Goal: Information Seeking & Learning: Learn about a topic

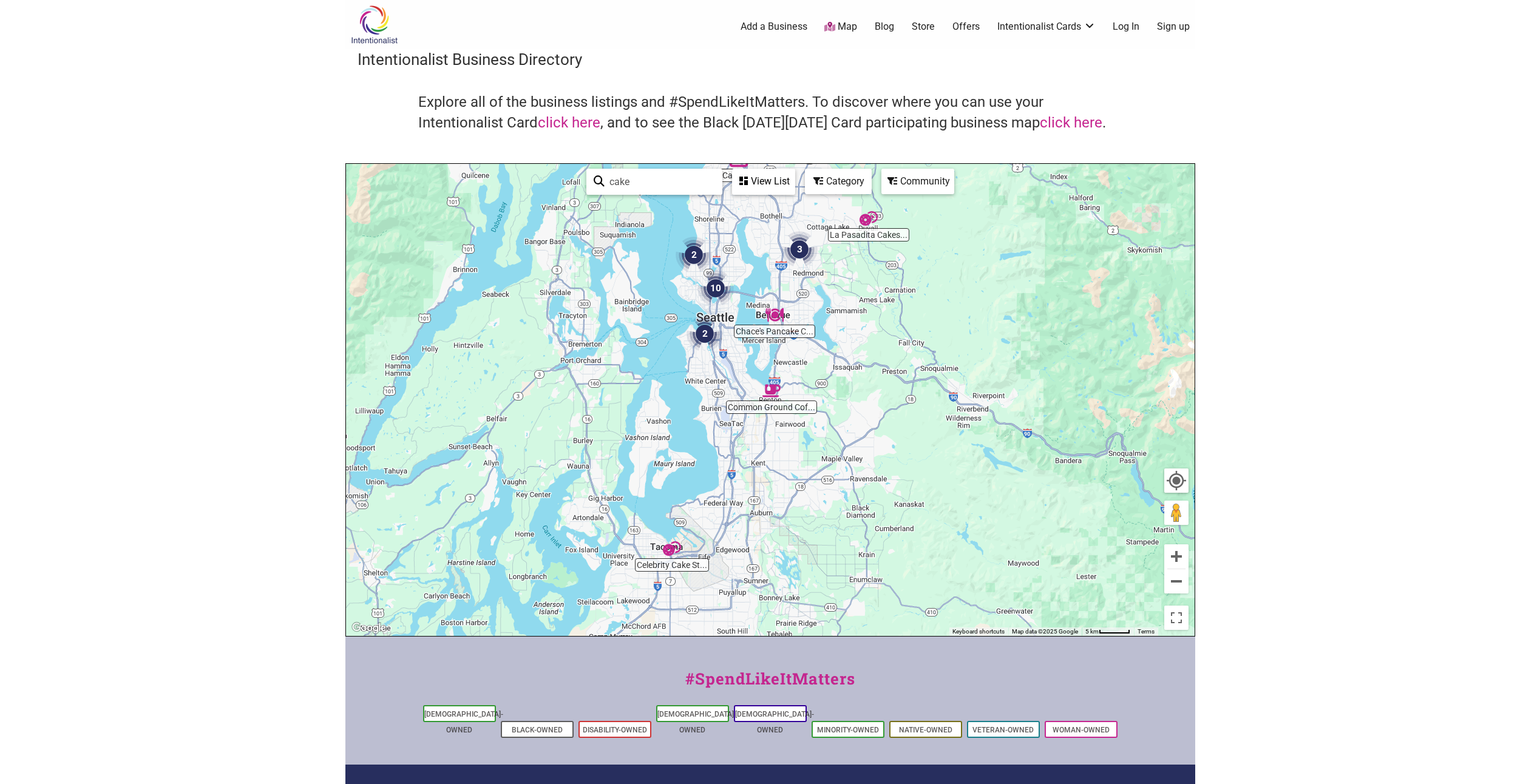
click at [381, 23] on img at bounding box center [374, 24] width 58 height 40
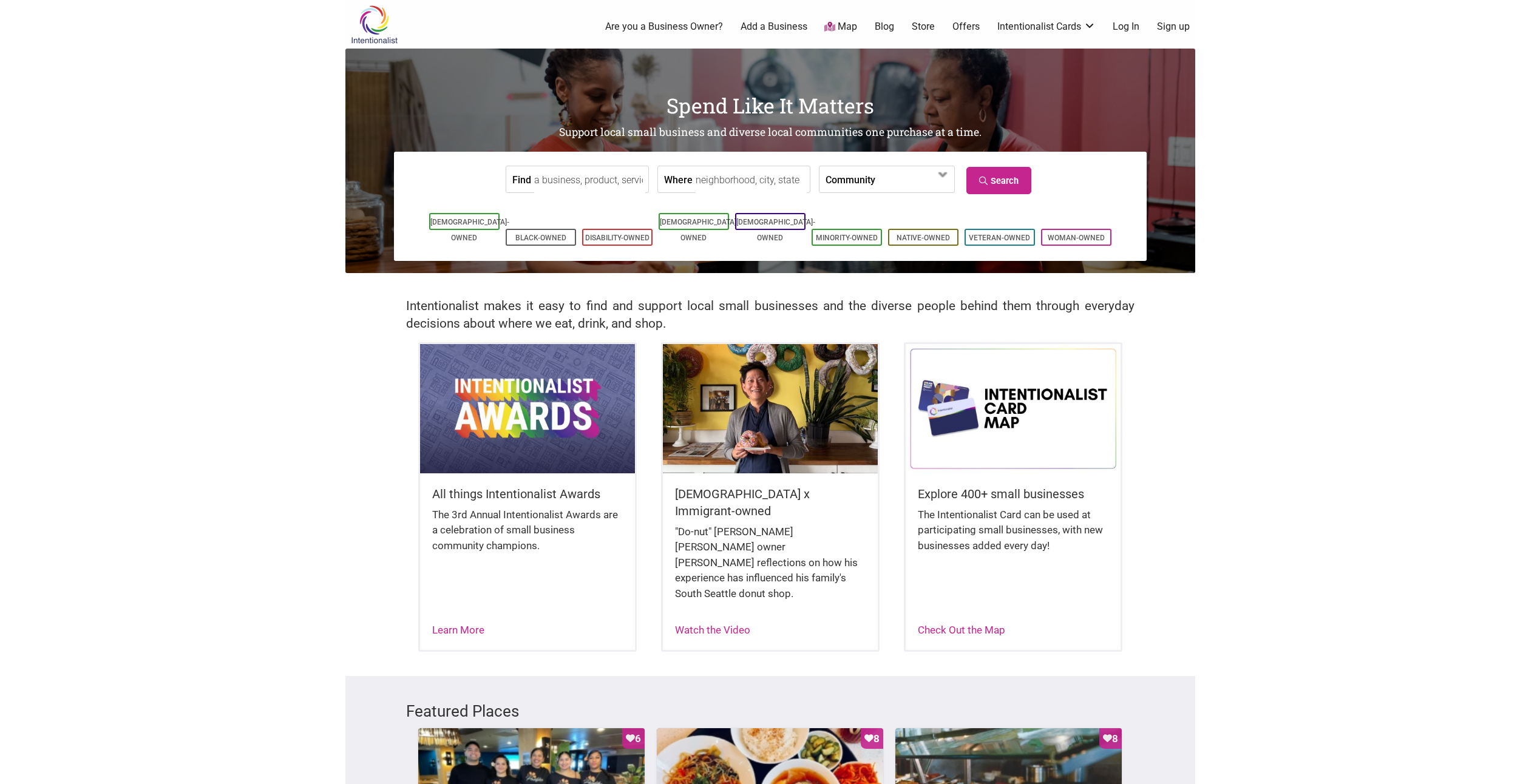
click at [574, 177] on input "Find" at bounding box center [589, 180] width 111 height 27
click at [693, 225] on link "[DEMOGRAPHIC_DATA]-Owned" at bounding box center [699, 229] width 79 height 24
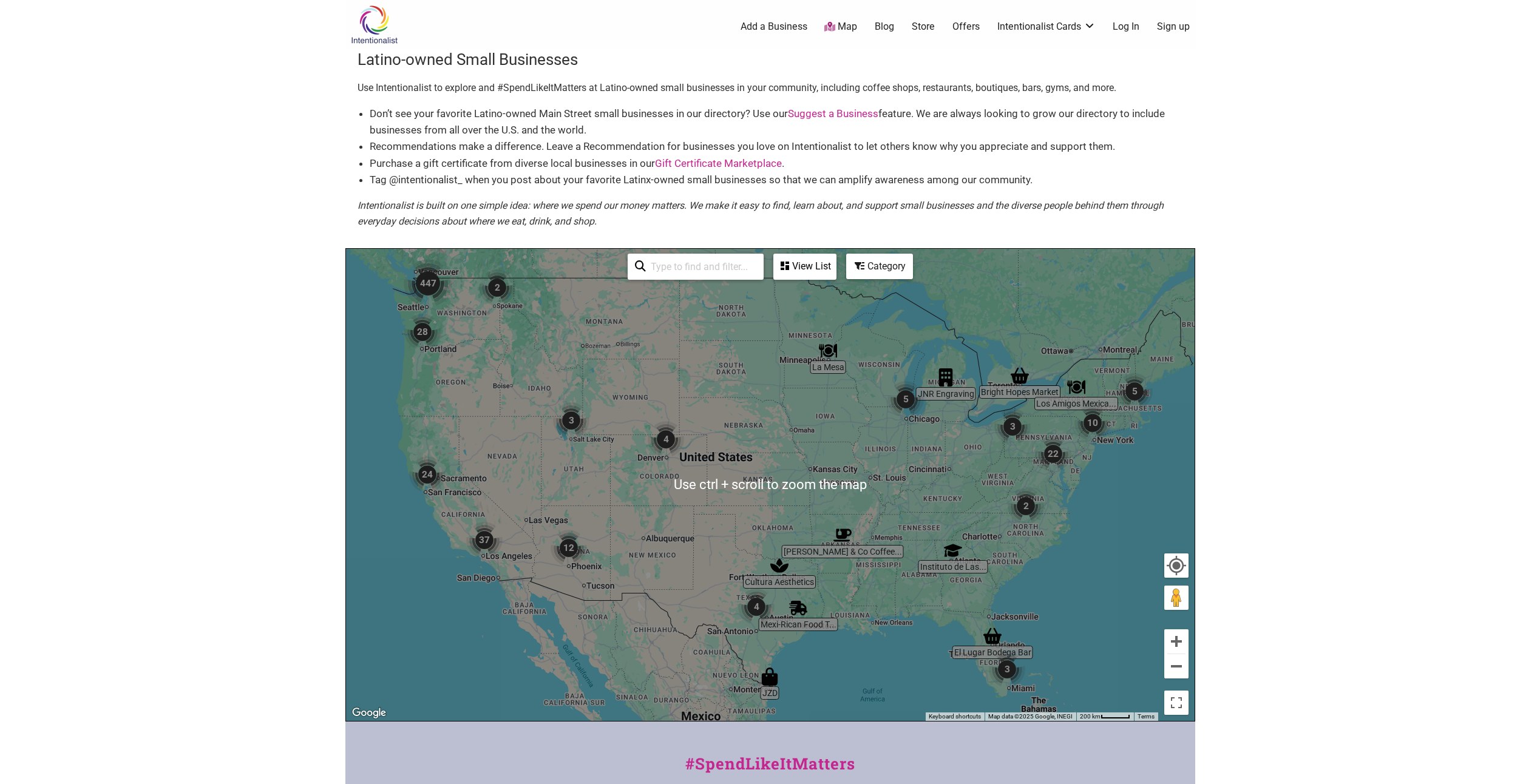
click at [430, 288] on img "447" at bounding box center [428, 283] width 49 height 49
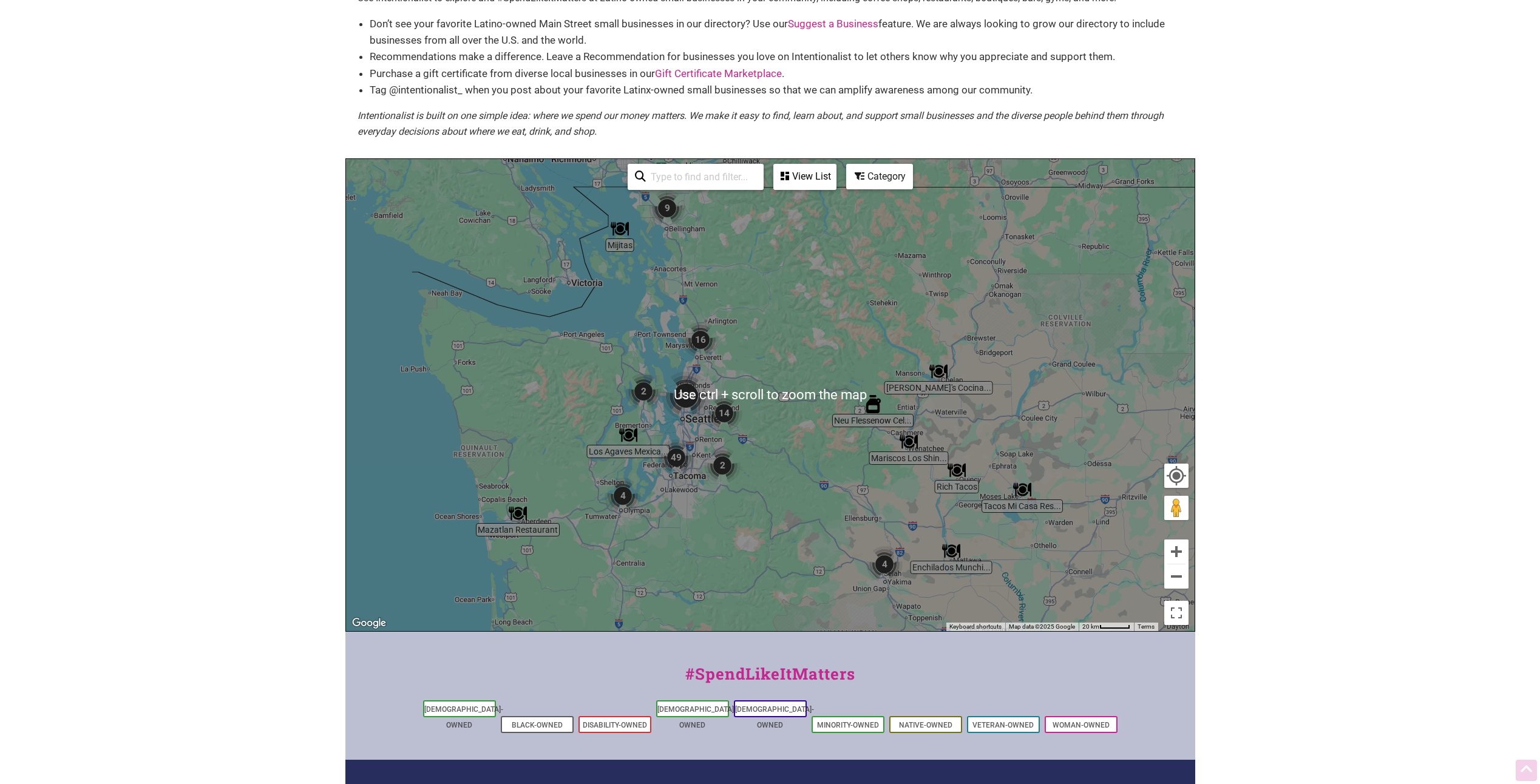
scroll to position [182, 0]
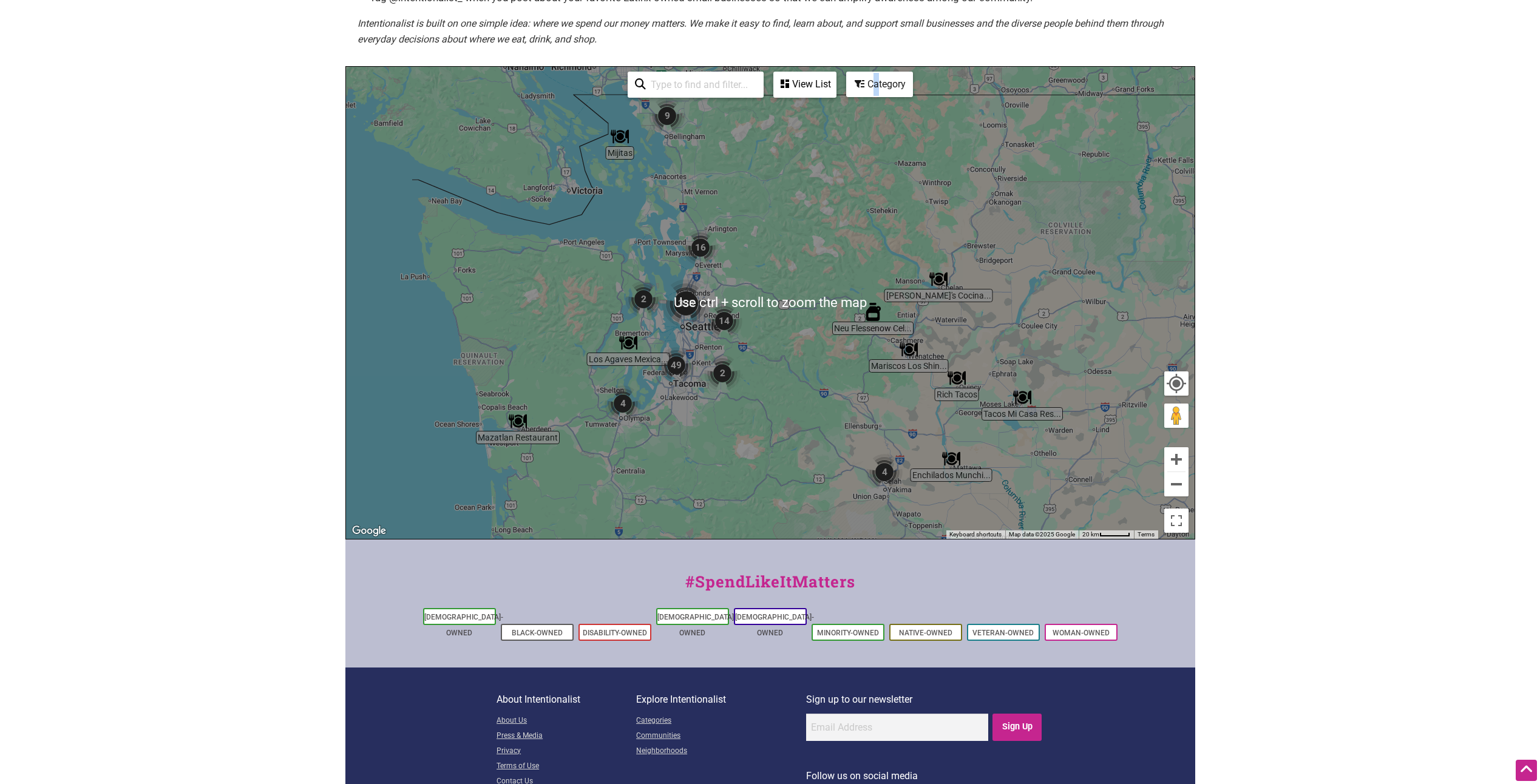
click at [836, 90] on div "Category" at bounding box center [804, 84] width 60 height 23
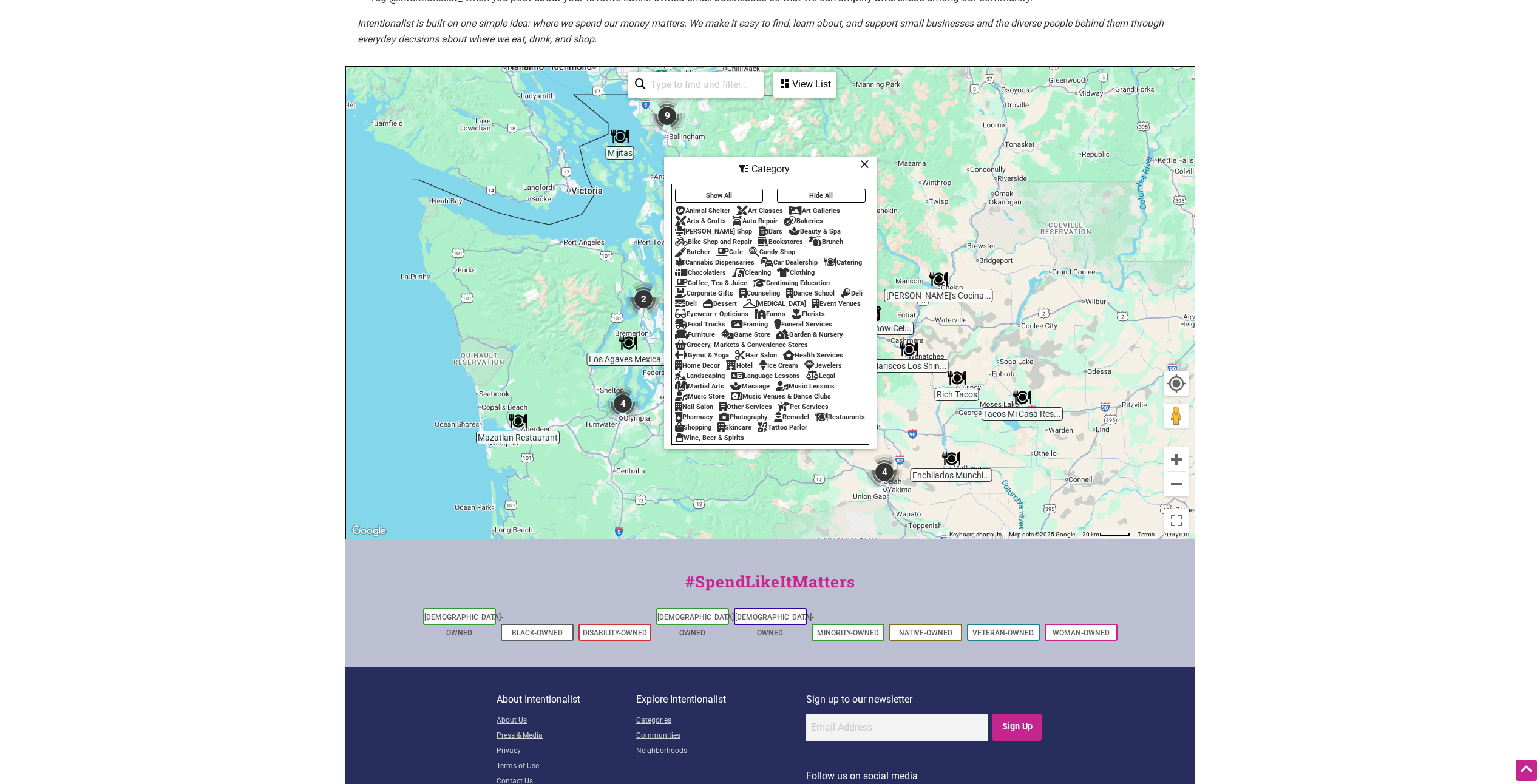
click at [843, 259] on div "Catering" at bounding box center [843, 262] width 38 height 8
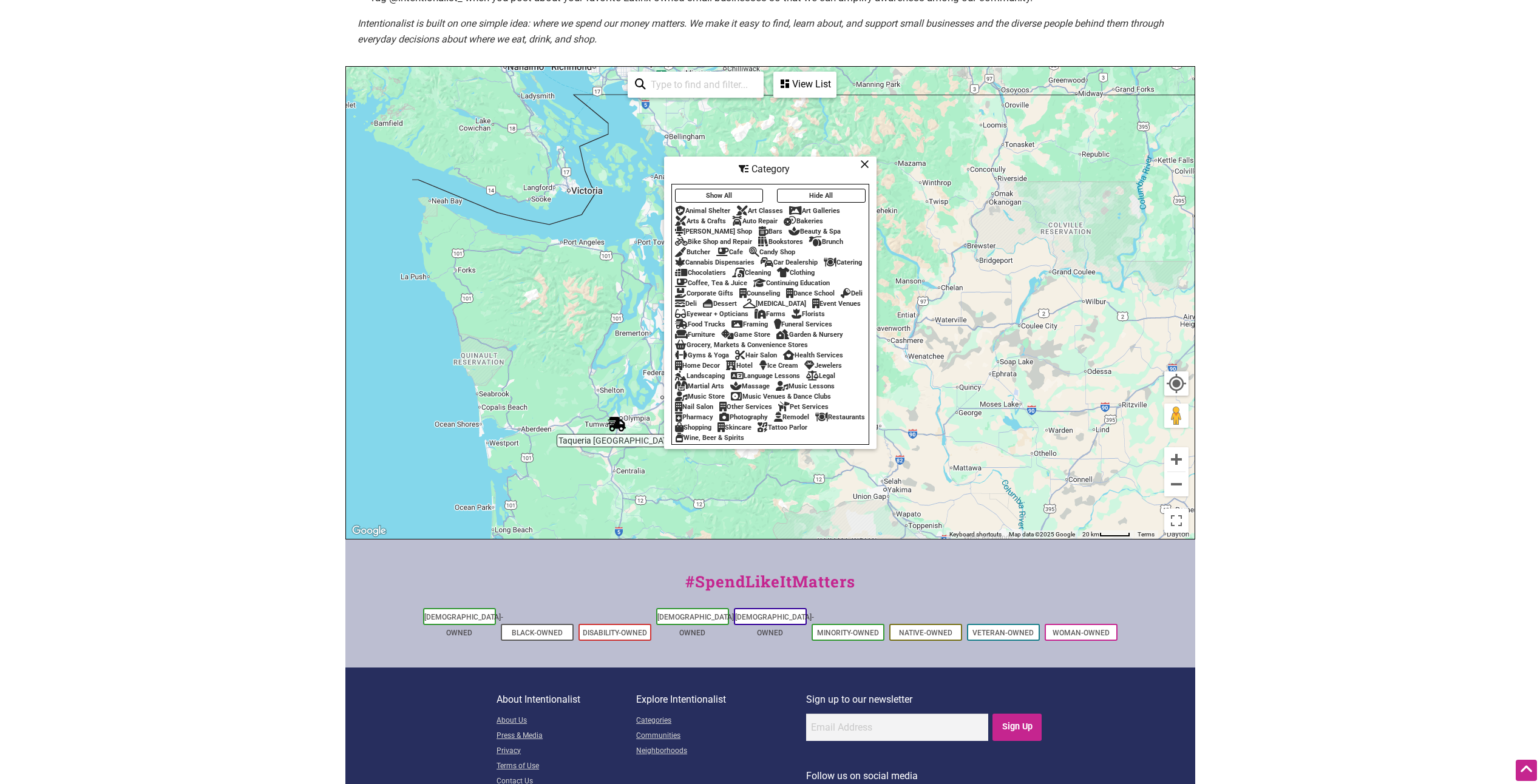
click at [817, 162] on div "Category" at bounding box center [770, 170] width 210 height 23
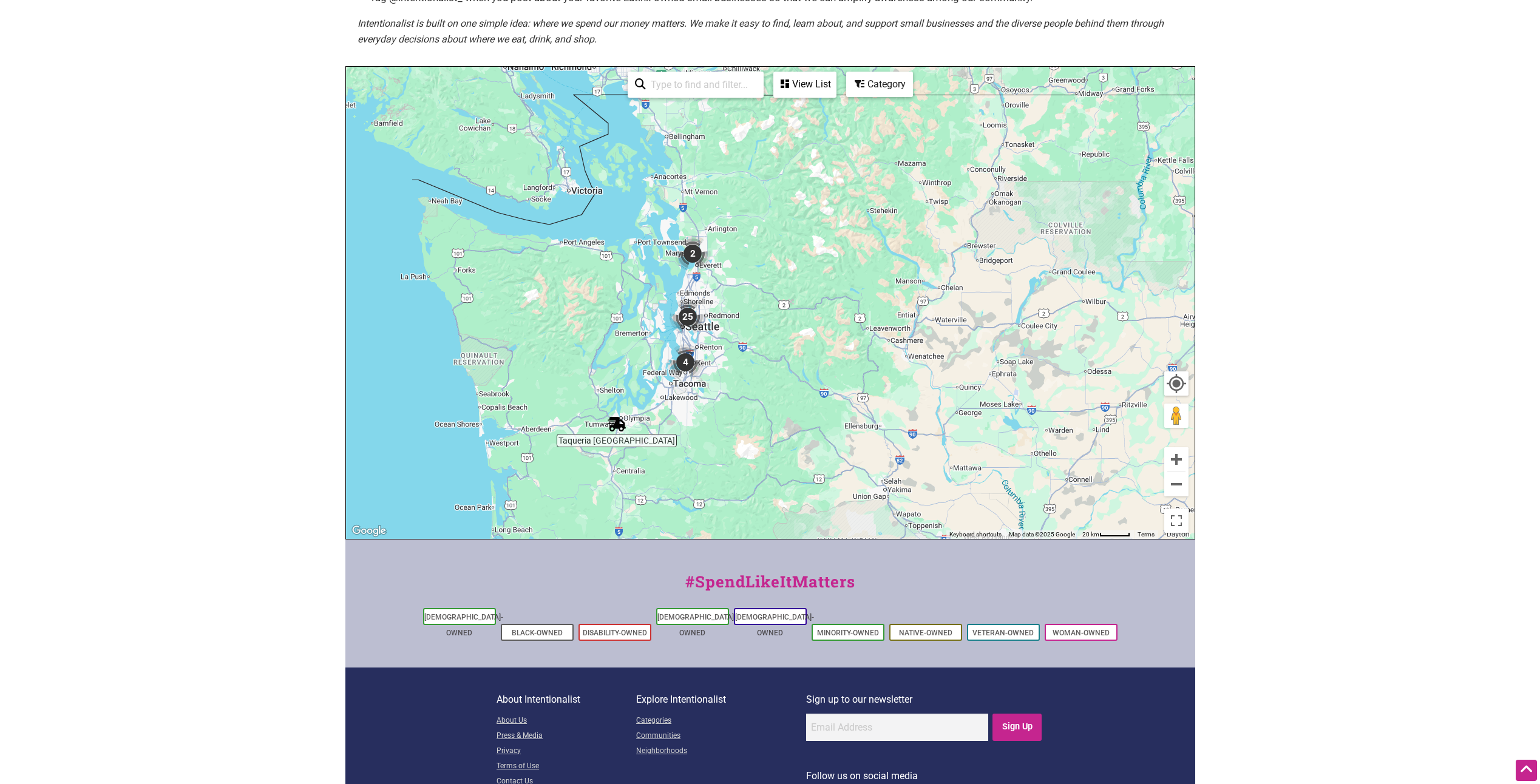
click at [684, 360] on img "4" at bounding box center [686, 362] width 36 height 36
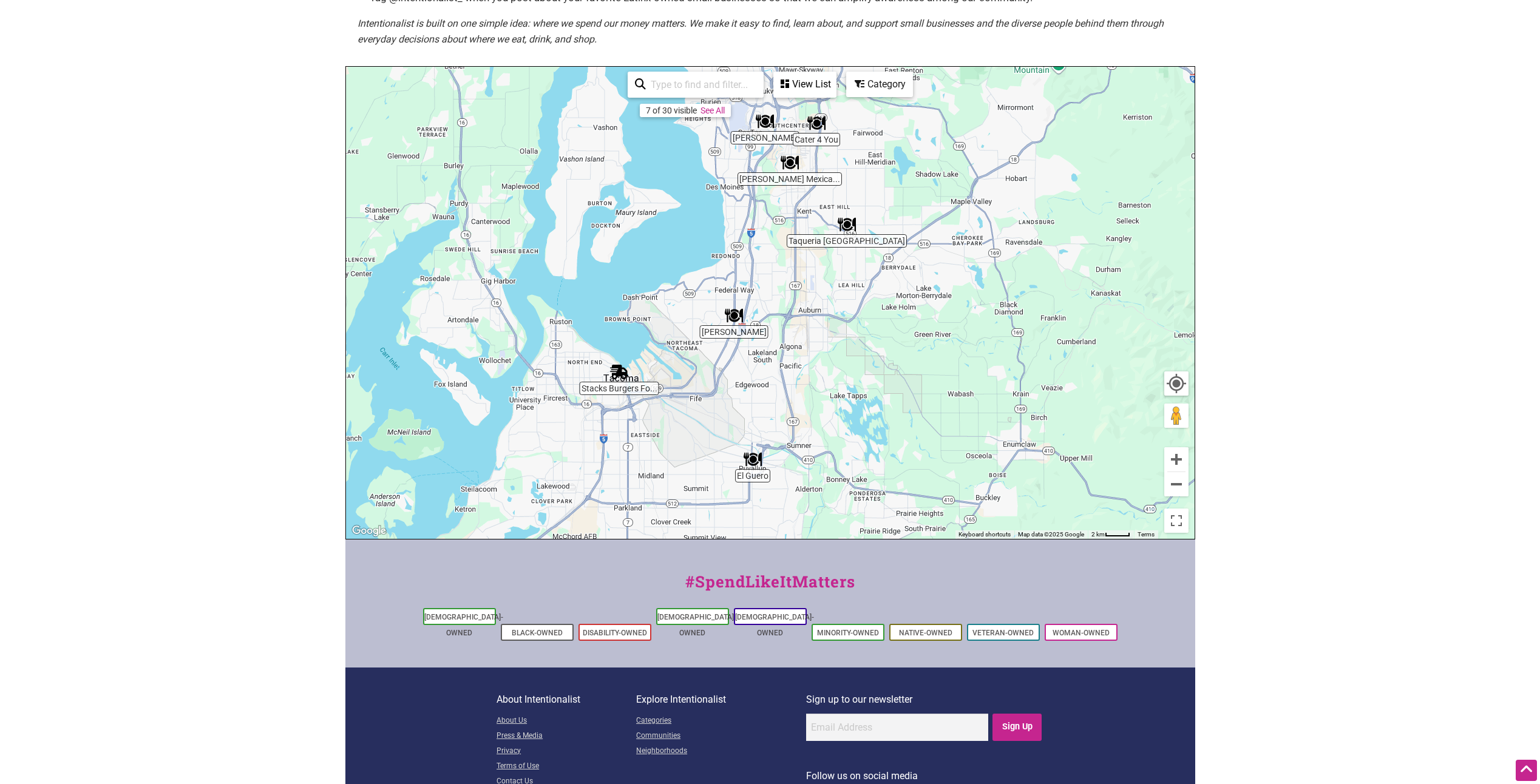
drag, startPoint x: 746, startPoint y: 358, endPoint x: 720, endPoint y: 396, distance: 46.0
click at [720, 396] on div "To navigate, press the arrow keys." at bounding box center [771, 303] width 849 height 472
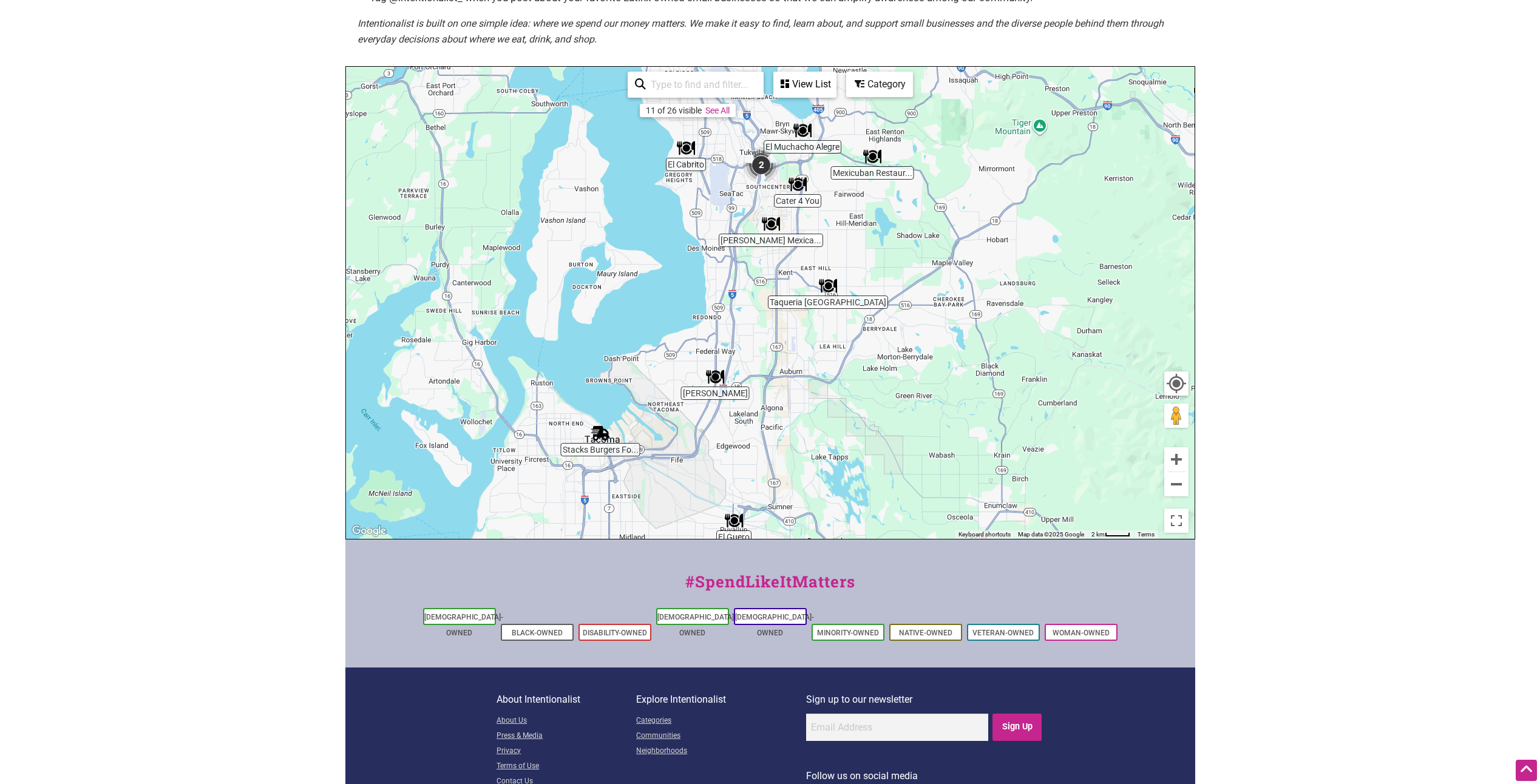
drag, startPoint x: 798, startPoint y: 323, endPoint x: 776, endPoint y: 386, distance: 66.7
click at [779, 384] on div "To navigate, press the arrow keys." at bounding box center [771, 303] width 849 height 472
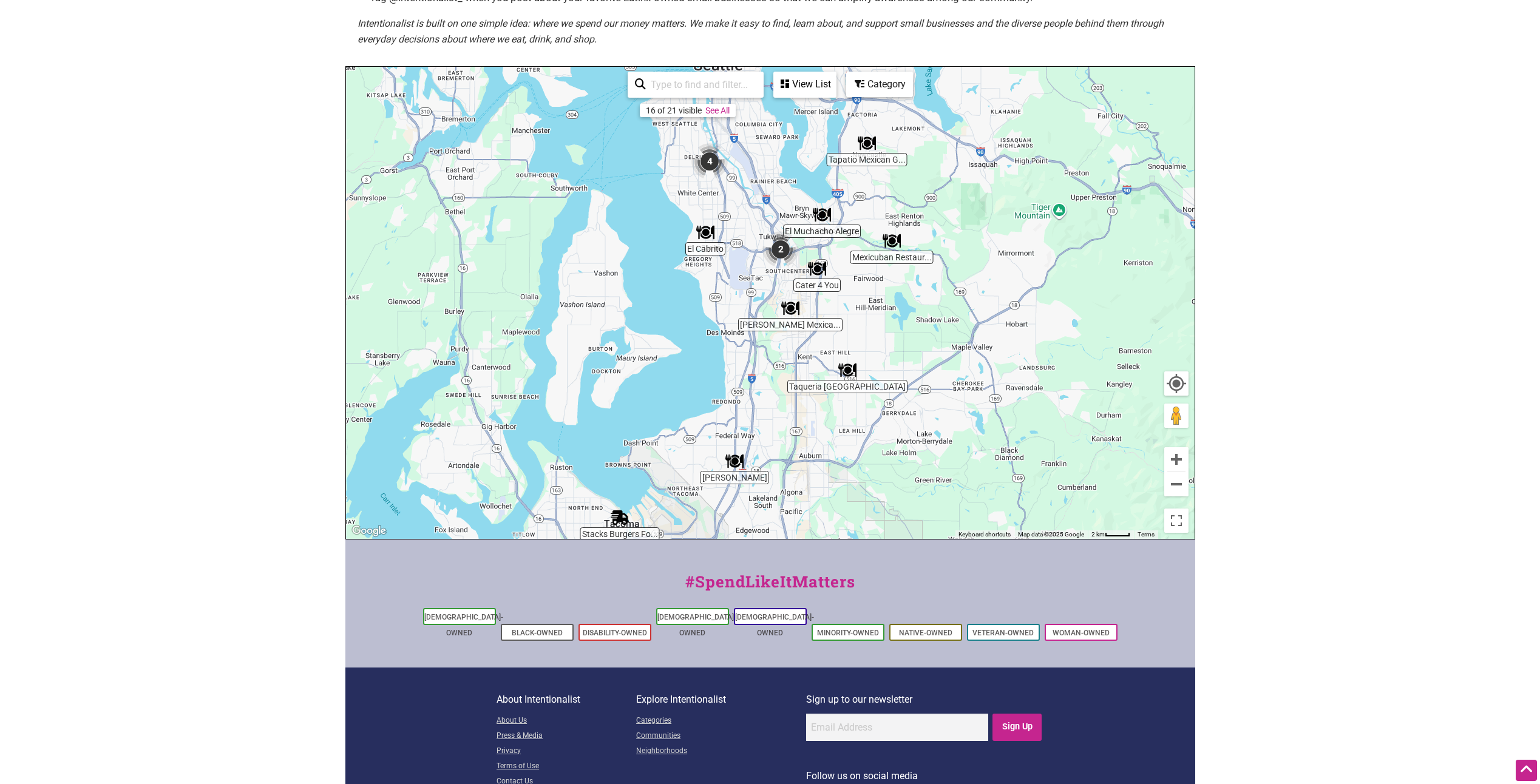
drag, startPoint x: 740, startPoint y: 285, endPoint x: 764, endPoint y: 399, distance: 116.5
click at [764, 399] on div "To navigate, press the arrow keys." at bounding box center [771, 303] width 849 height 472
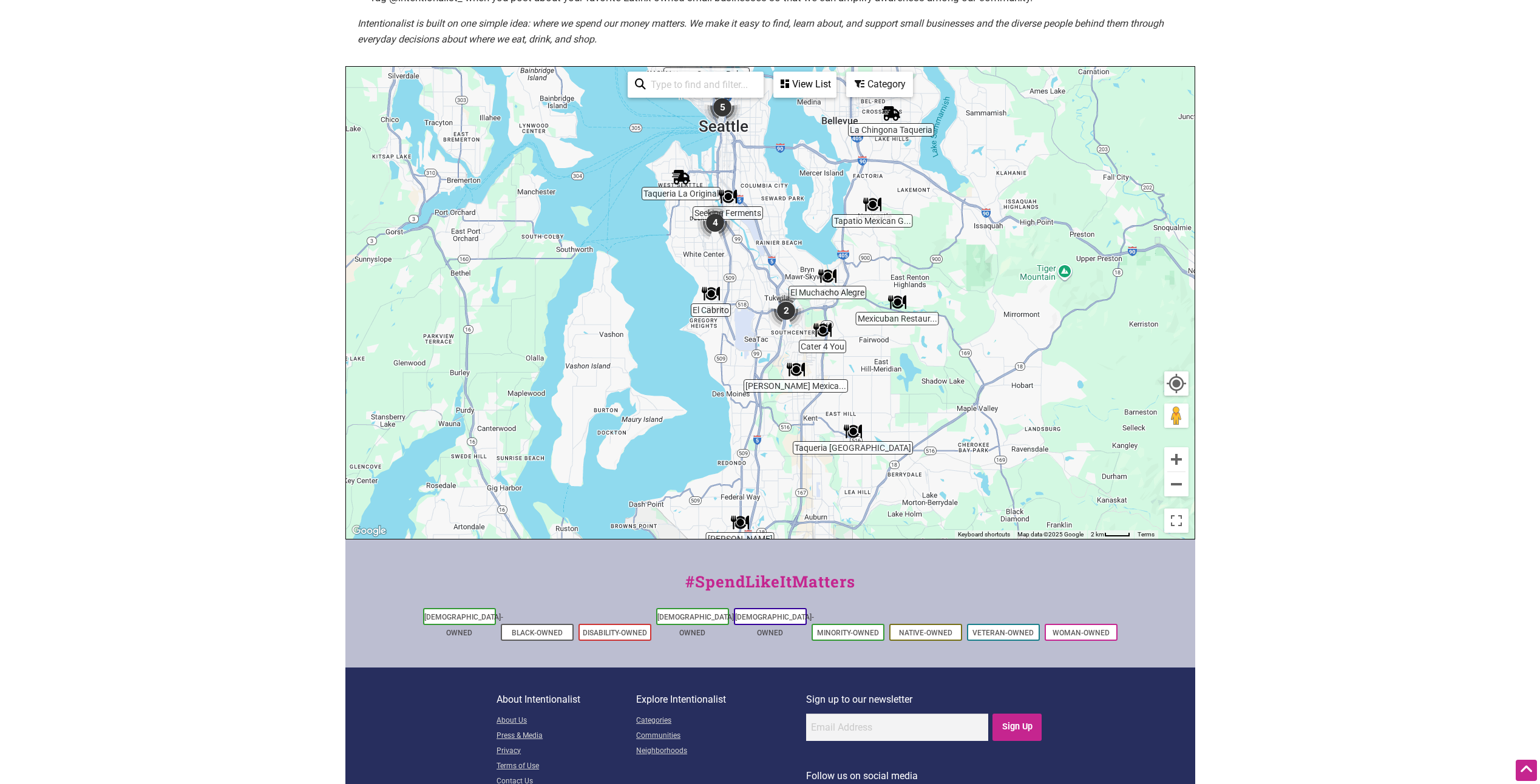
click at [784, 309] on img "2" at bounding box center [786, 310] width 36 height 36
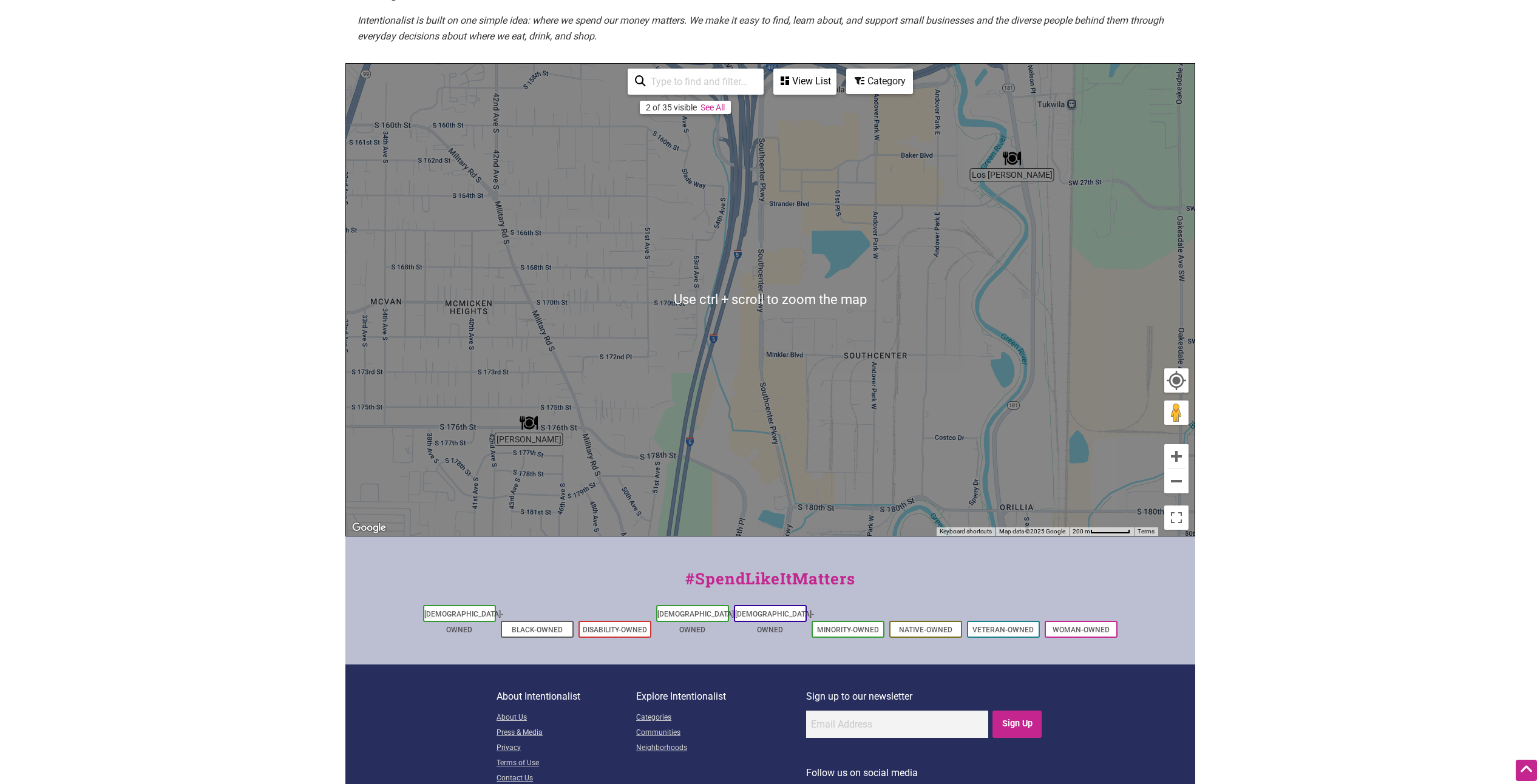
scroll to position [166, 0]
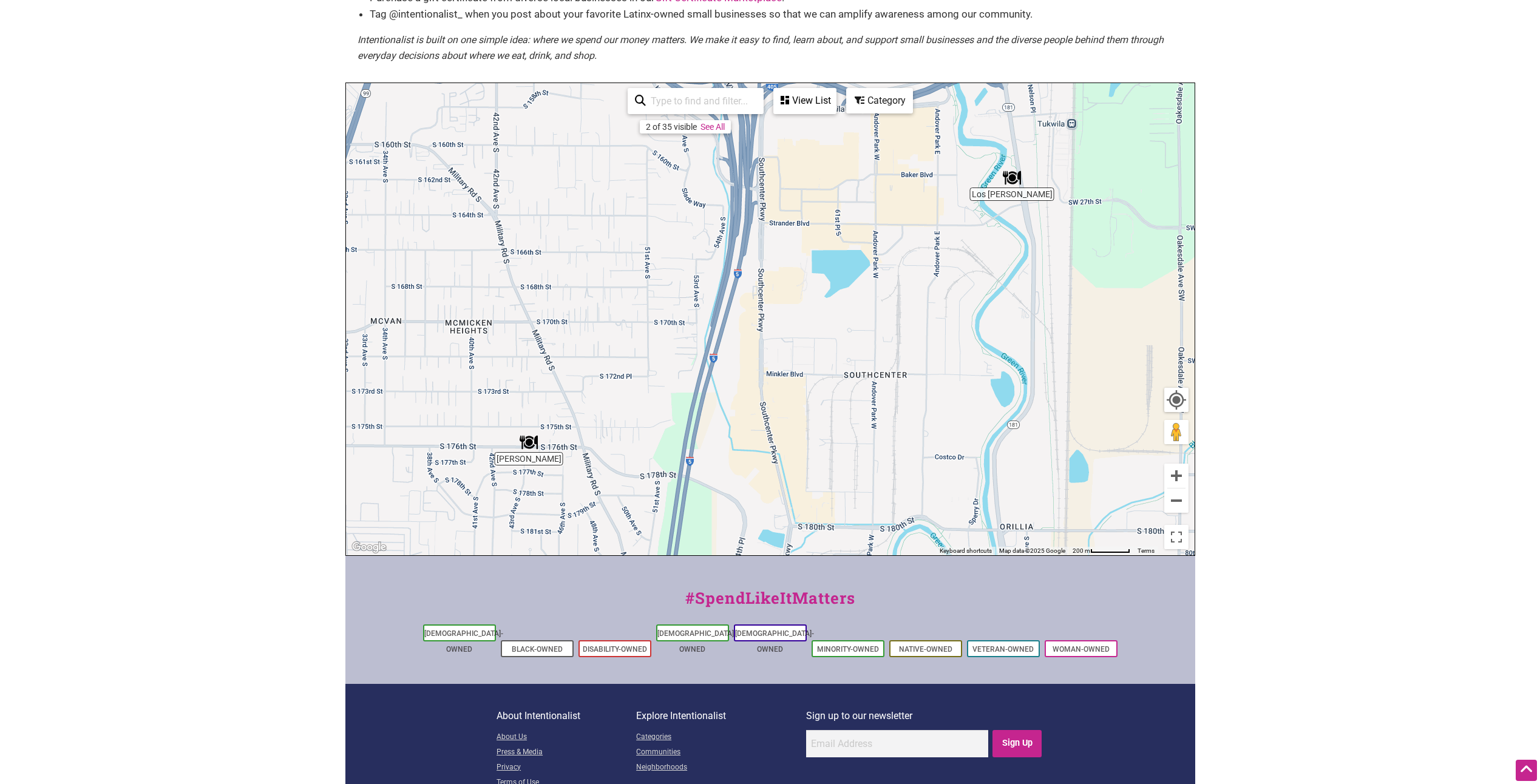
click at [532, 444] on img "Taquizas Trejo" at bounding box center [529, 442] width 18 height 18
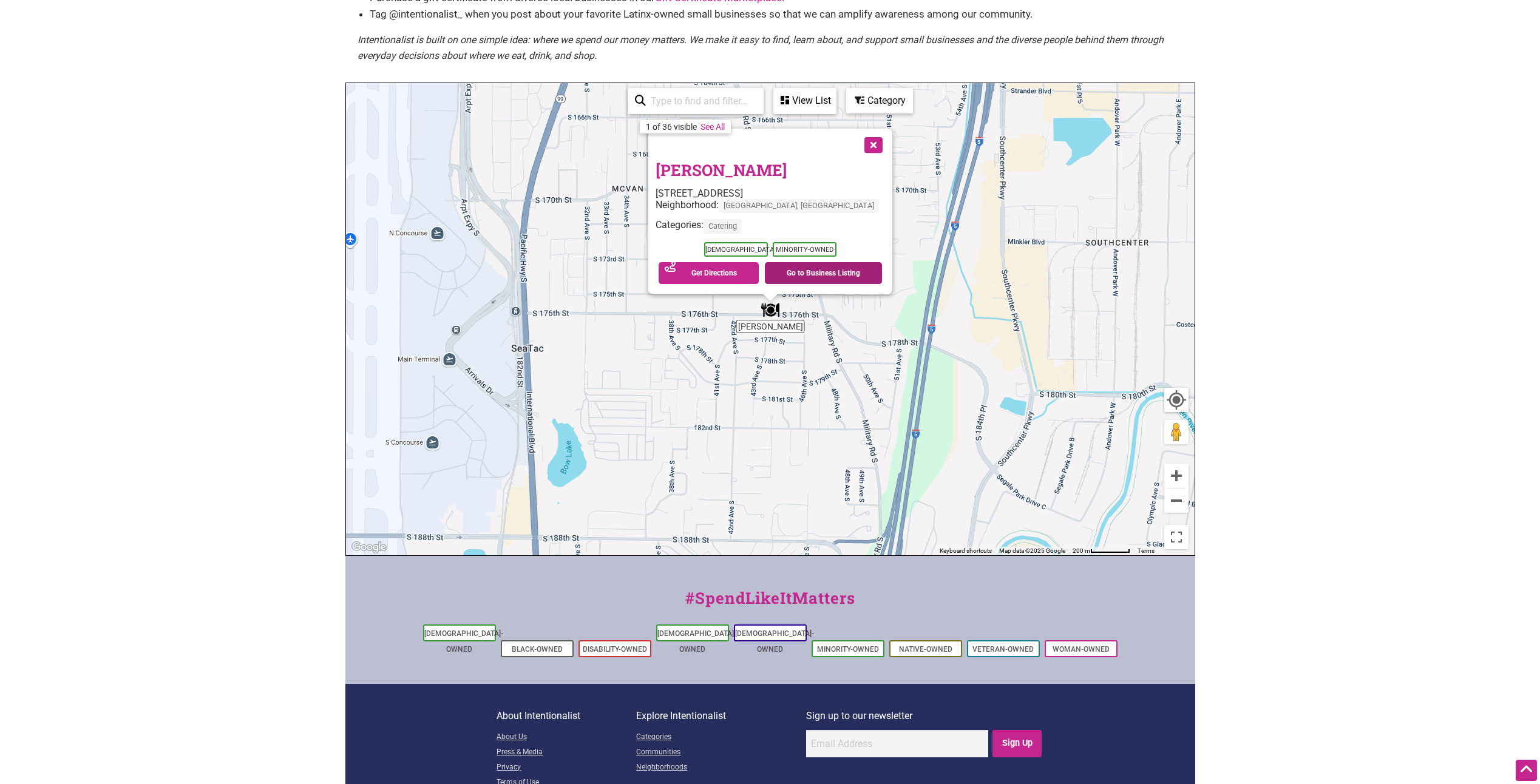
click at [776, 271] on link "Go to Business Listing" at bounding box center [823, 273] width 117 height 22
click at [857, 147] on button "Close" at bounding box center [872, 144] width 31 height 31
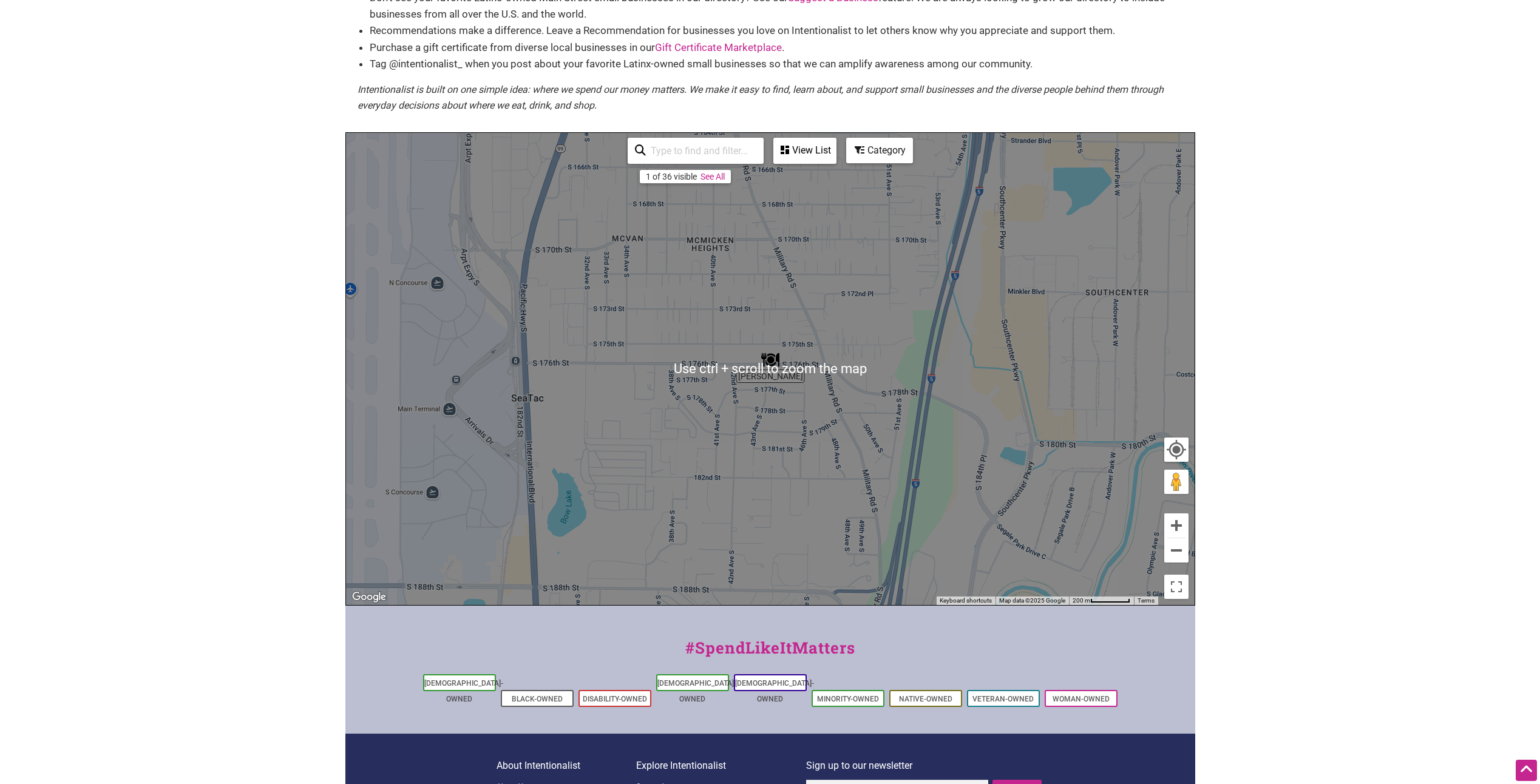
scroll to position [105, 0]
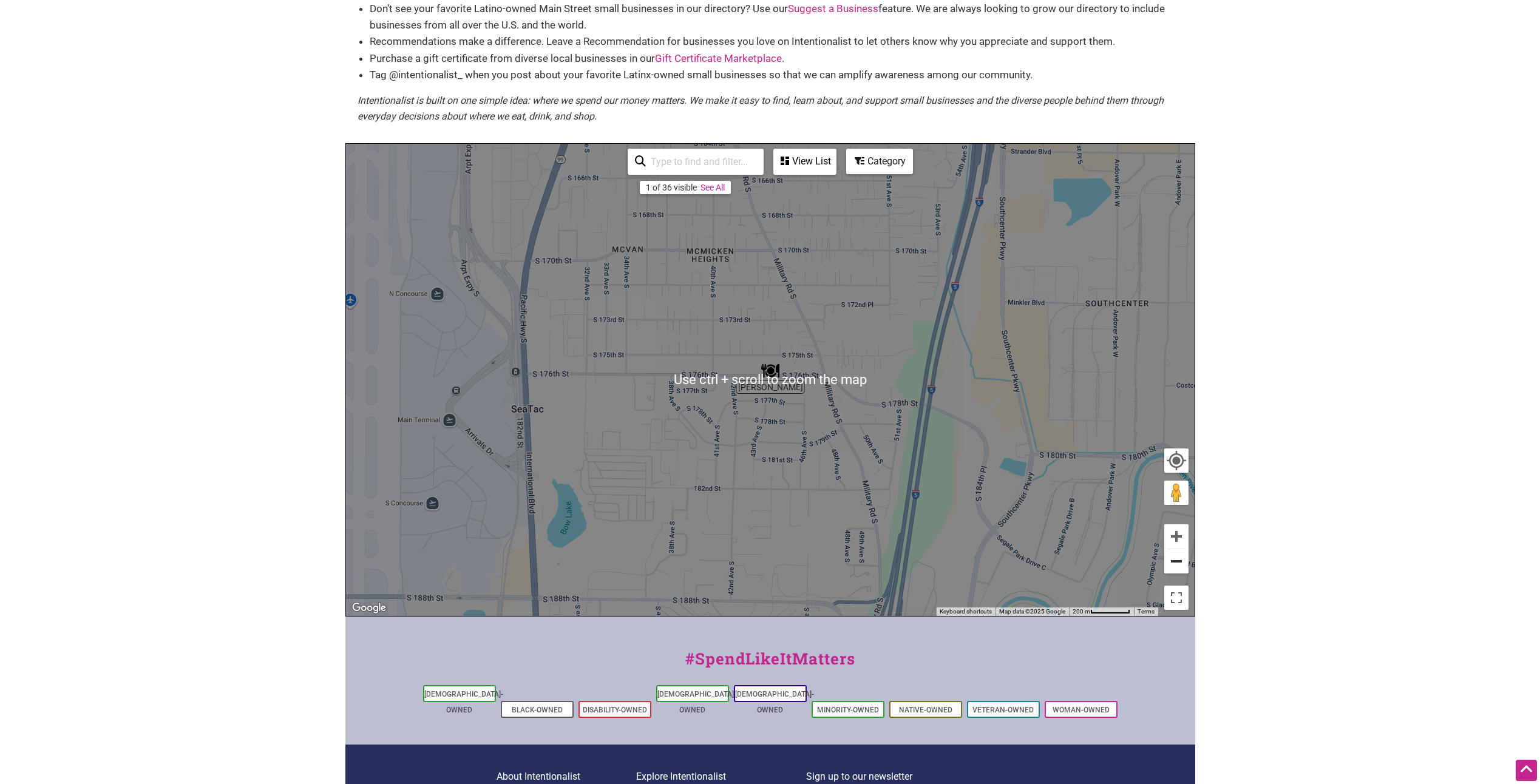
click at [1183, 561] on button "Zoom out" at bounding box center [1176, 561] width 24 height 24
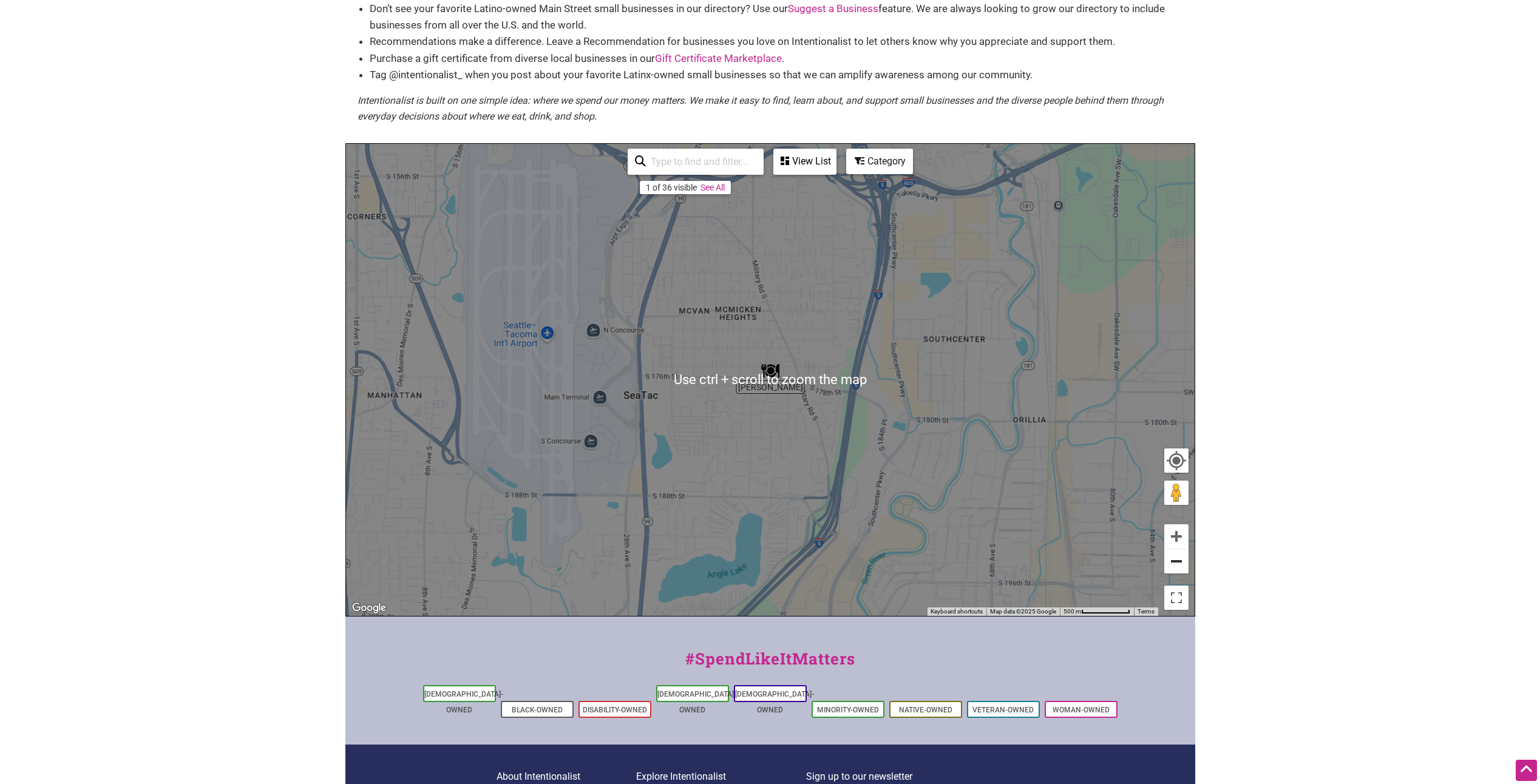
click at [1183, 561] on button "Zoom out" at bounding box center [1176, 561] width 24 height 24
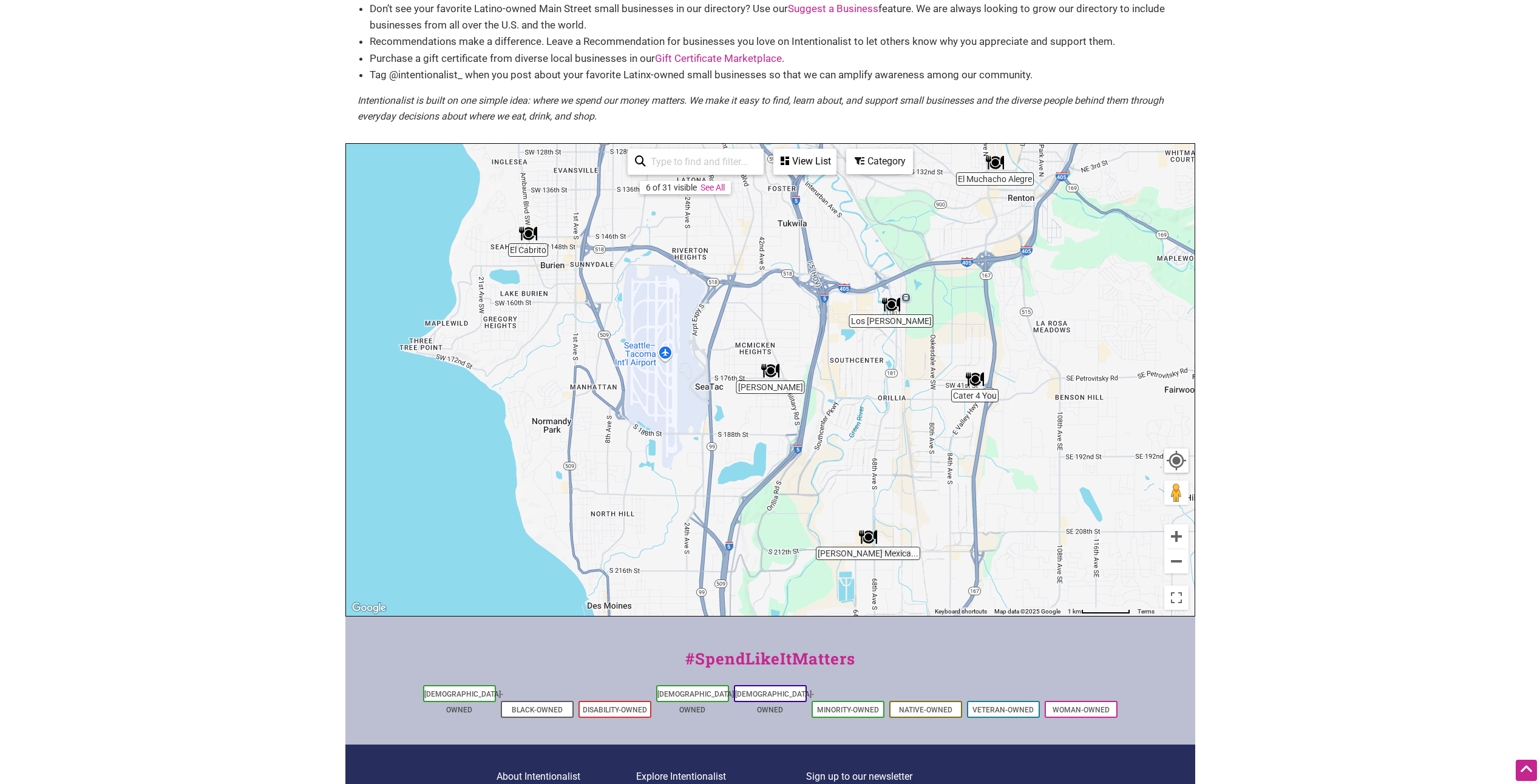
click at [894, 308] on img "Los Bigotes de Villa" at bounding box center [891, 305] width 18 height 18
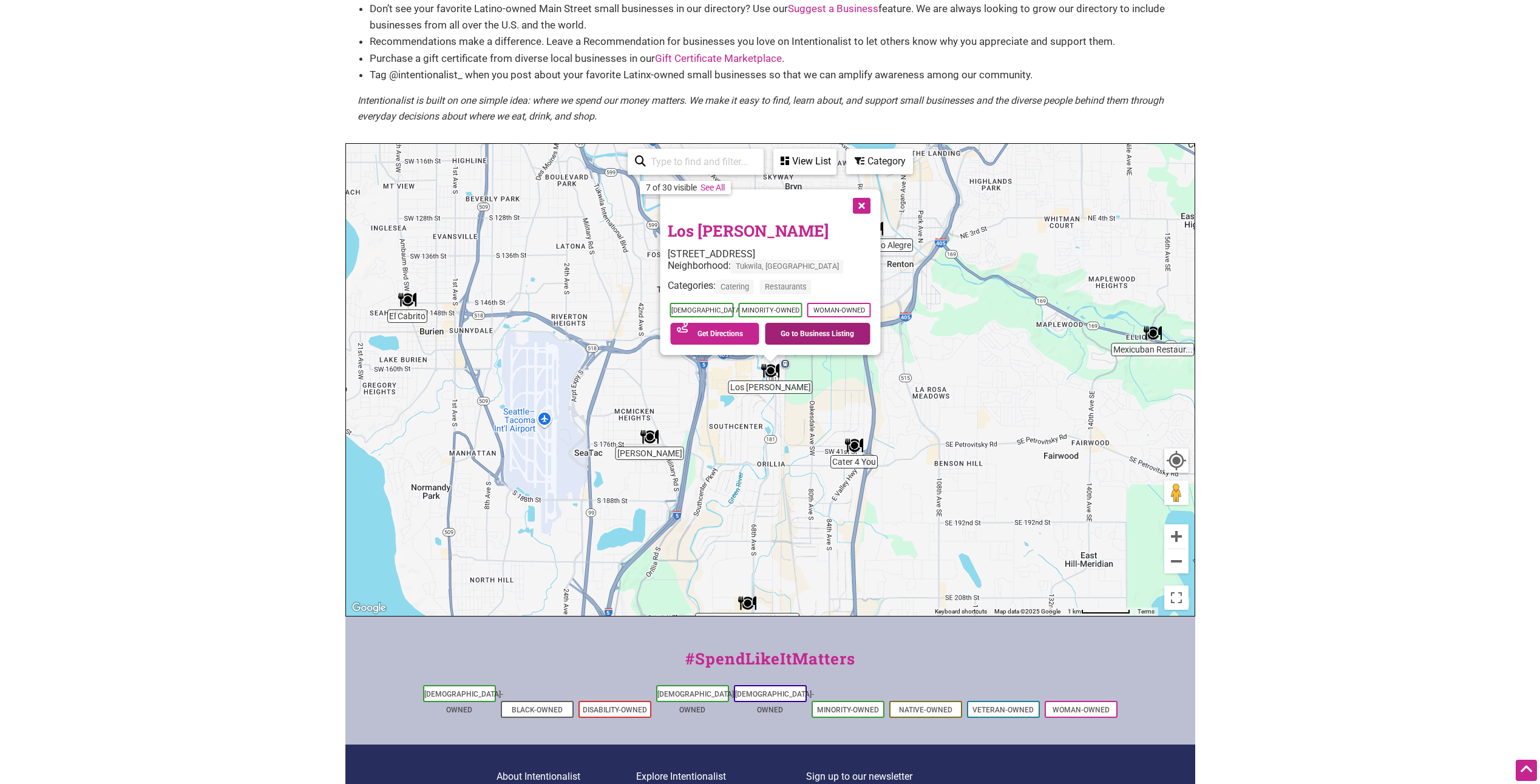
click at [806, 337] on link "Go to Business Listing" at bounding box center [817, 334] width 106 height 22
click at [866, 203] on button "Close" at bounding box center [860, 204] width 31 height 31
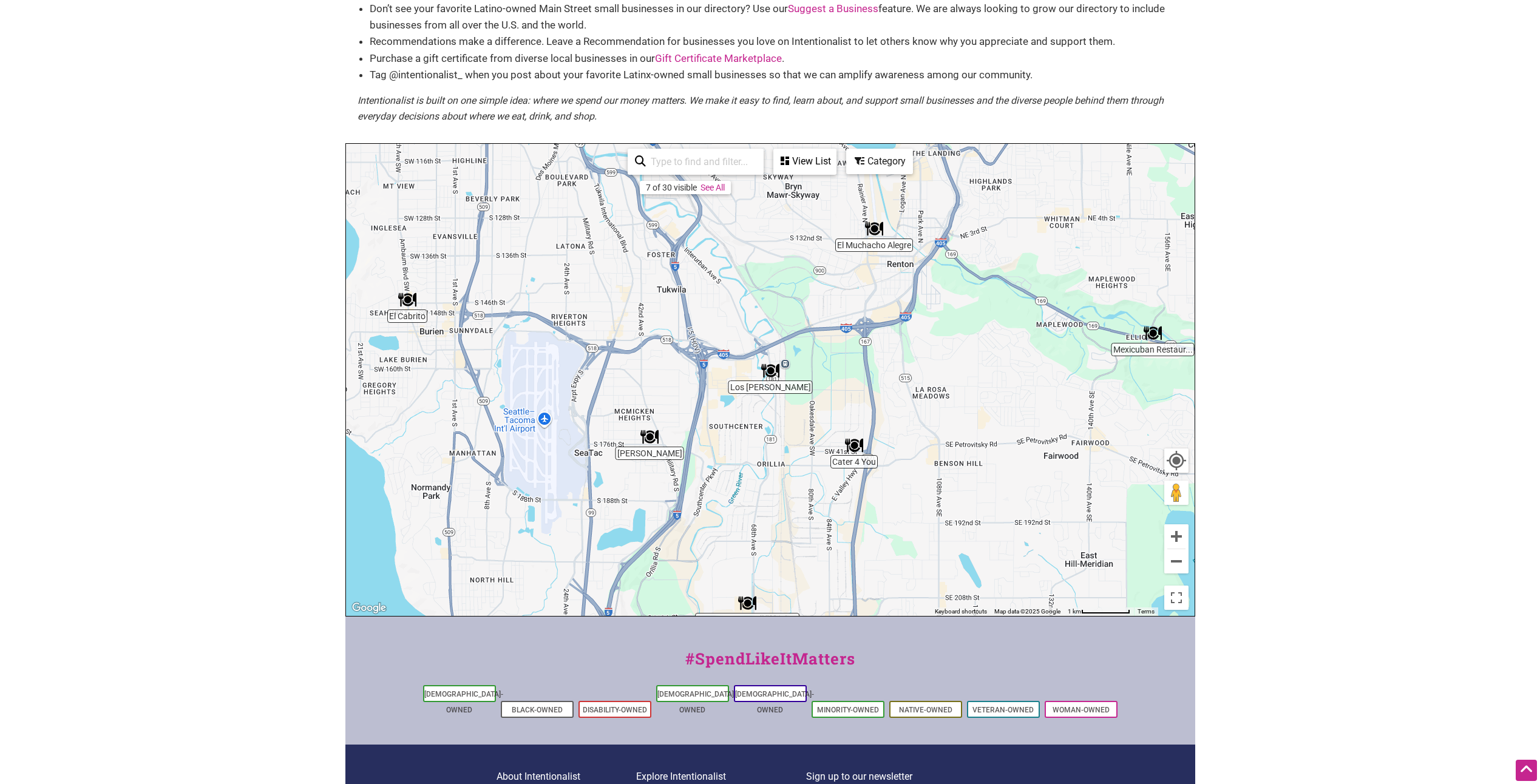
click at [854, 449] on img "Cater 4 You" at bounding box center [854, 446] width 18 height 18
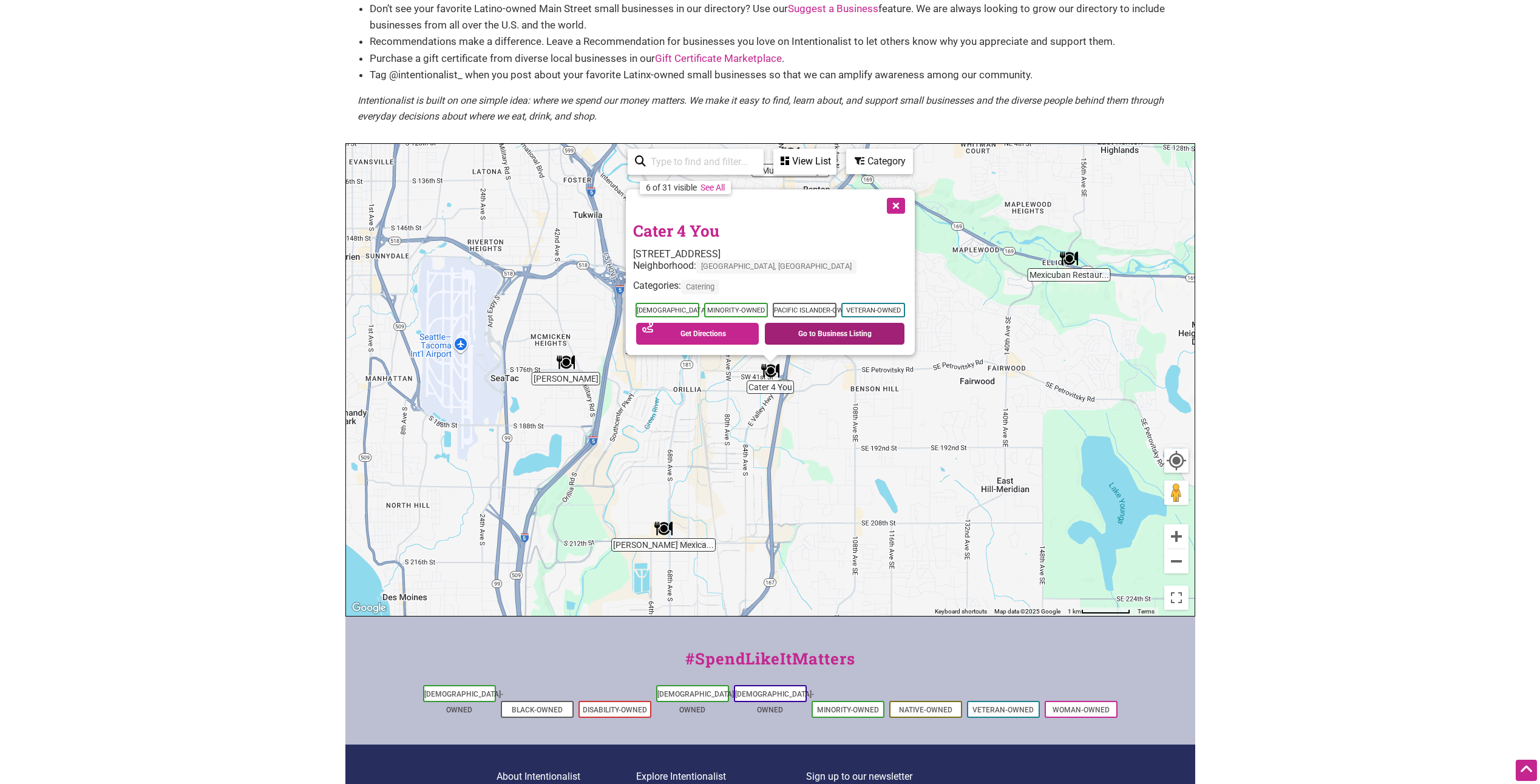
click at [812, 336] on link "Go to Business Listing" at bounding box center [834, 334] width 140 height 22
click at [892, 209] on button "Close" at bounding box center [895, 204] width 31 height 31
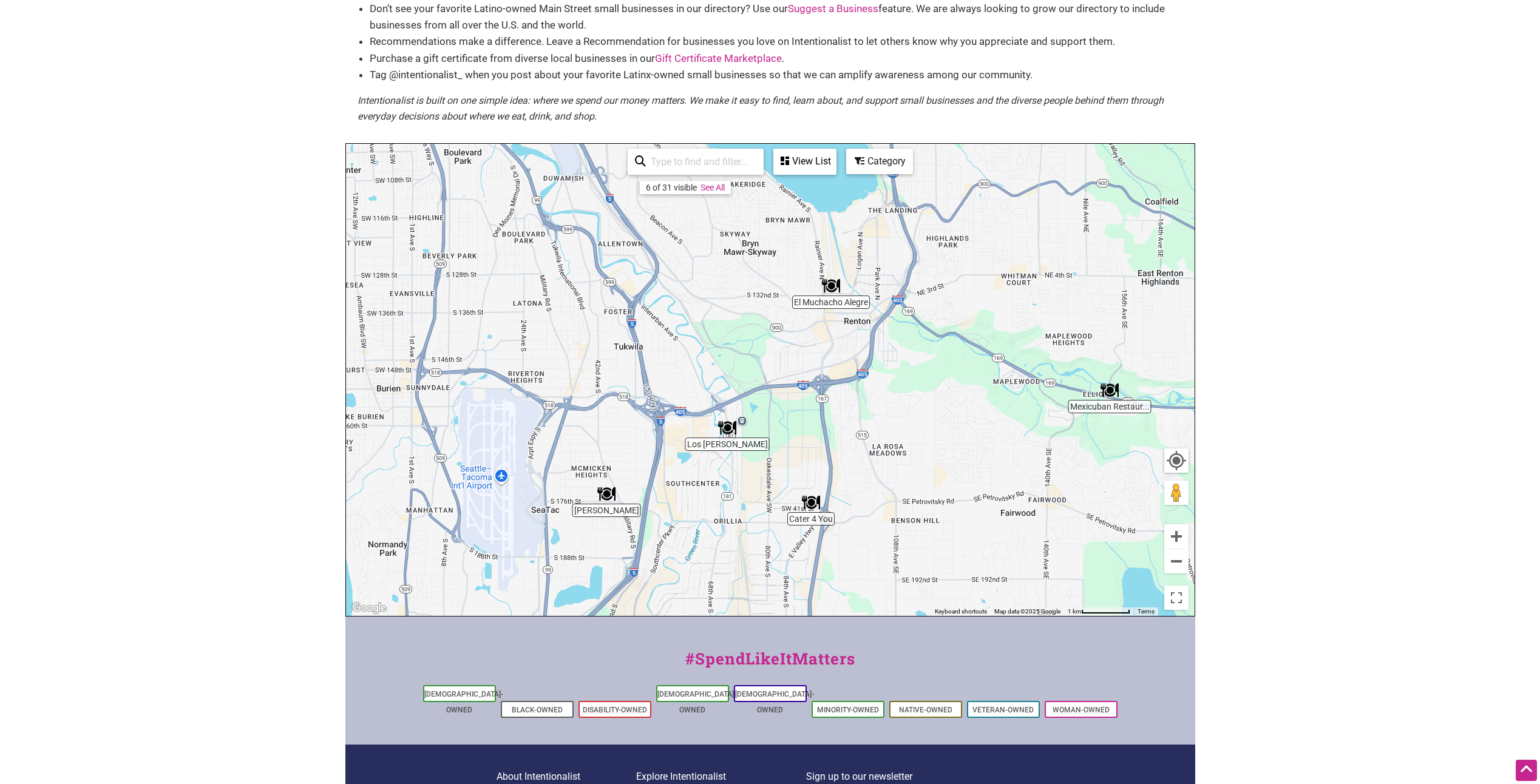
drag, startPoint x: 674, startPoint y: 370, endPoint x: 715, endPoint y: 503, distance: 139.2
click at [715, 503] on div "To navigate, press the arrow keys." at bounding box center [771, 379] width 849 height 472
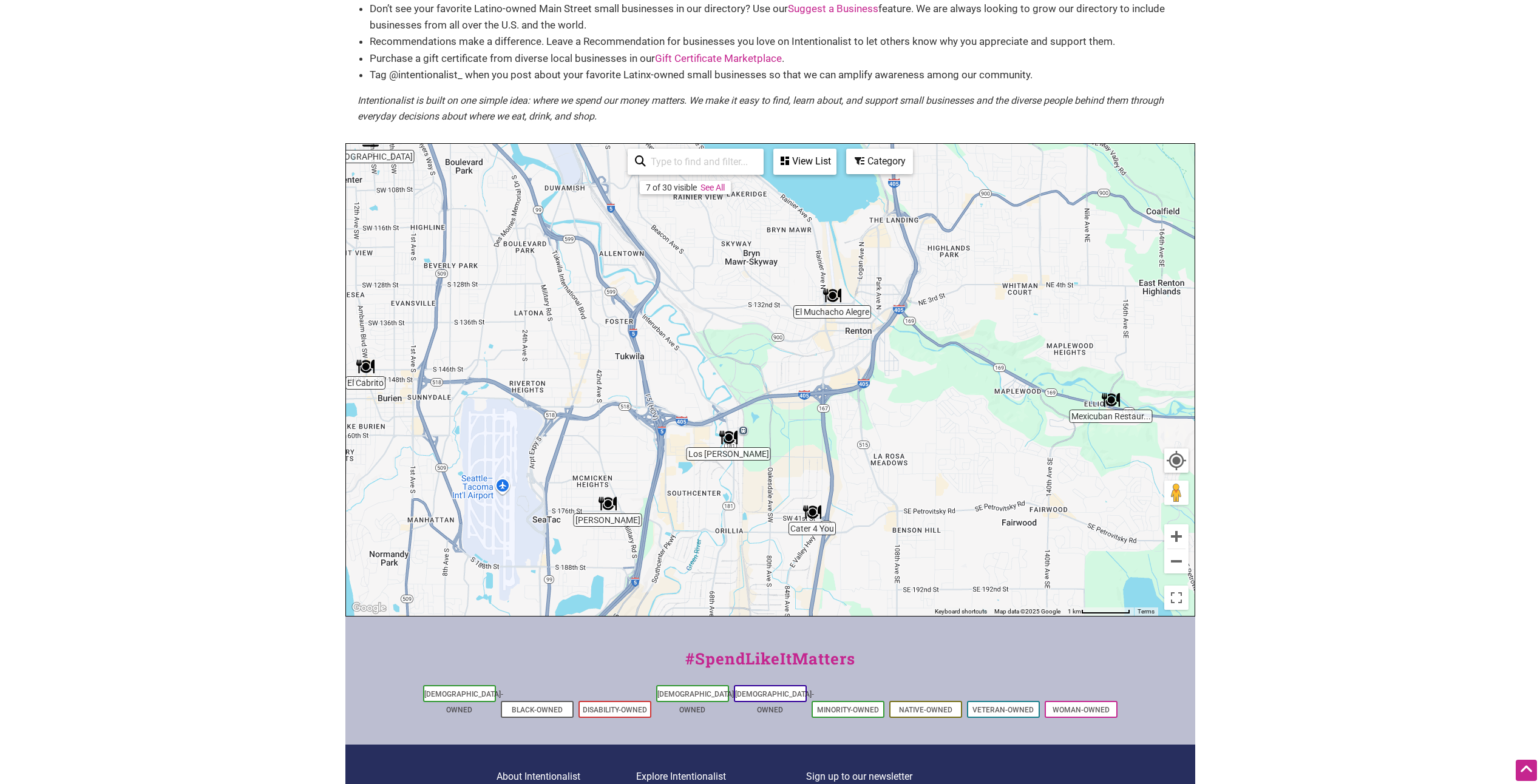
drag, startPoint x: 790, startPoint y: 335, endPoint x: 789, endPoint y: 358, distance: 23.0
click at [789, 358] on div "To navigate, press the arrow keys." at bounding box center [771, 379] width 849 height 472
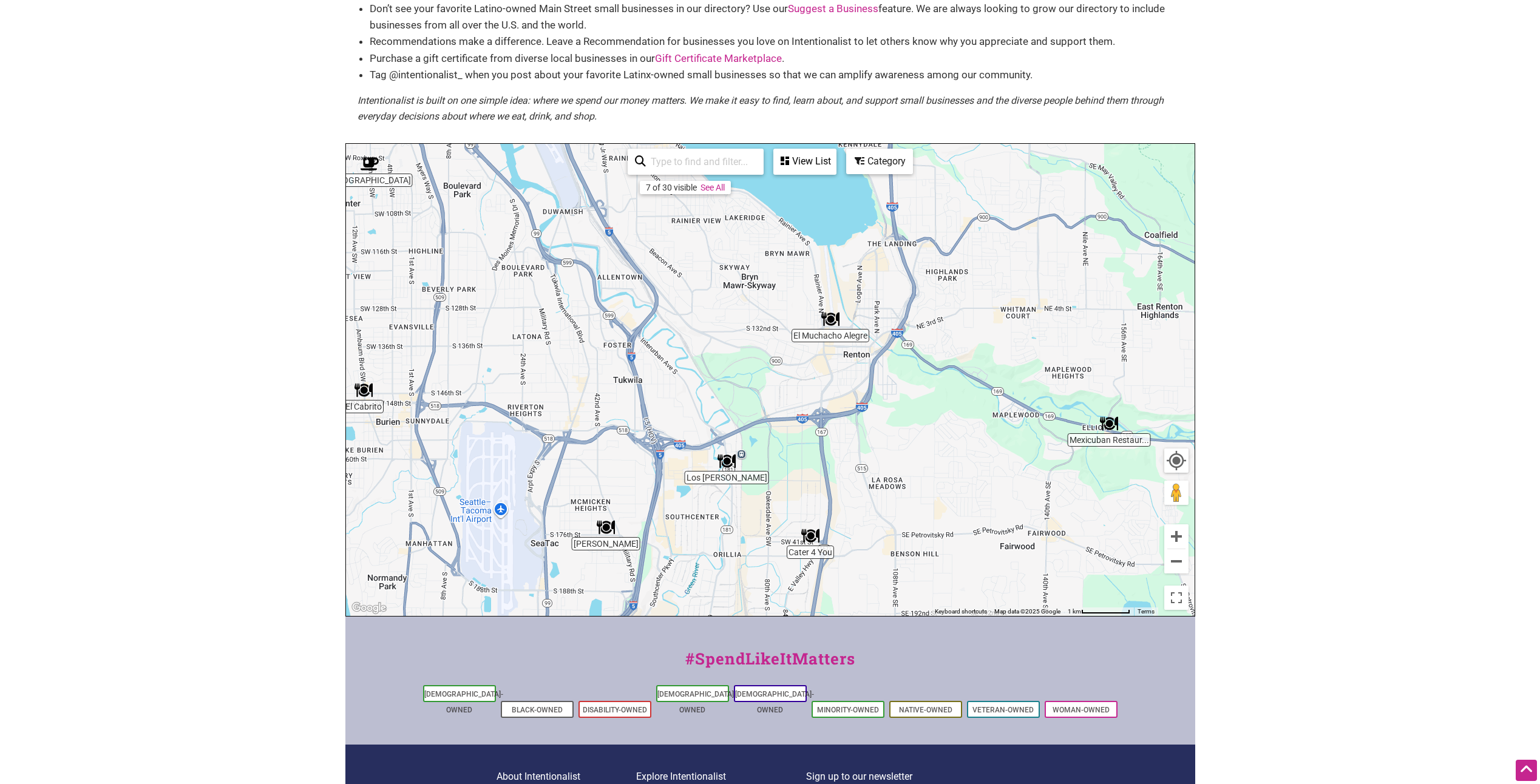
click at [832, 322] on img "El Muchacho Alegre" at bounding box center [830, 319] width 18 height 18
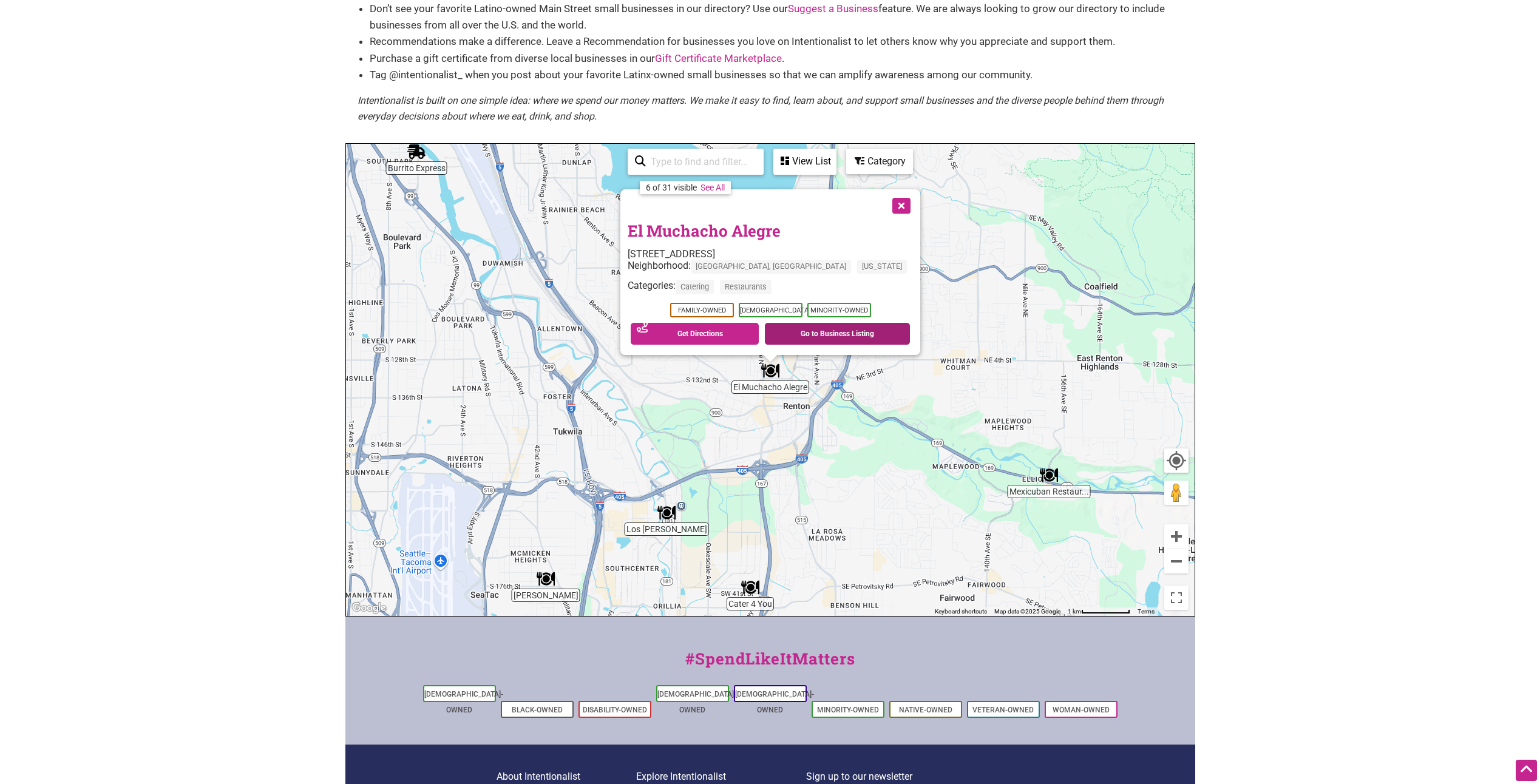
click at [787, 335] on link "Go to Business Listing" at bounding box center [837, 334] width 145 height 22
click at [885, 205] on button "Close" at bounding box center [900, 204] width 31 height 31
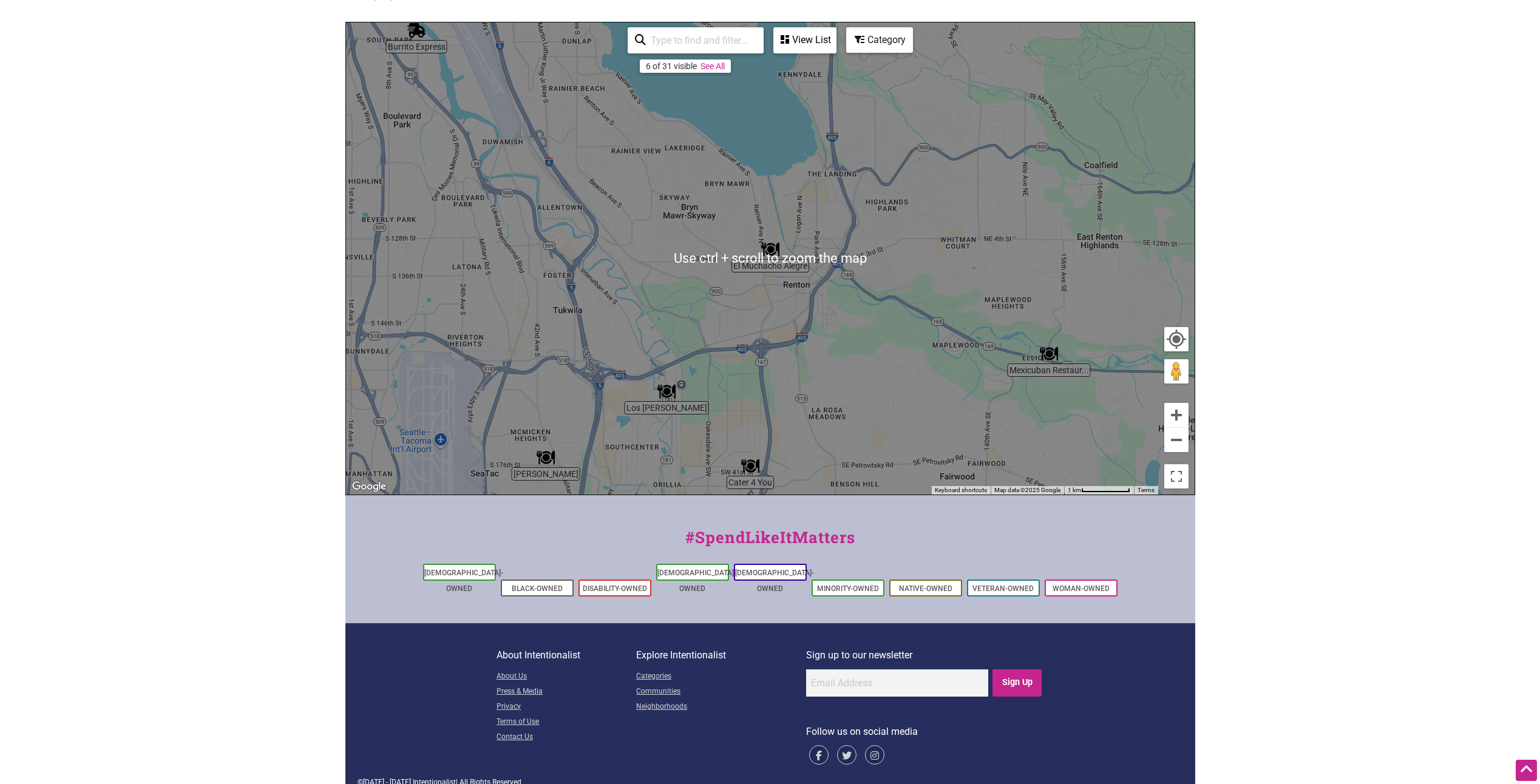
scroll to position [166, 0]
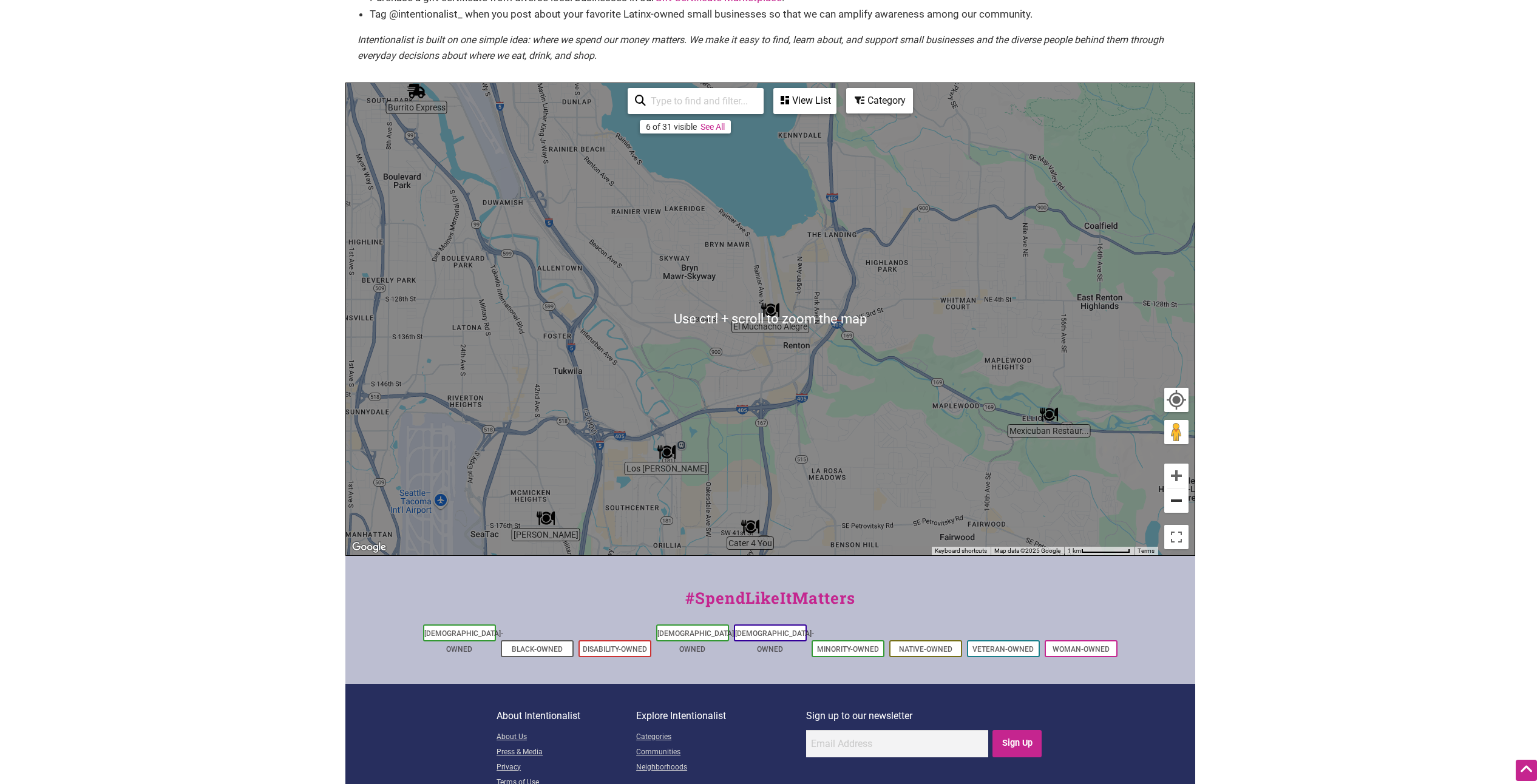
click at [1173, 501] on button "Zoom out" at bounding box center [1176, 500] width 24 height 24
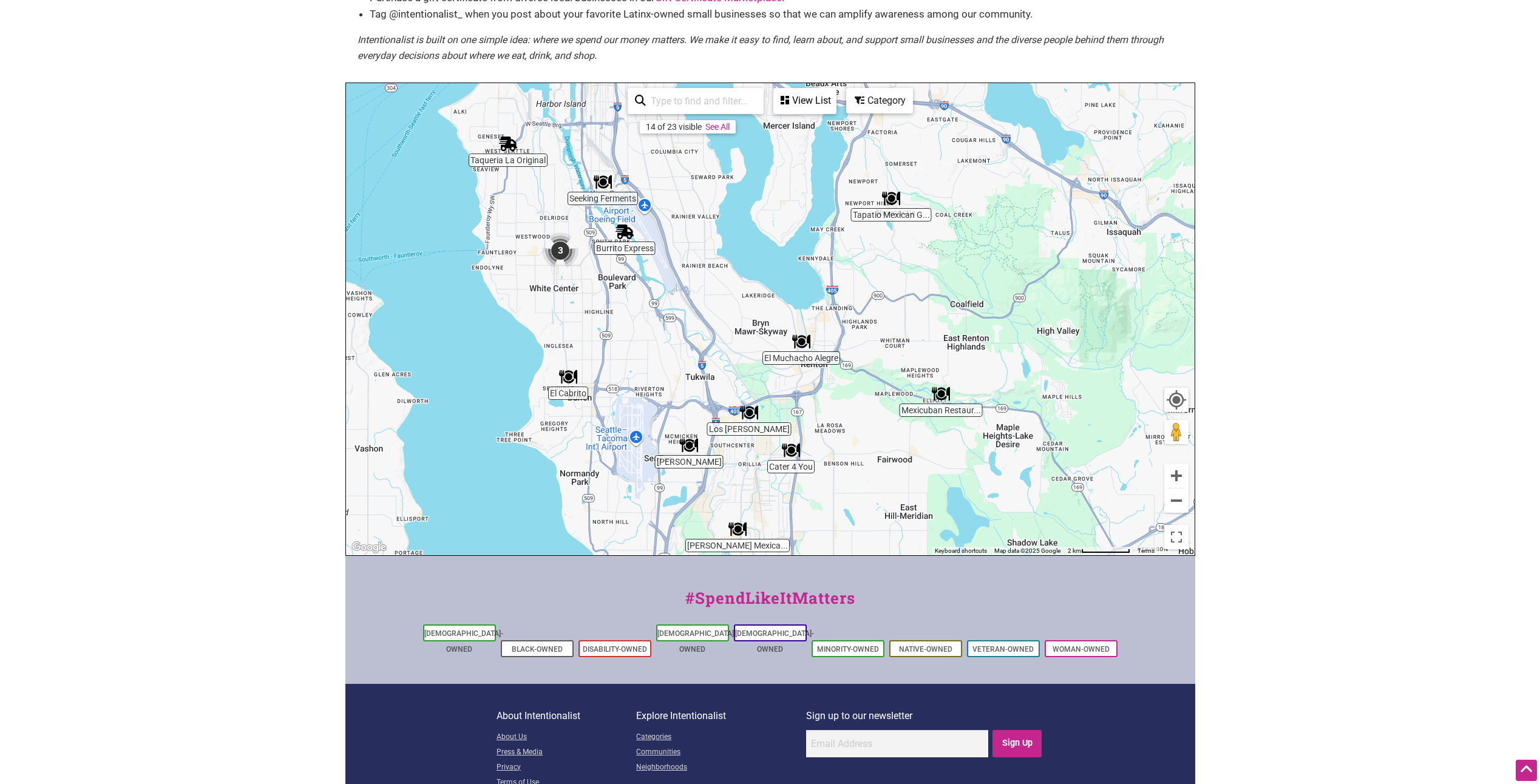
drag, startPoint x: 576, startPoint y: 296, endPoint x: 607, endPoint y: 328, distance: 44.6
click at [607, 328] on div "To navigate, press the arrow keys." at bounding box center [771, 319] width 849 height 472
click at [569, 377] on img "El Cabrito" at bounding box center [568, 377] width 18 height 18
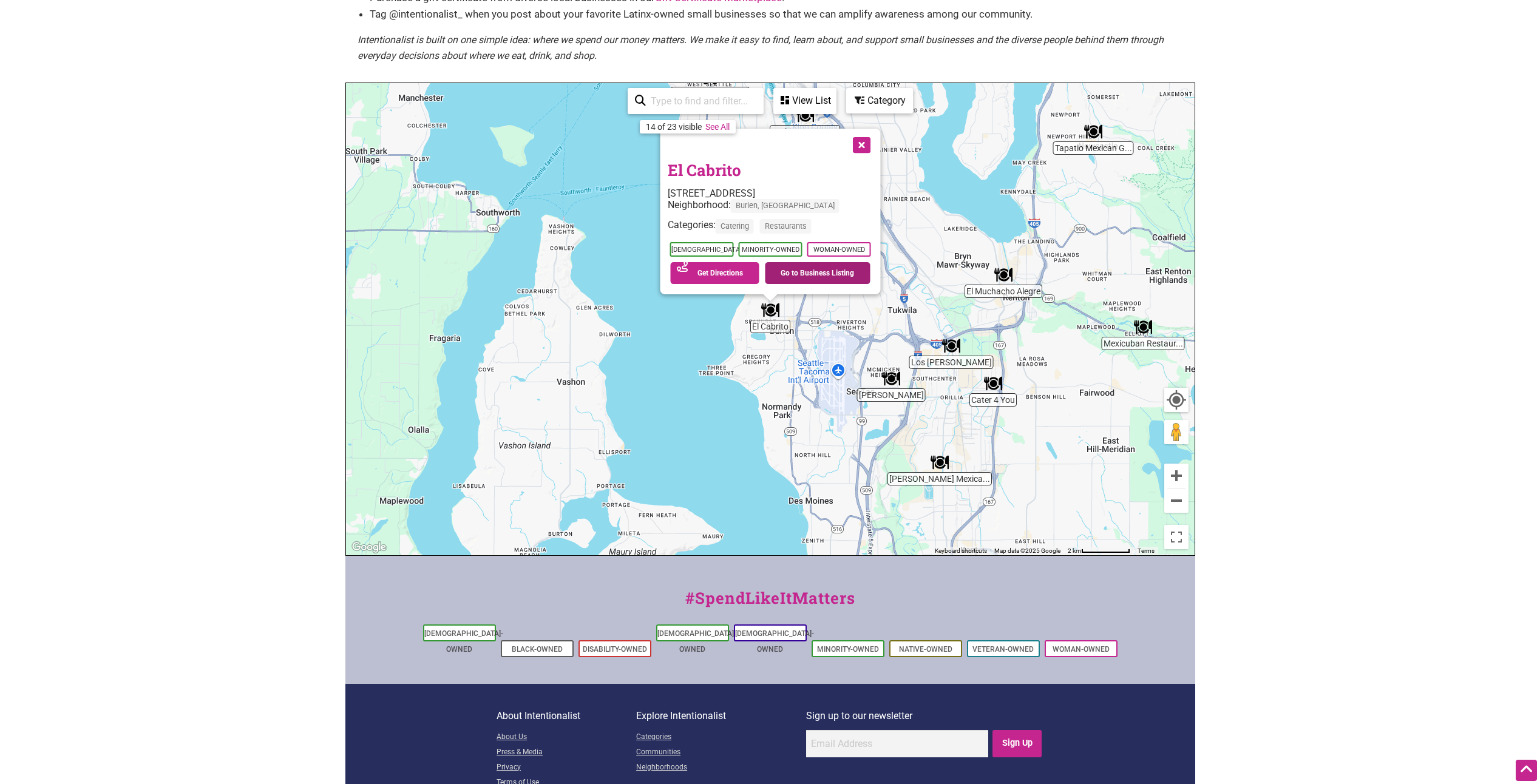
click at [806, 272] on link "Go to Business Listing" at bounding box center [817, 273] width 106 height 22
click at [866, 138] on button "Close" at bounding box center [860, 144] width 31 height 31
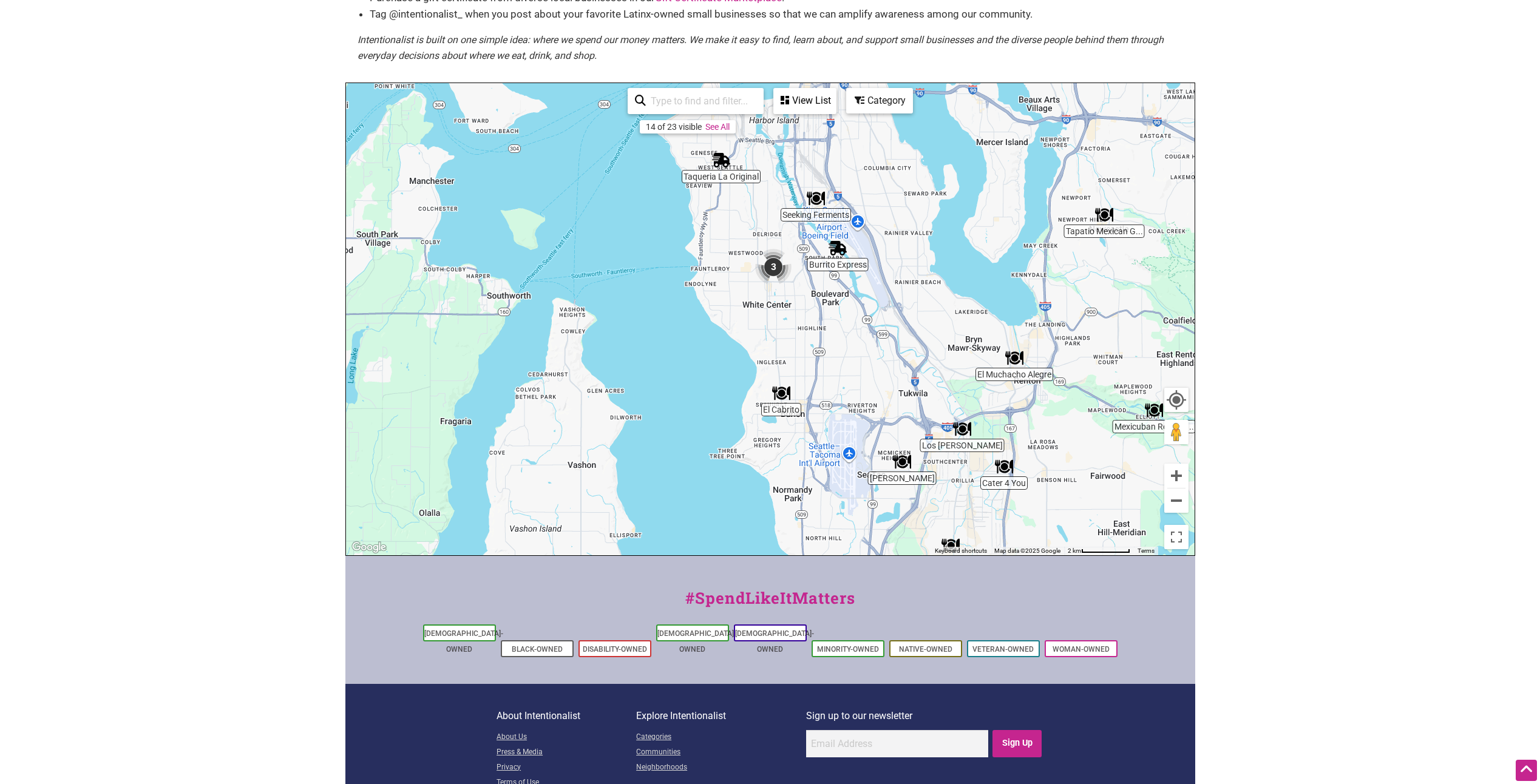
drag, startPoint x: 917, startPoint y: 202, endPoint x: 928, endPoint y: 287, distance: 85.7
click at [928, 287] on div "To navigate, press the arrow keys." at bounding box center [771, 319] width 849 height 472
click at [778, 268] on img "3" at bounding box center [775, 270] width 36 height 36
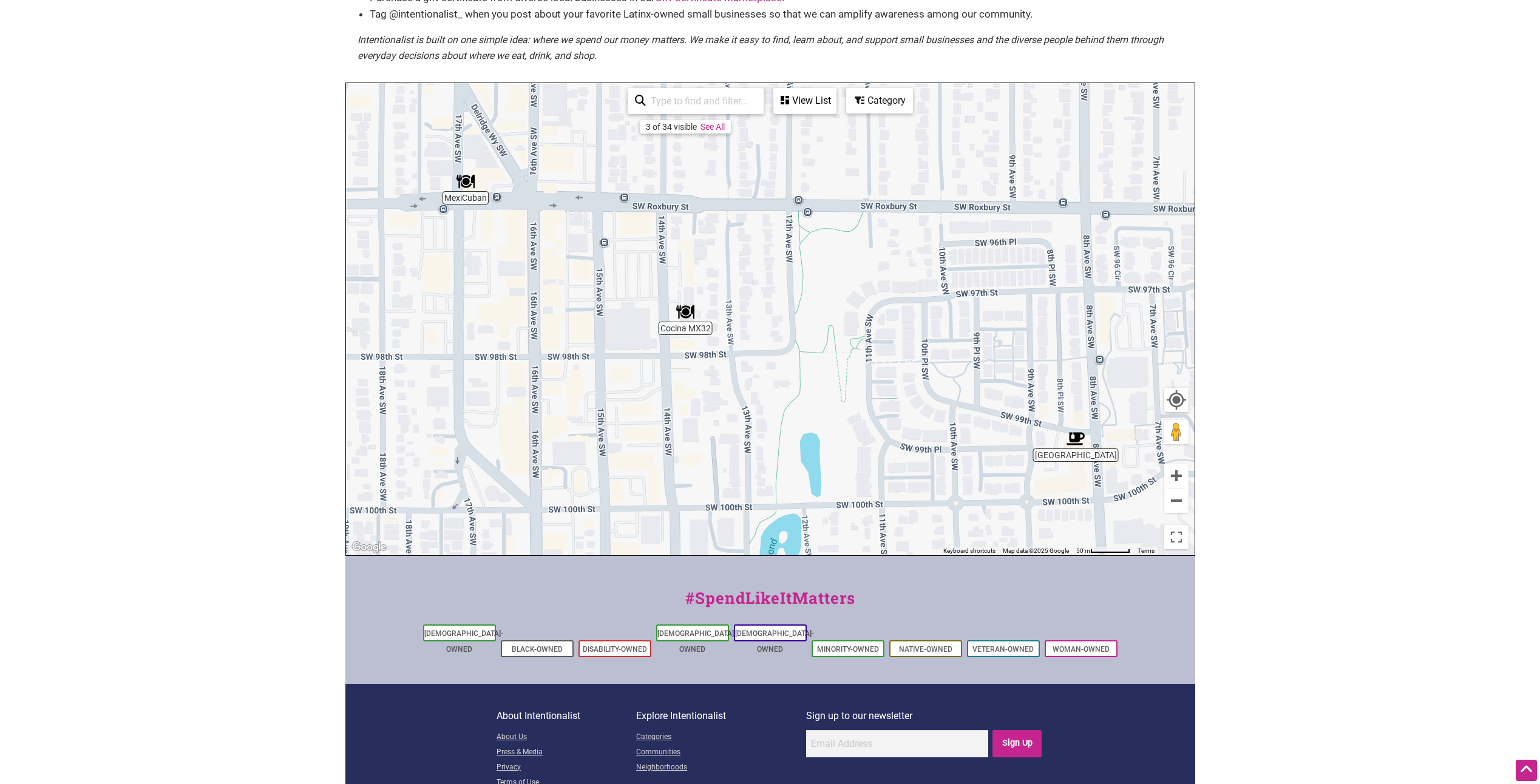
click at [466, 181] on img "MexiCuban" at bounding box center [466, 181] width 18 height 18
click at [467, 181] on img "MexiCuban" at bounding box center [467, 181] width 18 height 18
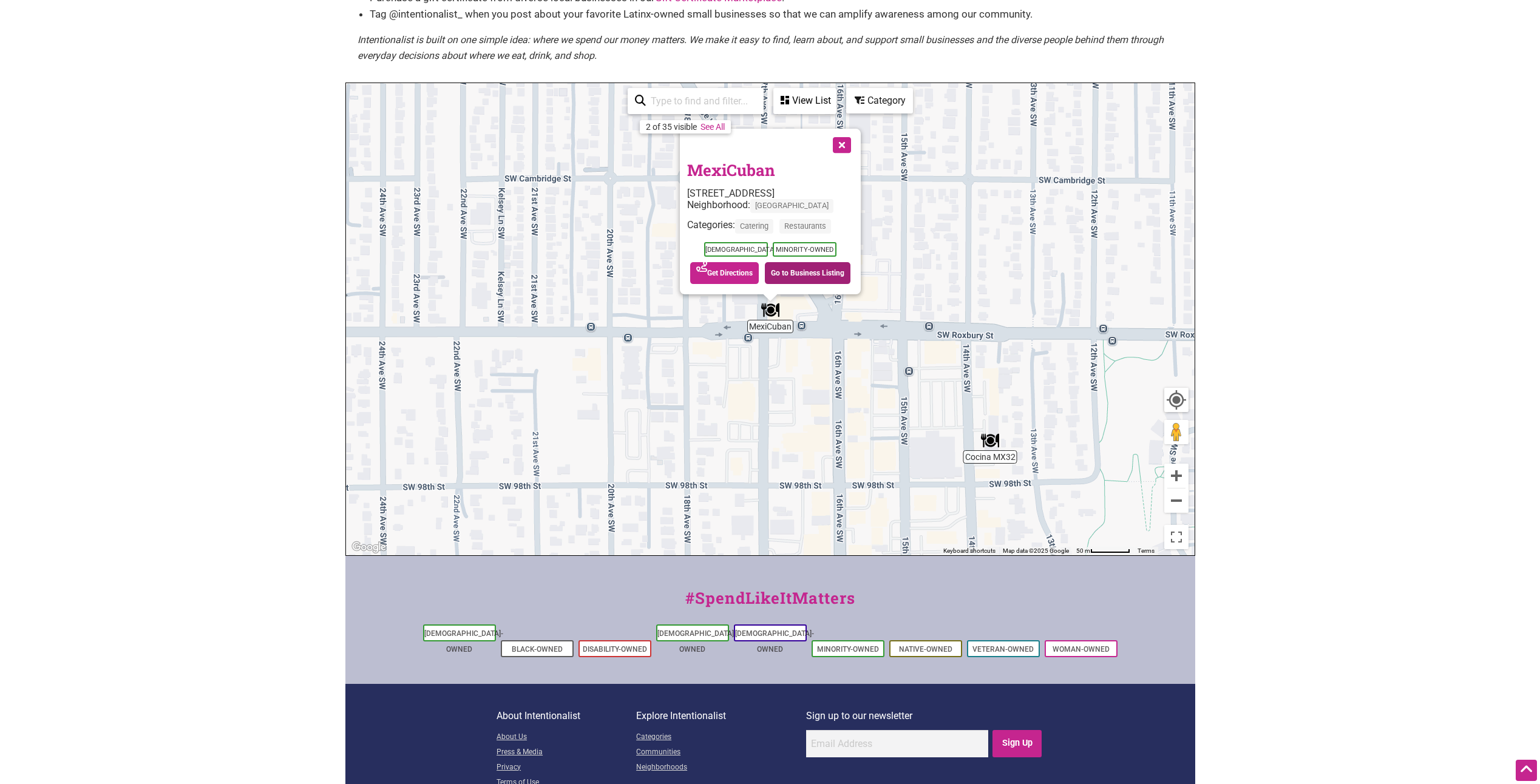
click at [793, 275] on link "Go to Business Listing" at bounding box center [808, 273] width 86 height 22
click at [842, 145] on button "Close" at bounding box center [841, 144] width 31 height 31
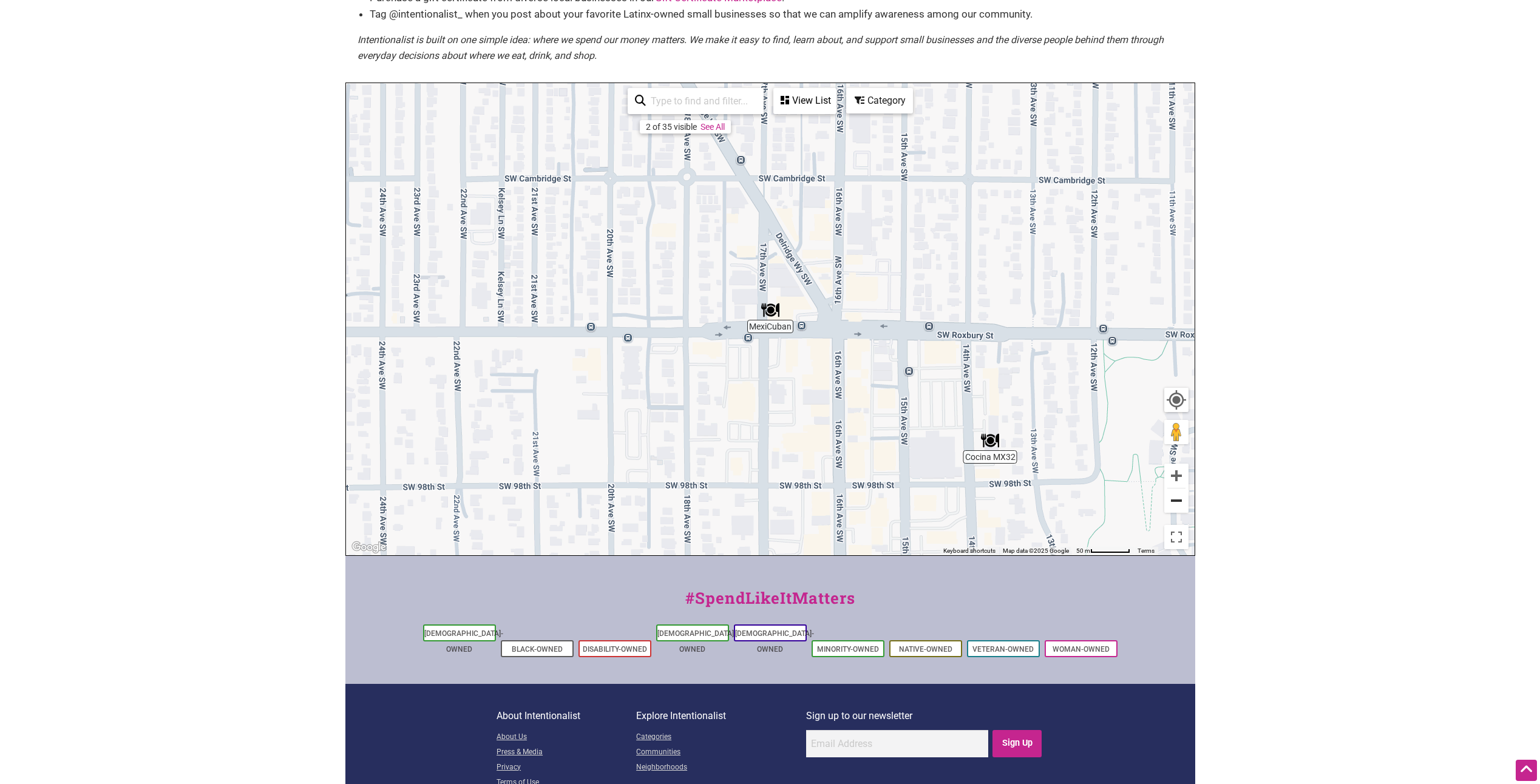
click at [1169, 494] on button "Zoom out" at bounding box center [1176, 500] width 24 height 24
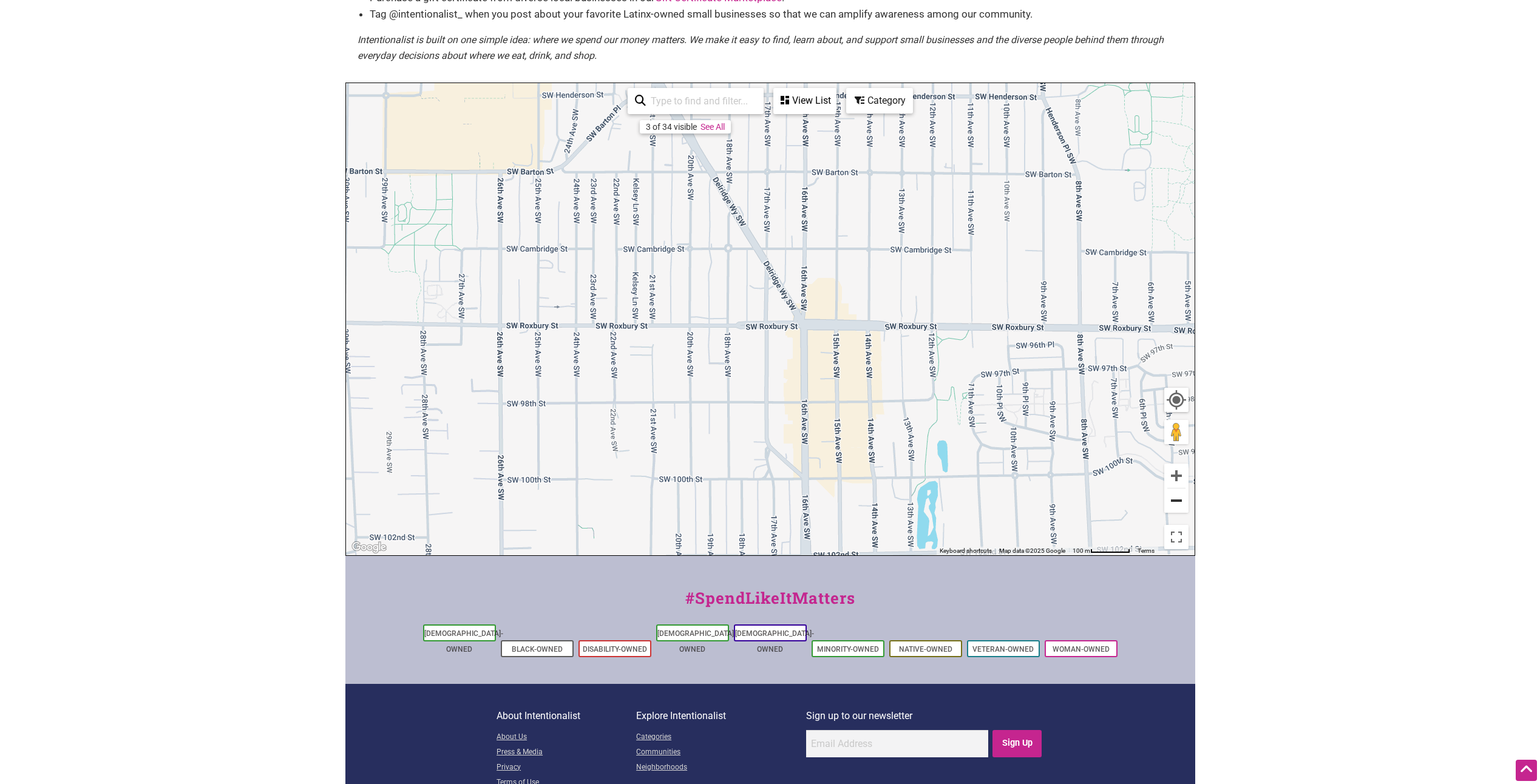
click at [1170, 503] on button "Zoom out" at bounding box center [1176, 500] width 24 height 24
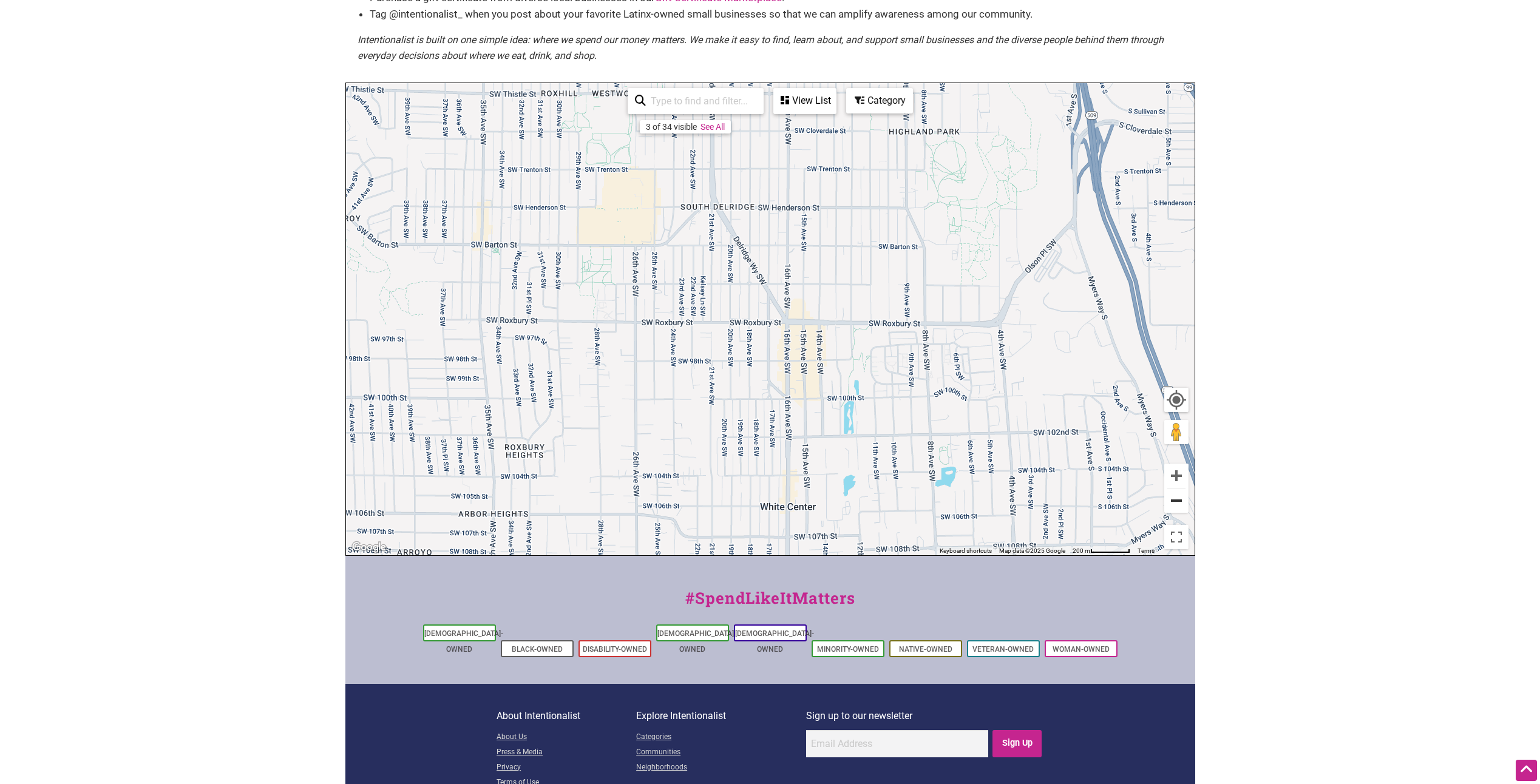
click at [1170, 503] on button "Zoom out" at bounding box center [1176, 500] width 24 height 24
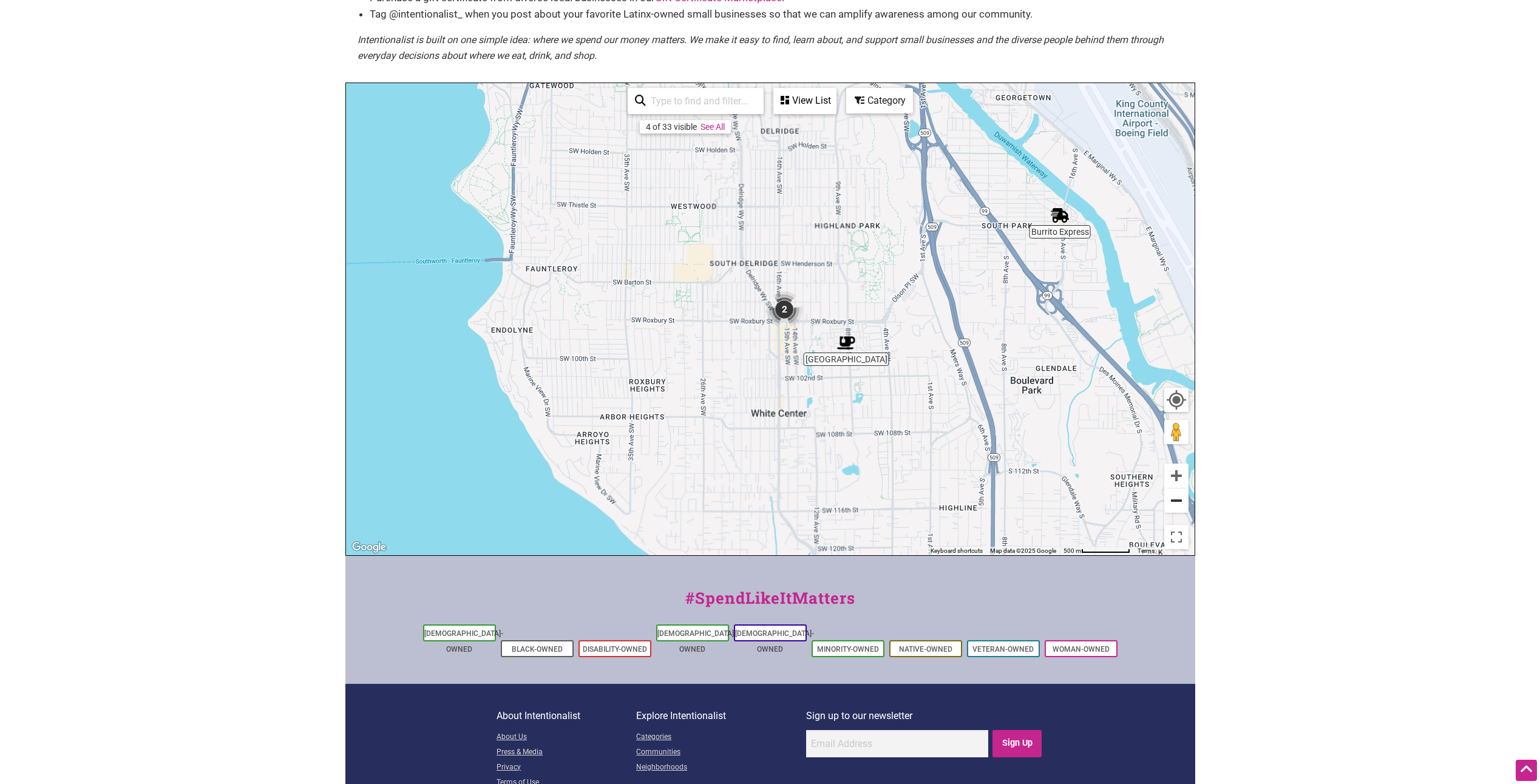
click at [1170, 503] on button "Zoom out" at bounding box center [1176, 500] width 24 height 24
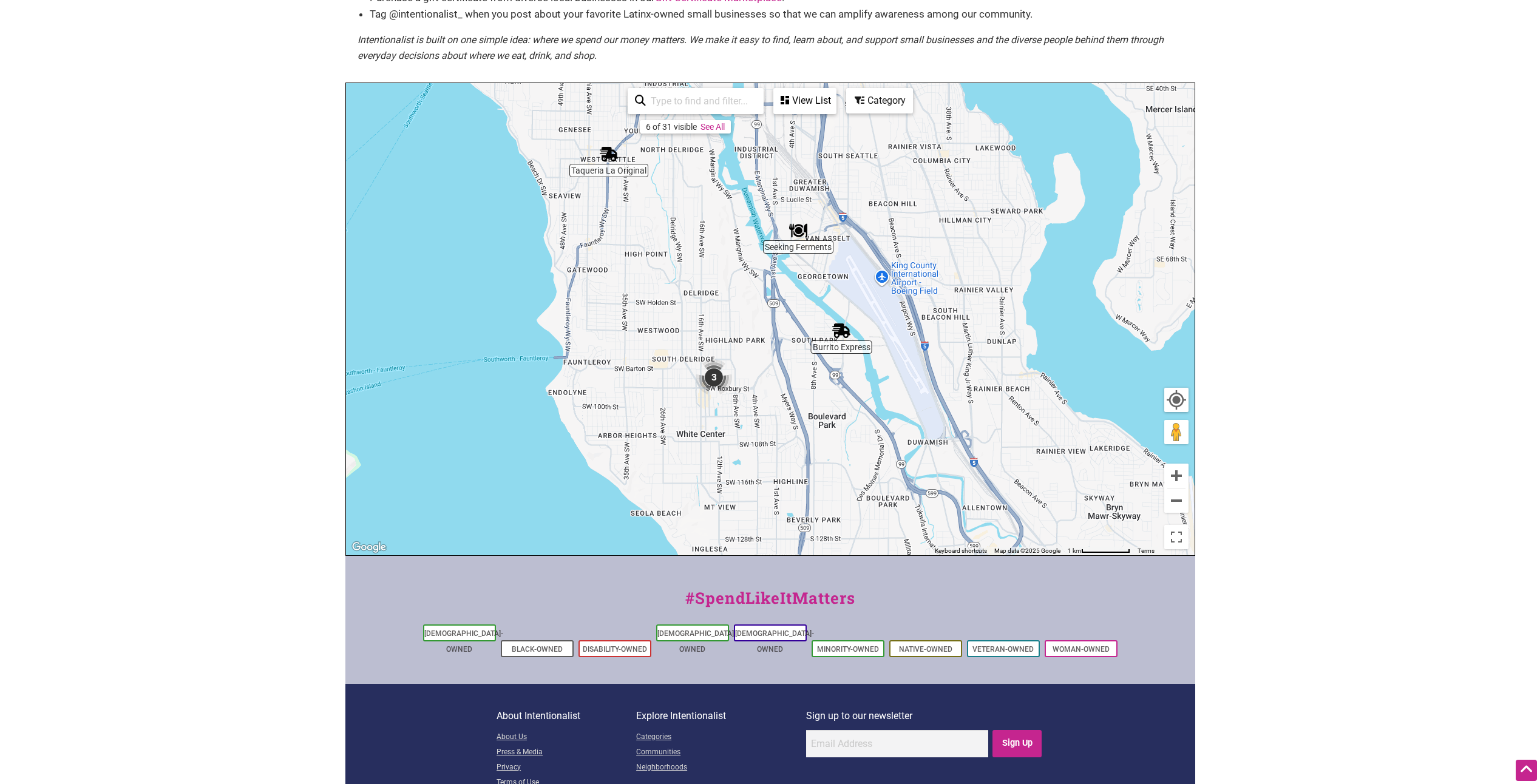
drag, startPoint x: 993, startPoint y: 351, endPoint x: 918, endPoint y: 420, distance: 101.9
click at [918, 420] on div "To navigate, press the arrow keys." at bounding box center [771, 319] width 849 height 472
click at [1178, 504] on button "Zoom out" at bounding box center [1176, 500] width 24 height 24
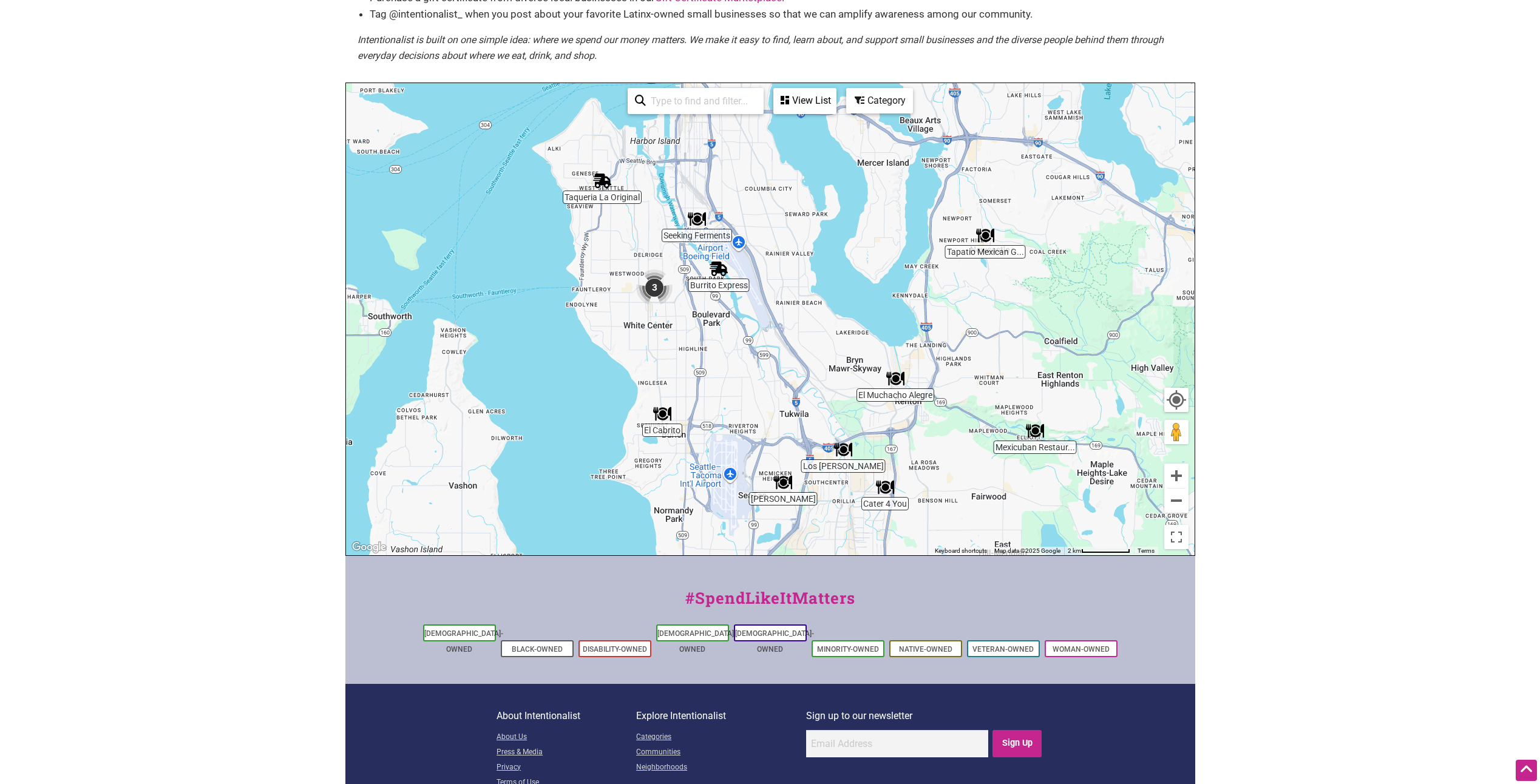
drag, startPoint x: 969, startPoint y: 416, endPoint x: 853, endPoint y: 336, distance: 140.9
click at [853, 336] on div "To navigate, press the arrow keys." at bounding box center [771, 319] width 849 height 472
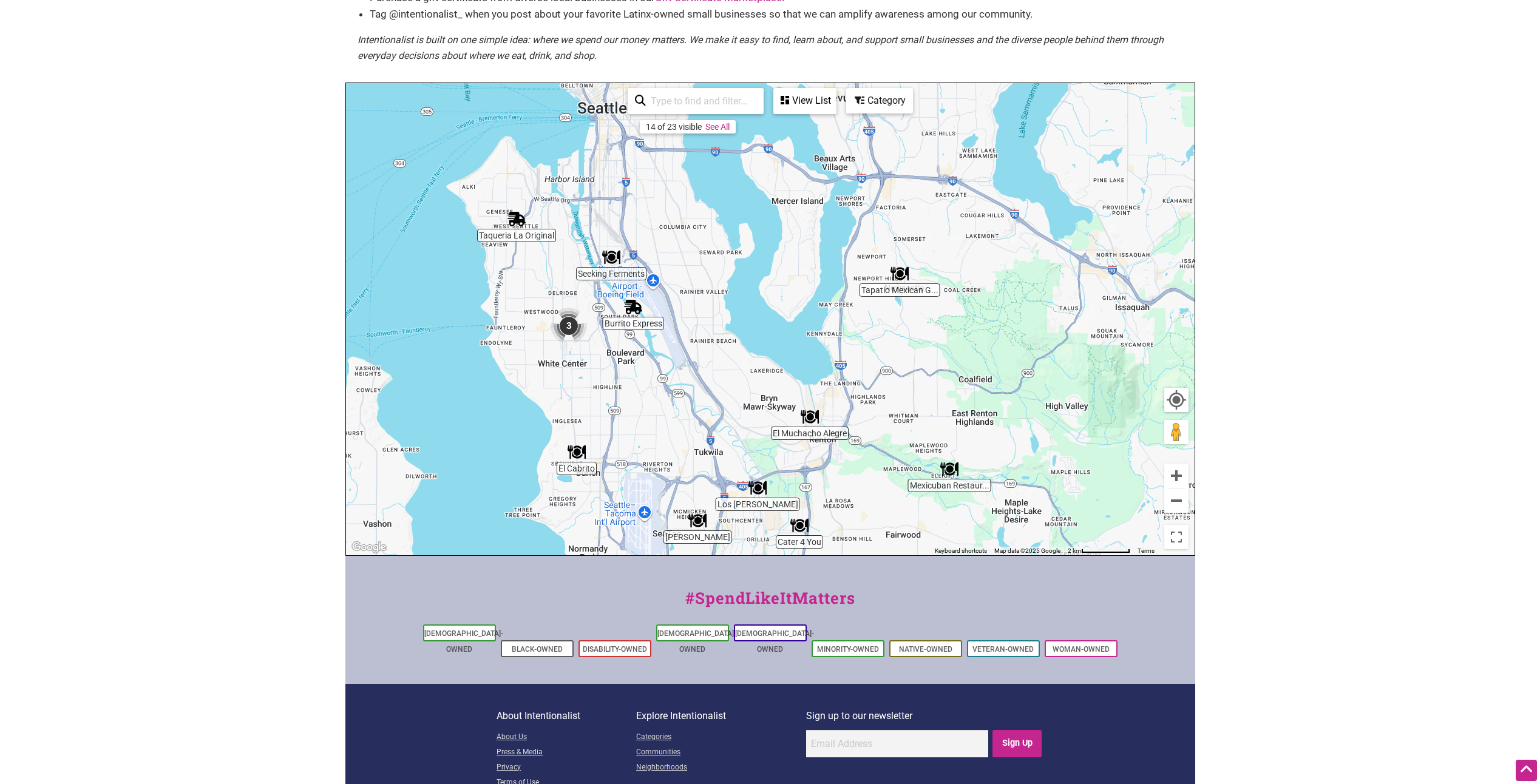
drag, startPoint x: 914, startPoint y: 357, endPoint x: 856, endPoint y: 429, distance: 92.5
click at [856, 429] on div "To navigate, press the arrow keys." at bounding box center [771, 319] width 849 height 472
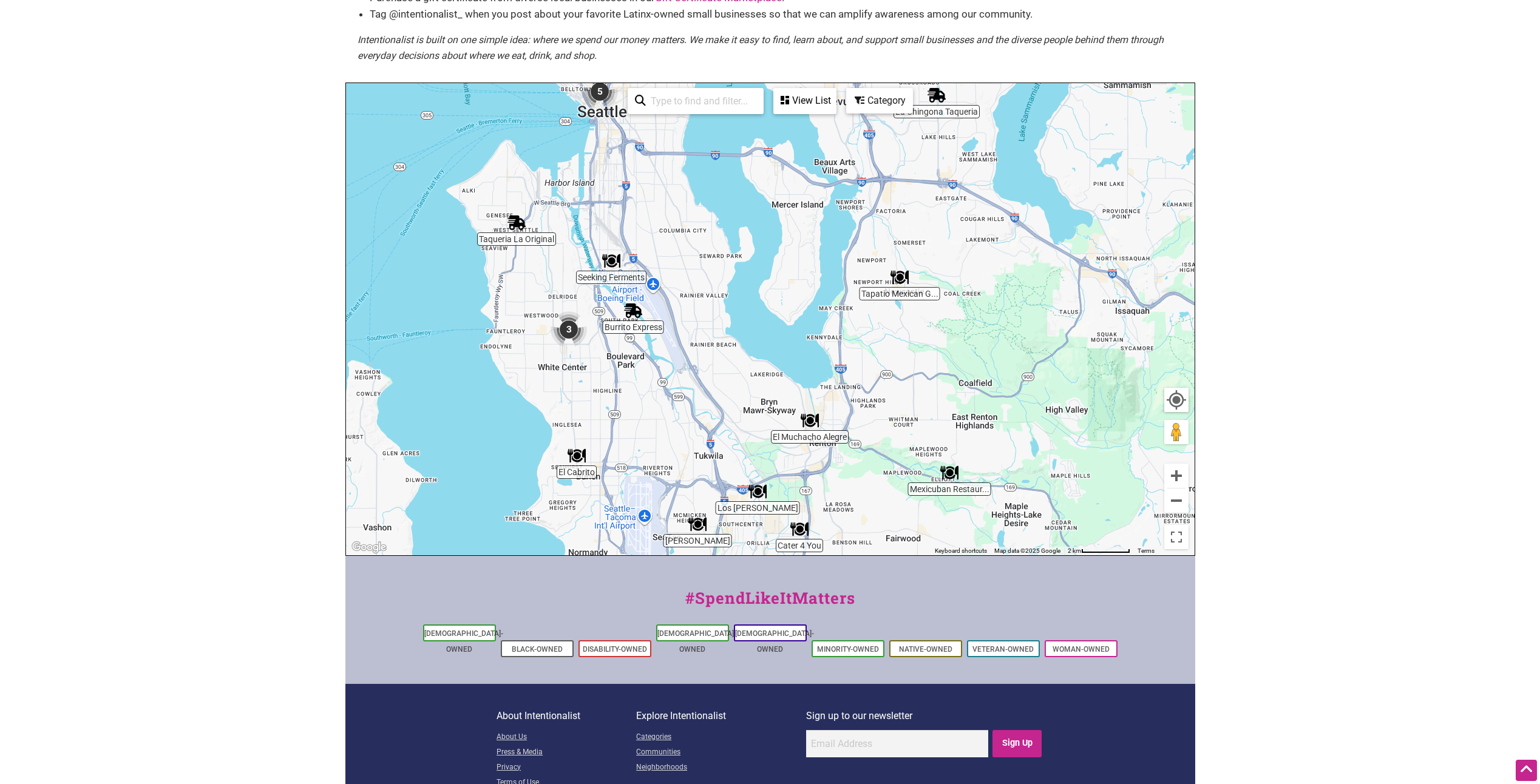
click at [899, 277] on img "Tapatio Mexican Grill" at bounding box center [900, 277] width 18 height 18
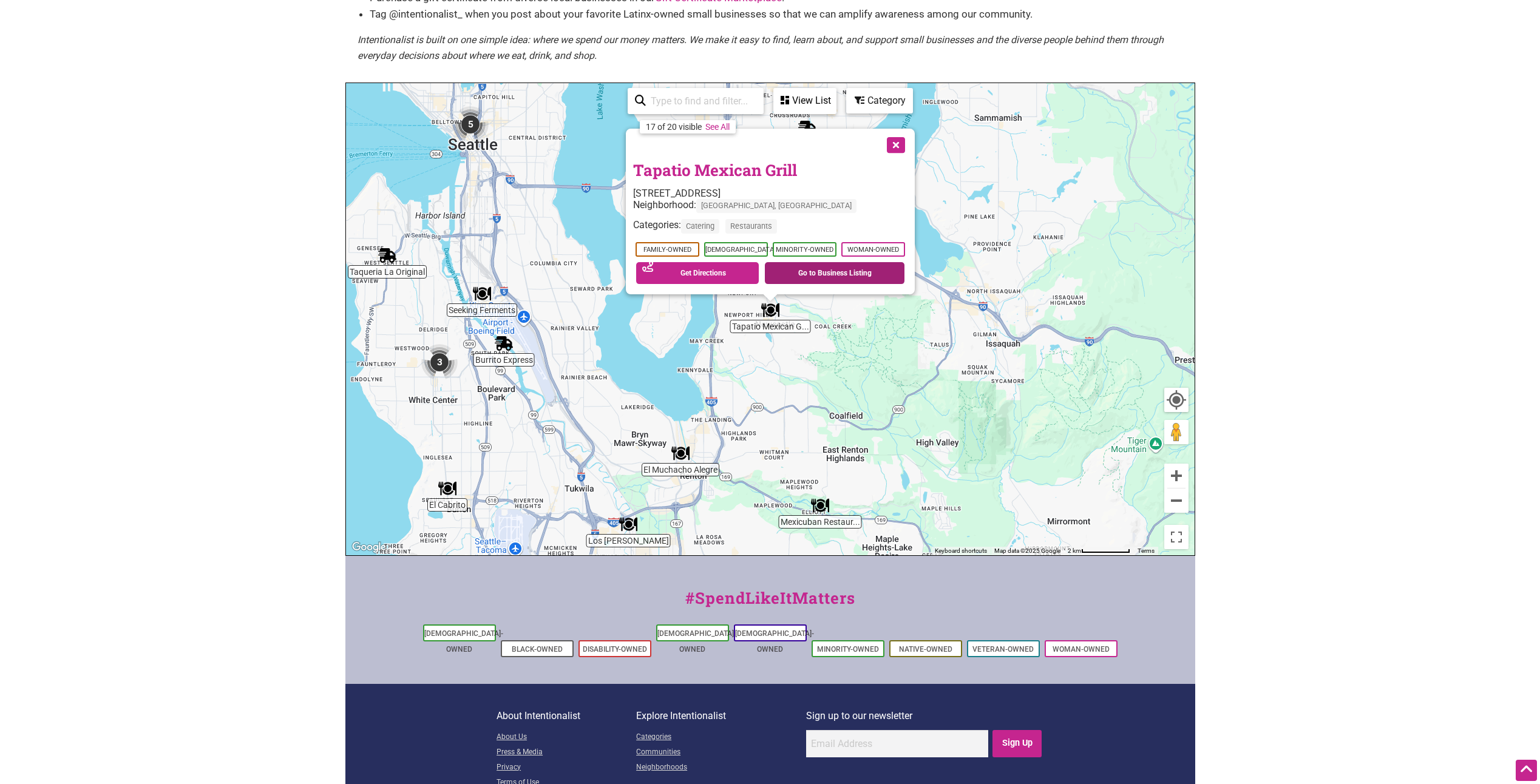
click at [803, 275] on link "Go to Business Listing" at bounding box center [834, 273] width 140 height 22
click at [895, 142] on button "Close" at bounding box center [895, 144] width 31 height 31
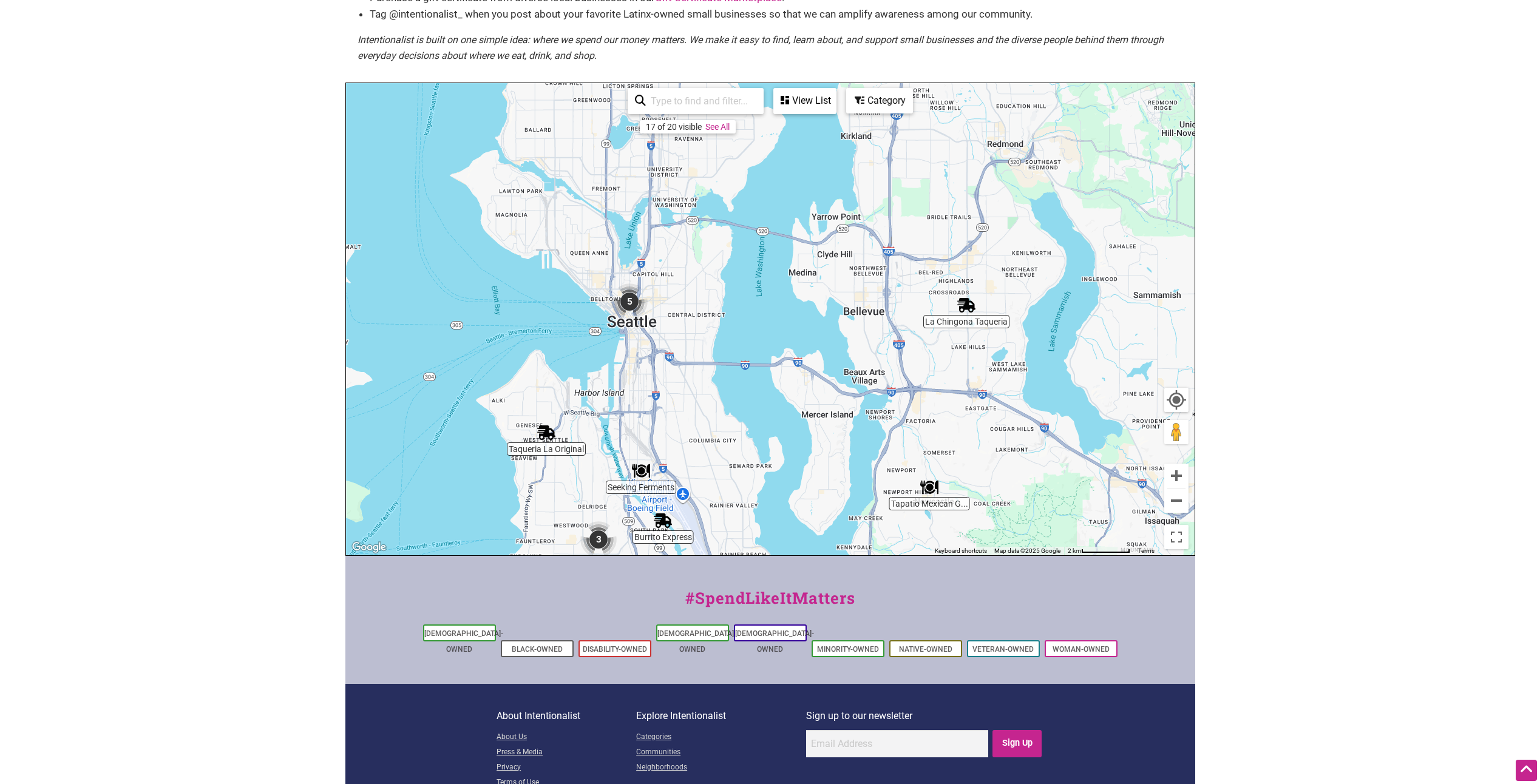
drag, startPoint x: 711, startPoint y: 248, endPoint x: 853, endPoint y: 418, distance: 221.5
click at [871, 428] on div "To navigate, press the arrow keys." at bounding box center [771, 319] width 849 height 472
click at [627, 300] on img "5" at bounding box center [631, 303] width 36 height 36
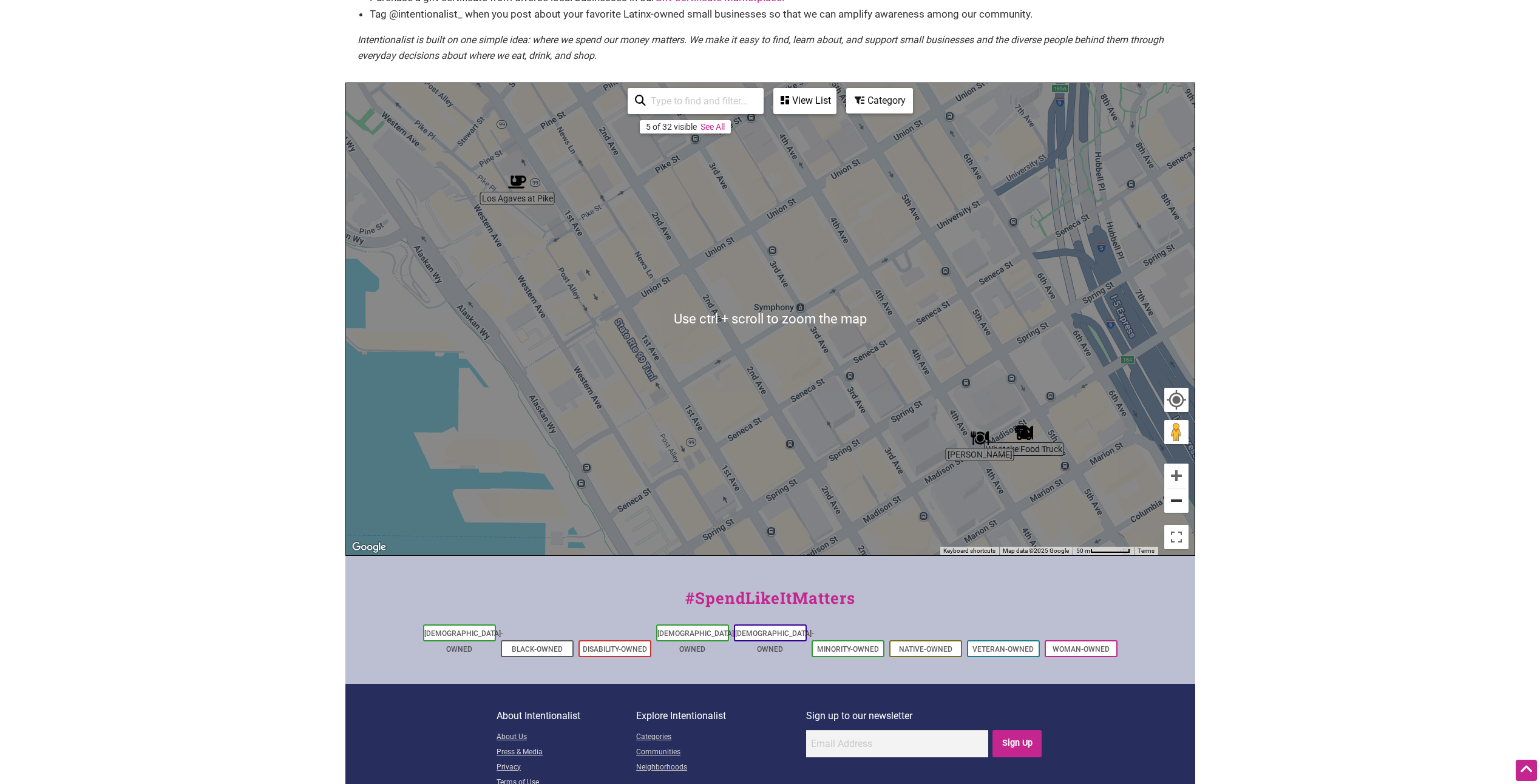
click at [1168, 496] on button "Zoom out" at bounding box center [1176, 500] width 24 height 24
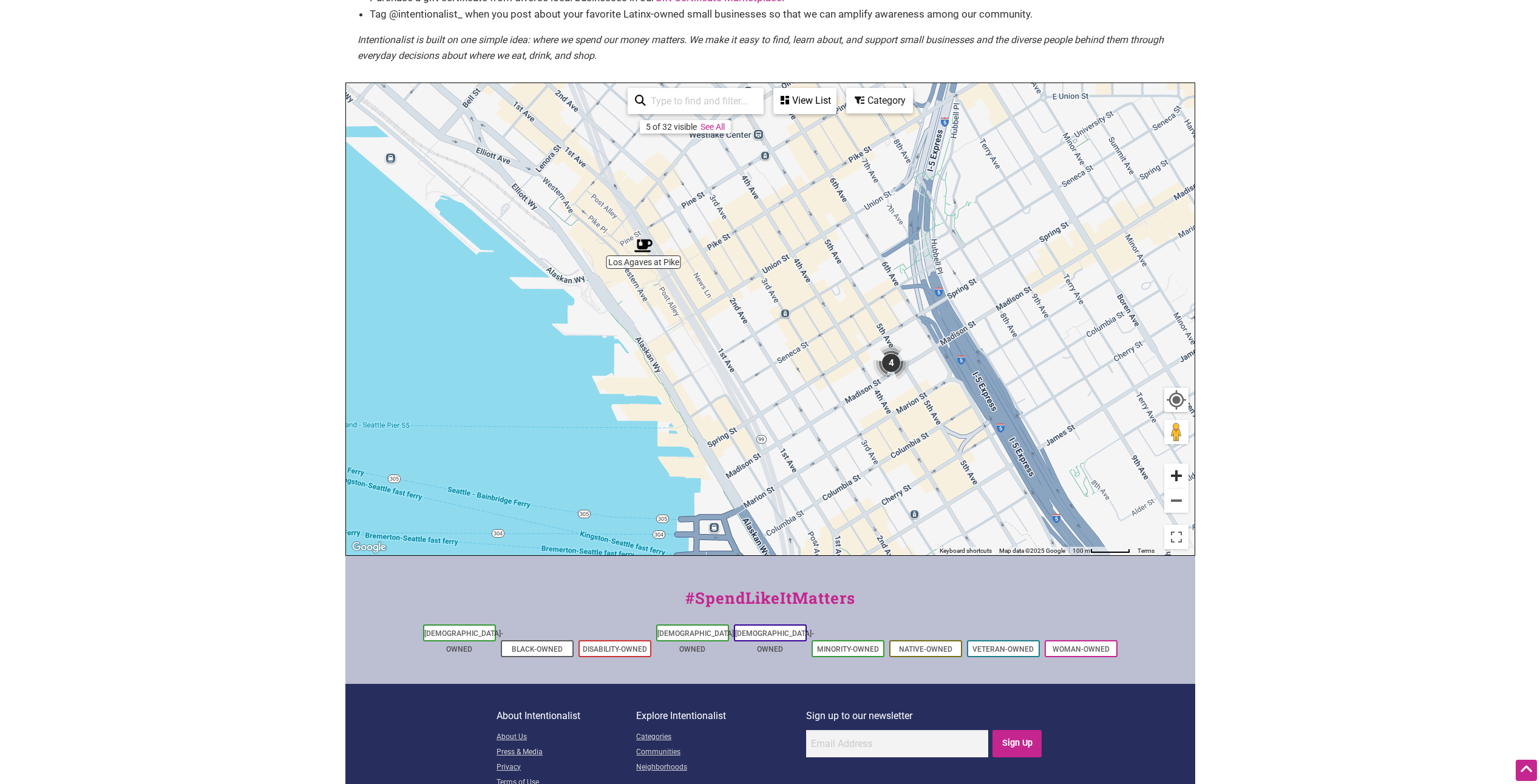
click at [1172, 476] on button "Zoom in" at bounding box center [1176, 475] width 24 height 24
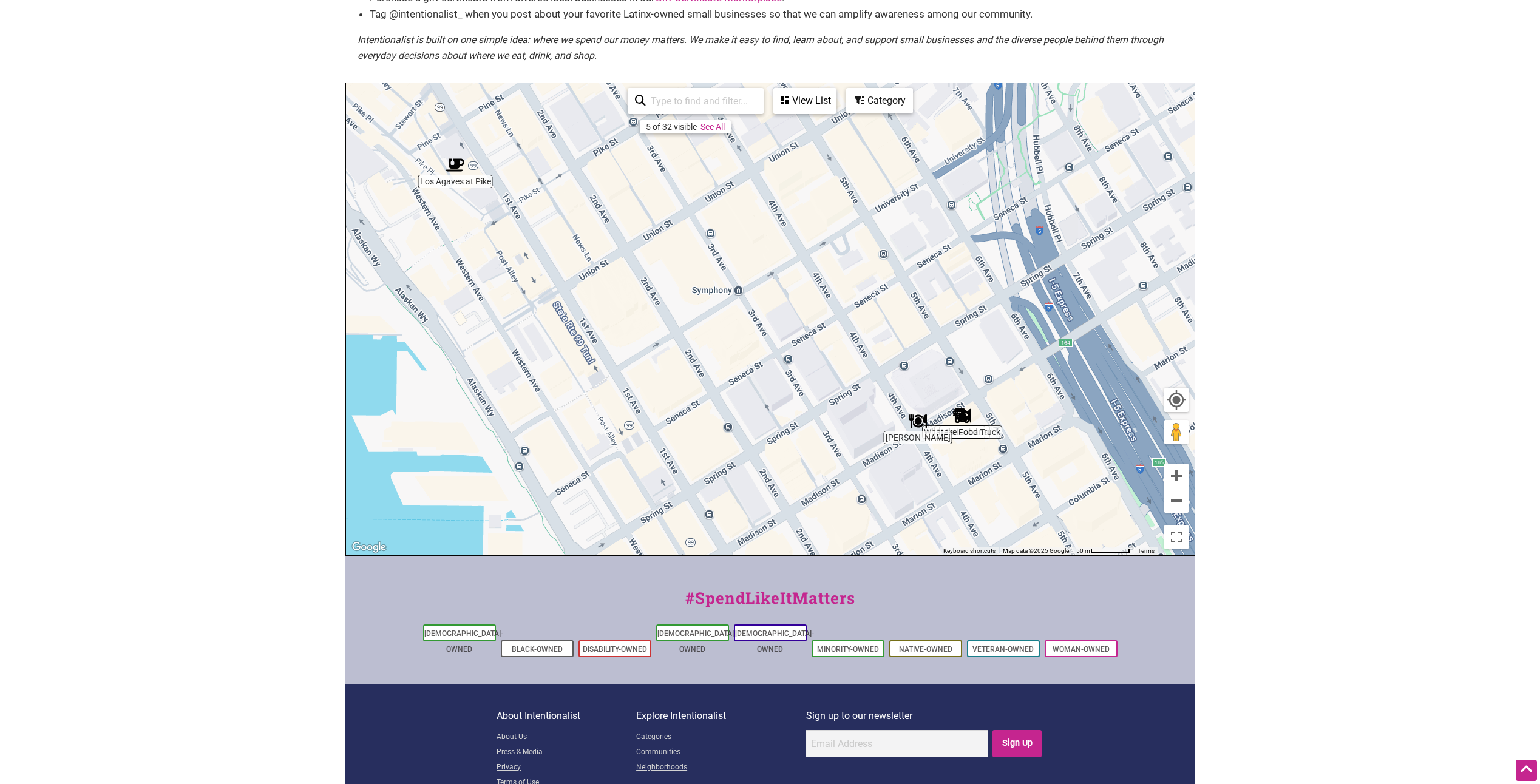
drag, startPoint x: 1075, startPoint y: 475, endPoint x: 1007, endPoint y: 454, distance: 71.2
click at [1009, 457] on div "To navigate, press the arrow keys." at bounding box center [771, 319] width 849 height 472
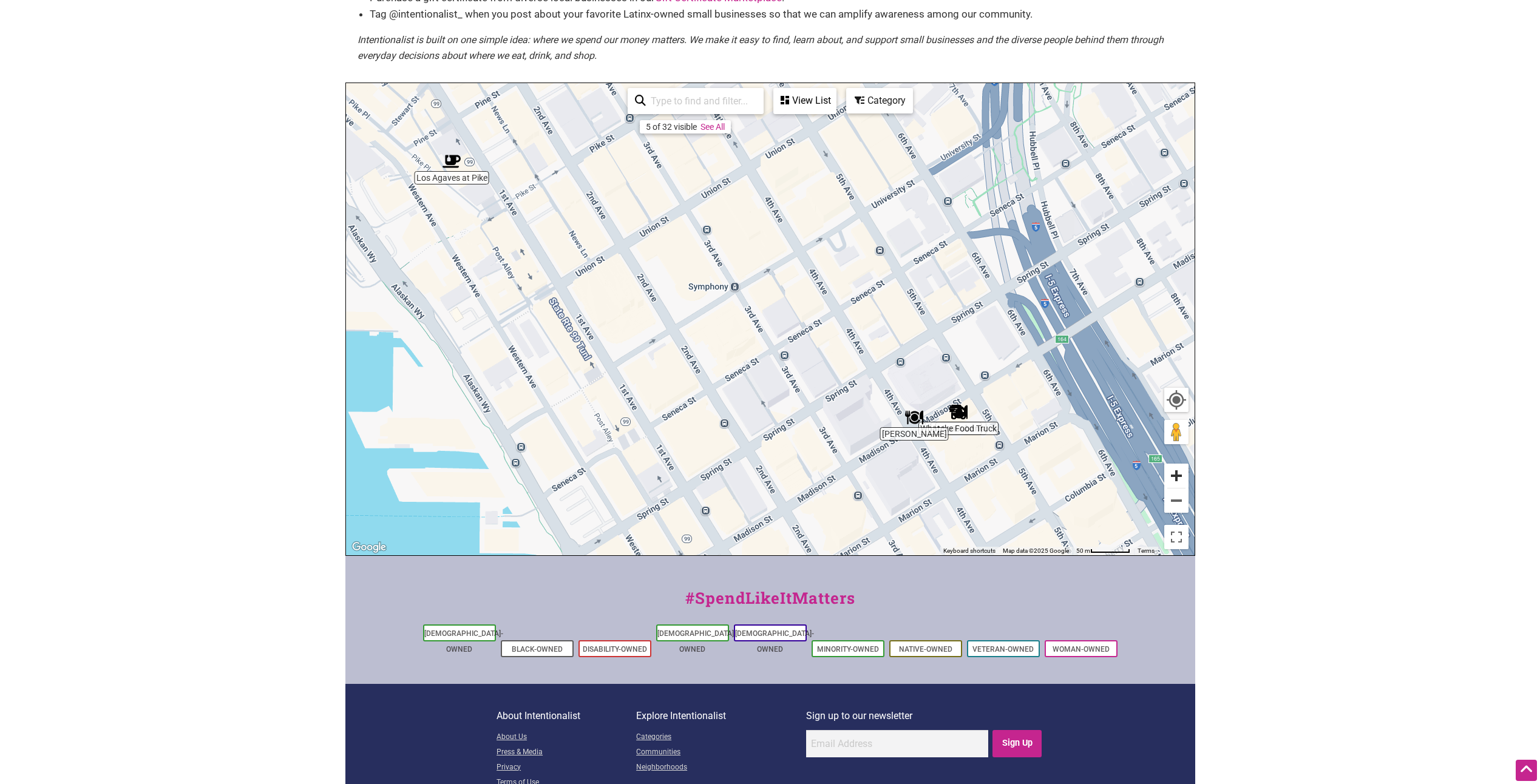
click at [1173, 476] on button "Zoom in" at bounding box center [1176, 475] width 24 height 24
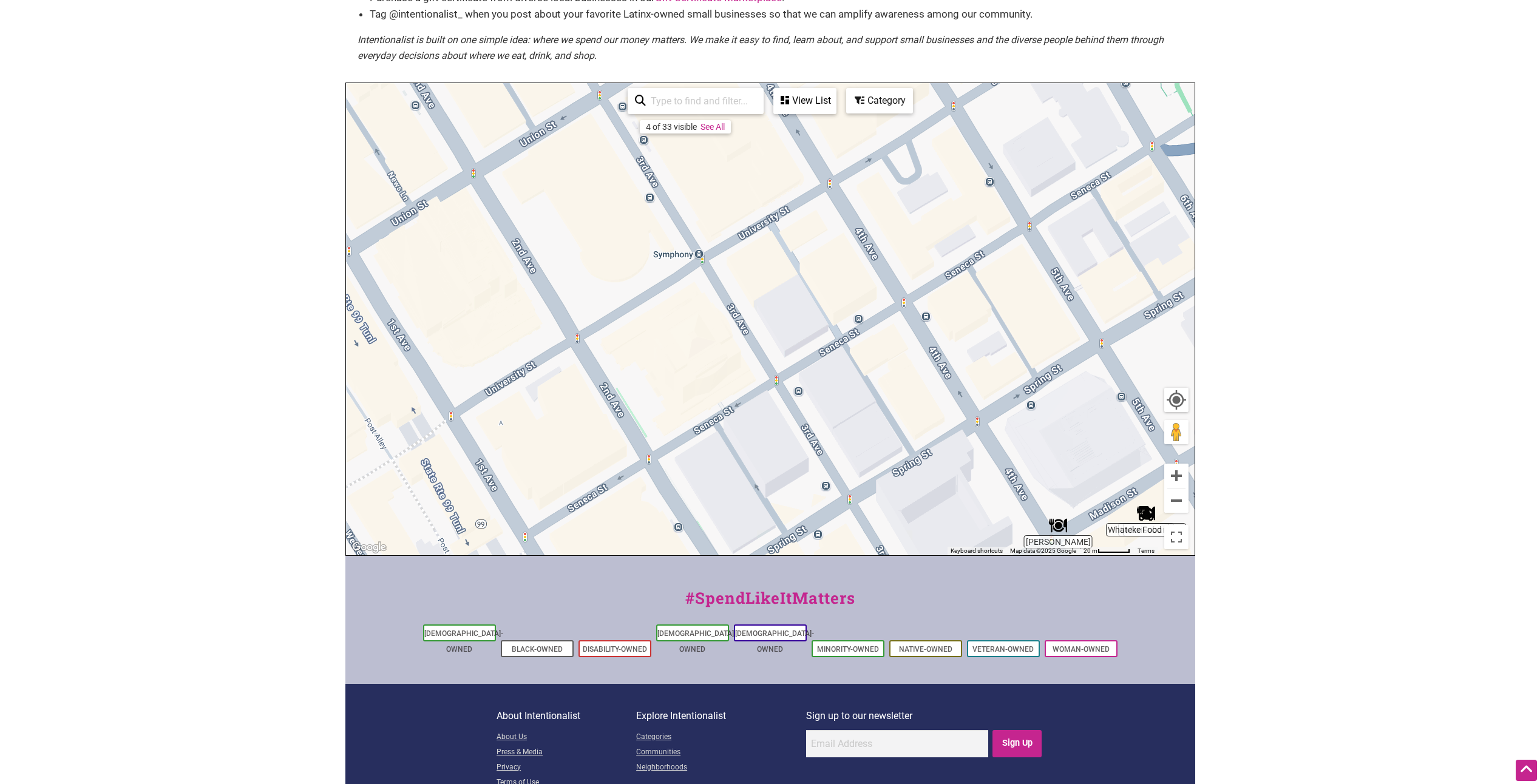
drag, startPoint x: 1057, startPoint y: 485, endPoint x: 930, endPoint y: 328, distance: 201.9
click at [936, 334] on div "To navigate, press the arrow keys." at bounding box center [771, 319] width 849 height 472
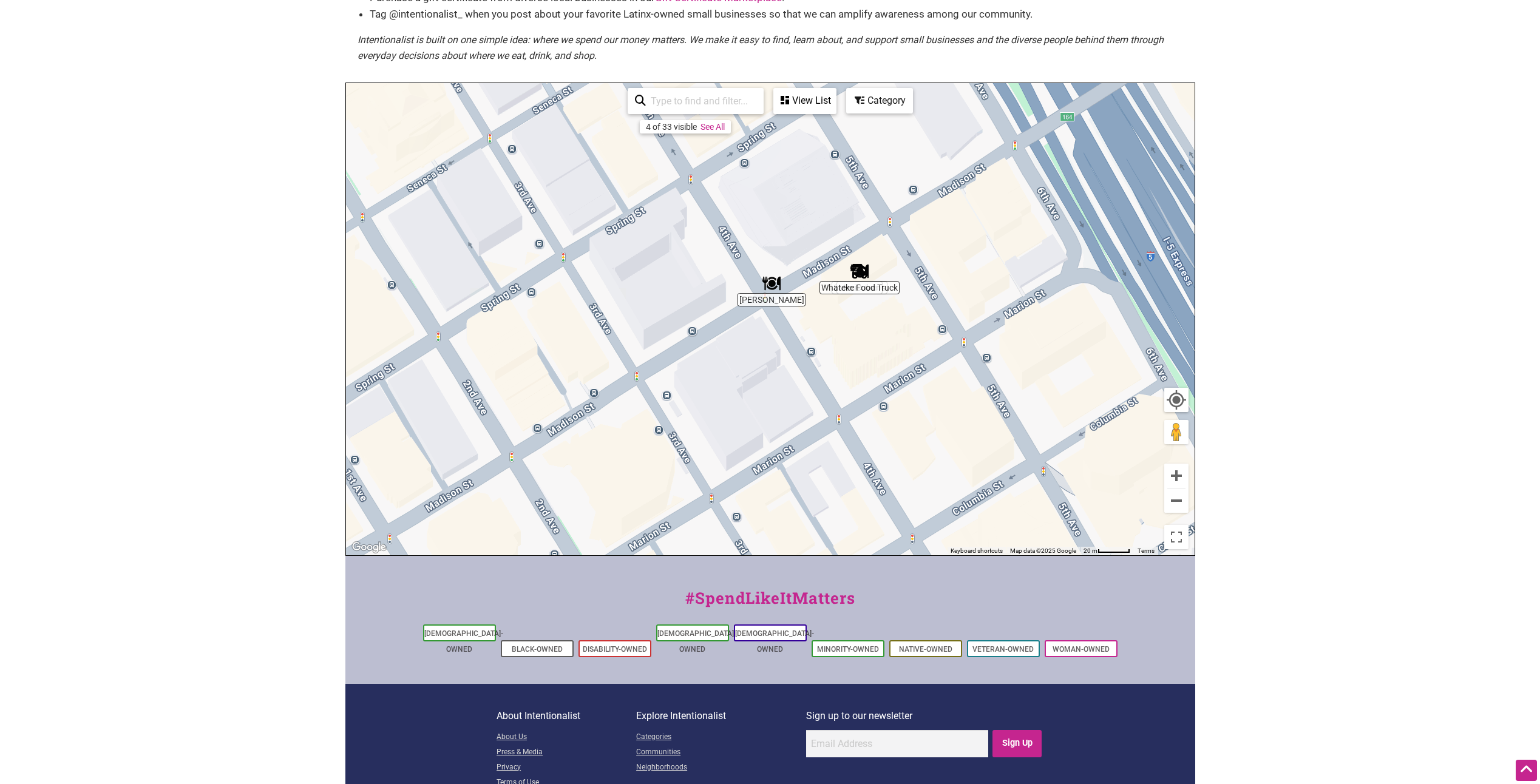
drag, startPoint x: 935, startPoint y: 347, endPoint x: 976, endPoint y: 520, distance: 177.8
click at [976, 520] on div "To navigate, press the arrow keys." at bounding box center [771, 319] width 849 height 472
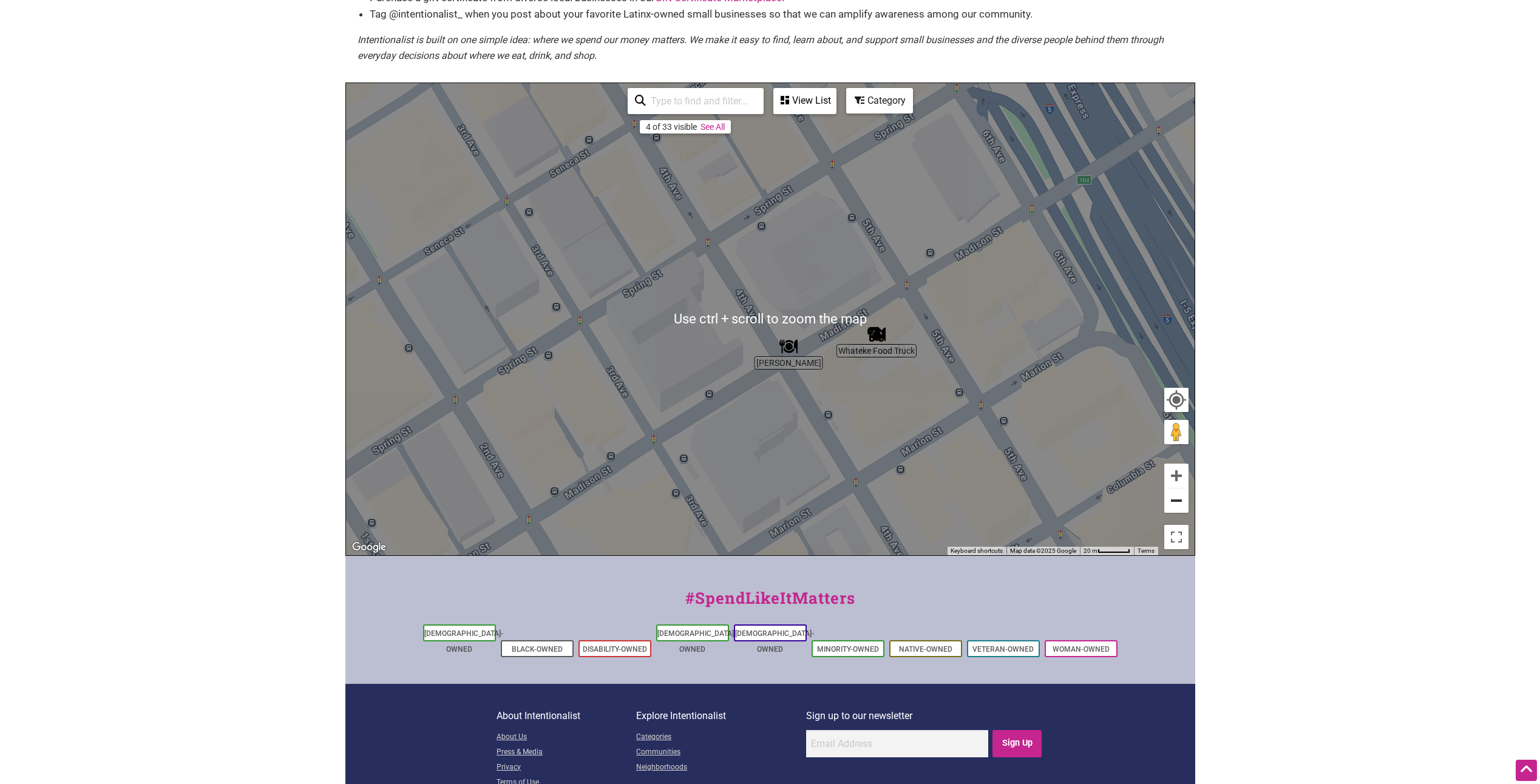
click at [1172, 511] on button "Zoom out" at bounding box center [1176, 500] width 24 height 24
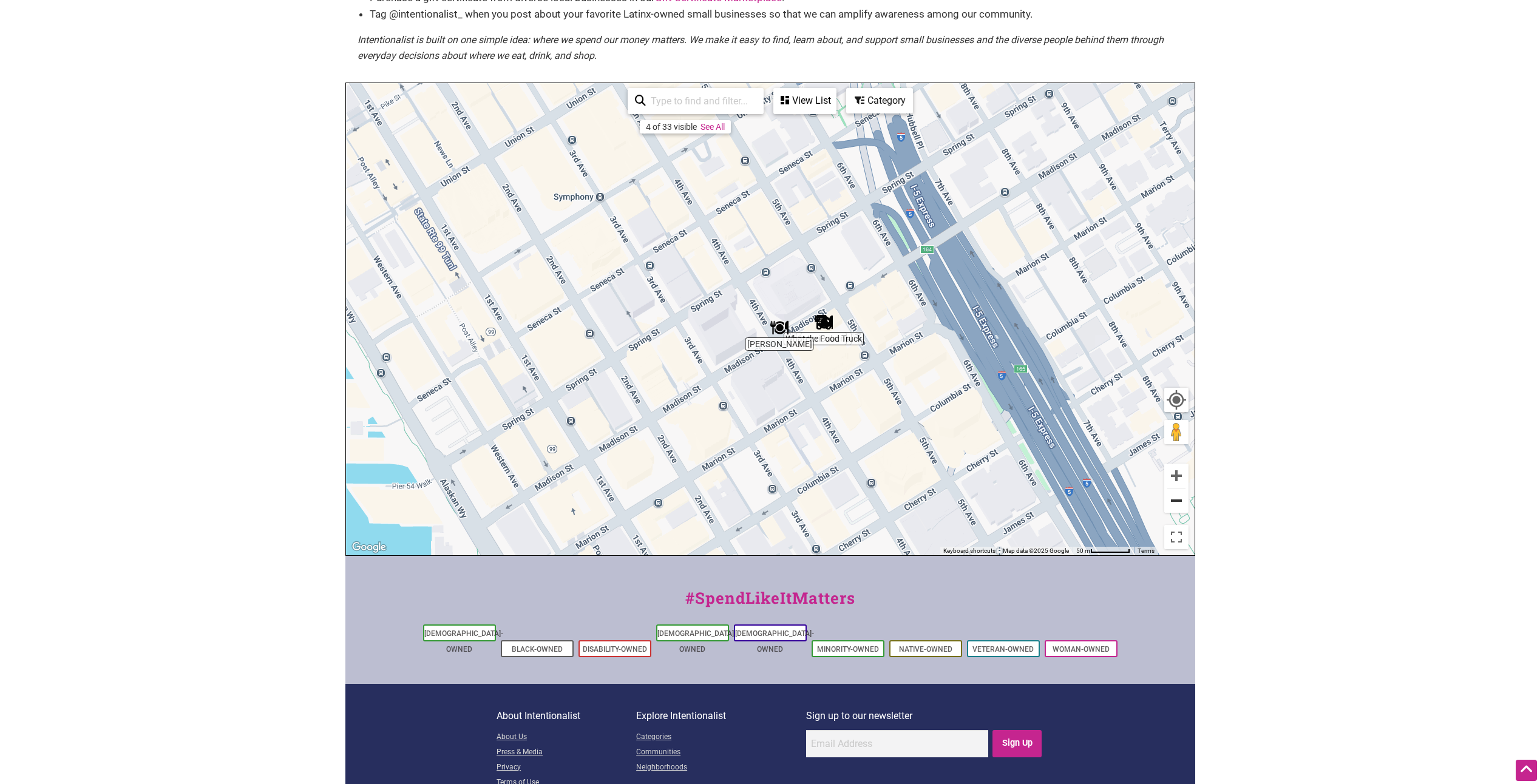
click at [1172, 511] on button "Zoom out" at bounding box center [1176, 500] width 24 height 24
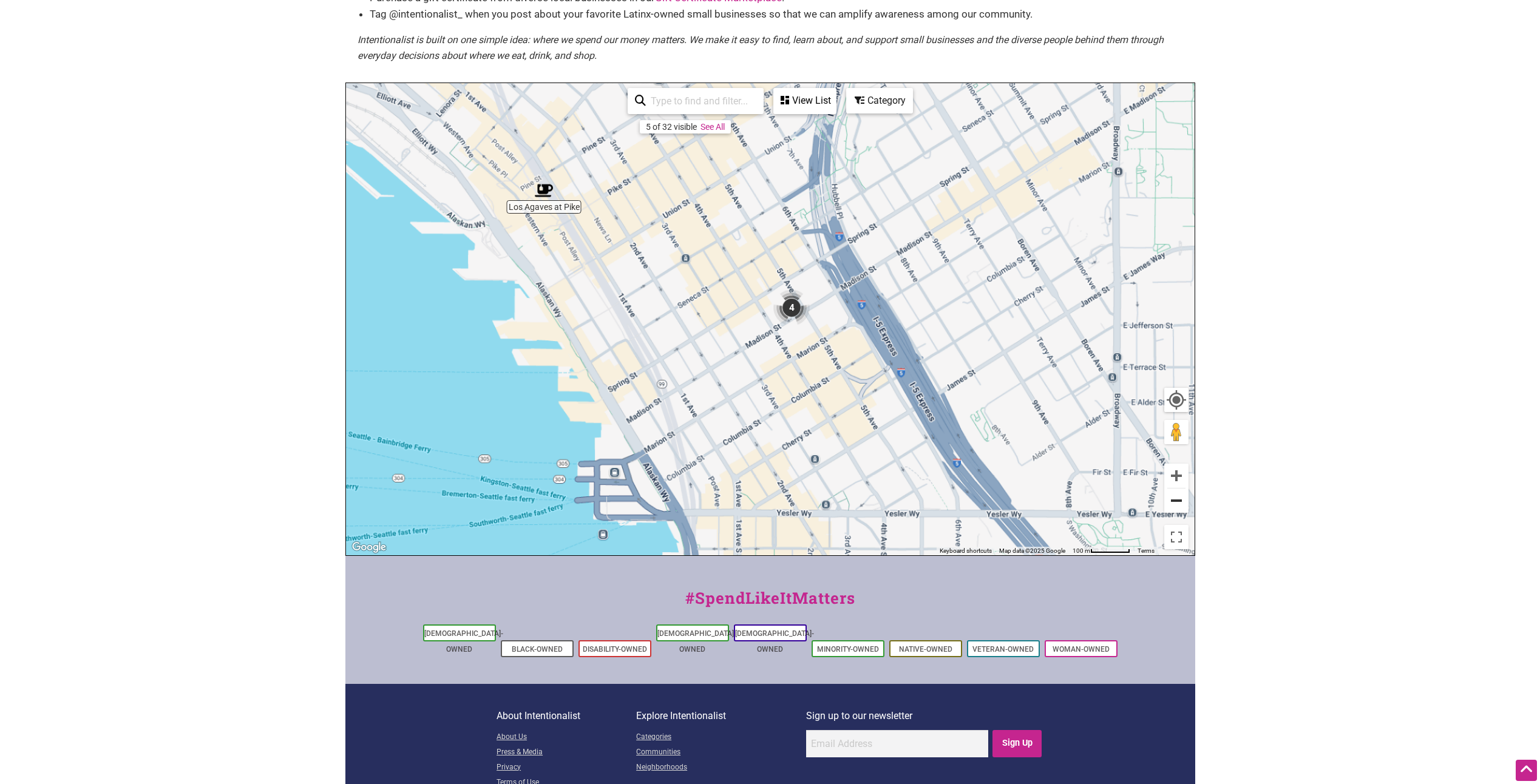
click at [1172, 511] on button "Zoom out" at bounding box center [1176, 500] width 24 height 24
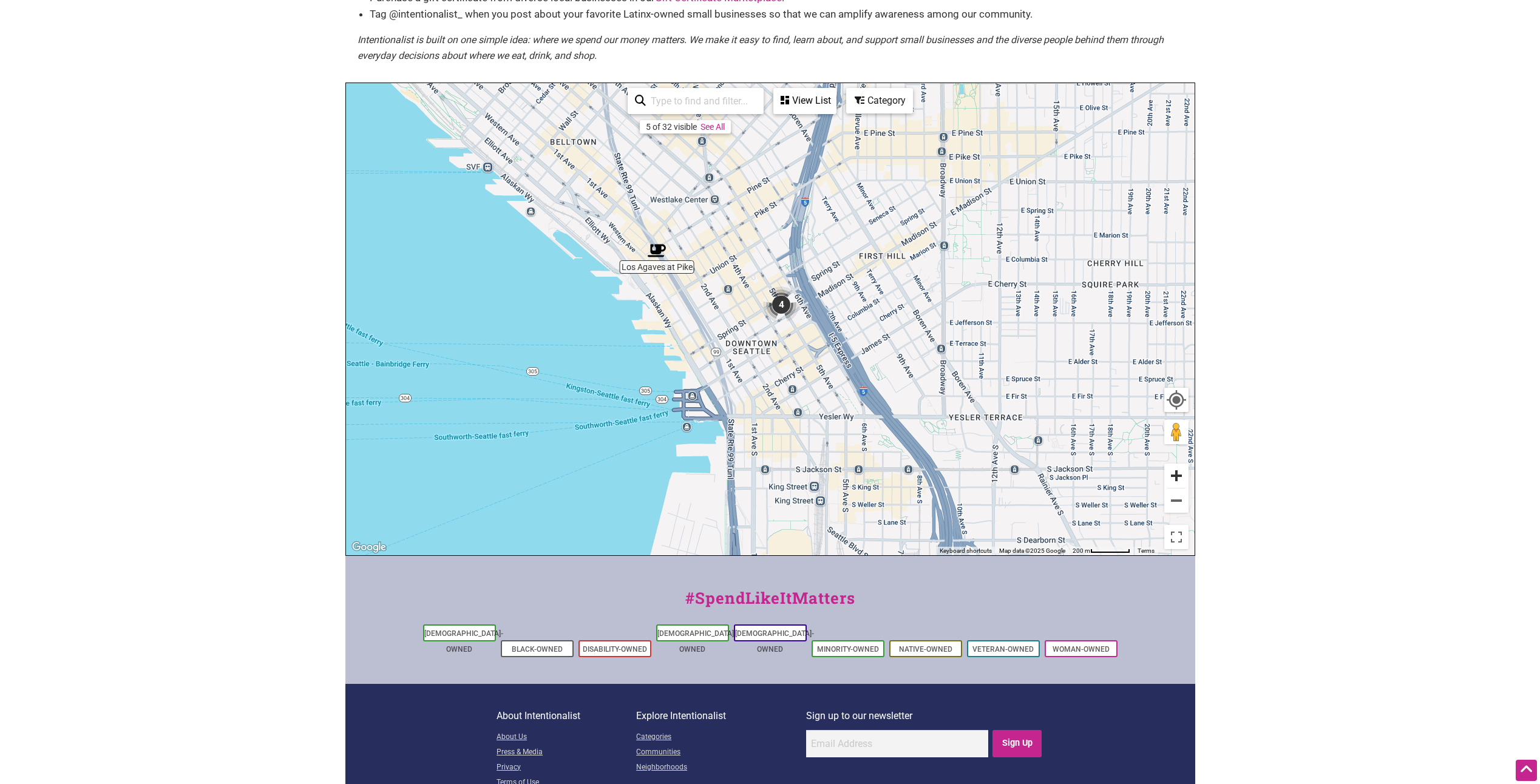
click at [1174, 472] on button "Zoom in" at bounding box center [1176, 475] width 24 height 24
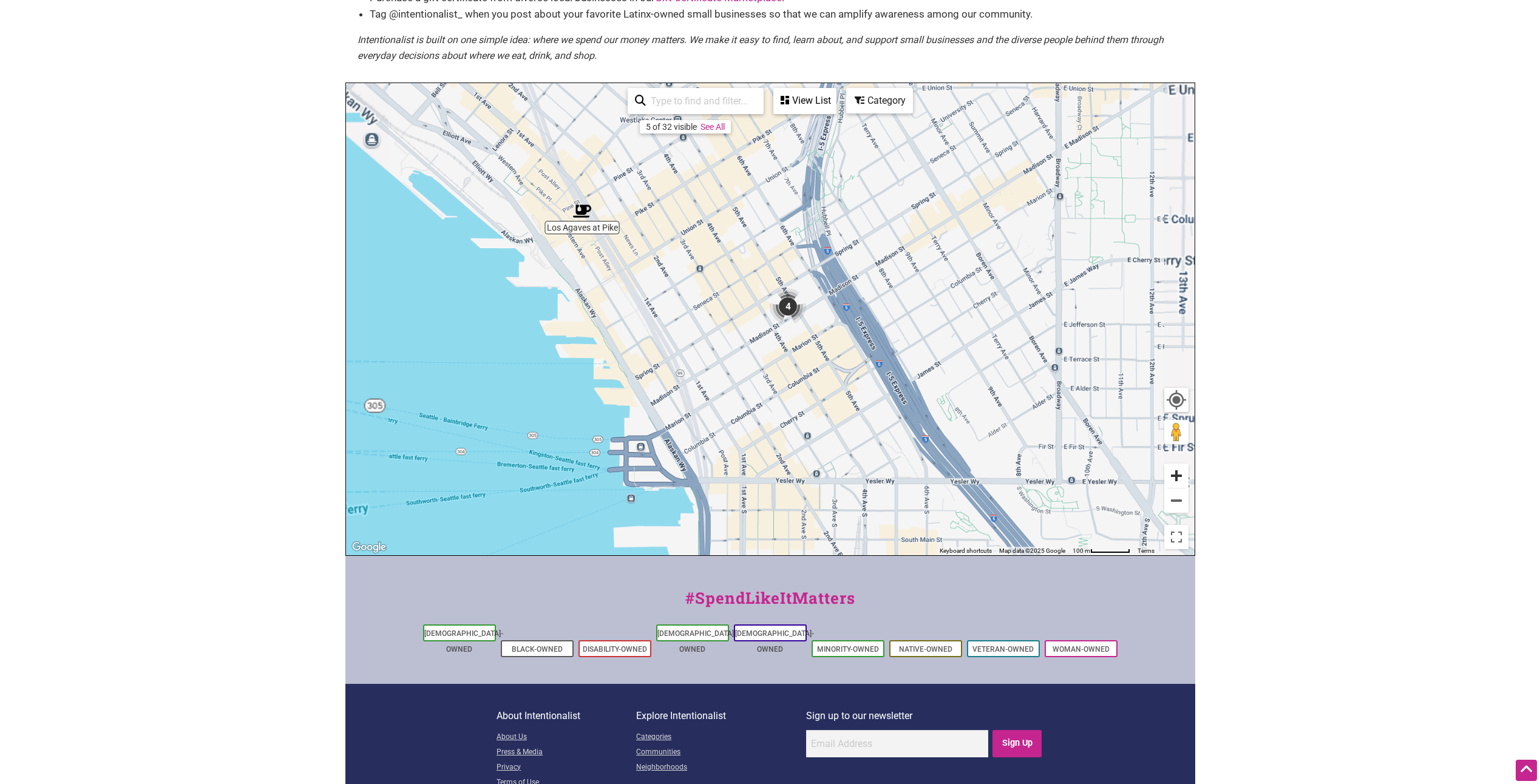
click at [1174, 472] on button "Zoom in" at bounding box center [1176, 475] width 24 height 24
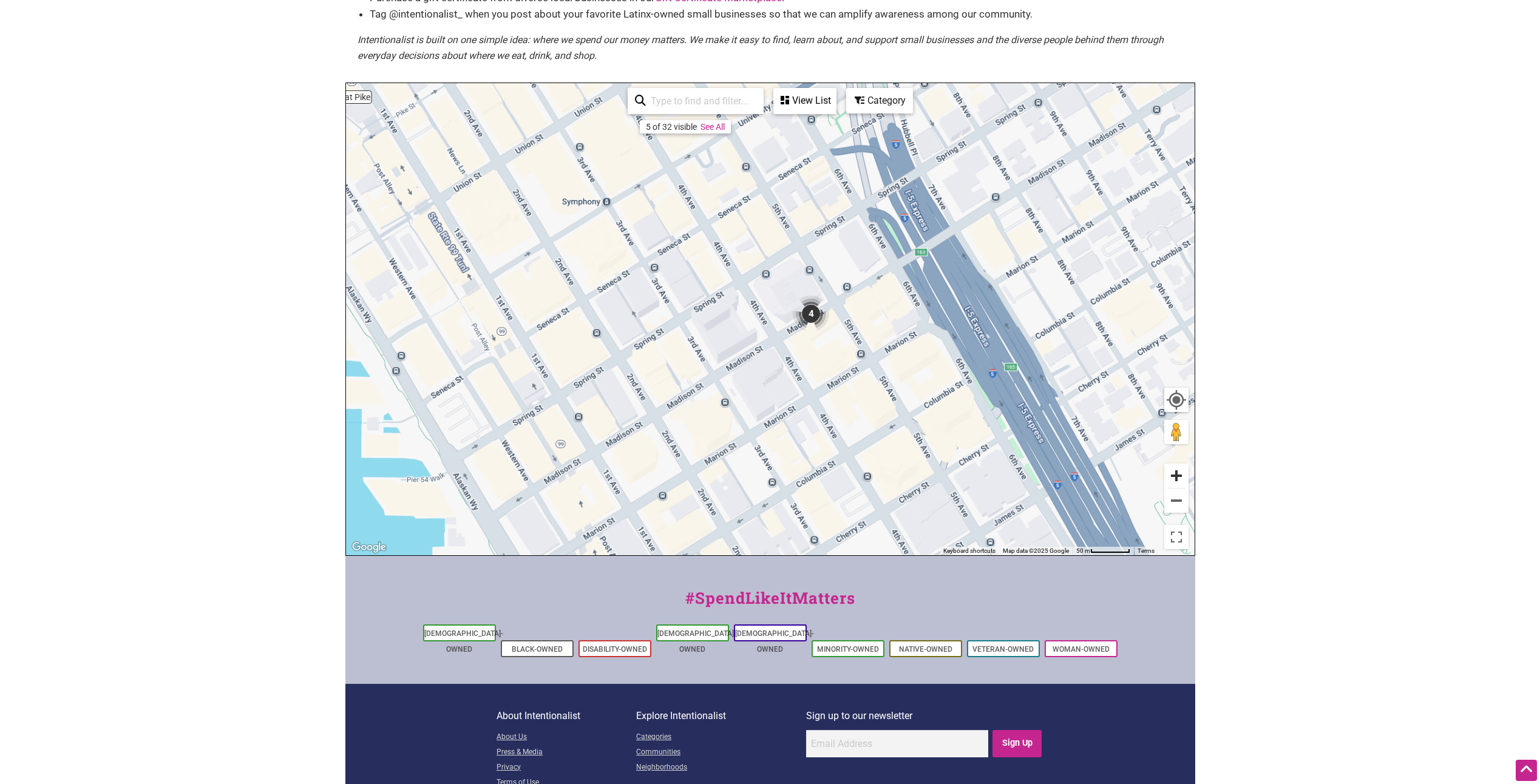
click at [1174, 472] on button "Zoom in" at bounding box center [1176, 475] width 24 height 24
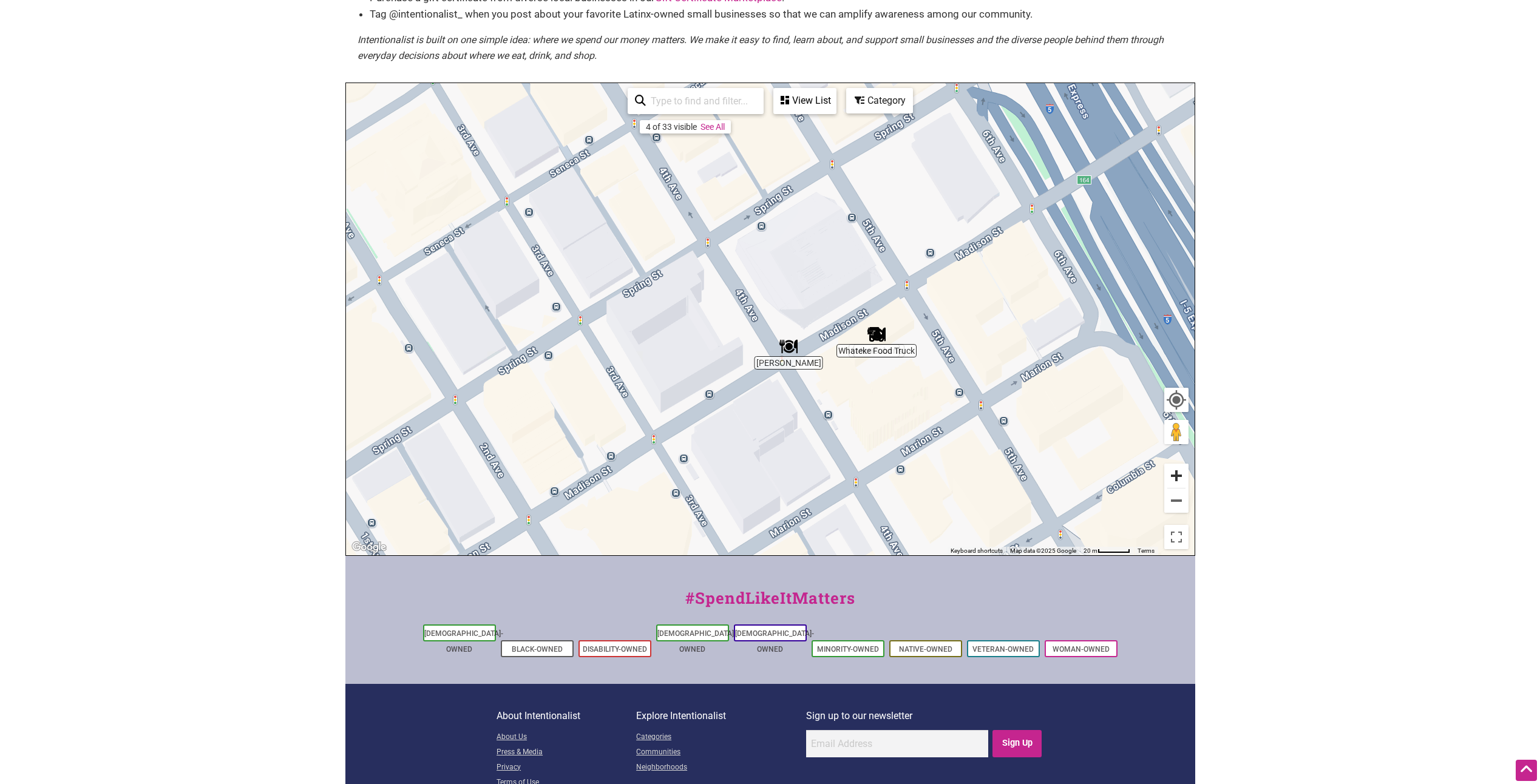
click at [1174, 472] on button "Zoom in" at bounding box center [1176, 475] width 24 height 24
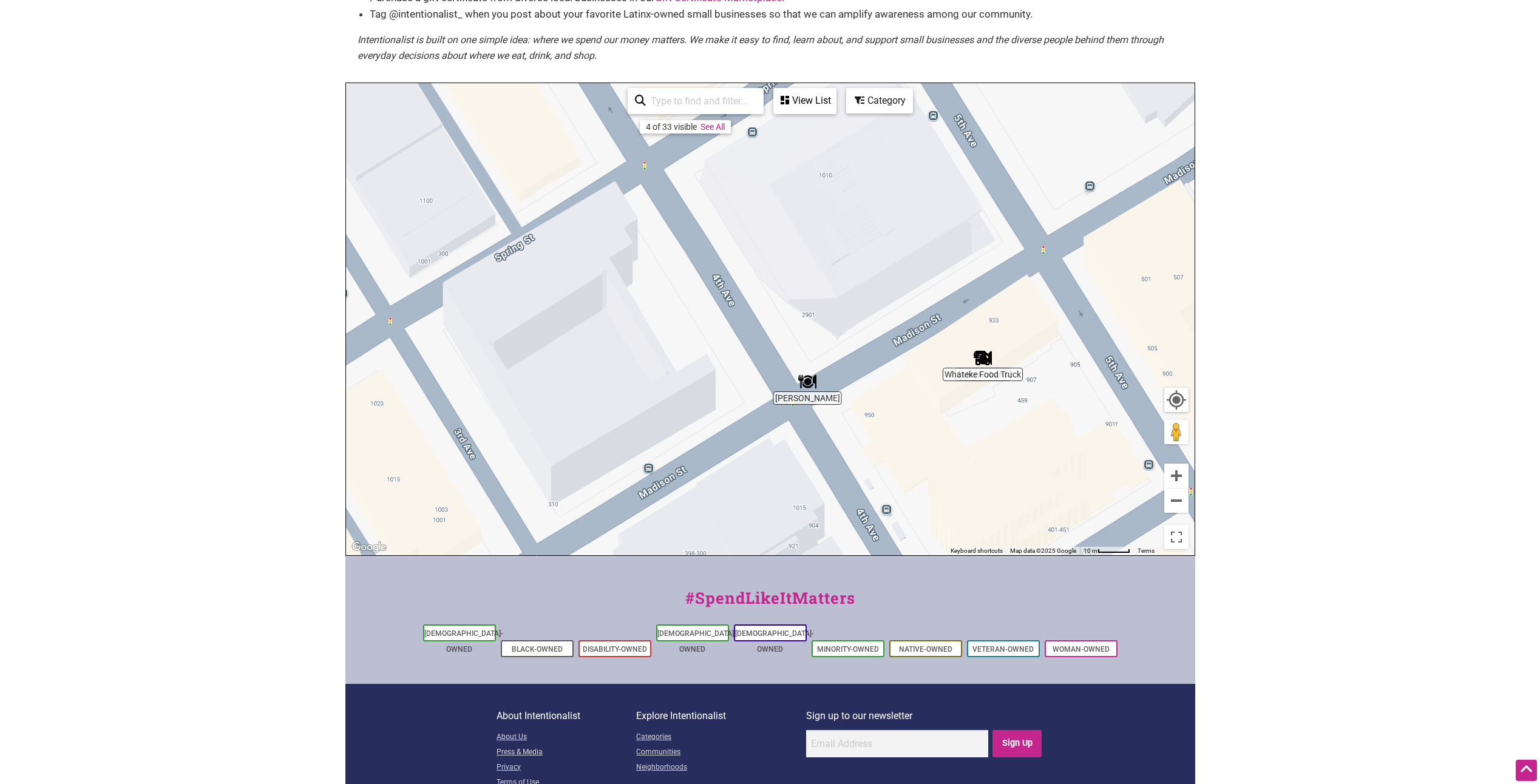
click at [808, 383] on img "T'Juana Tacos" at bounding box center [808, 382] width 18 height 18
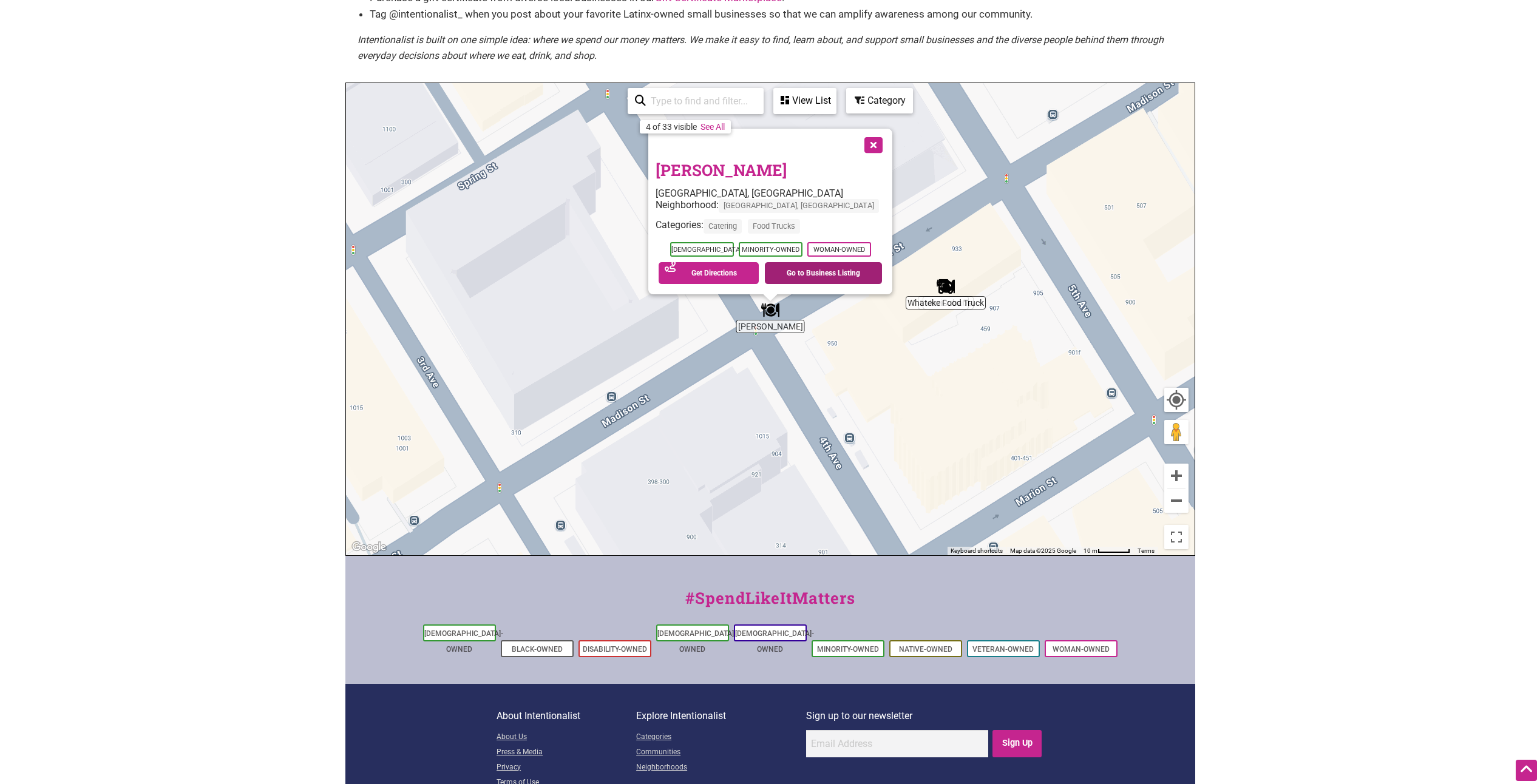
click at [787, 273] on link "Go to Business Listing" at bounding box center [823, 273] width 117 height 22
click at [857, 143] on button "Close" at bounding box center [872, 144] width 31 height 31
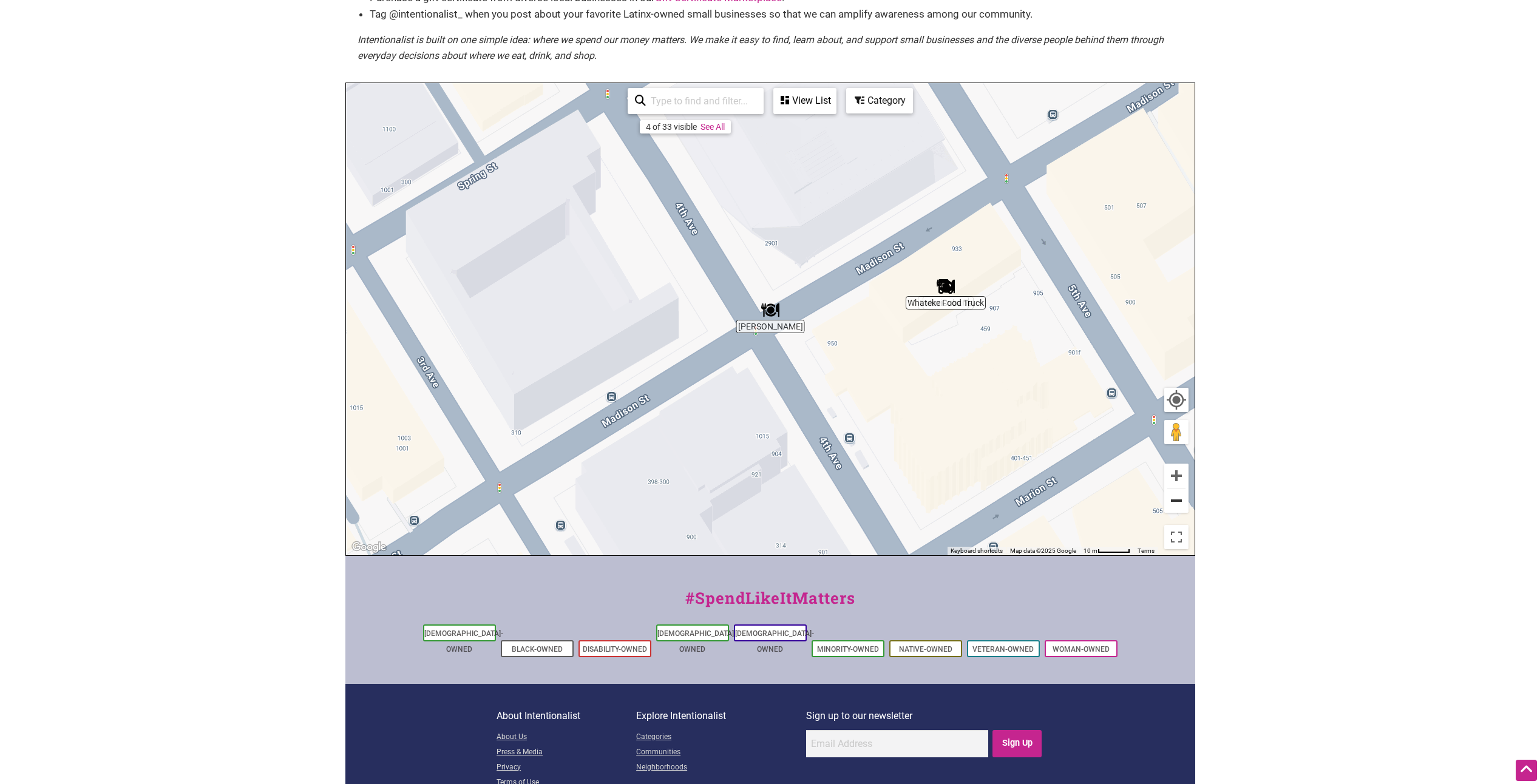
click at [1172, 501] on button "Zoom out" at bounding box center [1176, 500] width 24 height 24
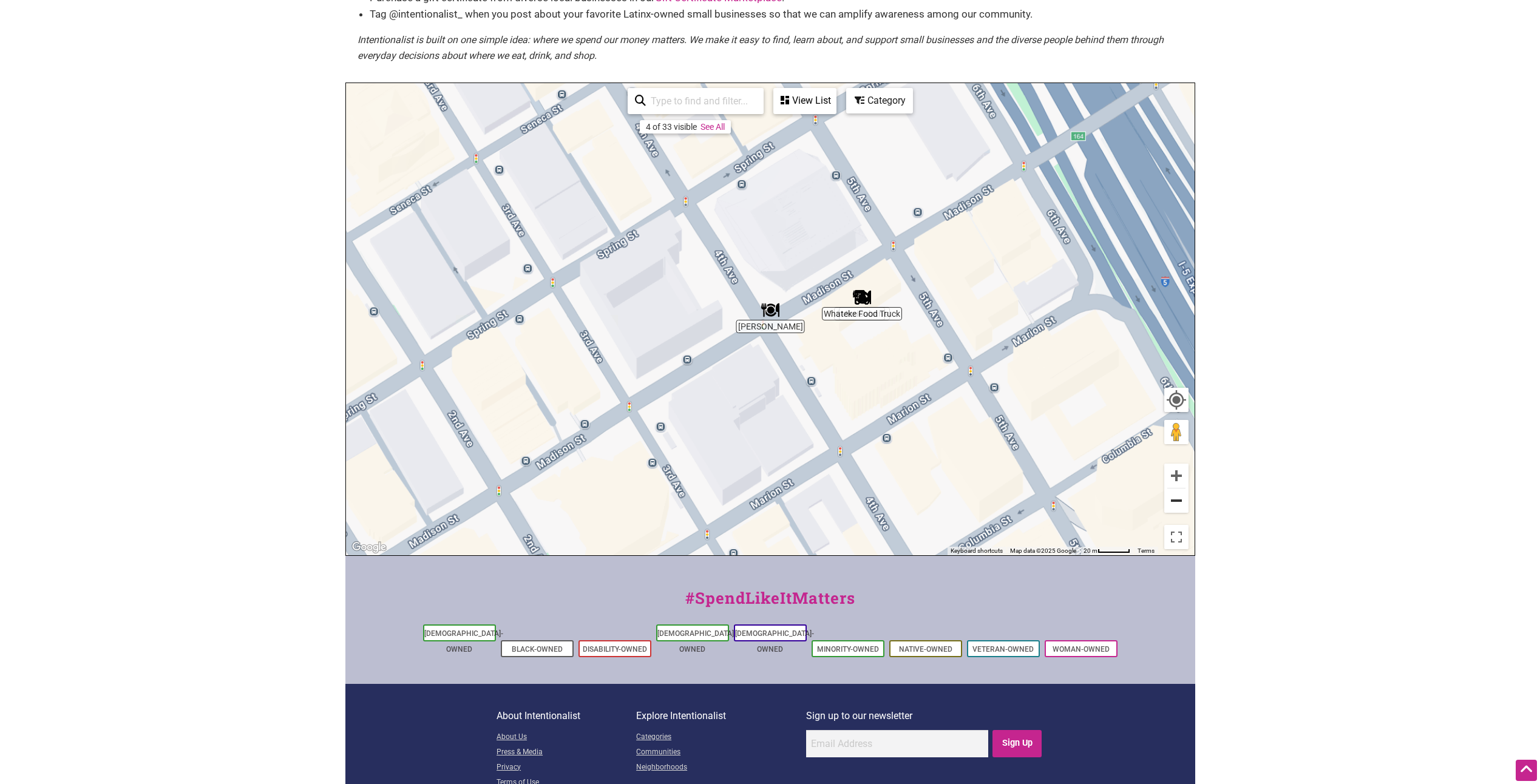
click at [1172, 501] on button "Zoom out" at bounding box center [1176, 500] width 24 height 24
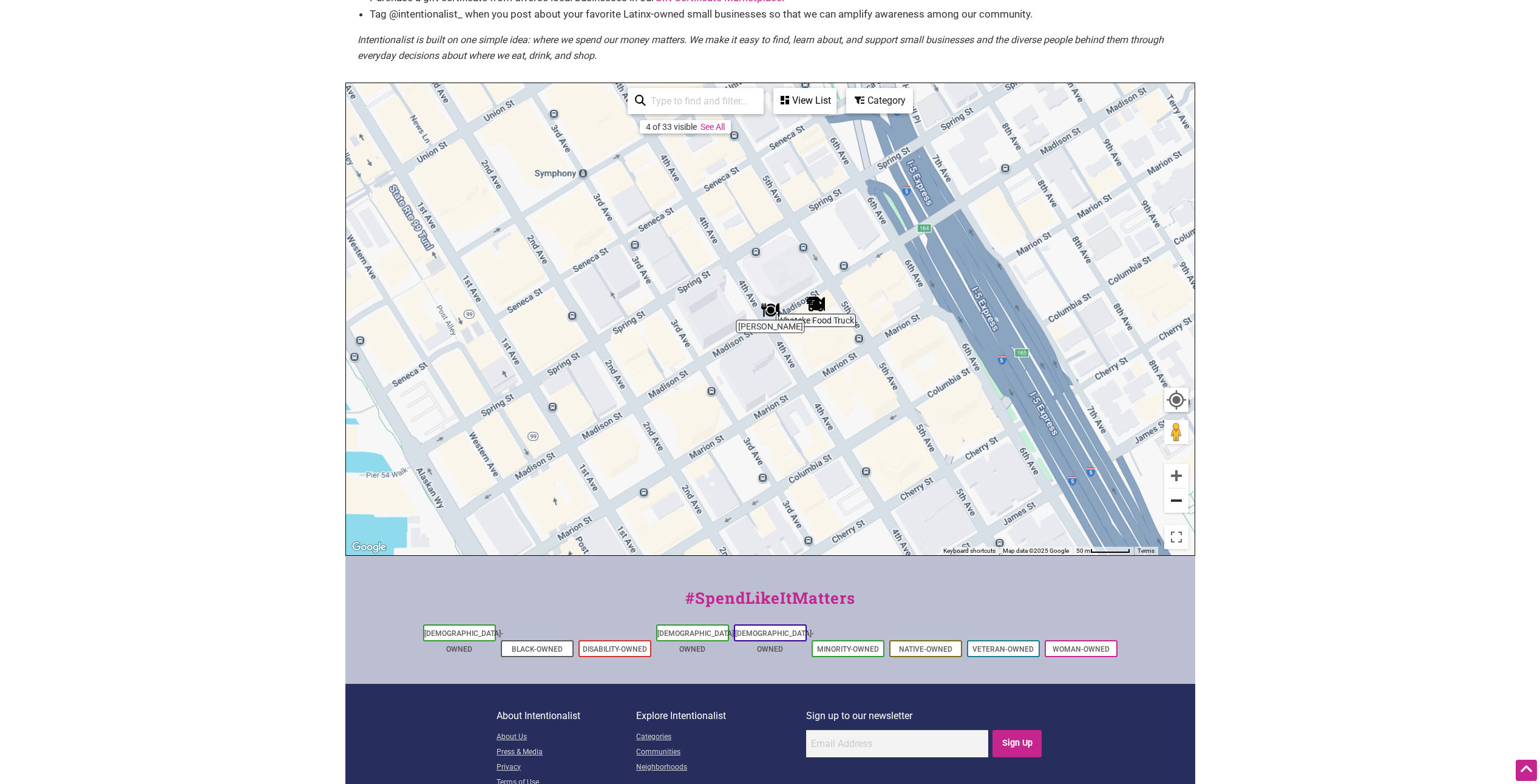
click at [1172, 501] on button "Zoom out" at bounding box center [1176, 500] width 24 height 24
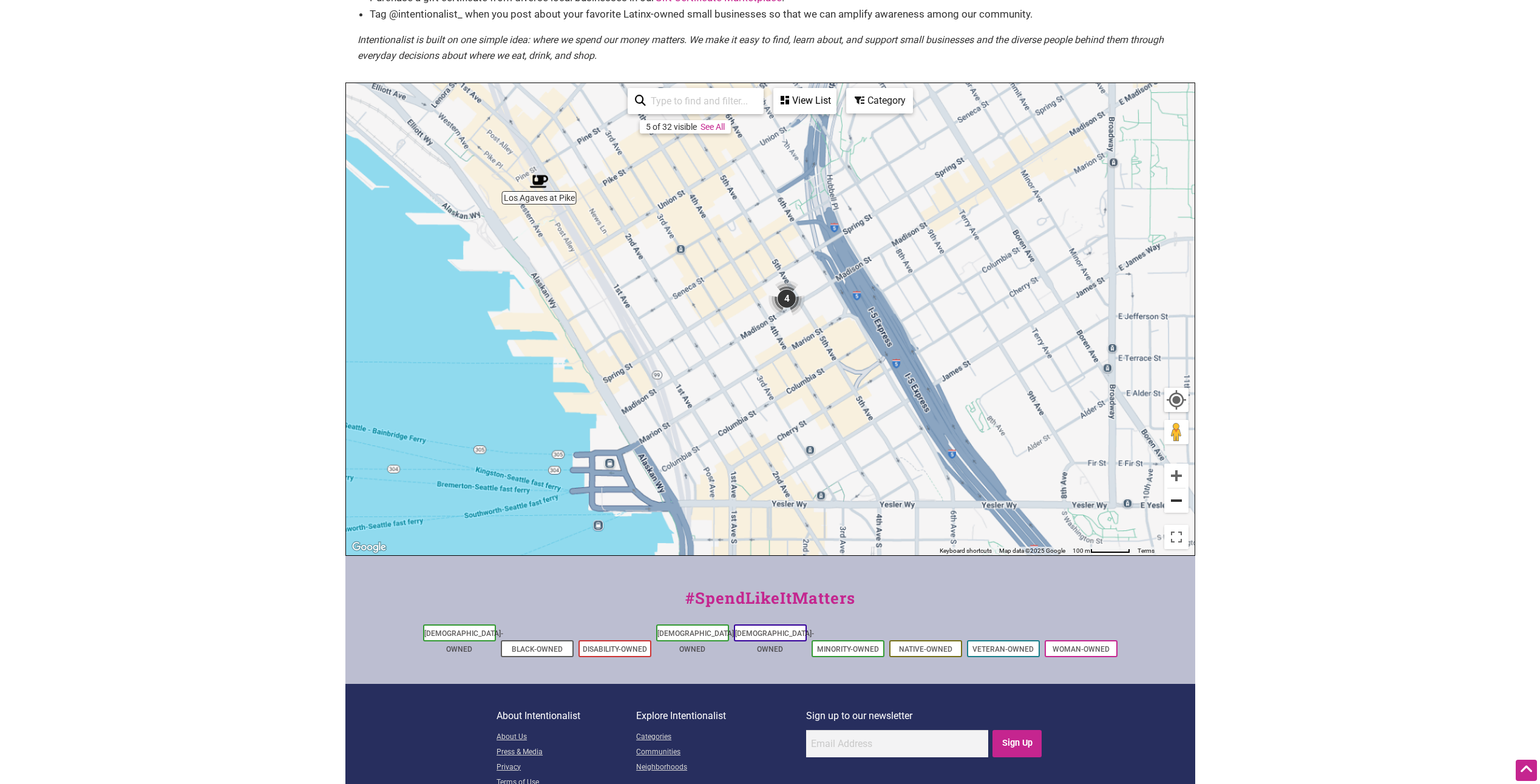
click at [1172, 501] on button "Zoom out" at bounding box center [1176, 500] width 24 height 24
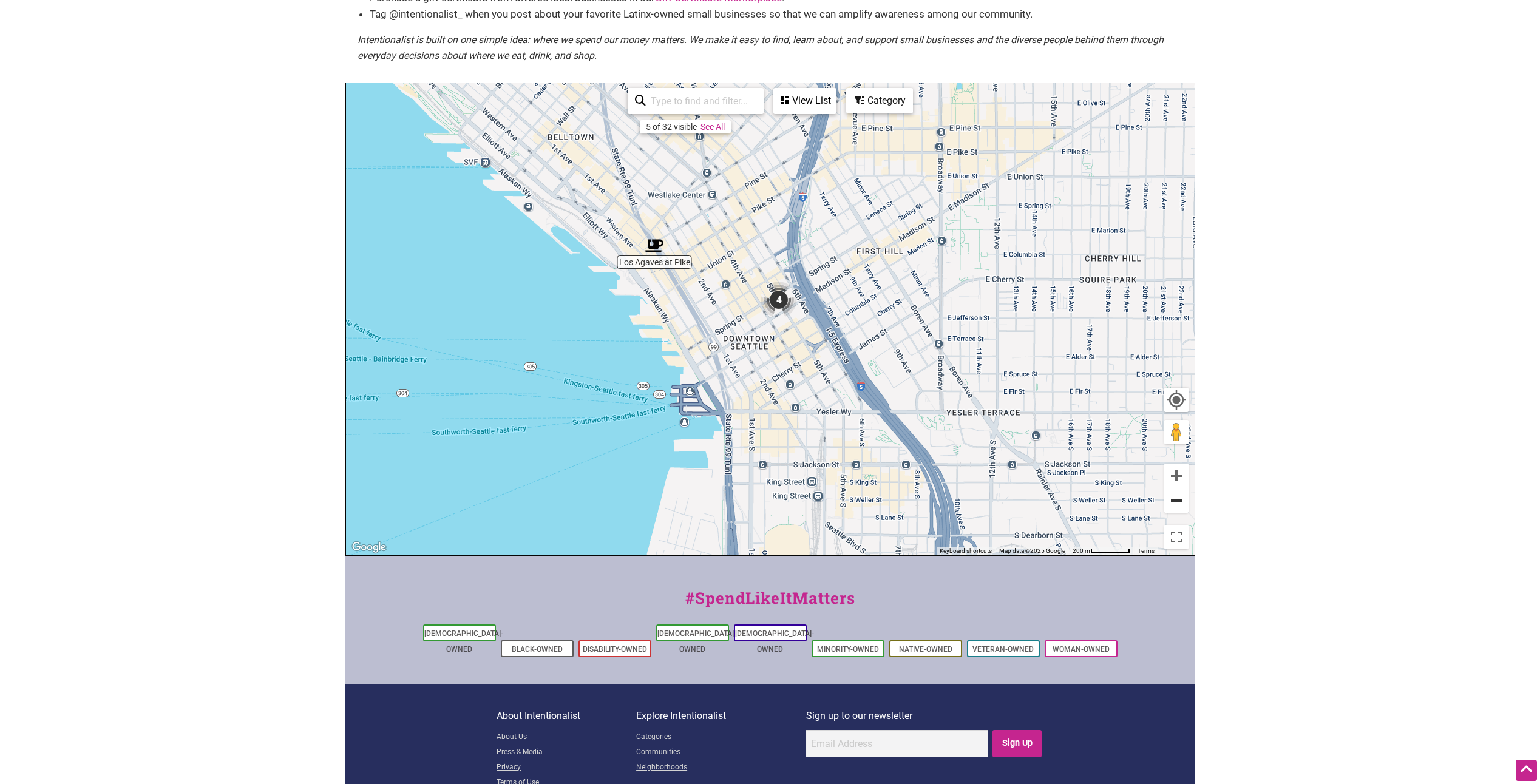
click at [1172, 501] on button "Zoom out" at bounding box center [1176, 500] width 24 height 24
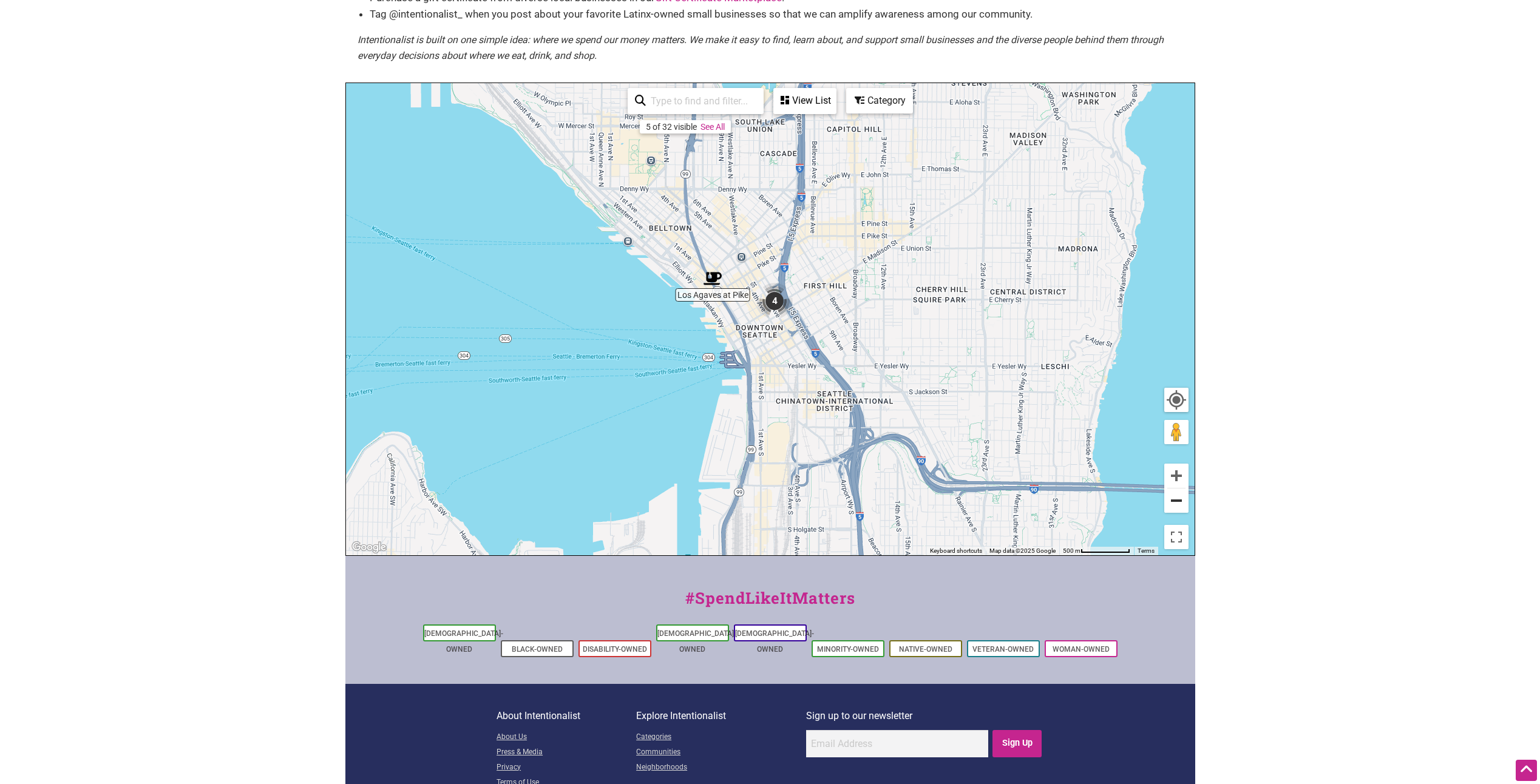
click at [1172, 501] on button "Zoom out" at bounding box center [1176, 500] width 24 height 24
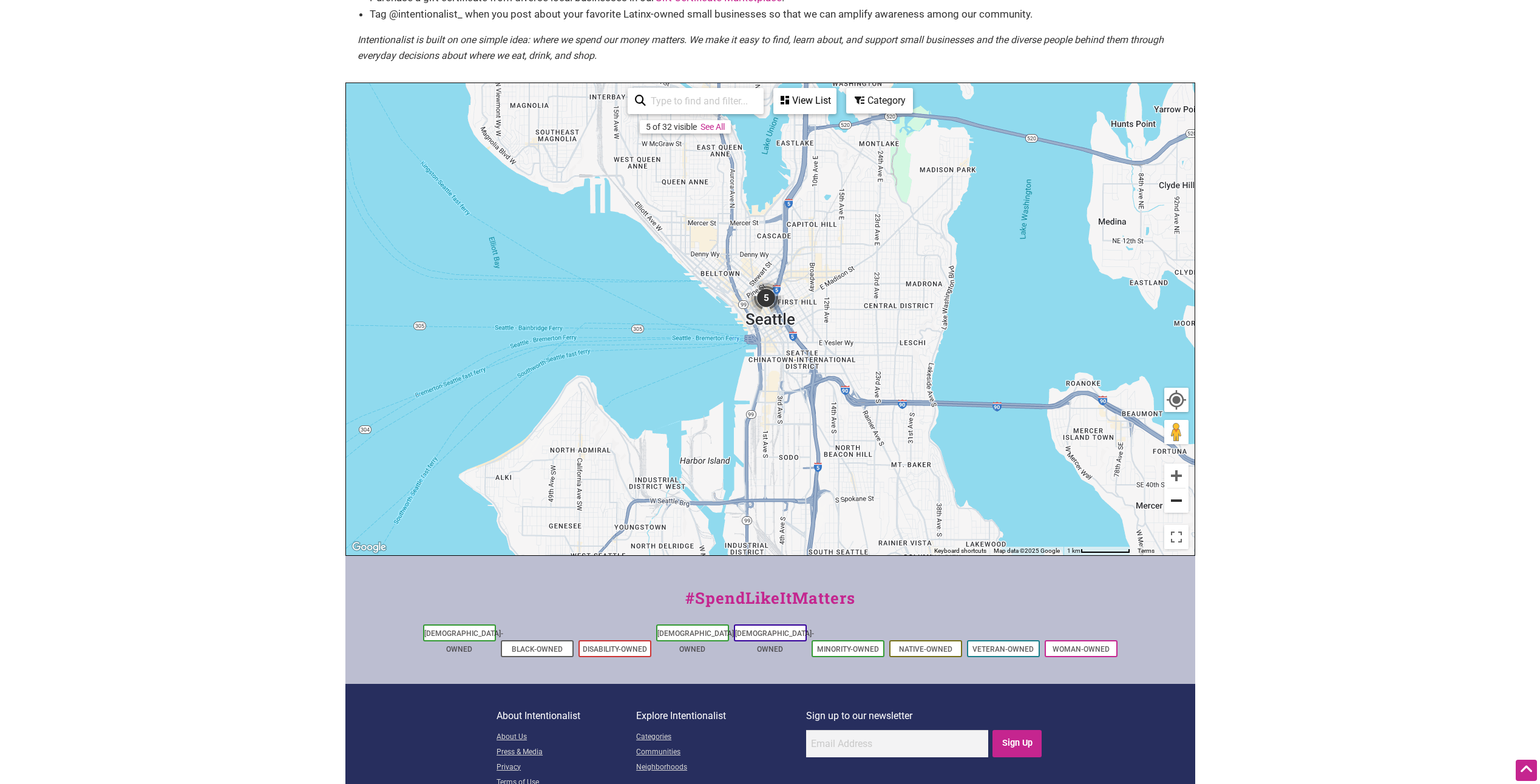
click at [1172, 501] on button "Zoom out" at bounding box center [1176, 500] width 24 height 24
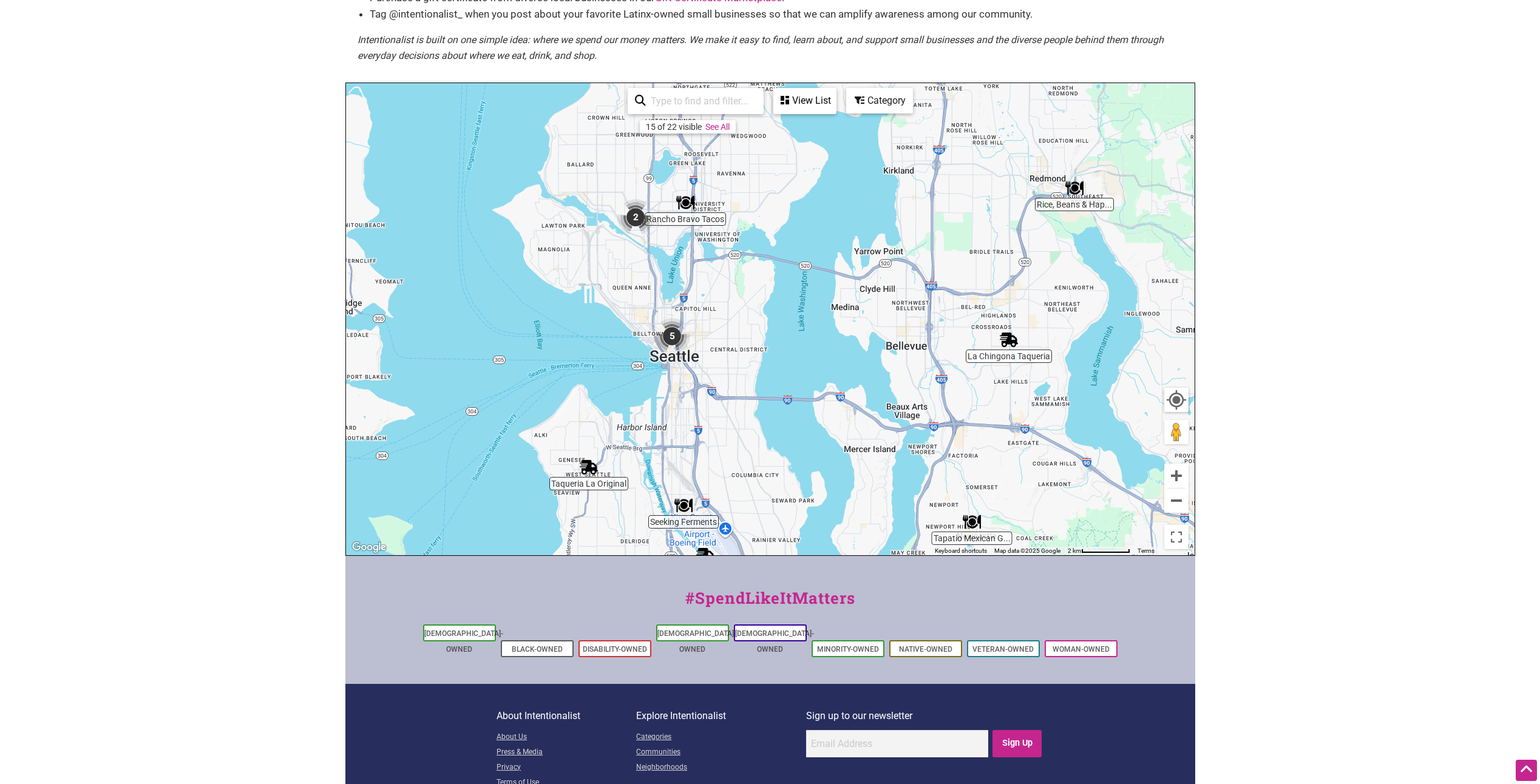
drag, startPoint x: 971, startPoint y: 411, endPoint x: 875, endPoint y: 442, distance: 100.9
click at [875, 442] on div "To navigate, press the arrow keys." at bounding box center [771, 319] width 849 height 472
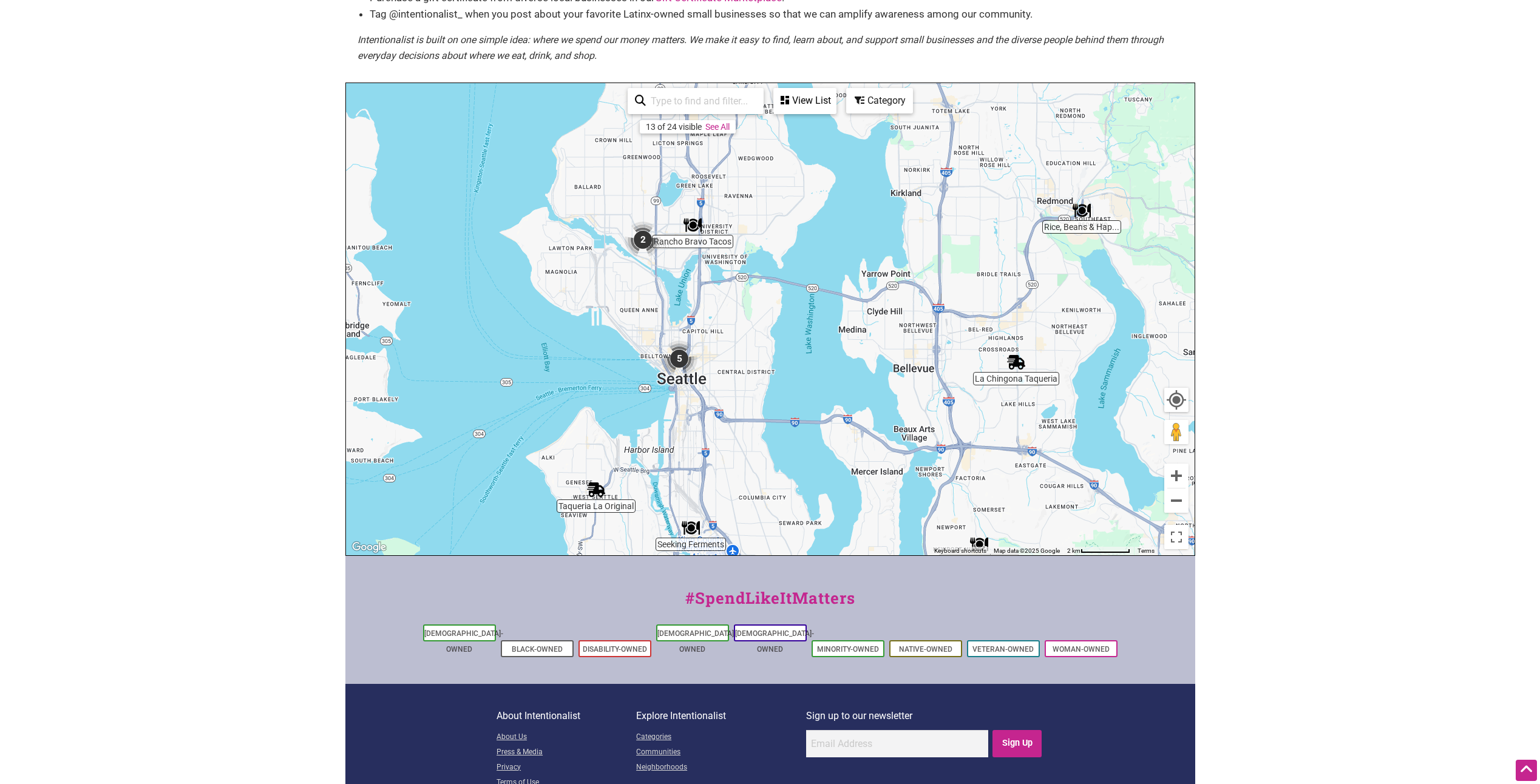
drag, startPoint x: 645, startPoint y: 274, endPoint x: 665, endPoint y: 300, distance: 32.8
click at [665, 300] on div "To navigate, press the arrow keys." at bounding box center [771, 319] width 849 height 472
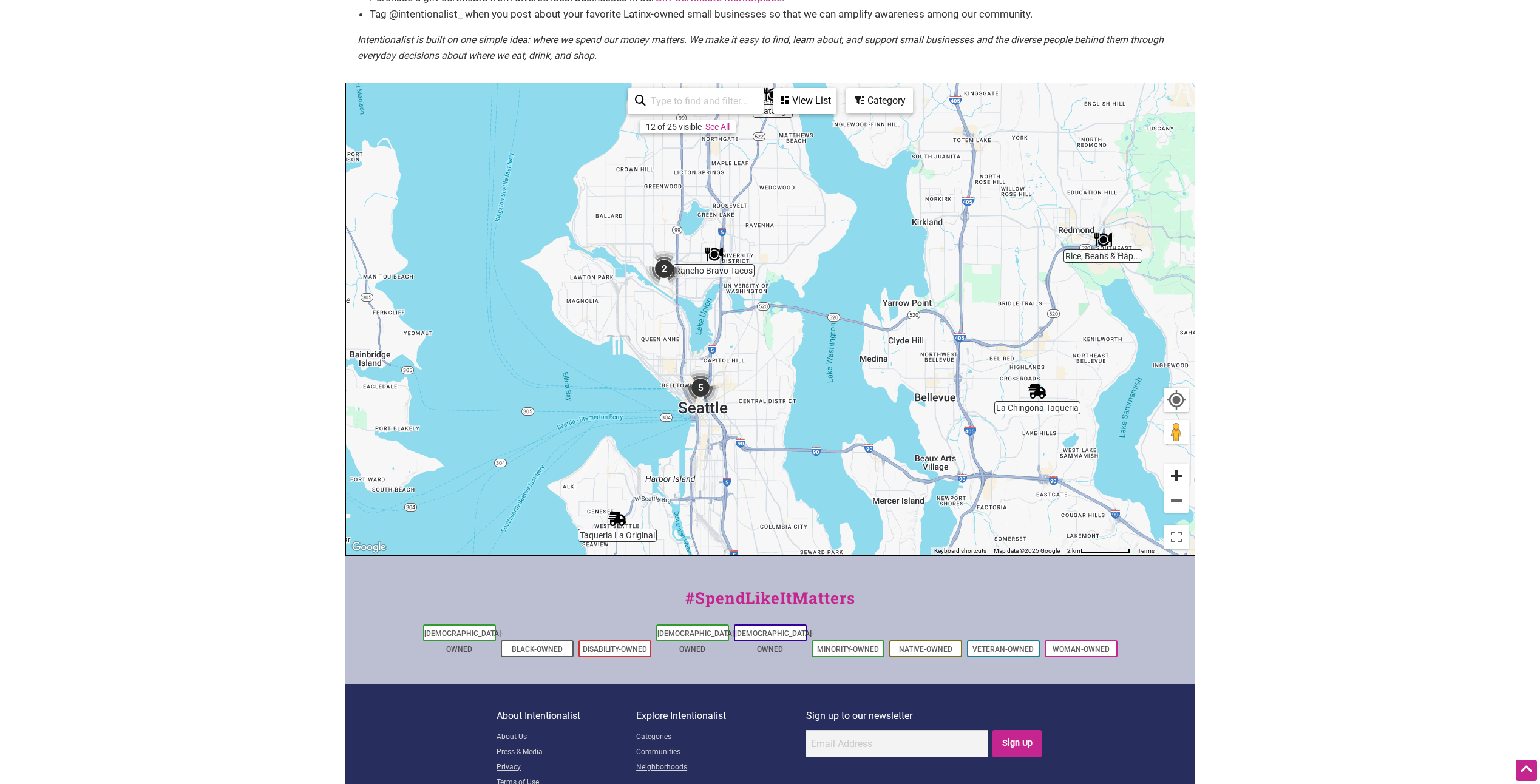
click at [1176, 476] on button "Zoom in" at bounding box center [1176, 475] width 24 height 24
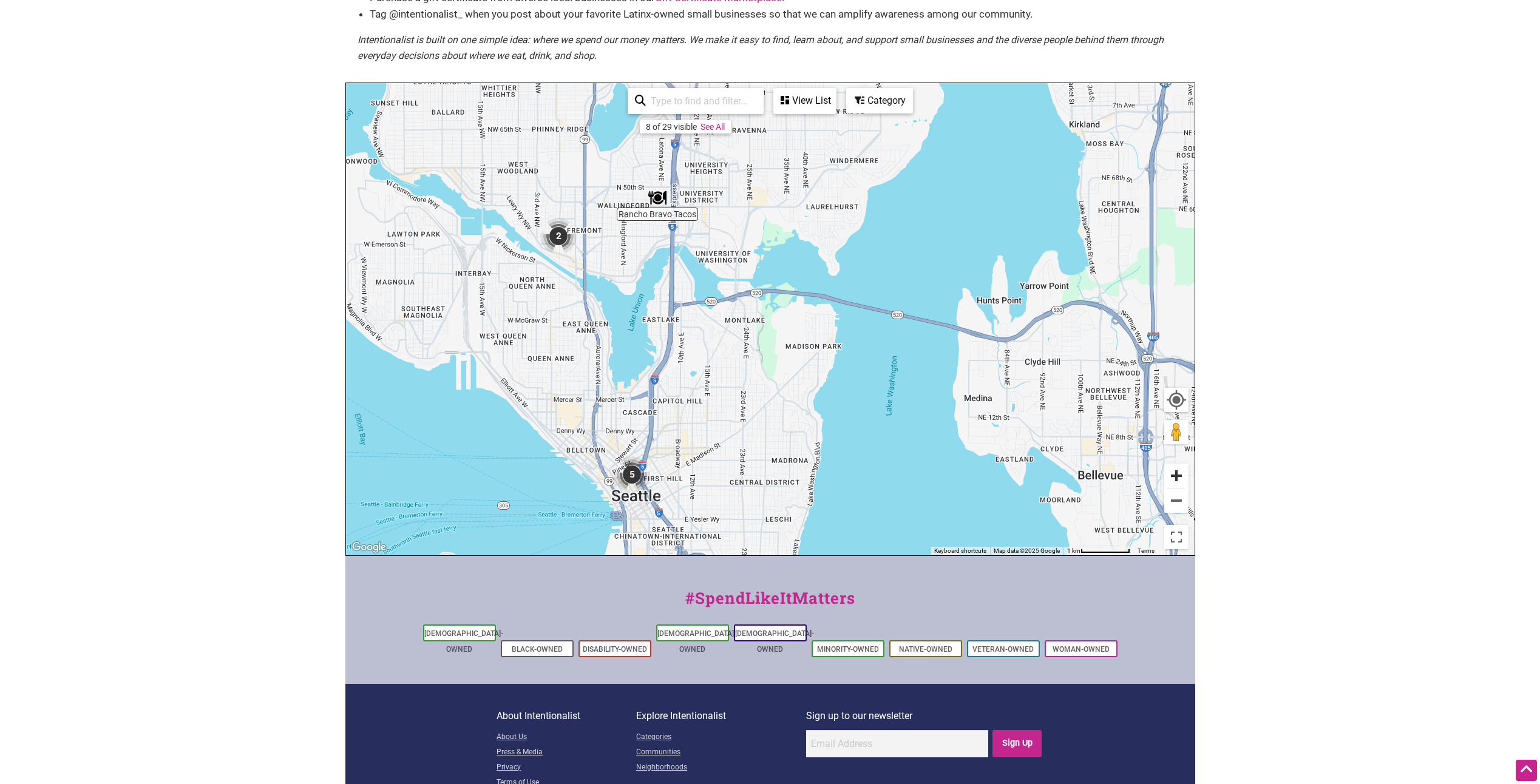
click at [1176, 476] on button "Zoom in" at bounding box center [1176, 475] width 24 height 24
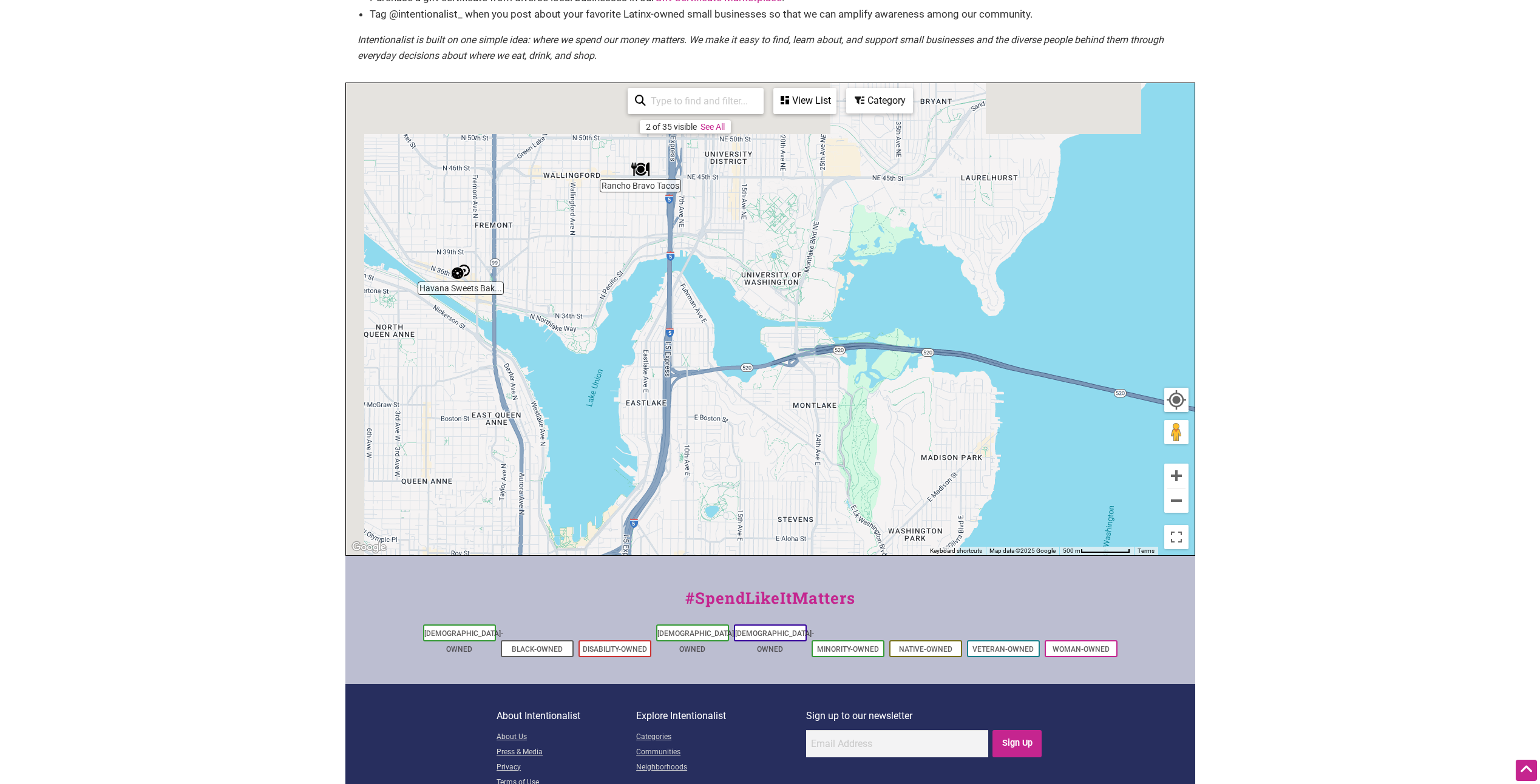
drag, startPoint x: 602, startPoint y: 238, endPoint x: 780, endPoint y: 306, distance: 190.5
click at [780, 306] on div "To navigate, press the arrow keys." at bounding box center [771, 319] width 849 height 472
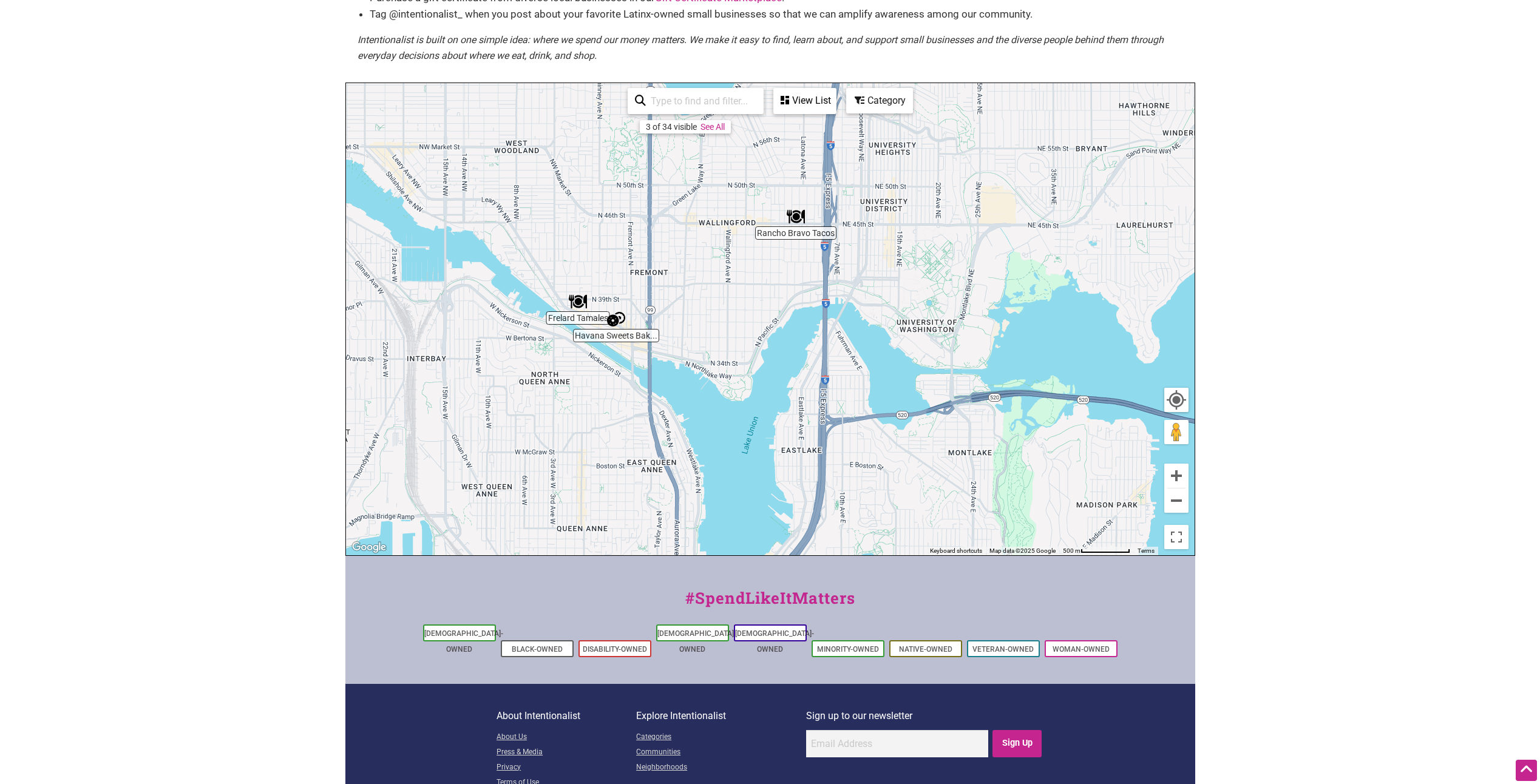
click at [577, 297] on img "Frelard Tamales" at bounding box center [578, 301] width 18 height 18
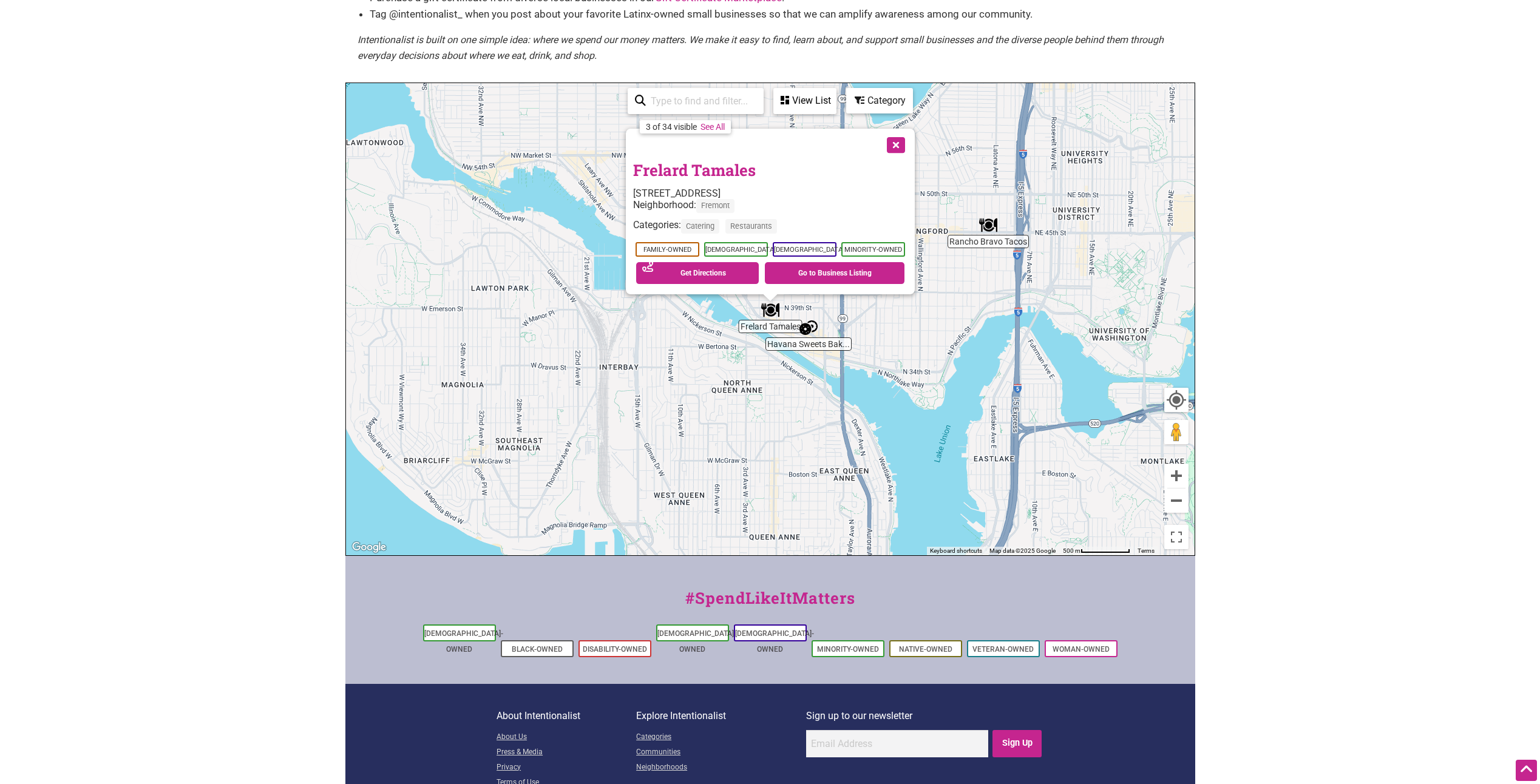
click at [896, 151] on button "Close" at bounding box center [895, 144] width 31 height 31
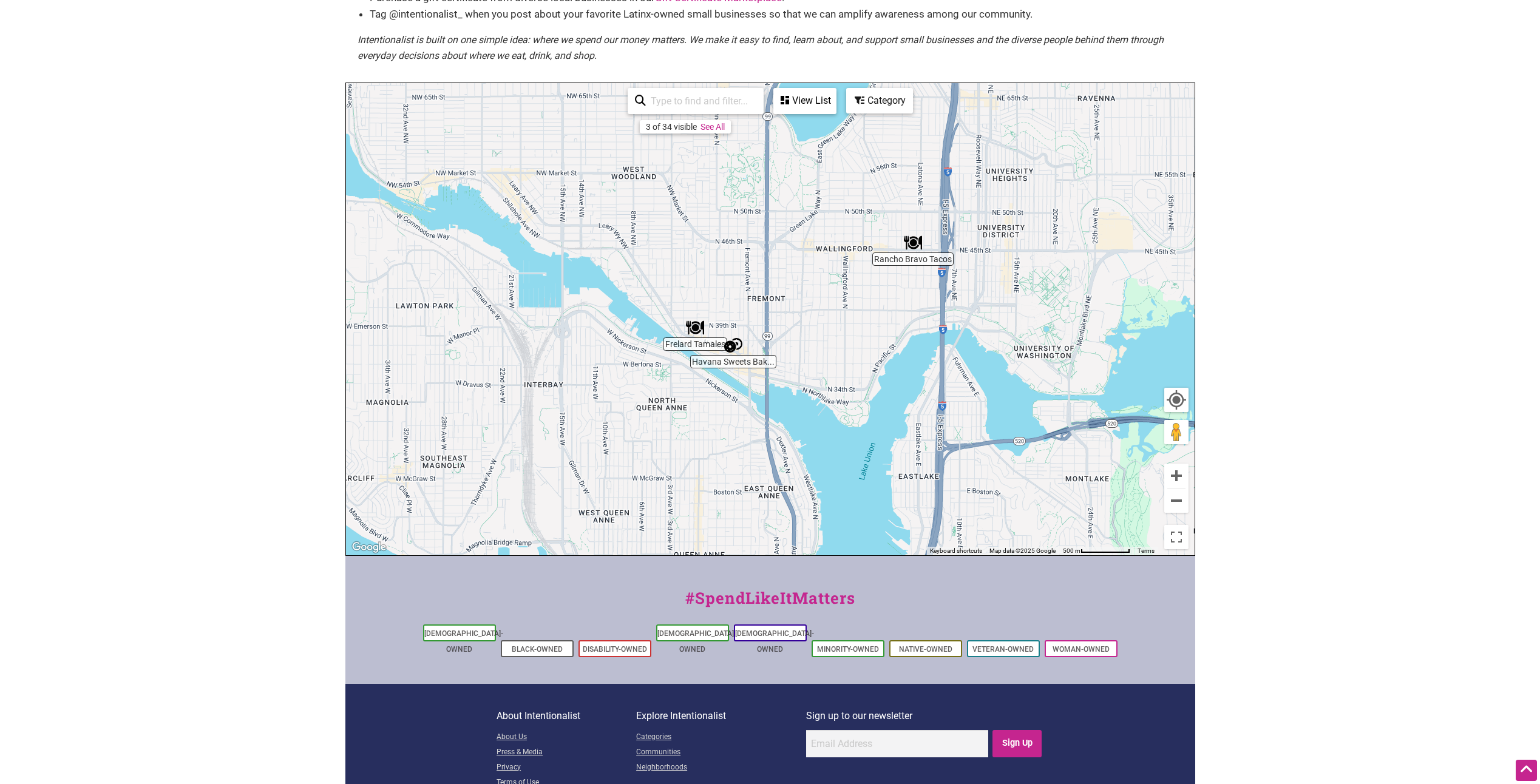
drag, startPoint x: 895, startPoint y: 274, endPoint x: 801, endPoint y: 302, distance: 98.1
click at [801, 302] on div "To navigate, press the arrow keys." at bounding box center [771, 319] width 849 height 472
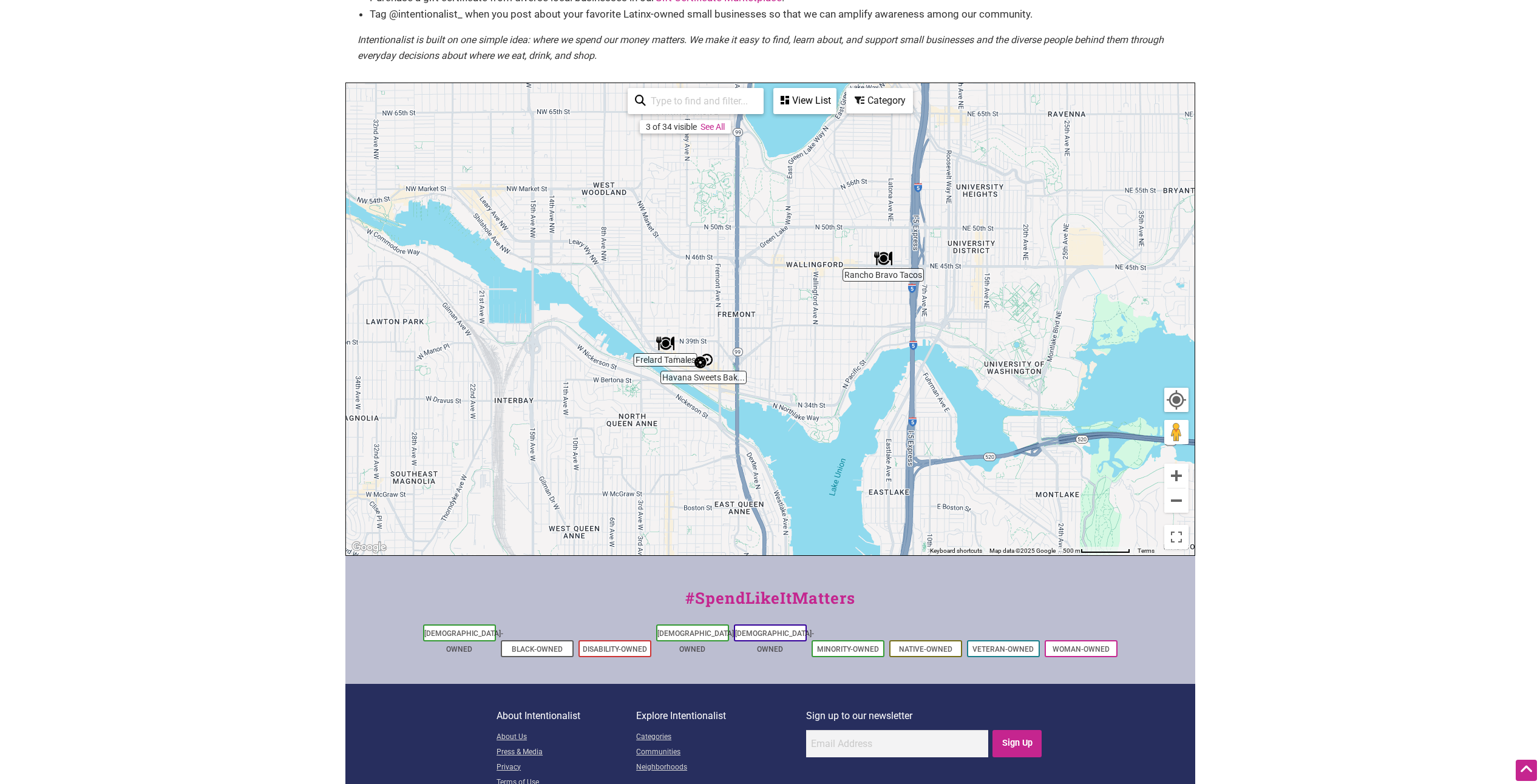
click at [883, 259] on img "Rancho Bravo Tacos" at bounding box center [883, 259] width 18 height 18
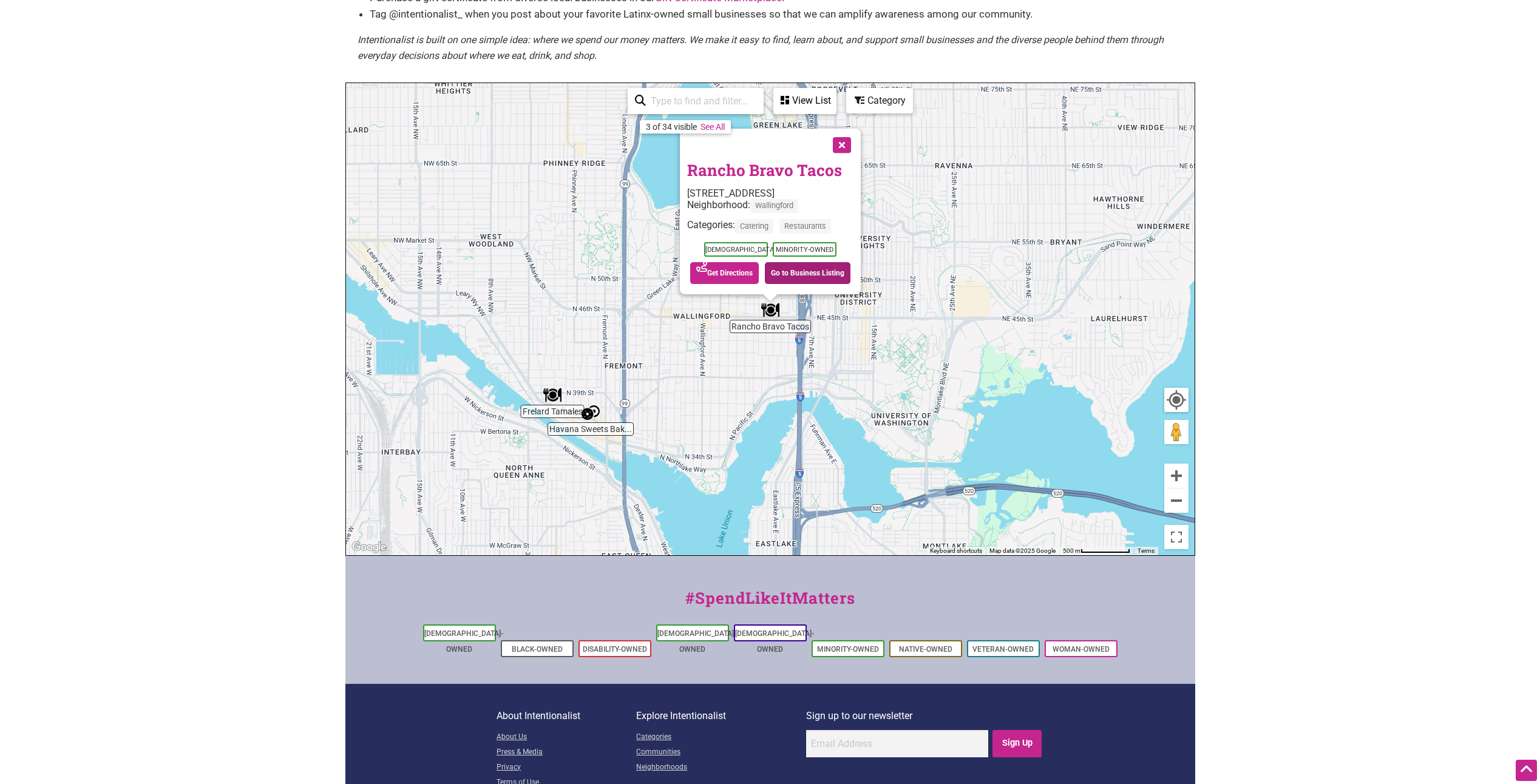
click at [801, 277] on link "Go to Business Listing" at bounding box center [808, 273] width 86 height 22
click at [842, 147] on button "Close" at bounding box center [841, 144] width 31 height 31
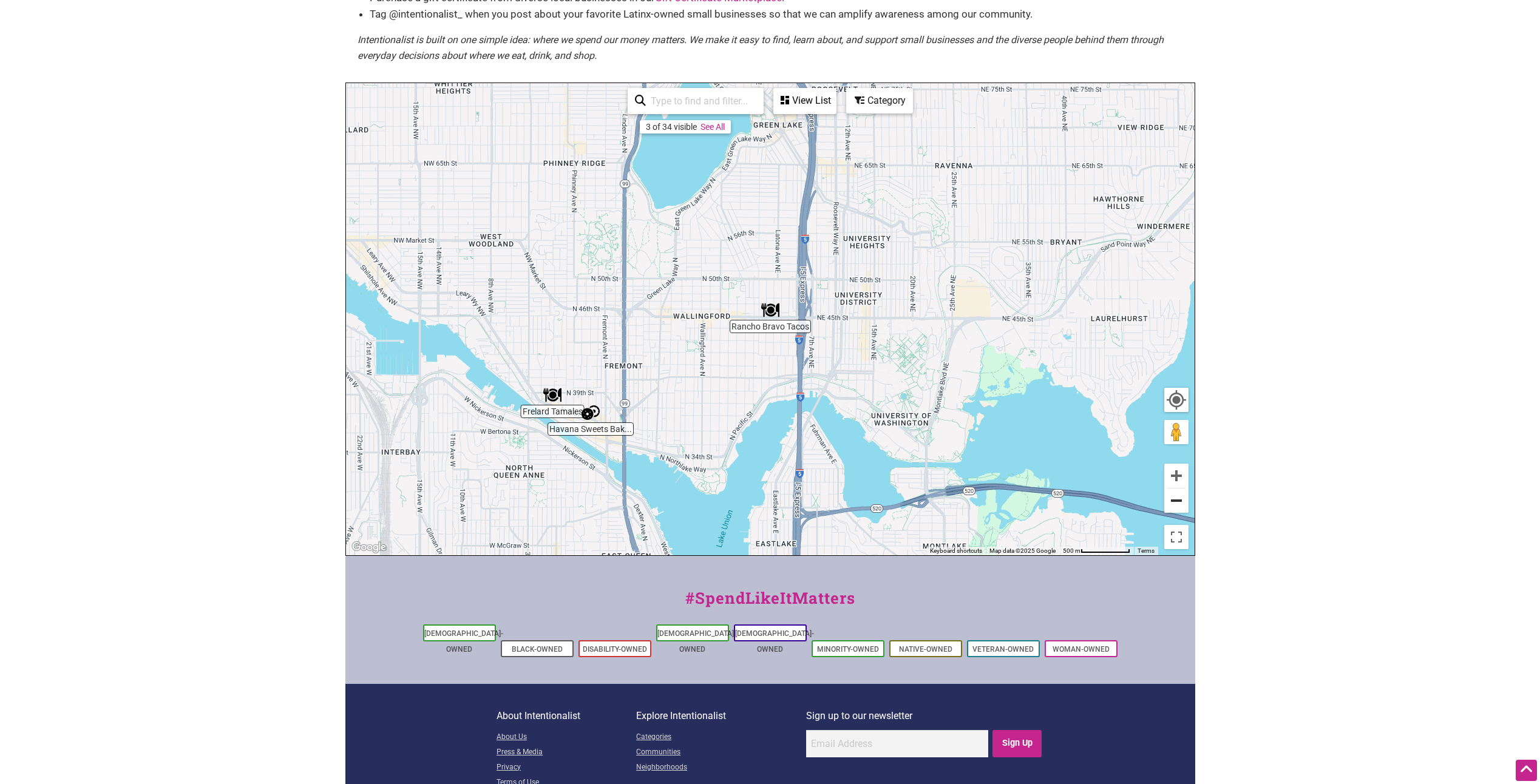
click at [1177, 503] on button "Zoom out" at bounding box center [1176, 500] width 24 height 24
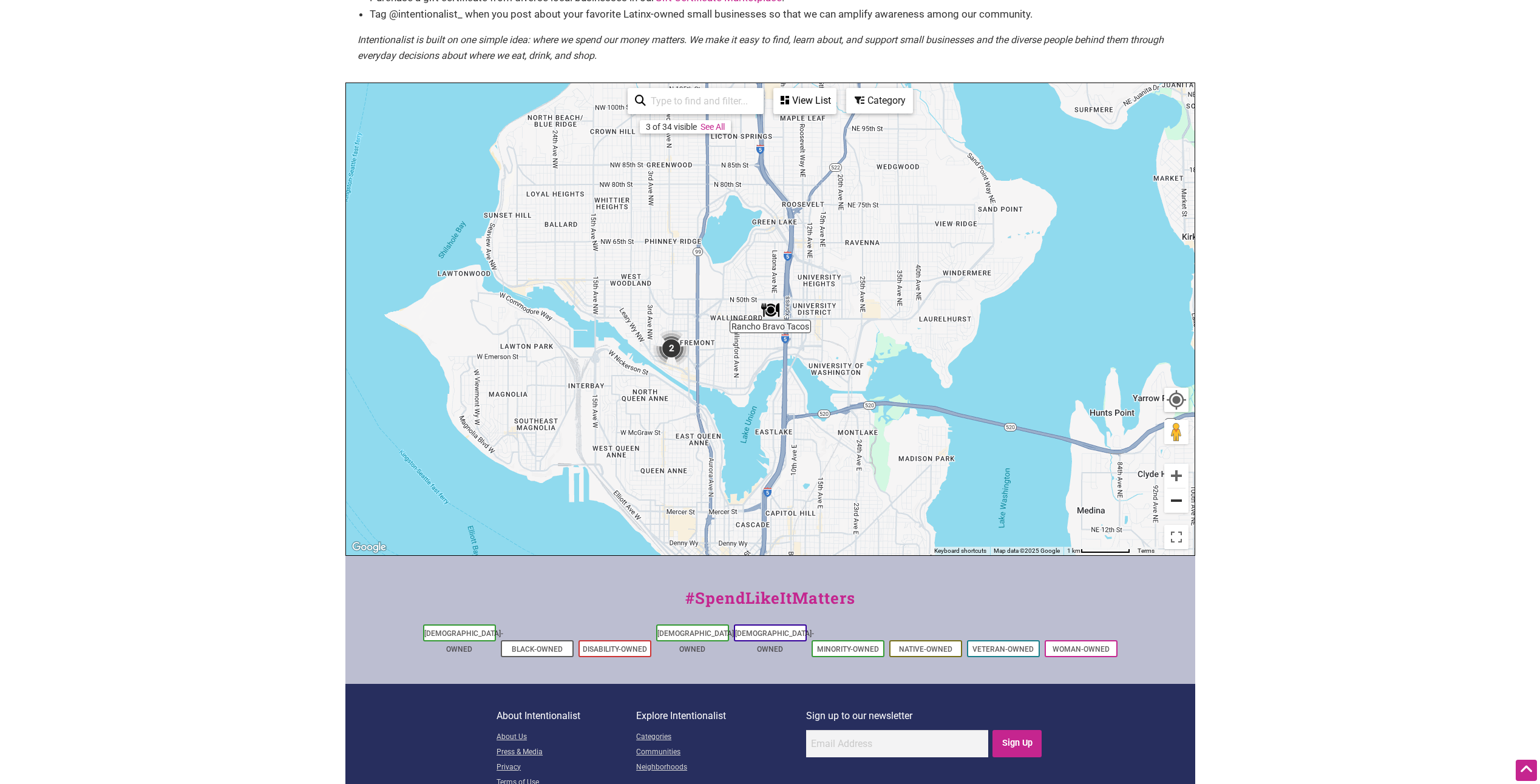
click at [1177, 503] on button "Zoom out" at bounding box center [1176, 500] width 24 height 24
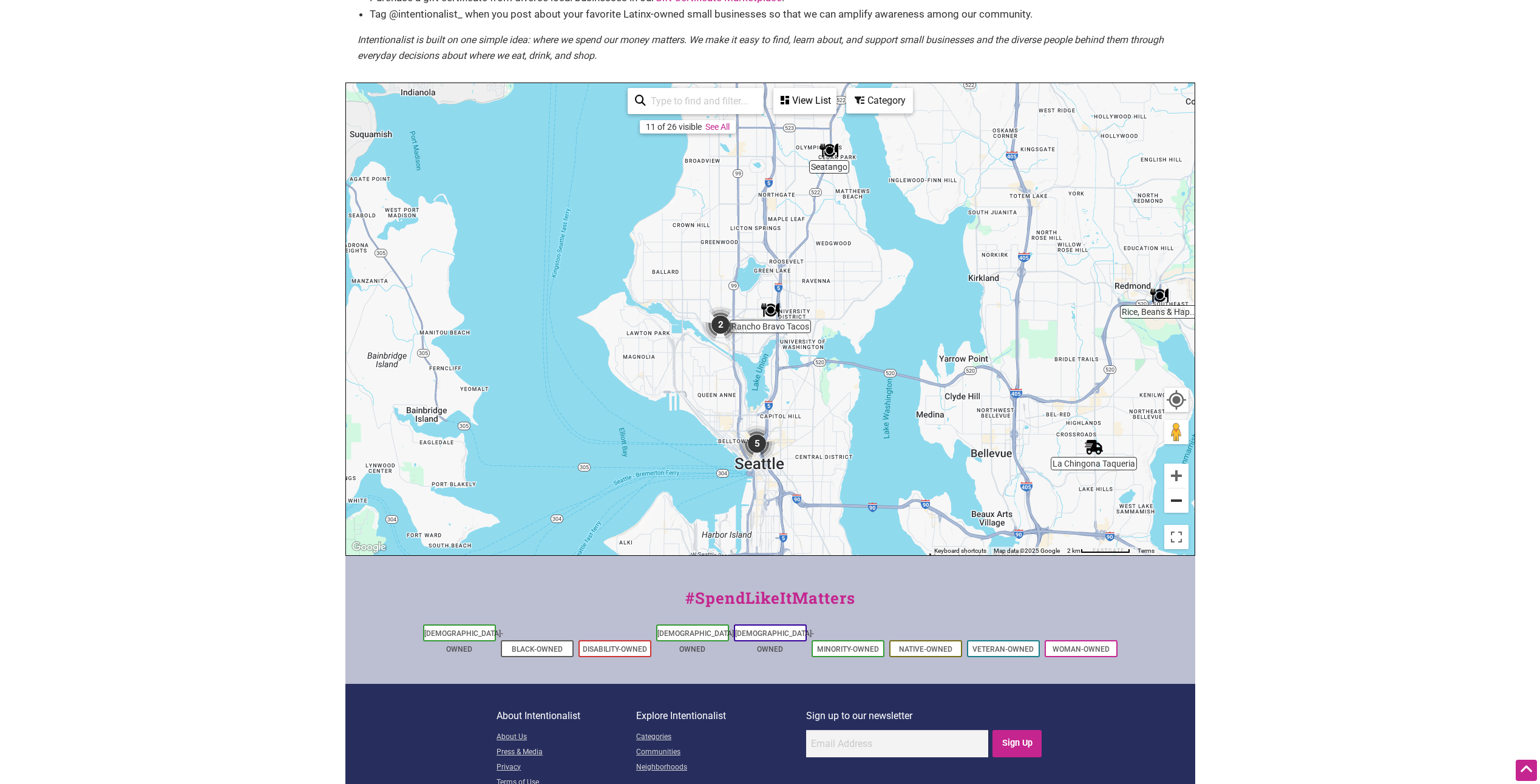
click at [1177, 503] on button "Zoom out" at bounding box center [1176, 500] width 24 height 24
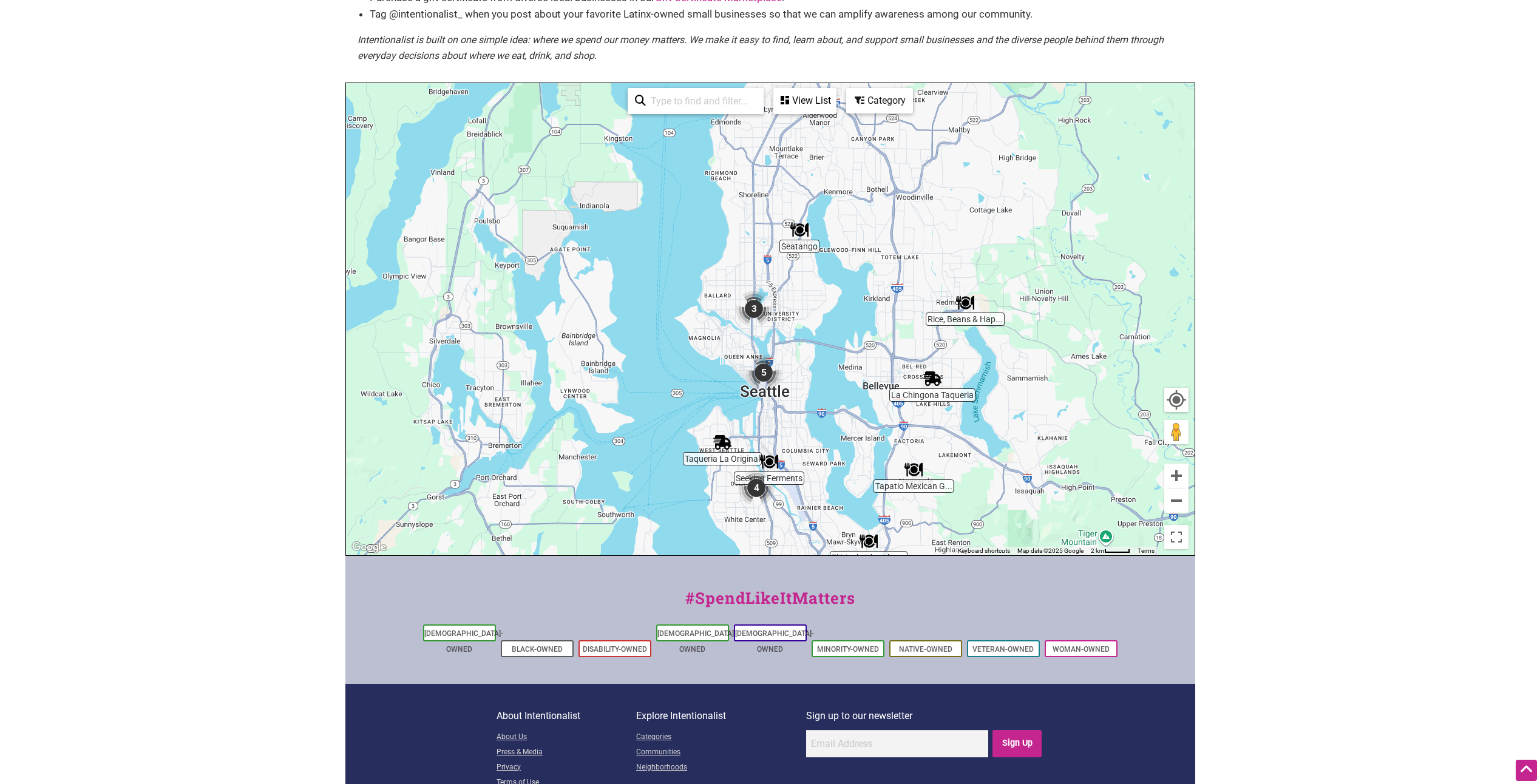
click at [800, 227] on img "Seatango" at bounding box center [799, 230] width 18 height 18
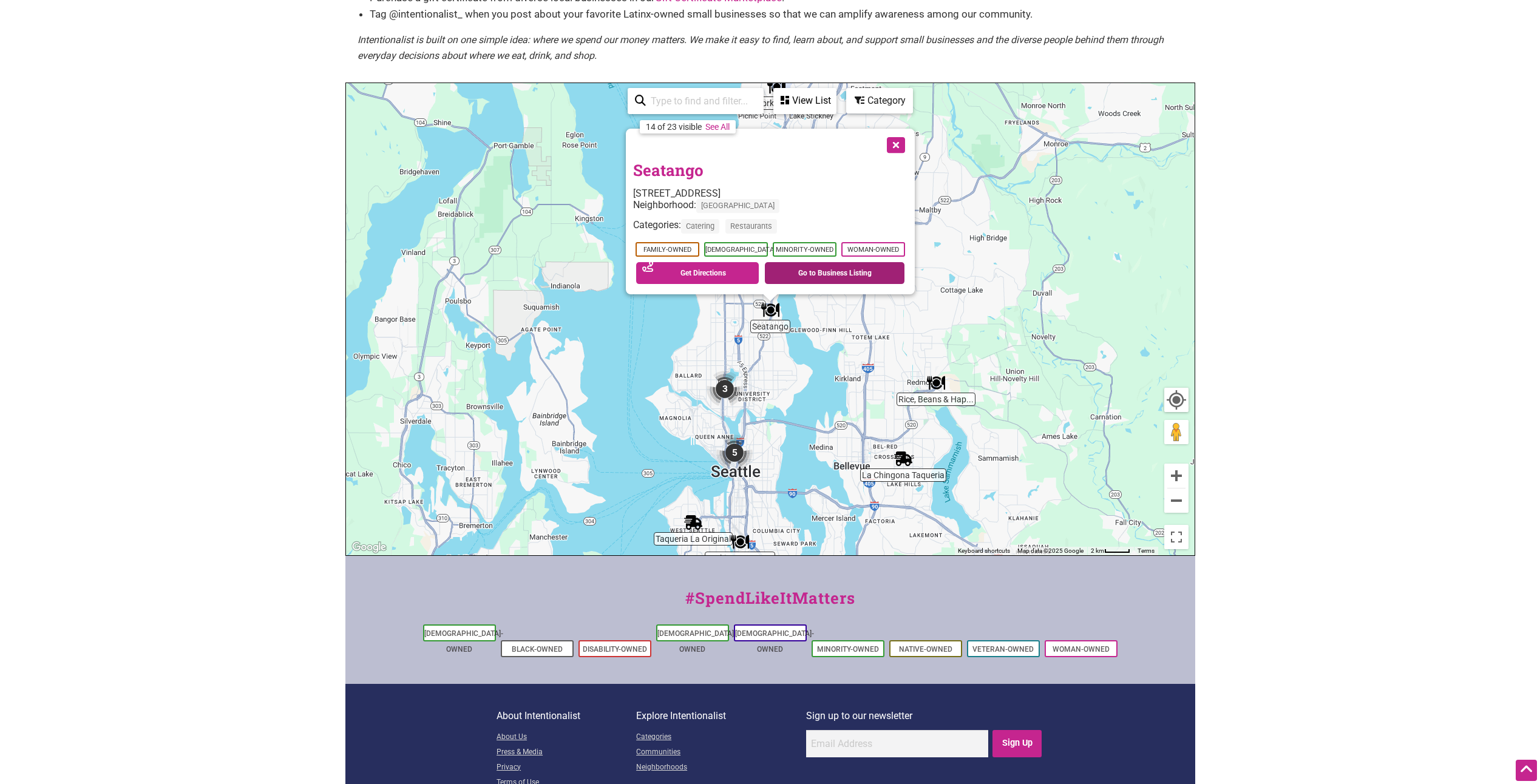
click at [787, 275] on link "Go to Business Listing" at bounding box center [834, 273] width 140 height 22
click at [903, 142] on button "Close" at bounding box center [895, 144] width 31 height 31
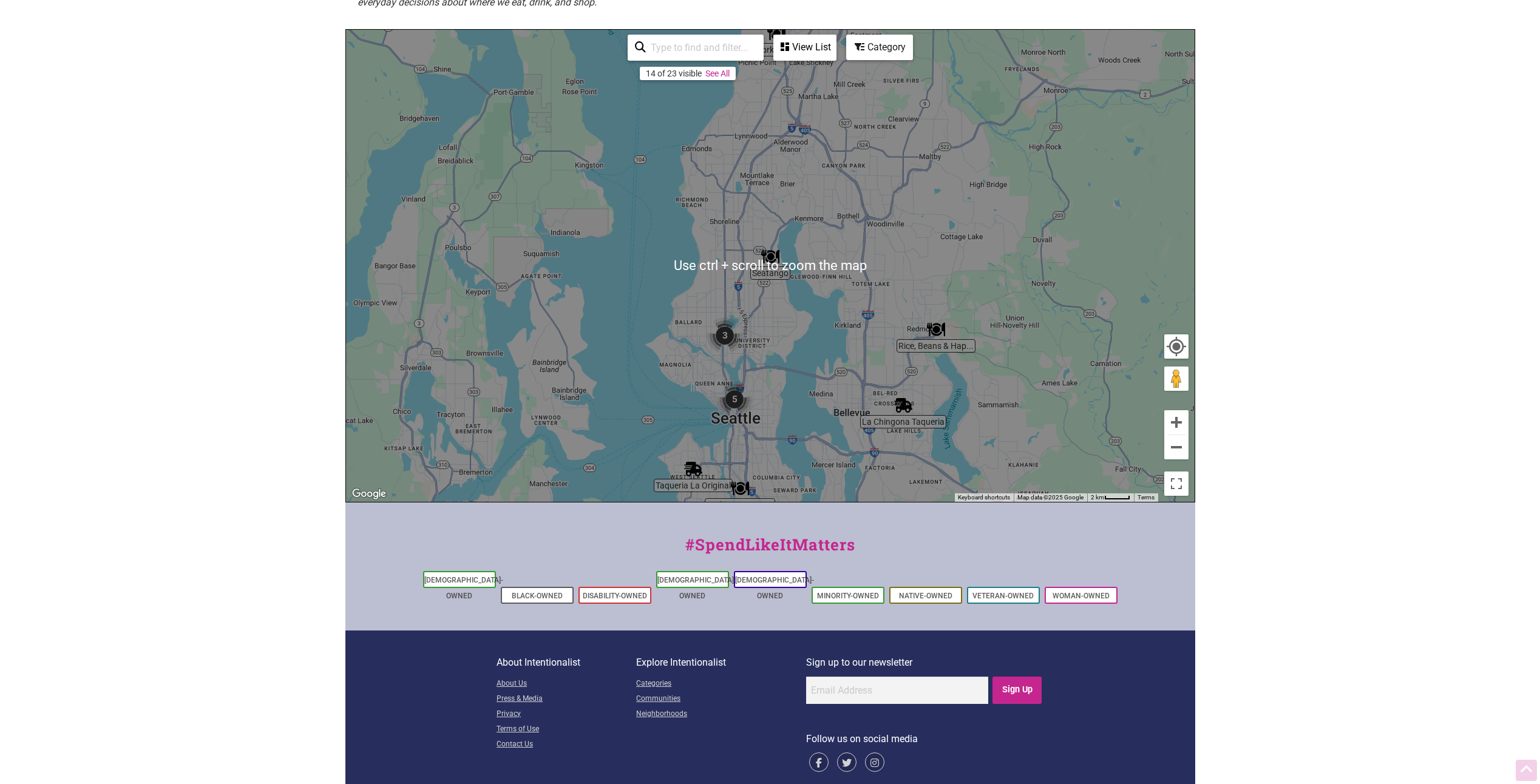
scroll to position [226, 0]
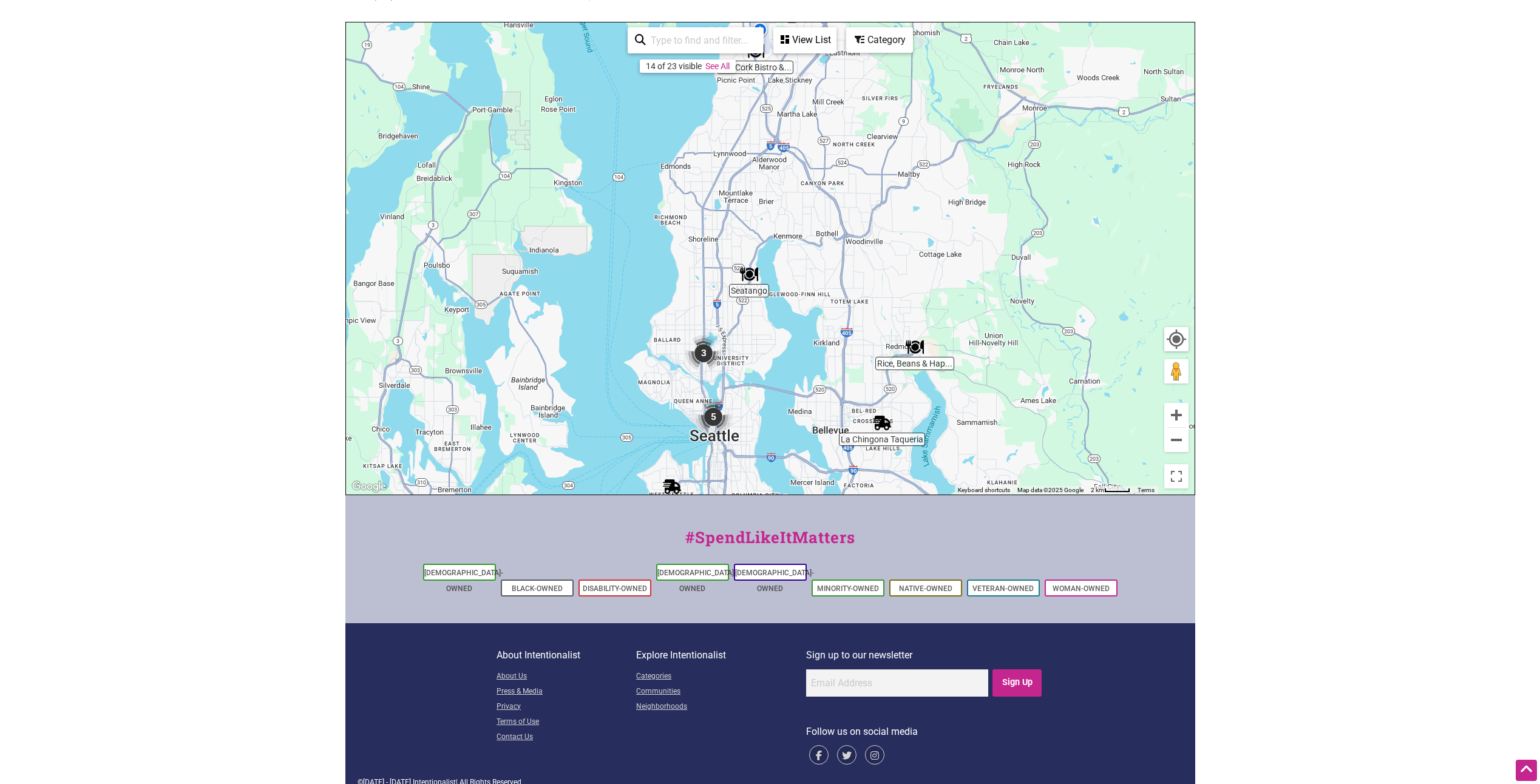
drag, startPoint x: 1000, startPoint y: 277, endPoint x: 977, endPoint y: 305, distance: 36.2
click at [977, 305] on div "To navigate, press the arrow keys." at bounding box center [771, 259] width 849 height 472
click at [921, 351] on img "Rice, Beans & Happiness" at bounding box center [915, 347] width 18 height 18
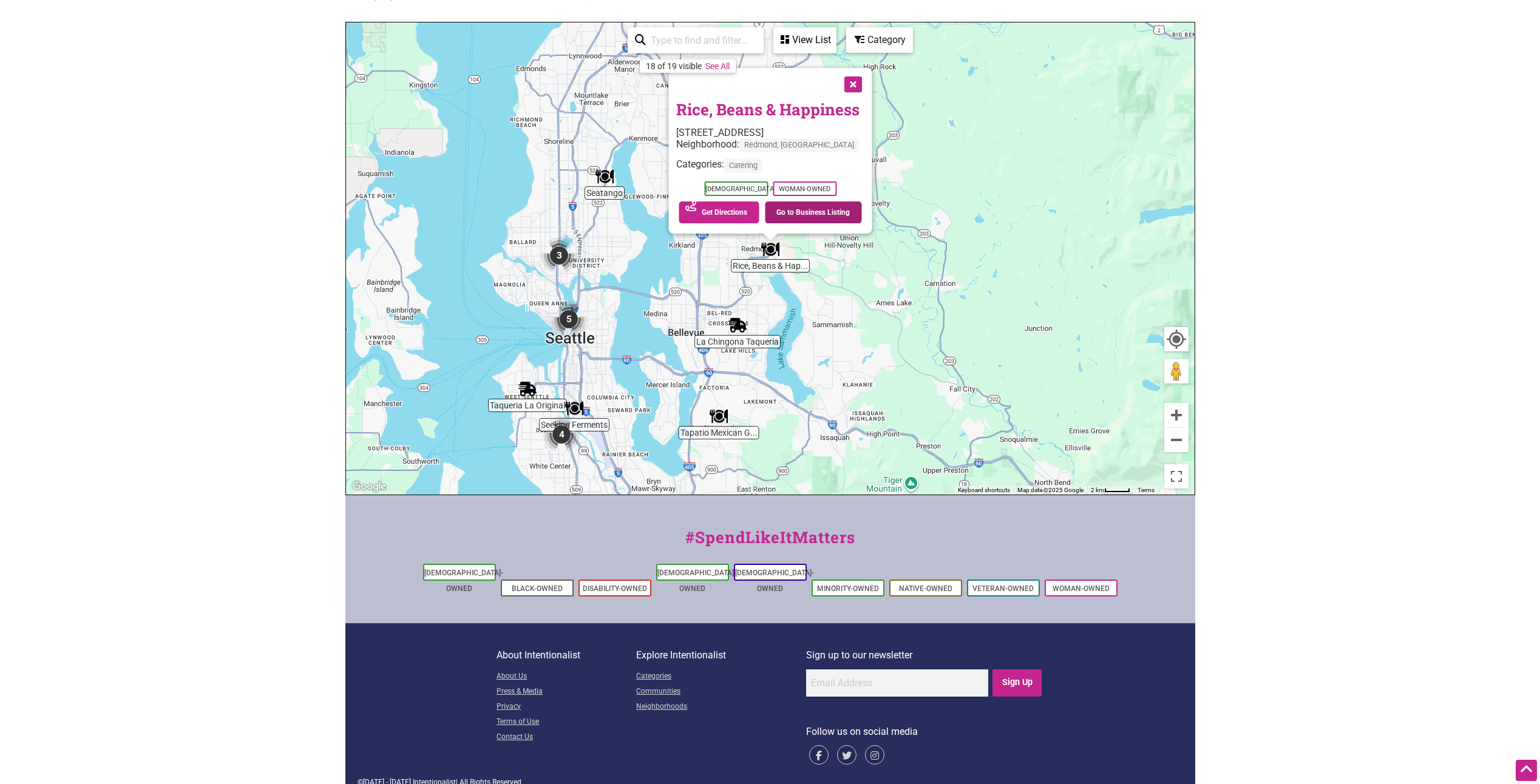
click at [800, 214] on link "Go to Business Listing" at bounding box center [813, 212] width 97 height 22
click at [867, 88] on button "Close" at bounding box center [851, 83] width 31 height 31
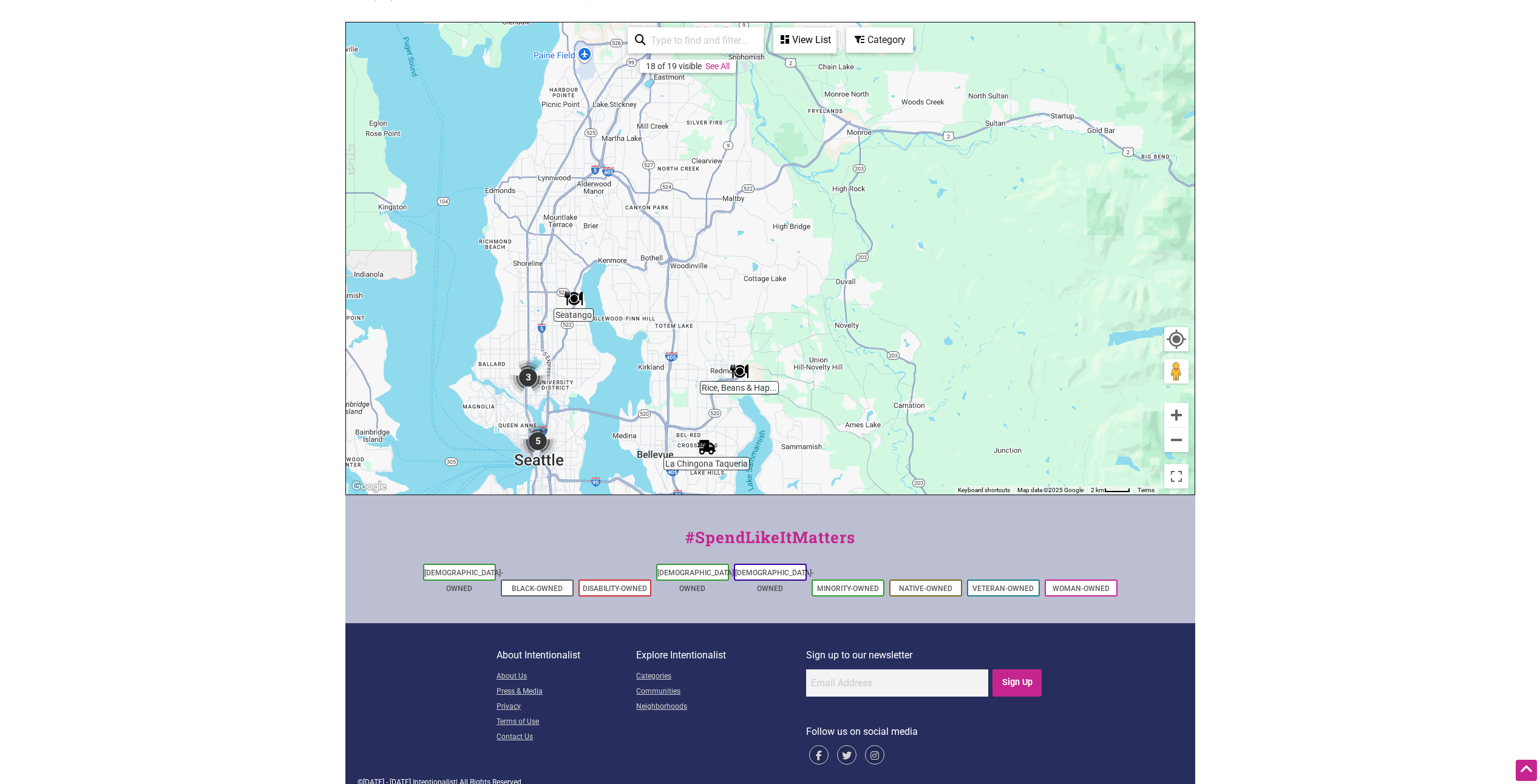
drag, startPoint x: 733, startPoint y: 200, endPoint x: 702, endPoint y: 327, distance: 130.7
click at [702, 327] on div "To navigate, press the arrow keys." at bounding box center [771, 259] width 849 height 472
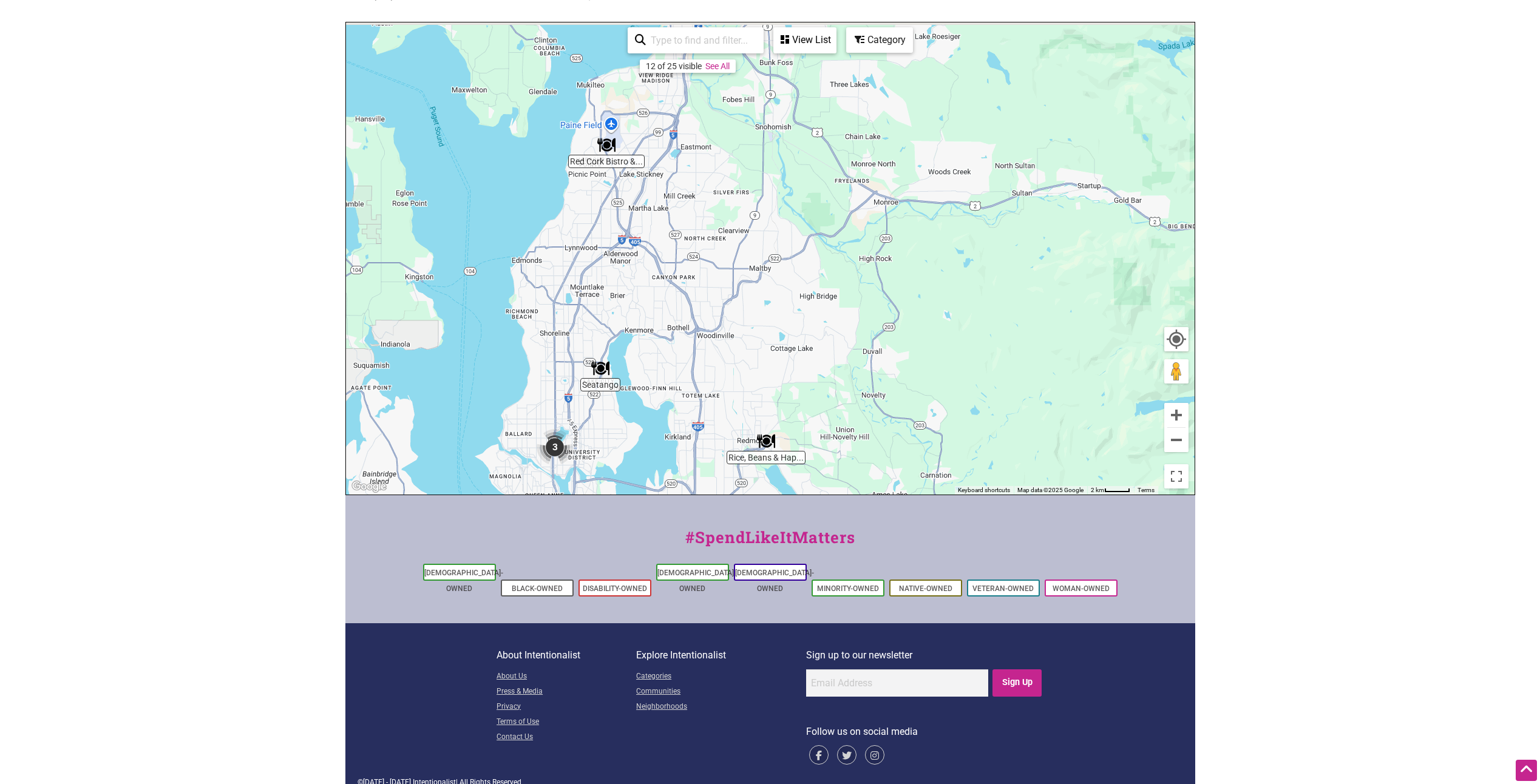
drag, startPoint x: 673, startPoint y: 177, endPoint x: 680, endPoint y: 197, distance: 21.2
click at [680, 197] on div "To navigate, press the arrow keys." at bounding box center [771, 259] width 849 height 472
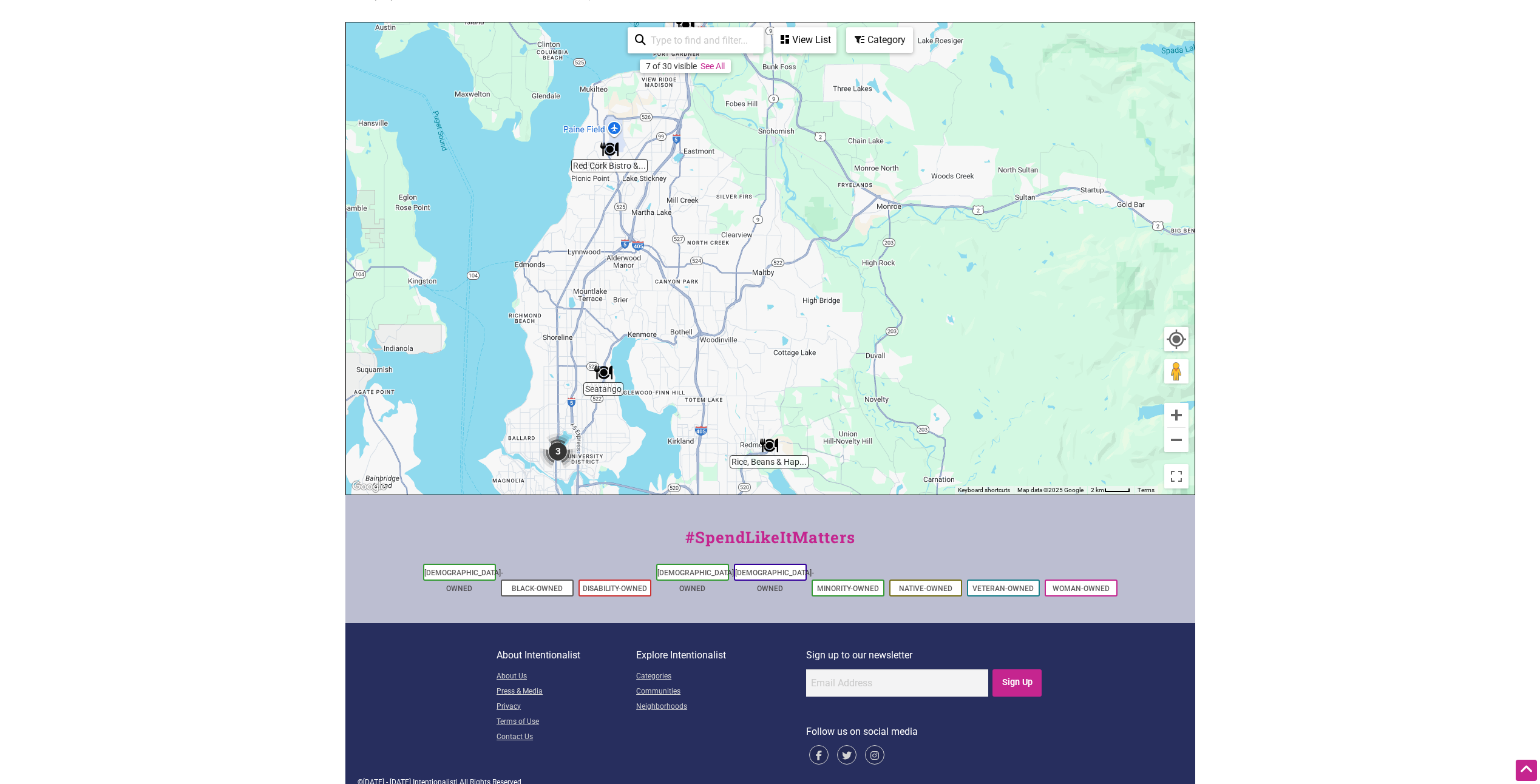
drag, startPoint x: 721, startPoint y: 271, endPoint x: 797, endPoint y: 107, distance: 180.8
click at [790, 118] on div "To navigate, press the arrow keys." at bounding box center [771, 259] width 849 height 472
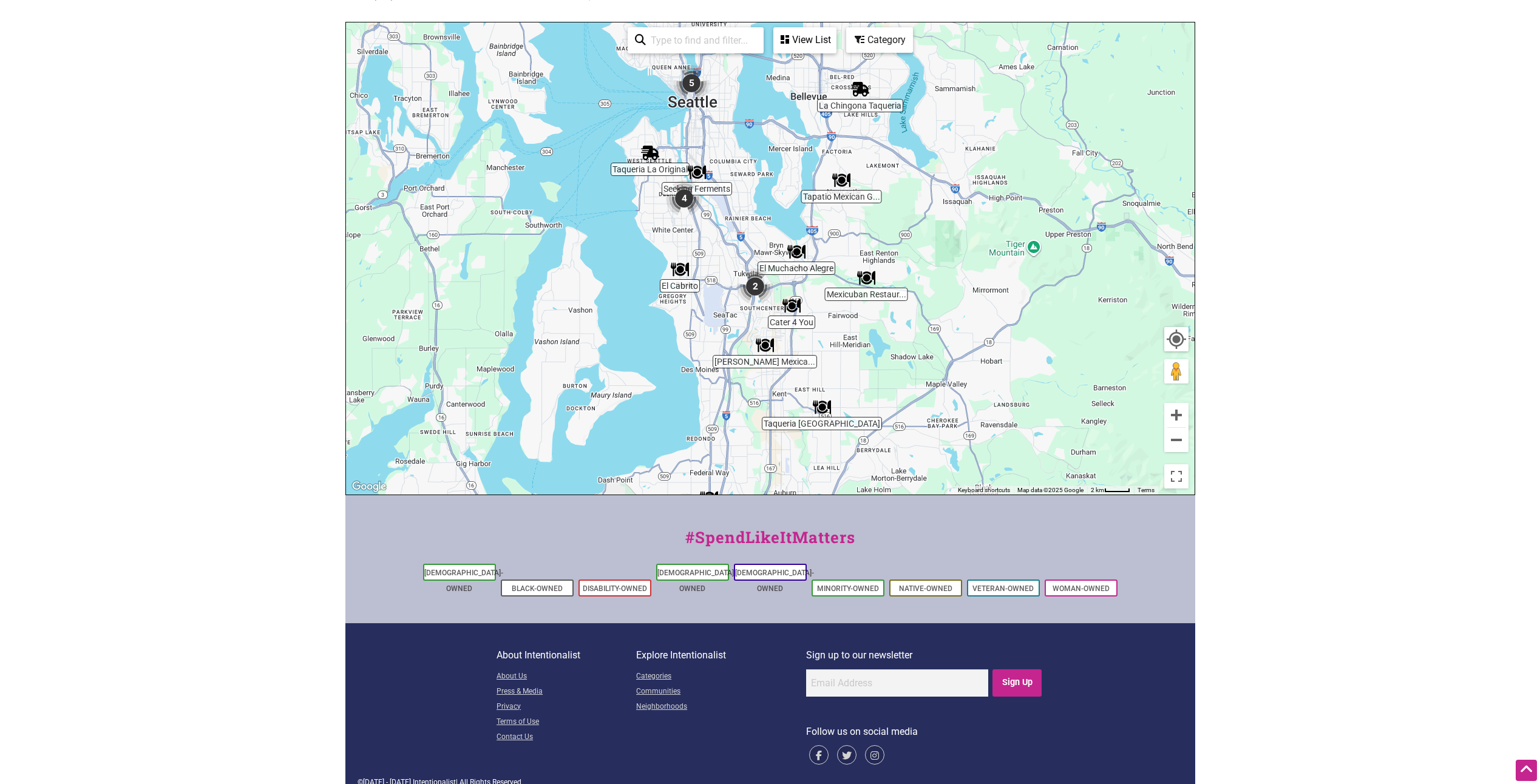
click at [788, 249] on img "El Muchacho Alegre" at bounding box center [797, 252] width 18 height 18
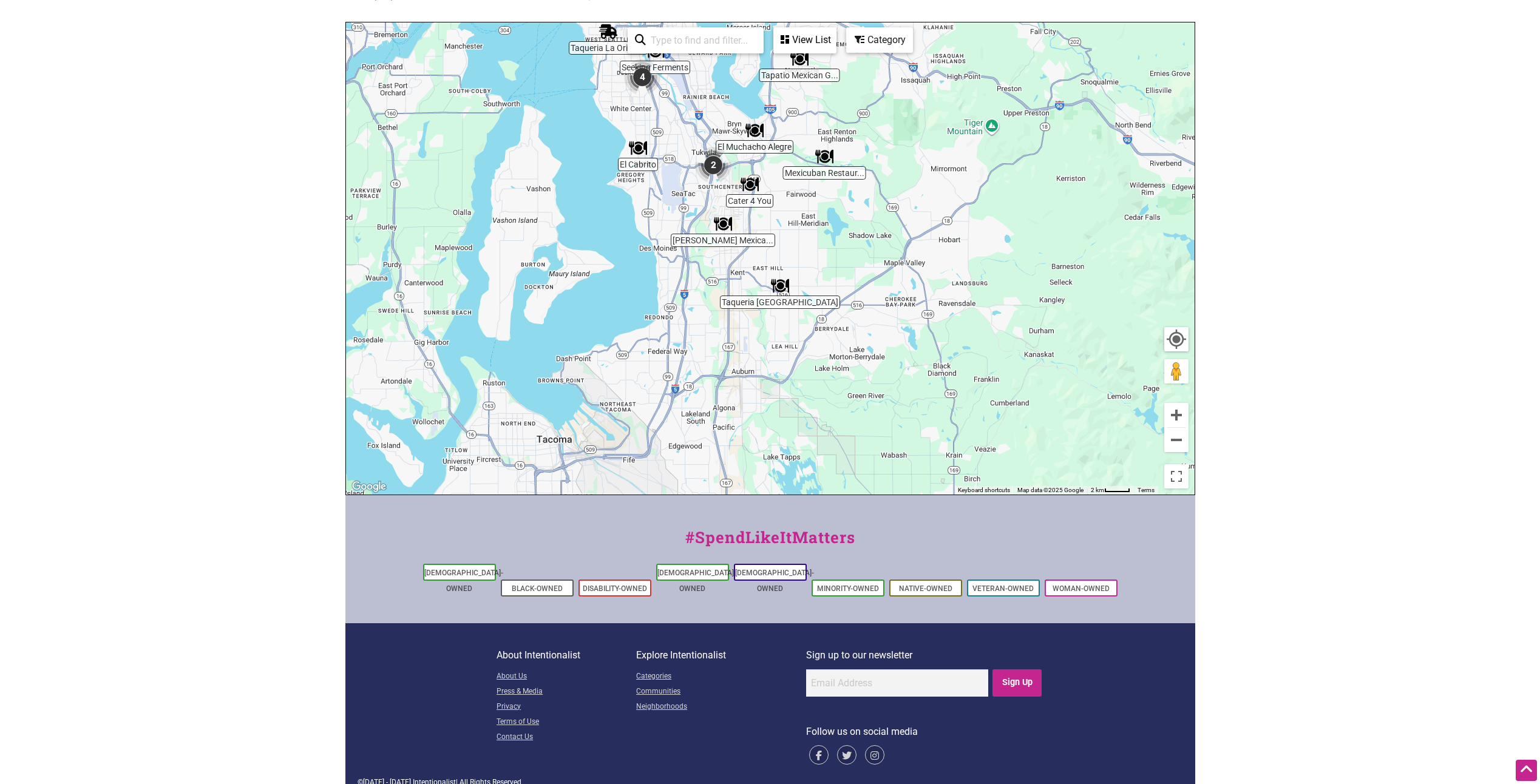
drag, startPoint x: 1004, startPoint y: 359, endPoint x: 978, endPoint y: 212, distance: 149.3
click at [979, 214] on div "To navigate, press the arrow keys." at bounding box center [771, 259] width 849 height 472
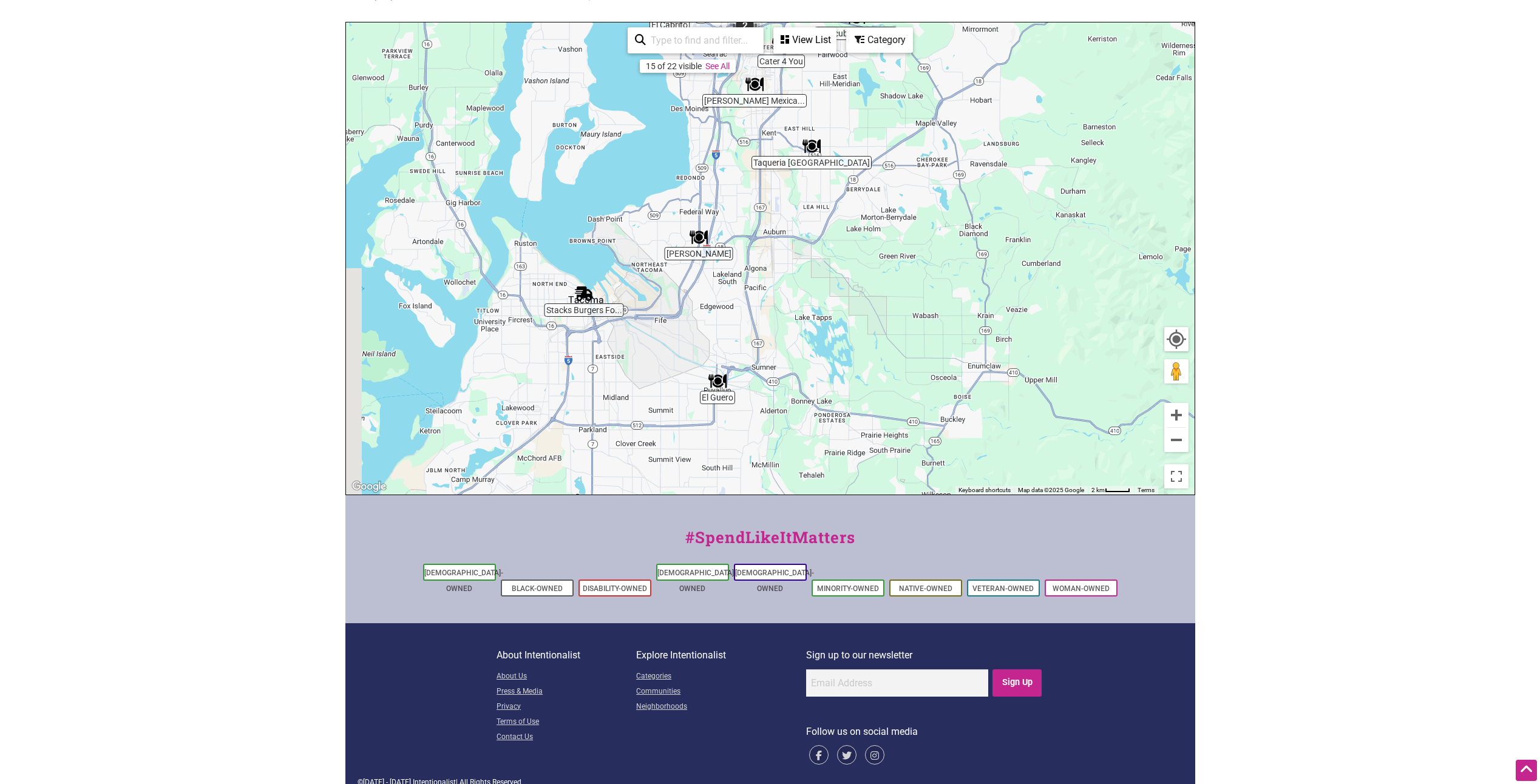
drag, startPoint x: 932, startPoint y: 347, endPoint x: 989, endPoint y: 241, distance: 120.4
click at [989, 242] on div "To navigate, press the arrow keys." at bounding box center [771, 259] width 849 height 472
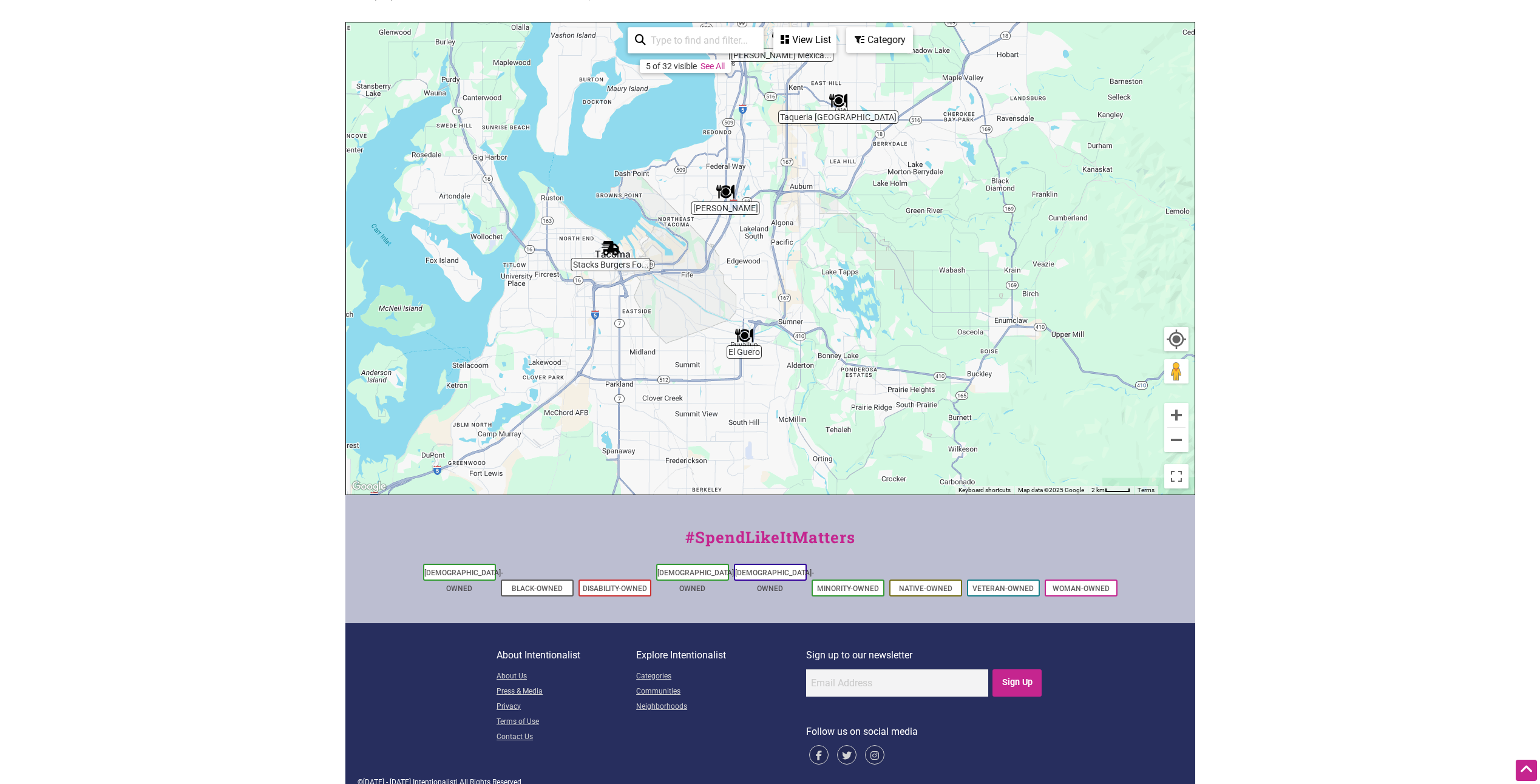
click at [743, 335] on img "El Guero" at bounding box center [744, 336] width 18 height 18
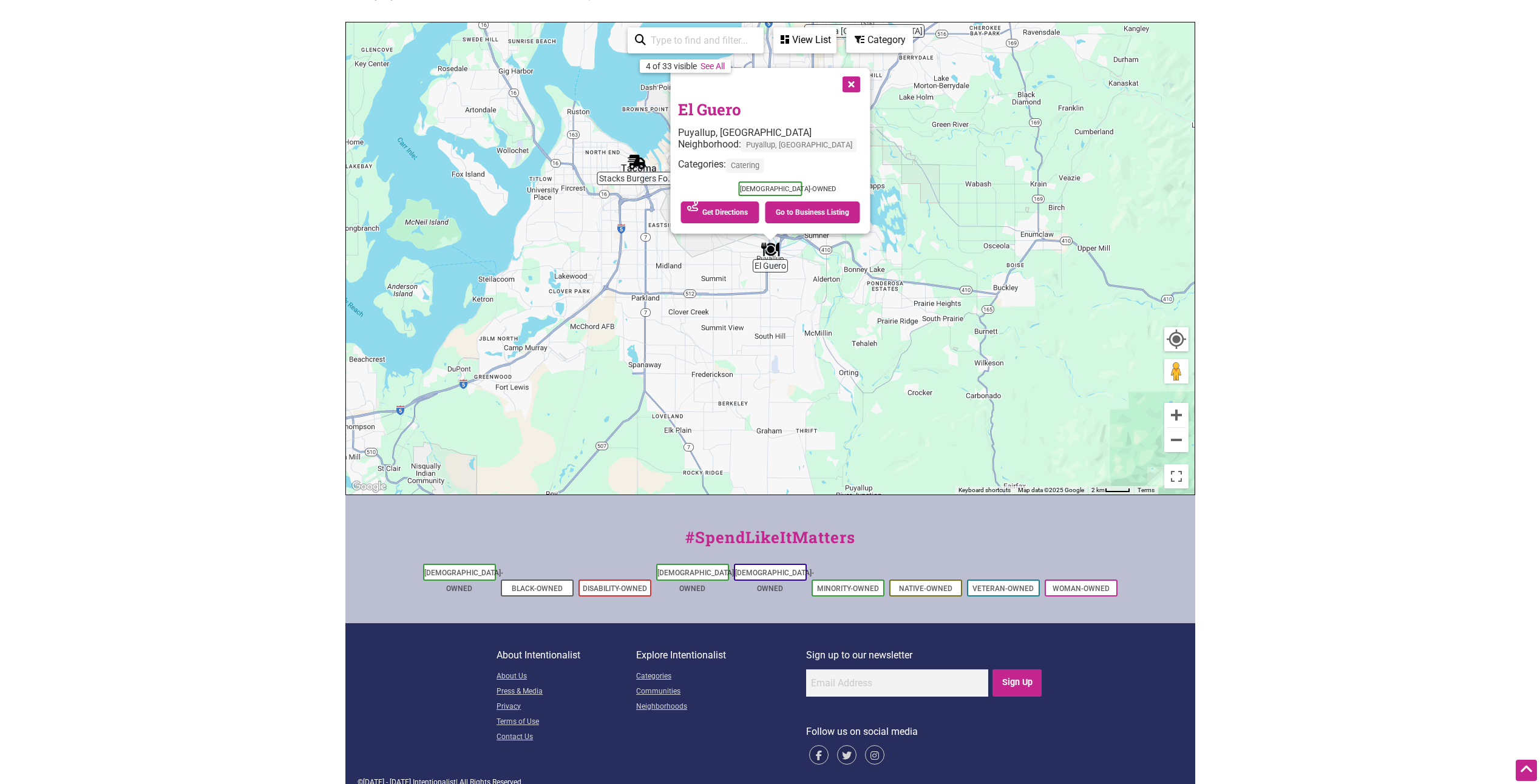
click at [840, 84] on button "Close" at bounding box center [850, 83] width 31 height 31
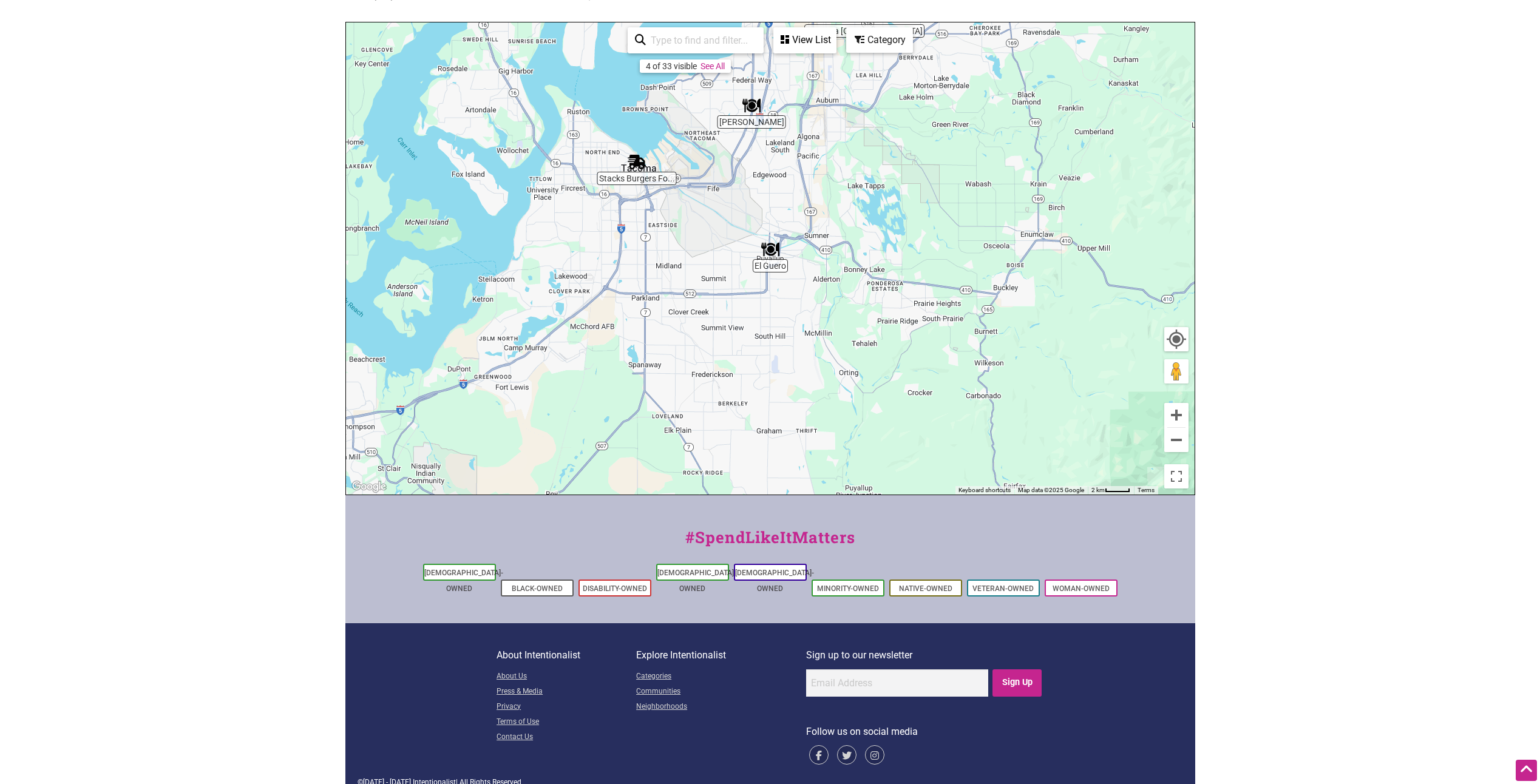
click at [755, 106] on img "Sabor Delicioso" at bounding box center [752, 106] width 18 height 18
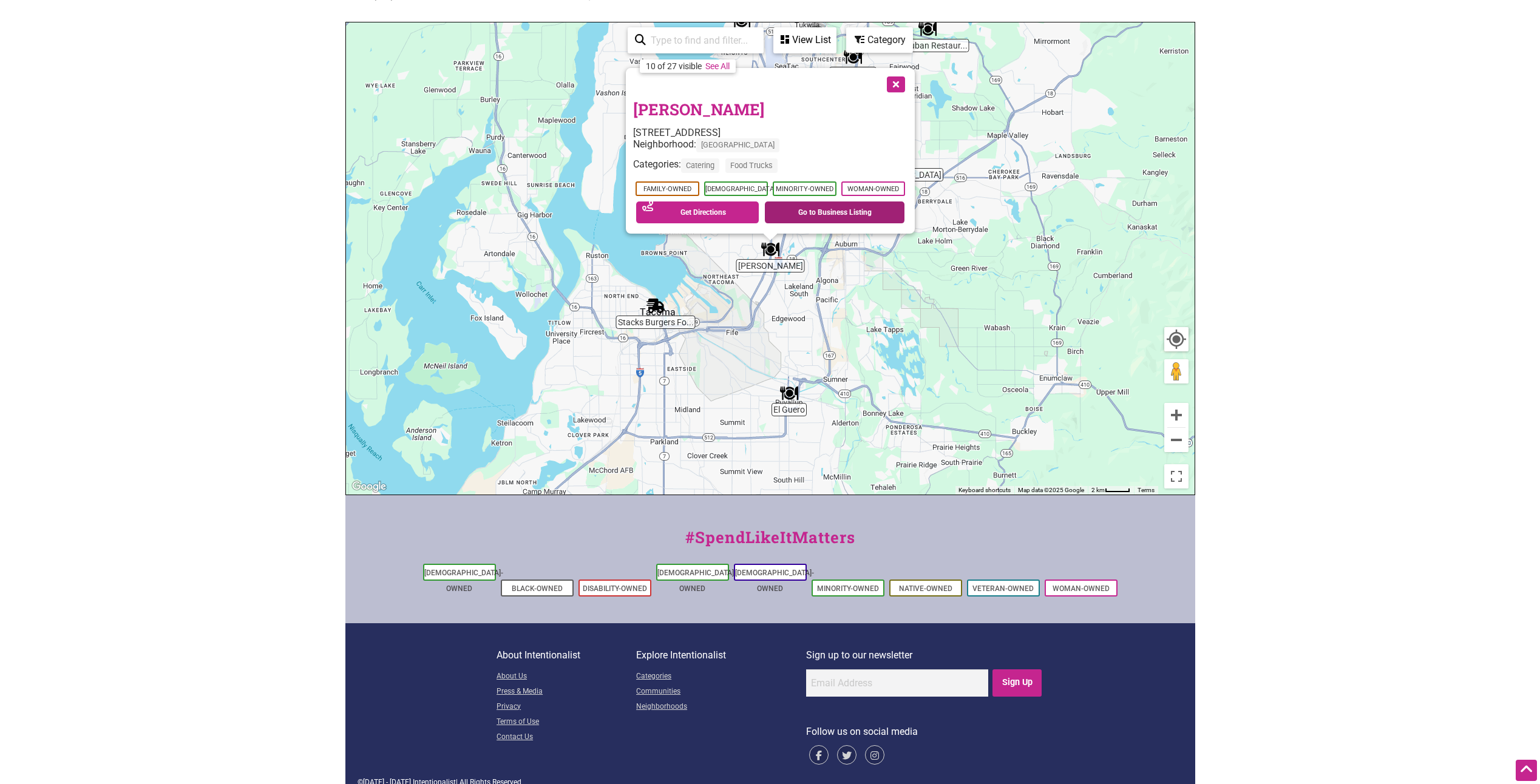
click at [823, 209] on link "Go to Business Listing" at bounding box center [834, 212] width 140 height 22
click at [1180, 445] on button "Zoom out" at bounding box center [1176, 440] width 24 height 24
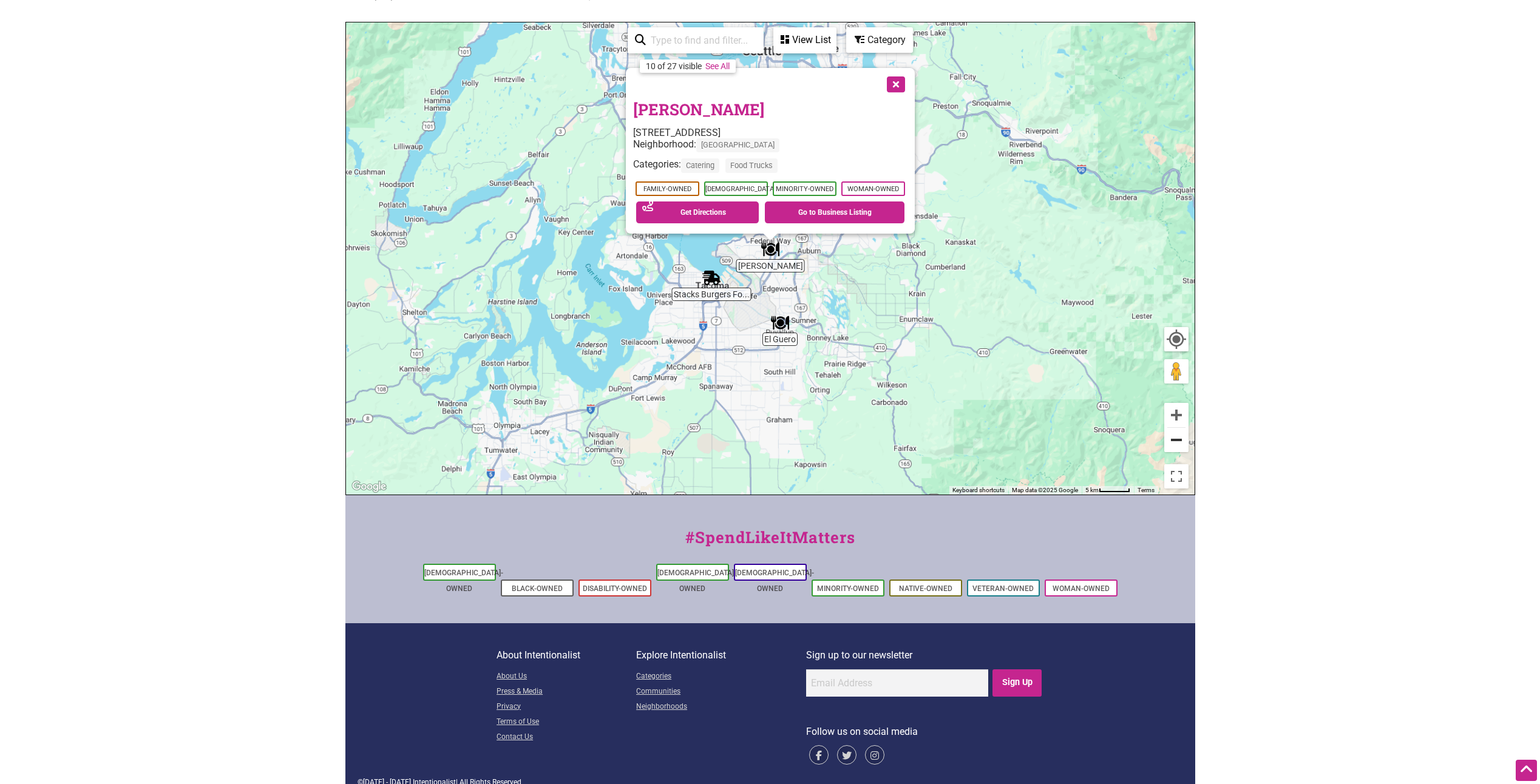
click at [1181, 443] on button "Zoom out" at bounding box center [1176, 440] width 24 height 24
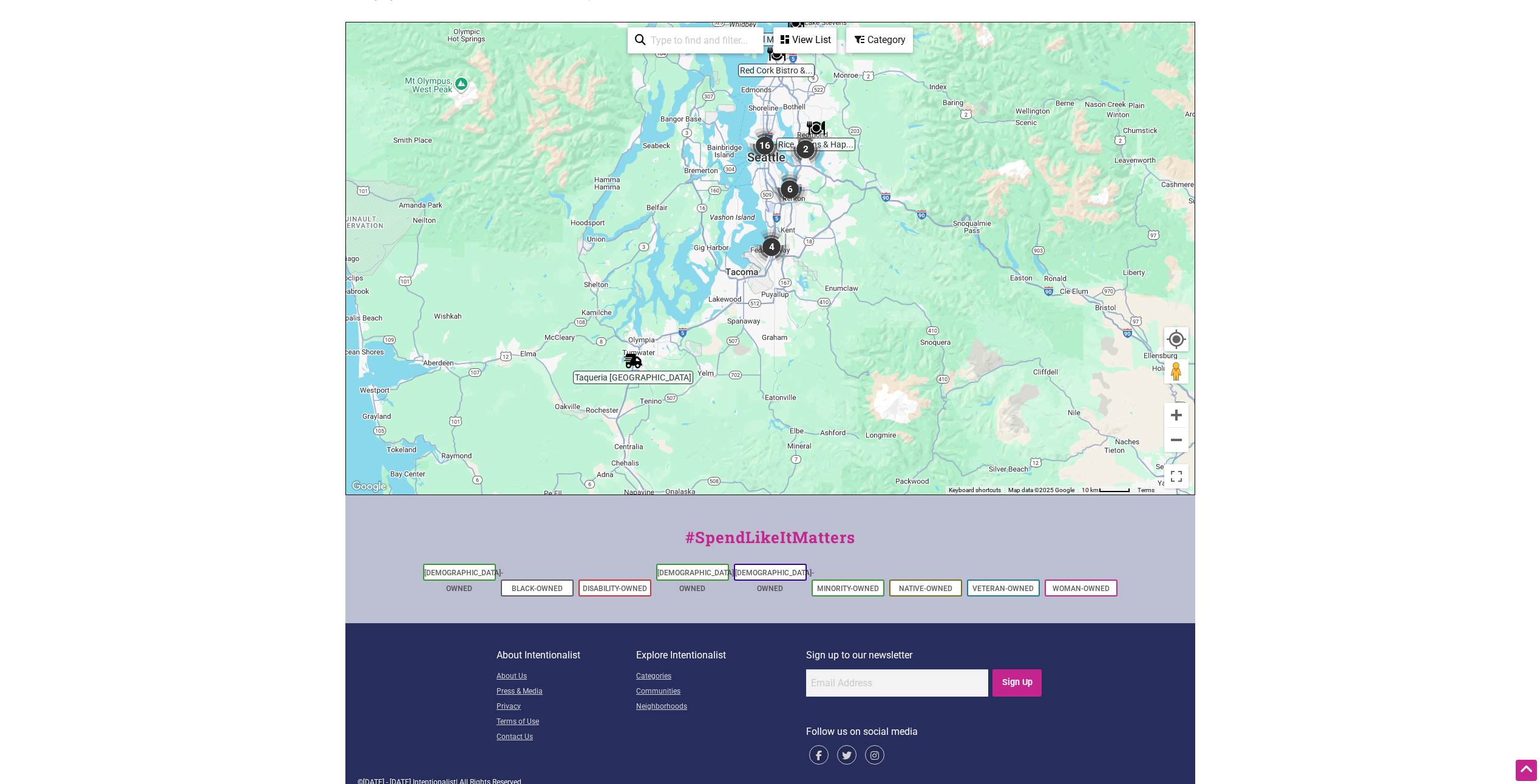
click at [631, 360] on img "Taqueria El Dorado" at bounding box center [633, 361] width 18 height 18
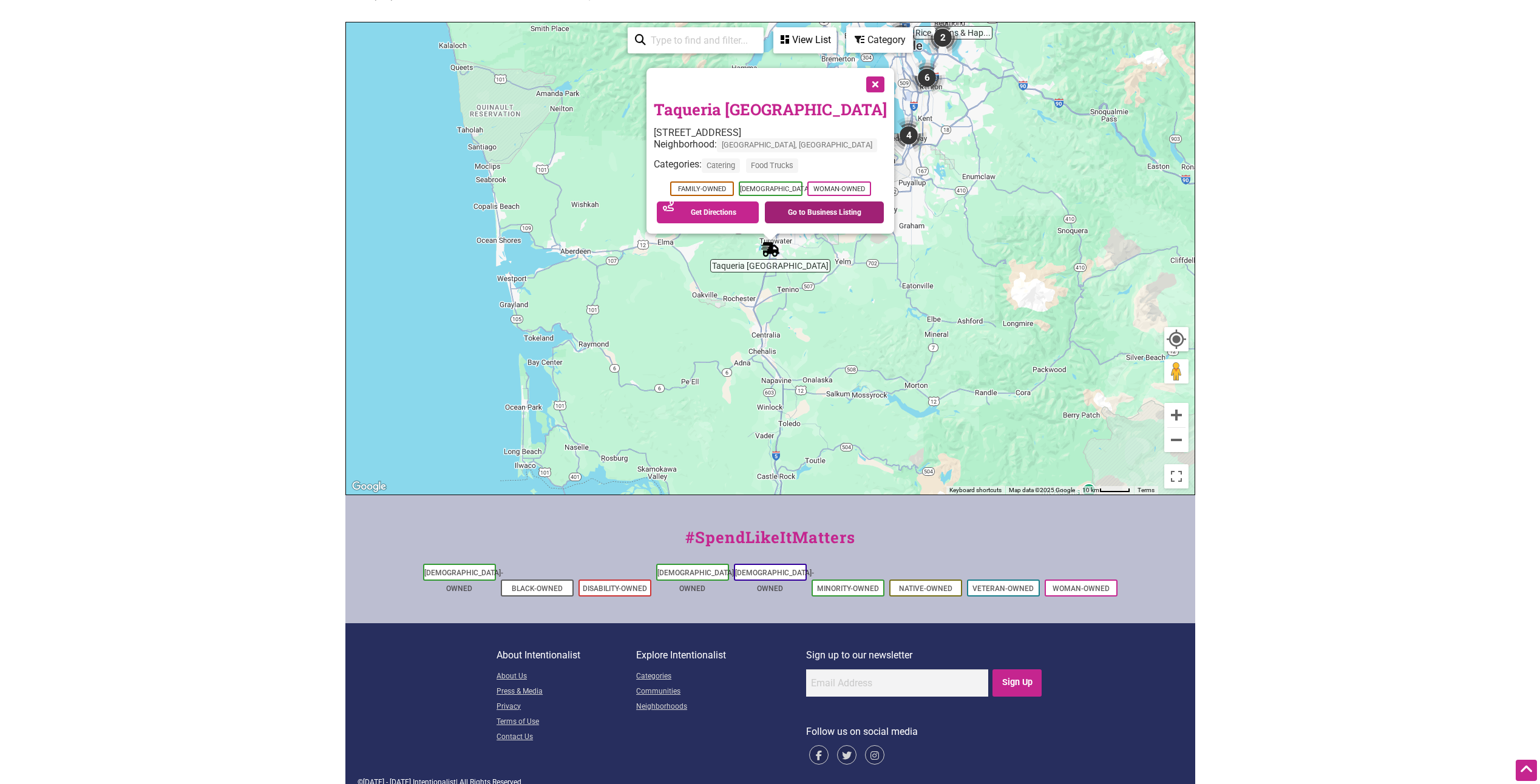
click at [822, 216] on link "Go to Business Listing" at bounding box center [824, 212] width 119 height 22
click at [863, 83] on button "Close" at bounding box center [874, 83] width 31 height 31
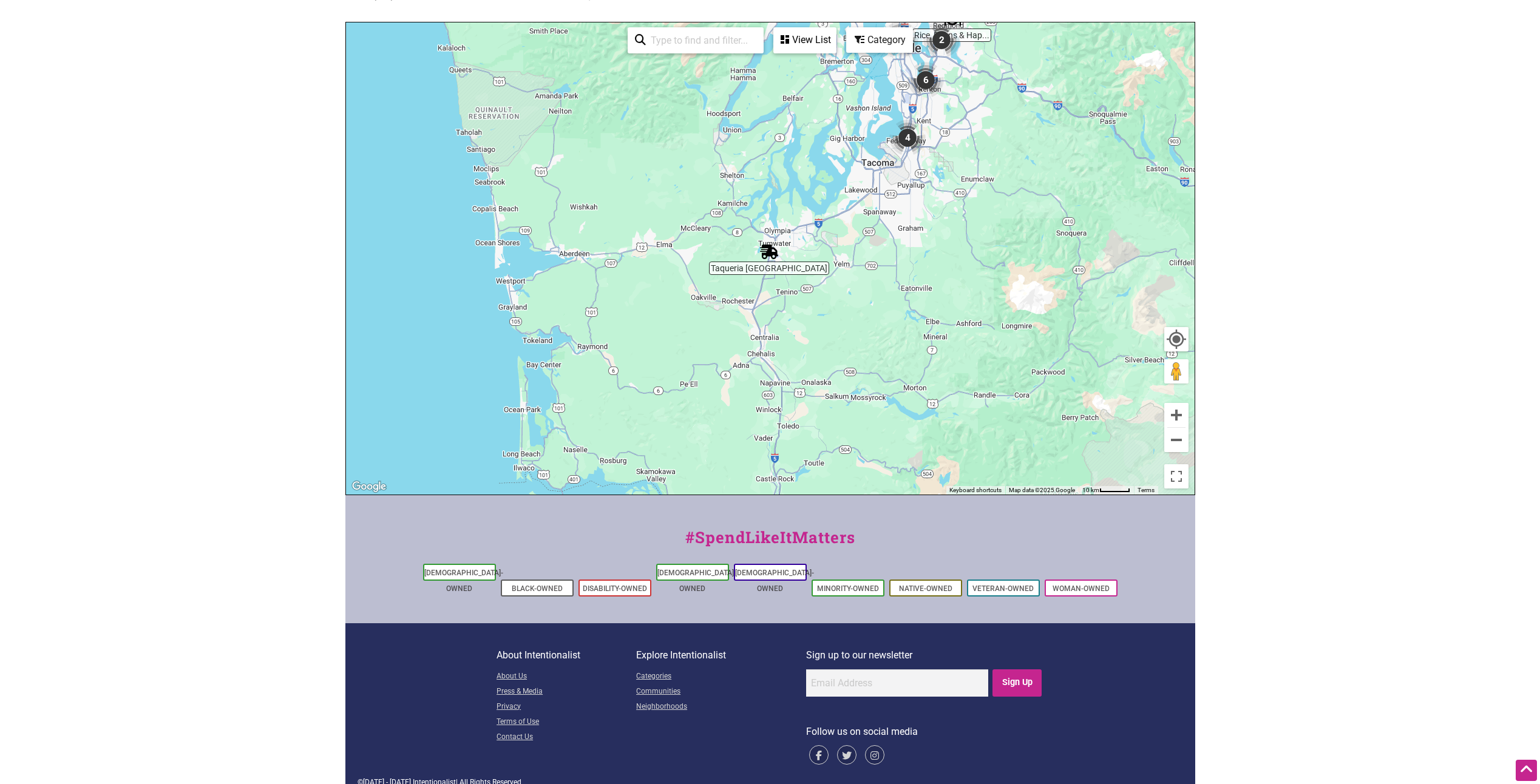
drag, startPoint x: 867, startPoint y: 238, endPoint x: 728, endPoint y: 380, distance: 198.7
click at [728, 380] on div "To navigate, press the arrow keys." at bounding box center [771, 259] width 849 height 472
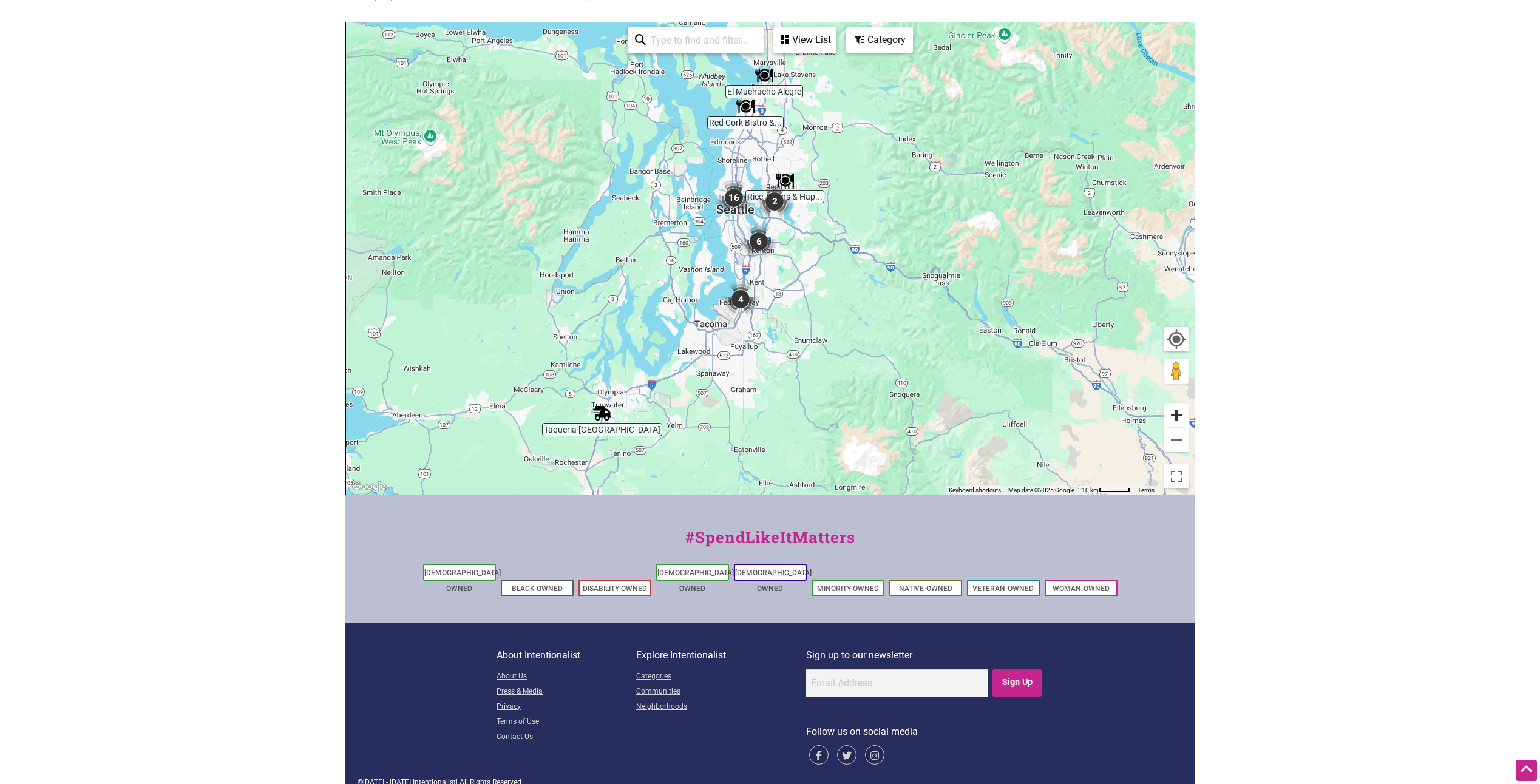
click at [1174, 408] on button "Zoom in" at bounding box center [1176, 414] width 24 height 24
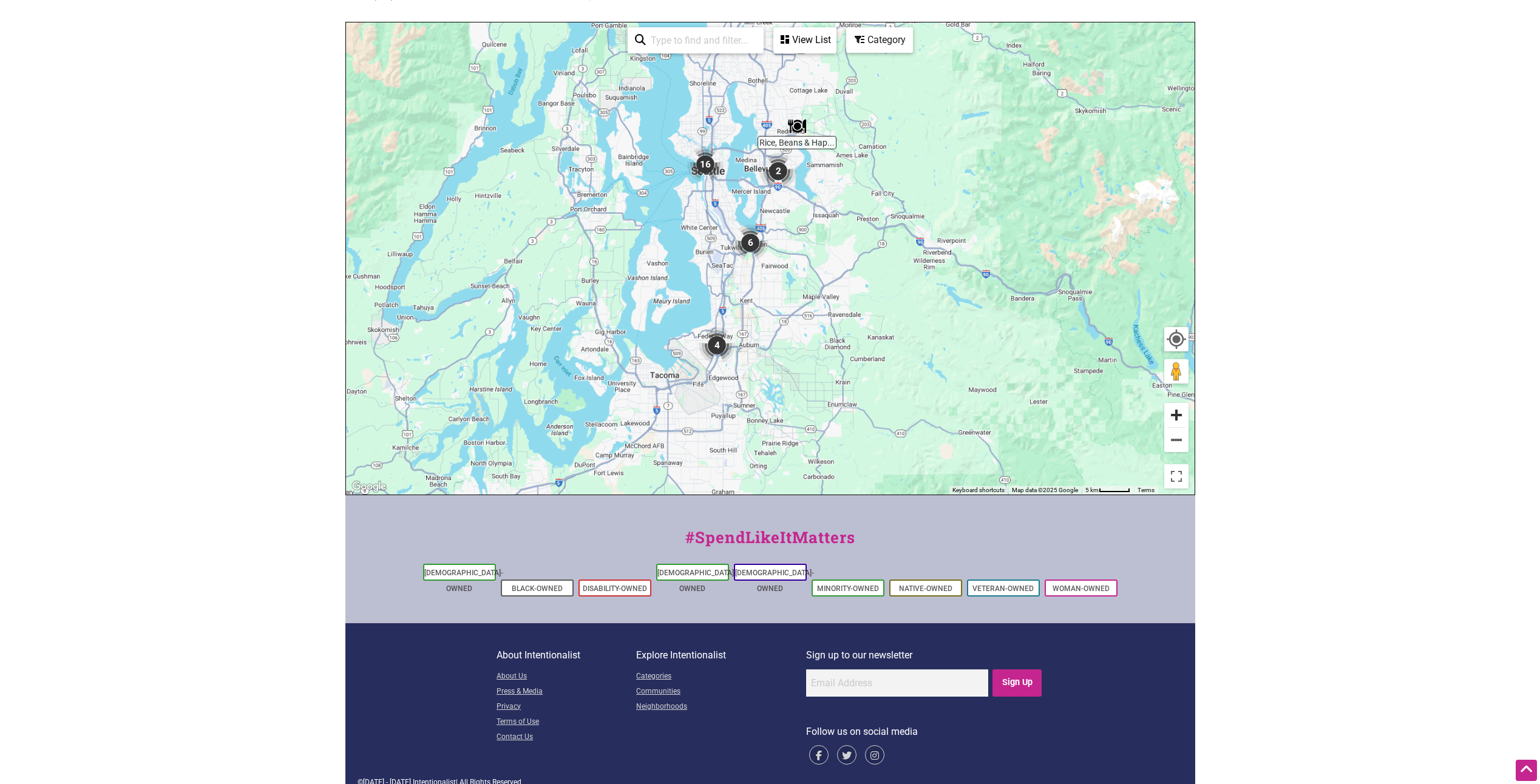
click at [1174, 410] on button "Zoom in" at bounding box center [1176, 414] width 24 height 24
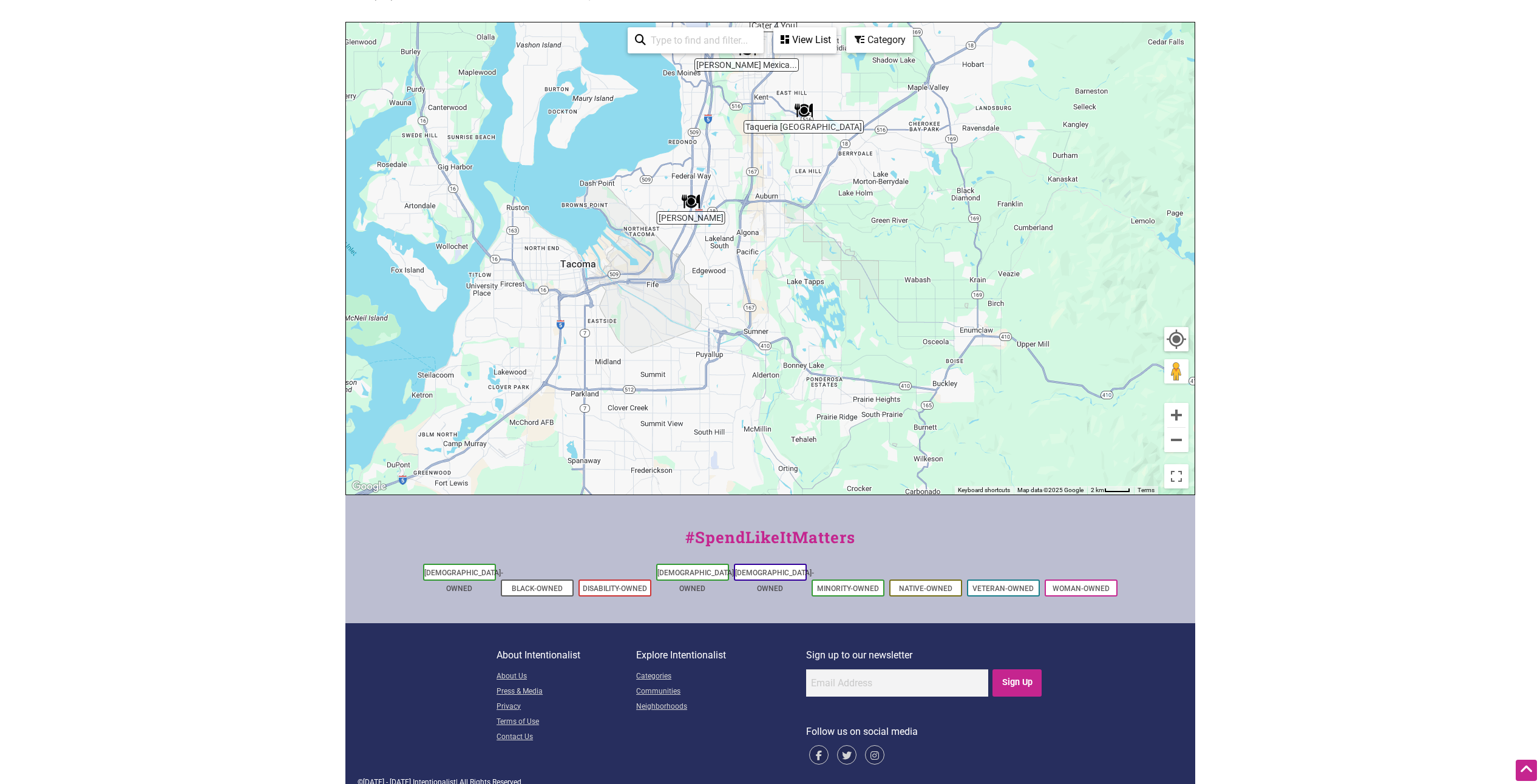
drag, startPoint x: 864, startPoint y: 394, endPoint x: 909, endPoint y: 133, distance: 264.9
click at [910, 134] on div "To navigate, press the arrow keys." at bounding box center [771, 259] width 849 height 472
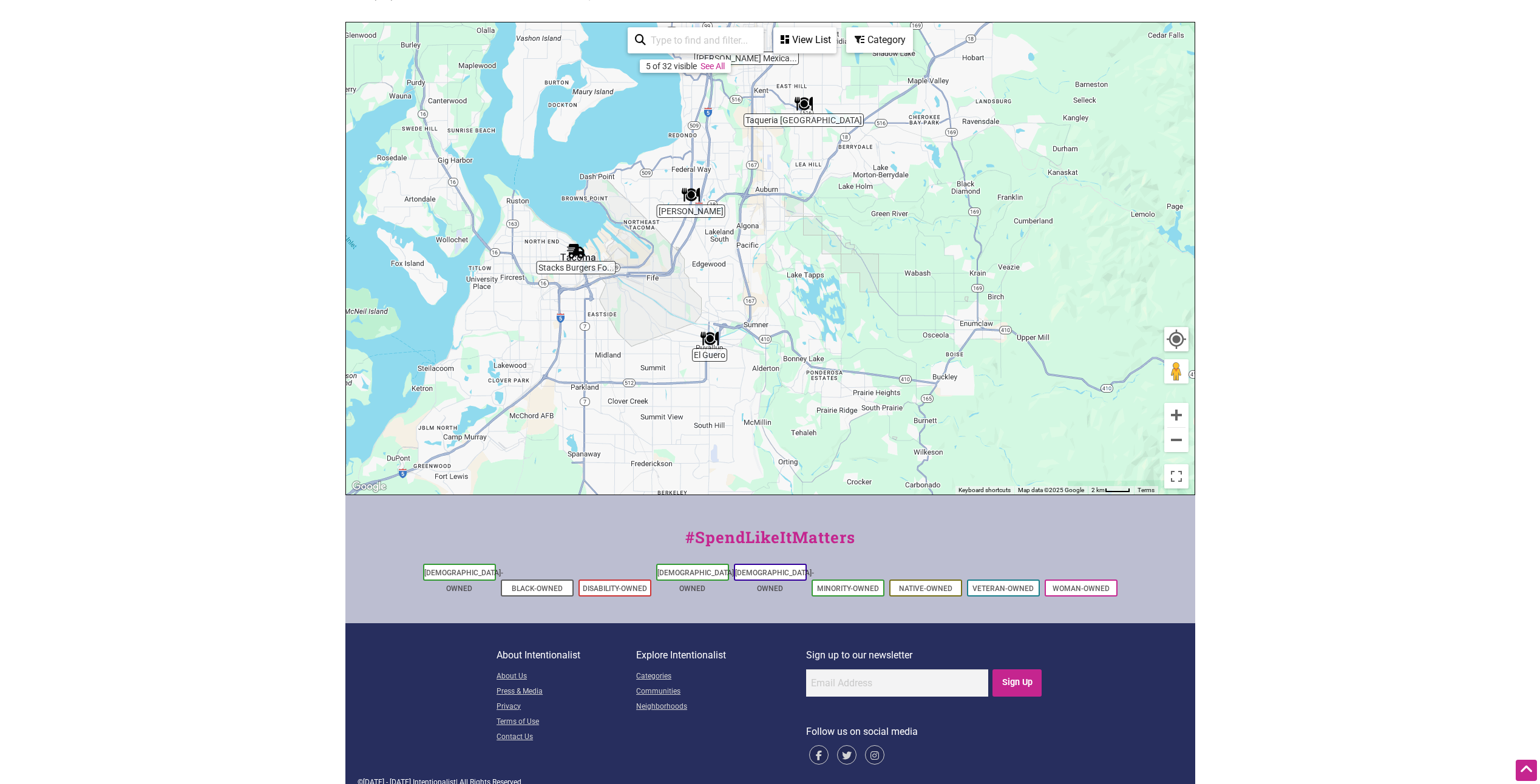
drag, startPoint x: 834, startPoint y: 279, endPoint x: 833, endPoint y: 290, distance: 11.0
click at [833, 290] on div "To navigate, press the arrow keys." at bounding box center [771, 259] width 849 height 472
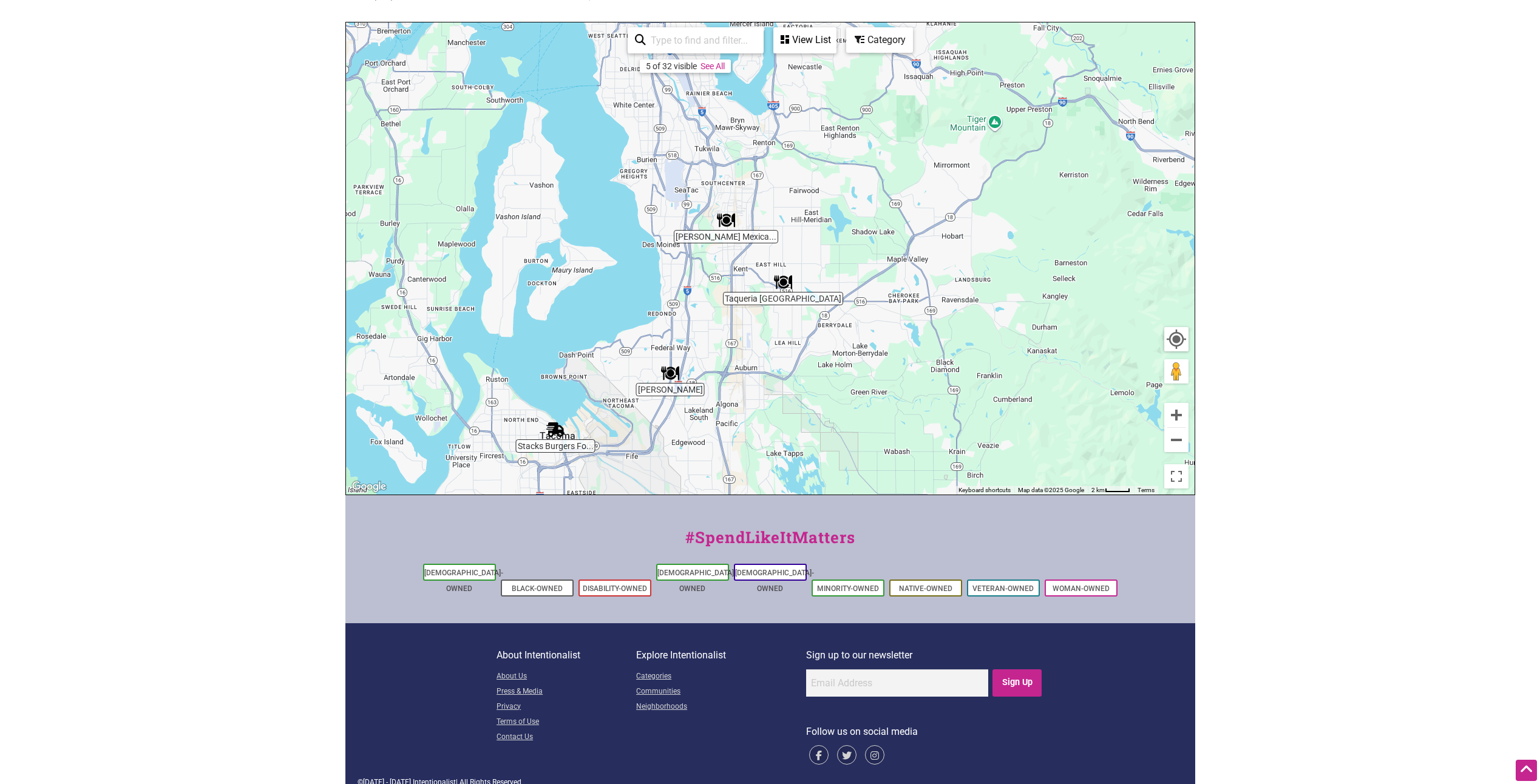
drag, startPoint x: 873, startPoint y: 247, endPoint x: 847, endPoint y: 435, distance: 189.8
click at [849, 433] on div "To navigate, press the arrow keys." at bounding box center [771, 259] width 849 height 472
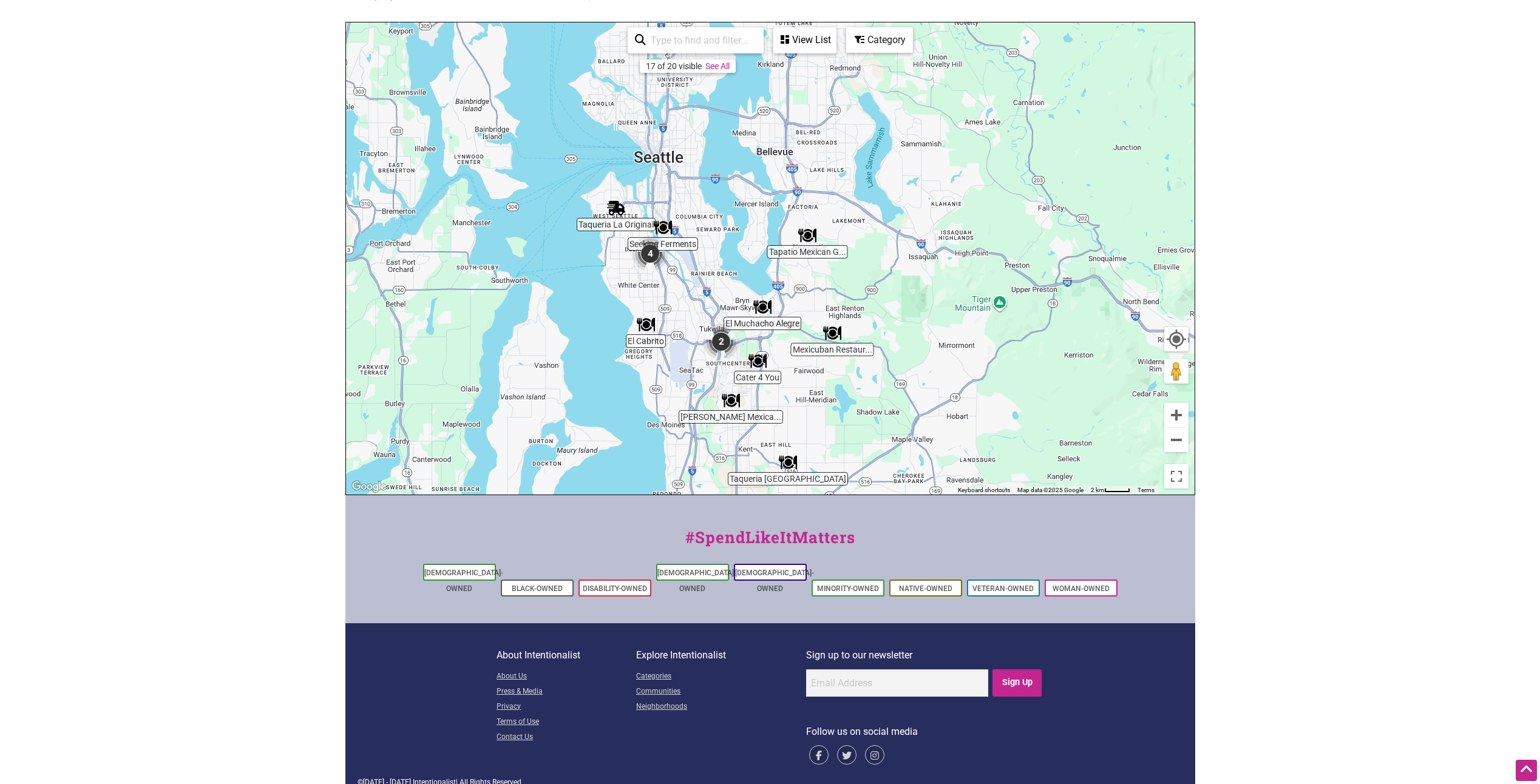
drag, startPoint x: 847, startPoint y: 287, endPoint x: 874, endPoint y: 405, distance: 121.0
click at [874, 405] on div "To navigate, press the arrow keys." at bounding box center [771, 259] width 849 height 472
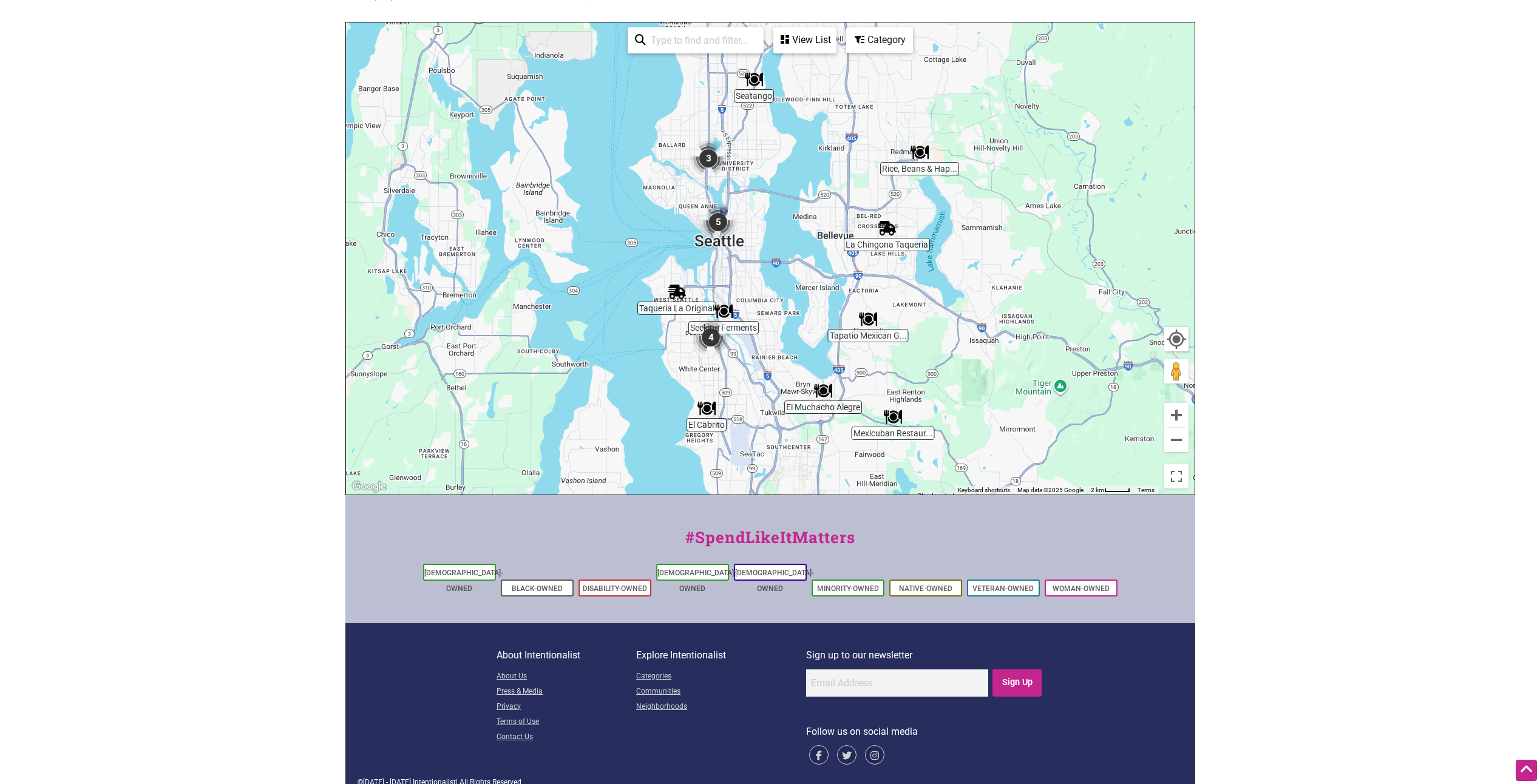
drag, startPoint x: 938, startPoint y: 349, endPoint x: 960, endPoint y: 282, distance: 70.5
click at [960, 282] on div "To navigate, press the arrow keys." at bounding box center [771, 259] width 849 height 472
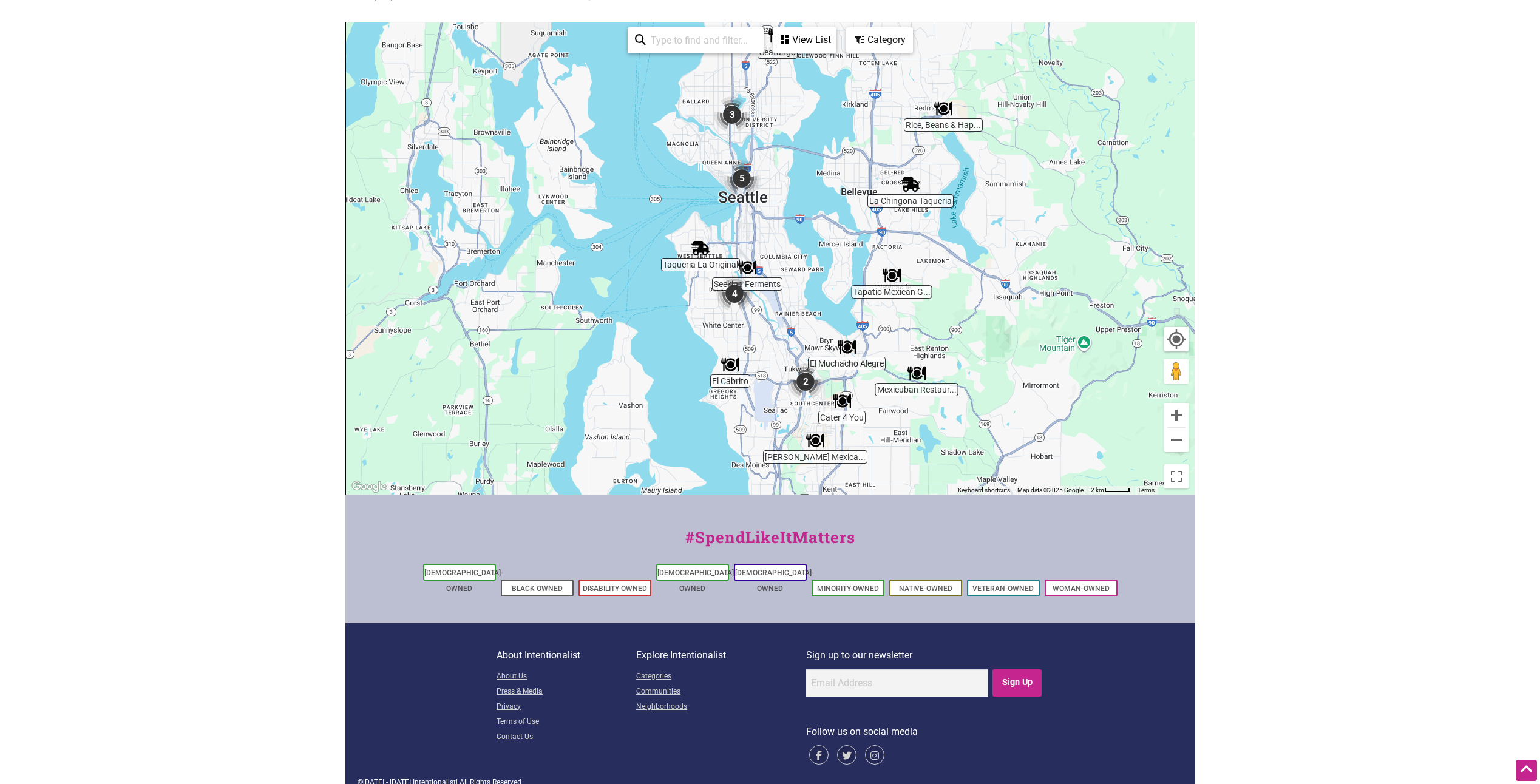
drag, startPoint x: 776, startPoint y: 345, endPoint x: 801, endPoint y: 301, distance: 50.6
click at [801, 301] on div "To navigate, press the arrow keys." at bounding box center [771, 259] width 849 height 472
click at [700, 248] on img "Taqueria La Original" at bounding box center [700, 248] width 18 height 18
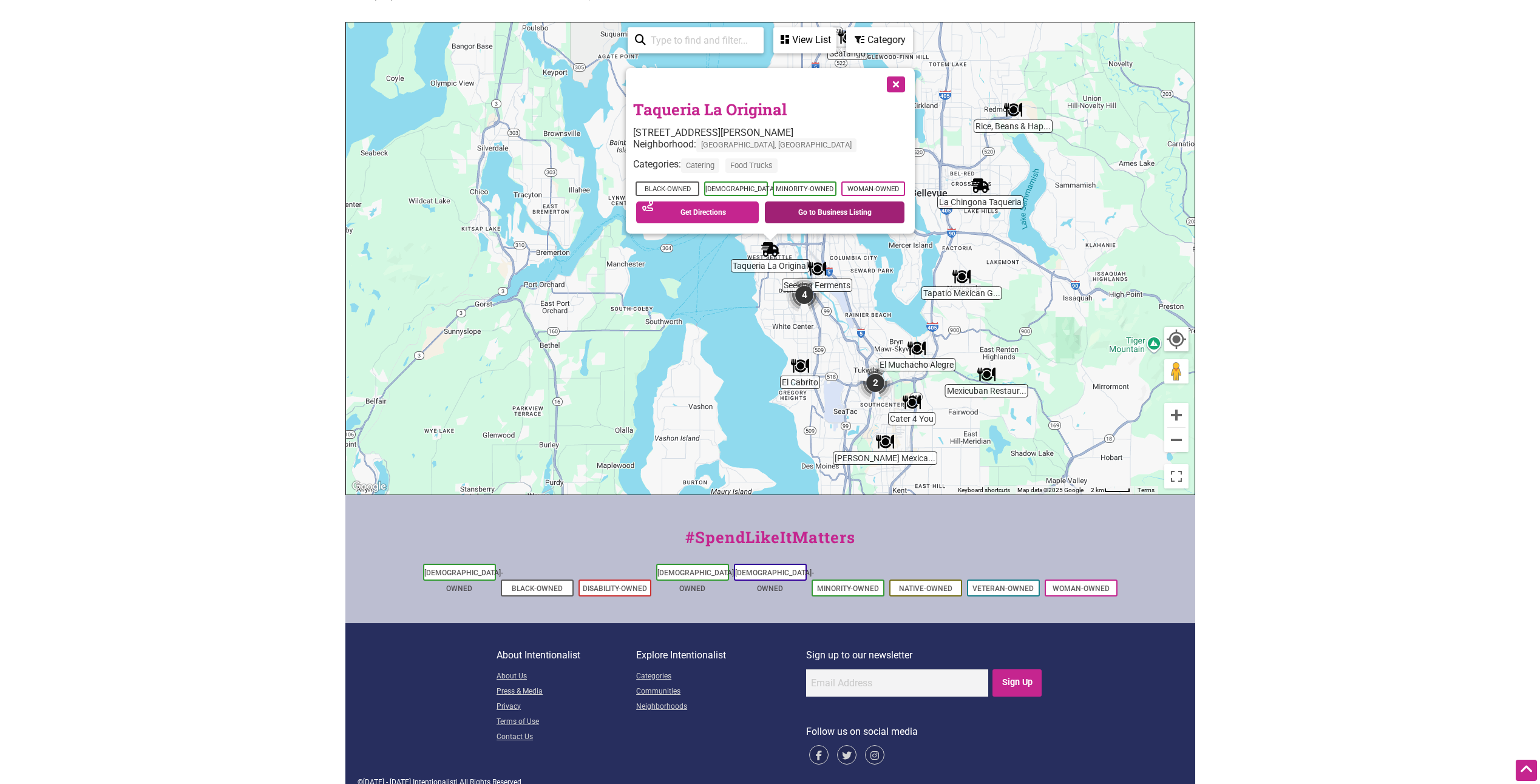
click at [828, 217] on link "Go to Business Listing" at bounding box center [834, 212] width 140 height 22
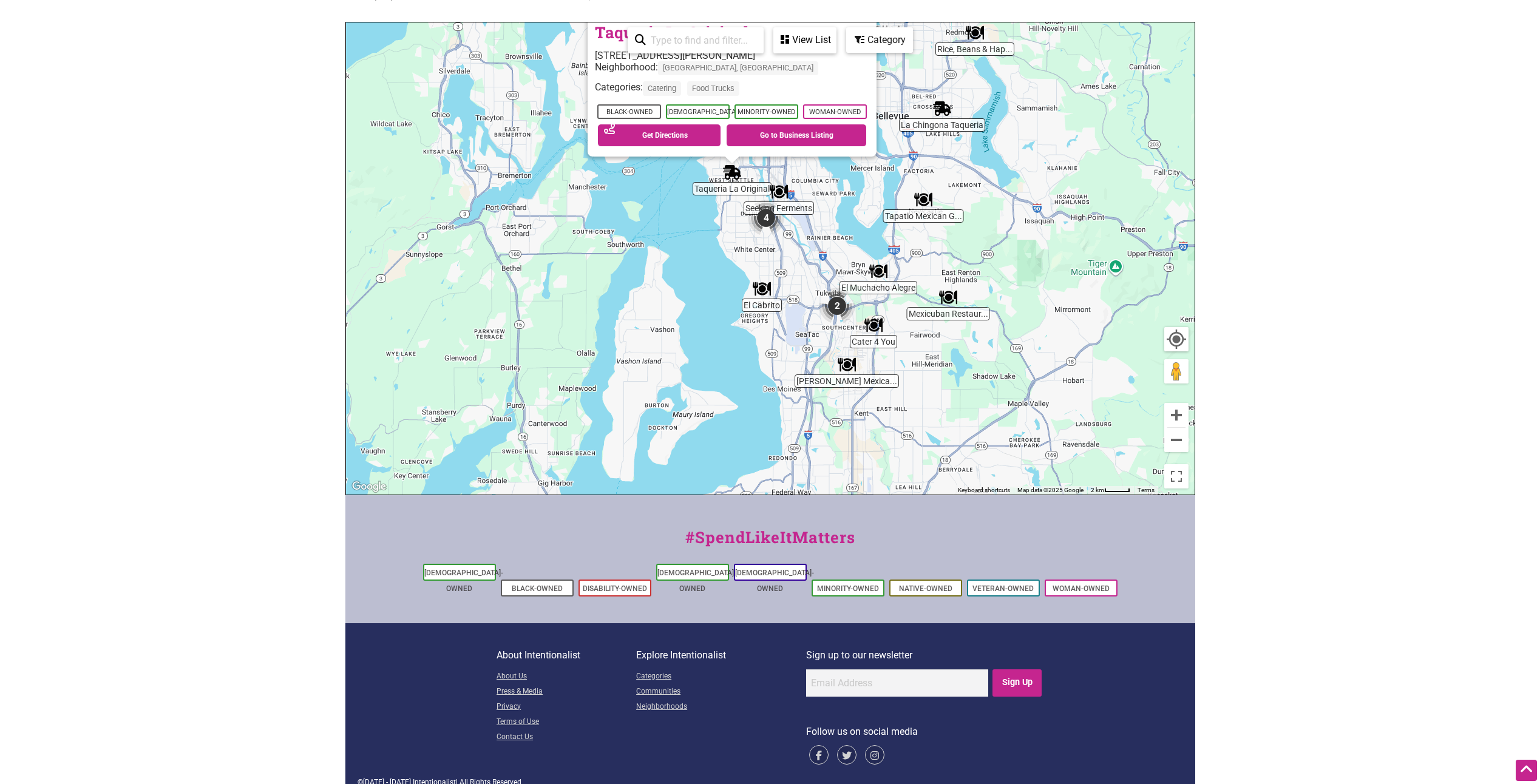
drag, startPoint x: 1093, startPoint y: 375, endPoint x: 1043, endPoint y: 269, distance: 117.2
click at [1043, 272] on div "To navigate, press the arrow keys. Taqueria La Original 4722 Fauntleroy Way SW,…" at bounding box center [771, 259] width 849 height 472
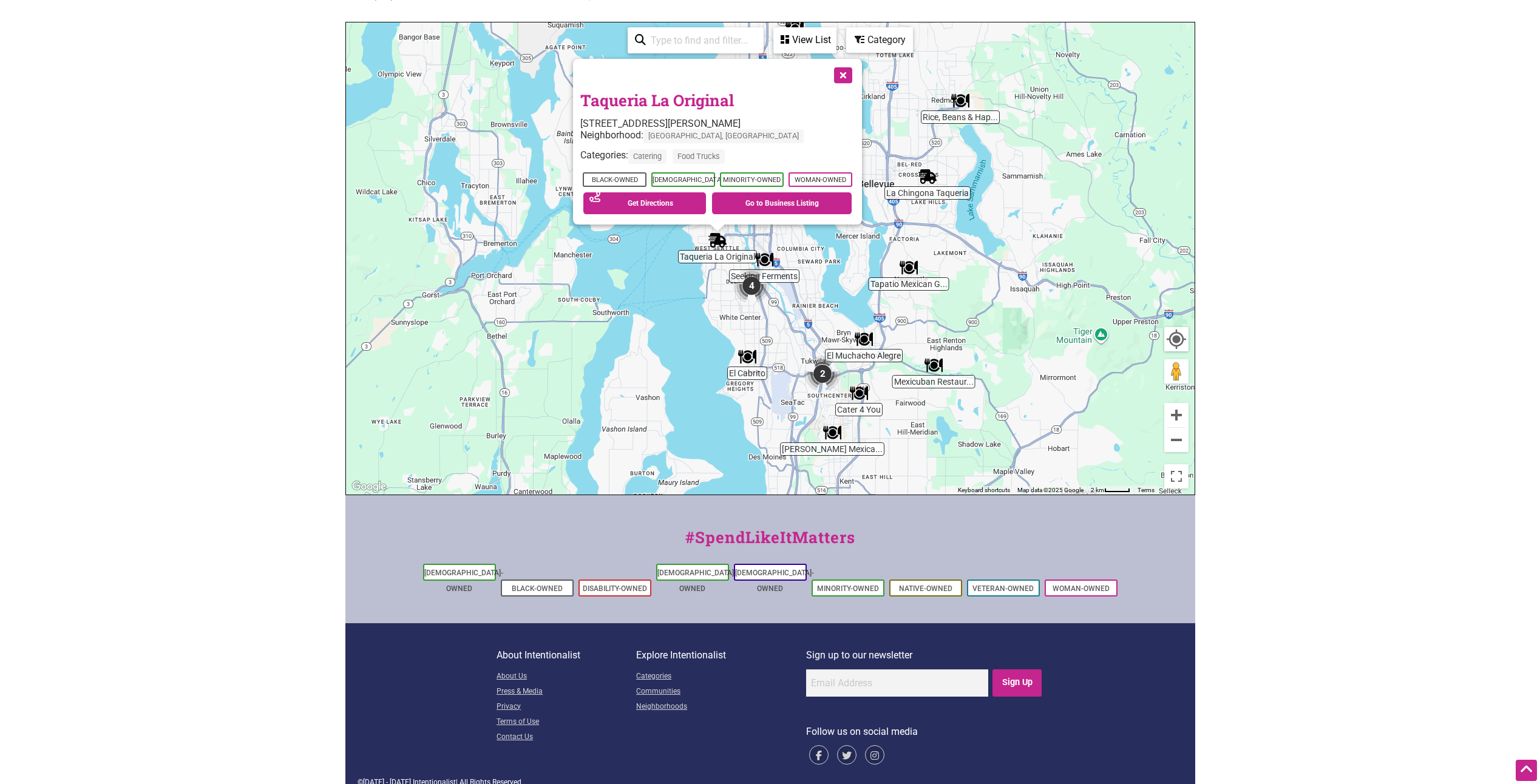
click at [839, 70] on button "Close" at bounding box center [841, 74] width 31 height 31
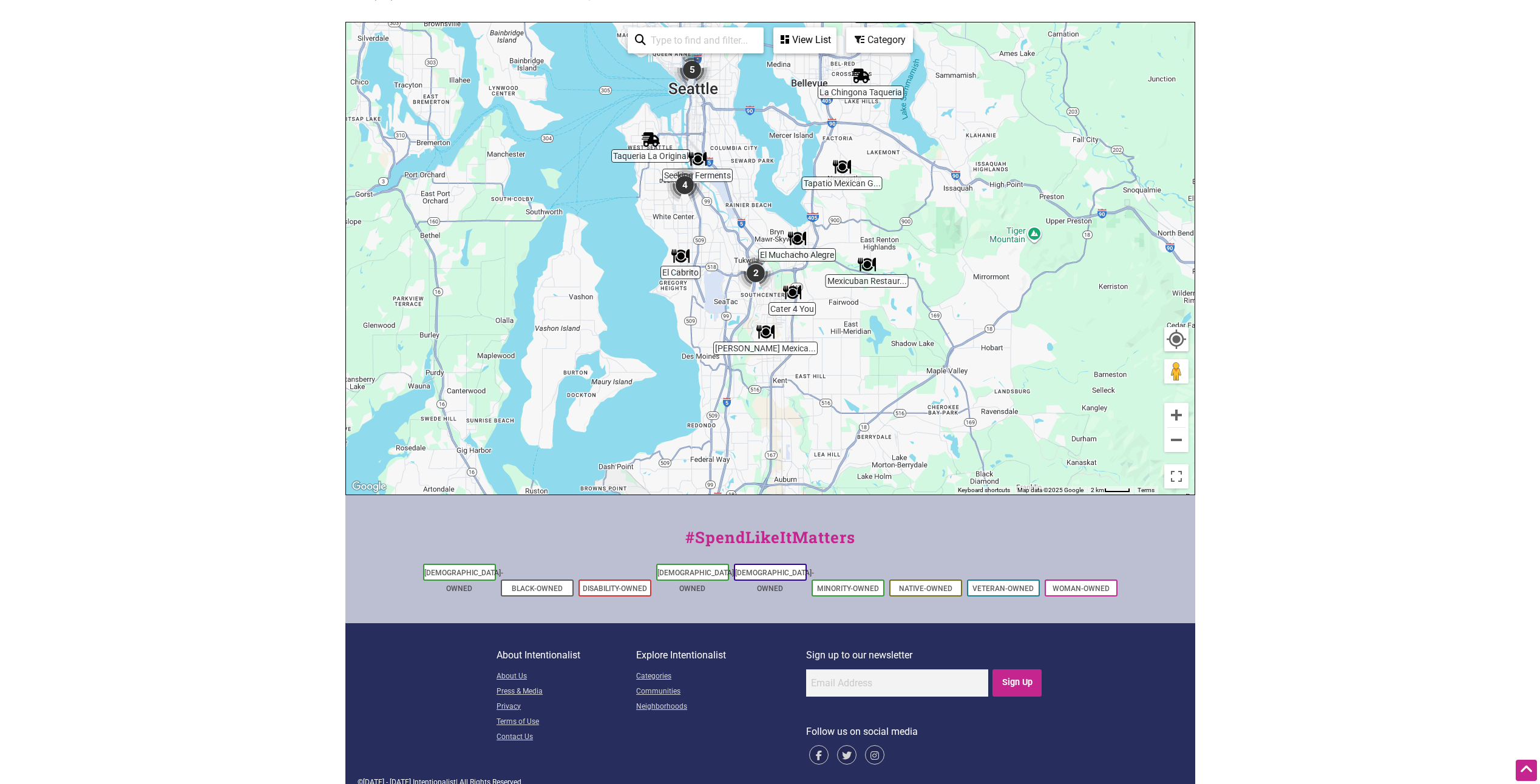
drag, startPoint x: 1027, startPoint y: 407, endPoint x: 951, endPoint y: 299, distance: 132.1
click at [953, 299] on div "To navigate, press the arrow keys." at bounding box center [771, 259] width 849 height 472
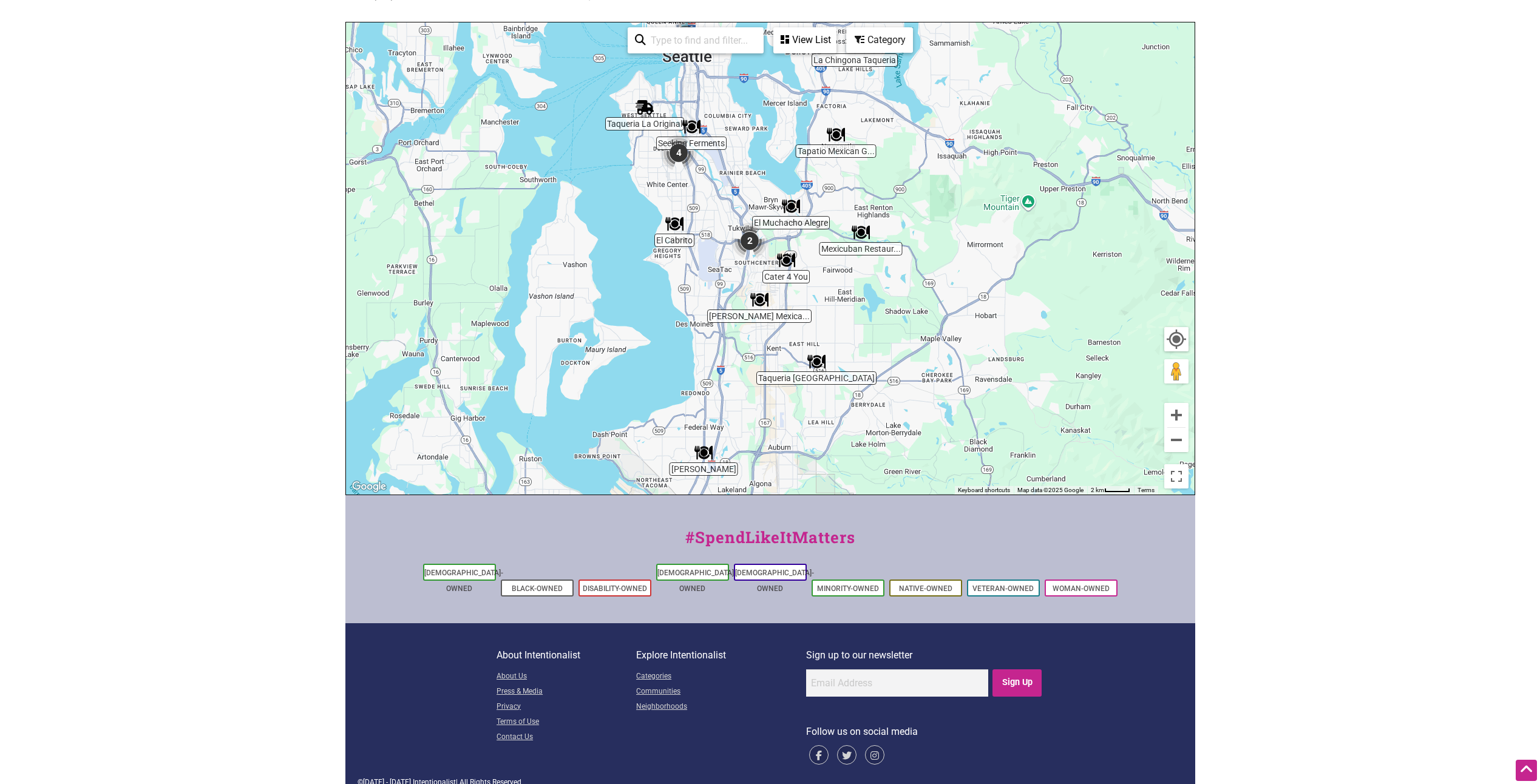
drag, startPoint x: 892, startPoint y: 298, endPoint x: 899, endPoint y: 277, distance: 22.1
click at [899, 277] on div "To navigate, press the arrow keys." at bounding box center [771, 259] width 849 height 472
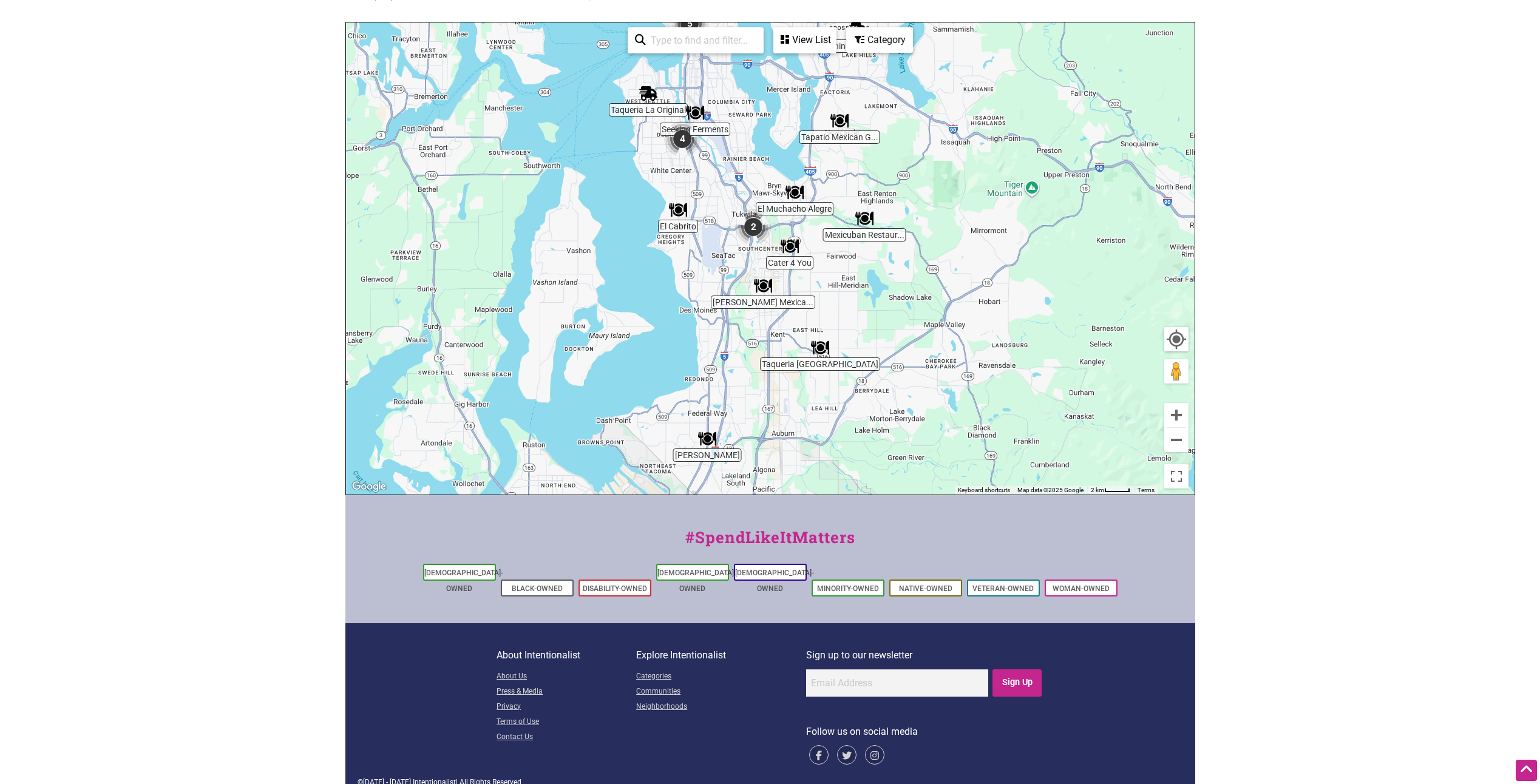
click at [789, 253] on img "Cater 4 You" at bounding box center [789, 246] width 18 height 18
click at [789, 243] on img "Cater 4 You" at bounding box center [789, 246] width 18 height 18
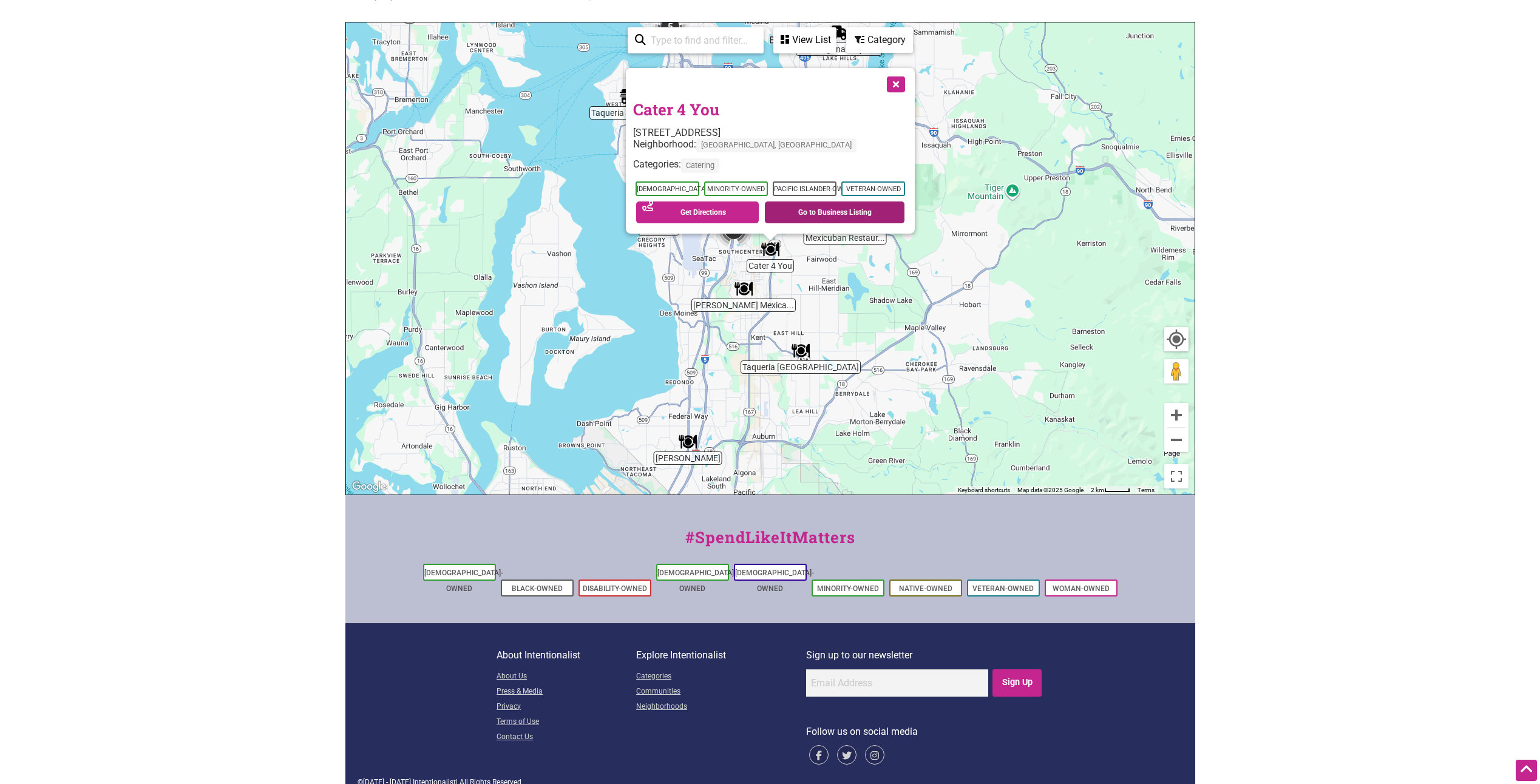
click at [804, 212] on link "Go to Business Listing" at bounding box center [834, 212] width 140 height 22
click at [892, 84] on button "Close" at bounding box center [895, 83] width 31 height 31
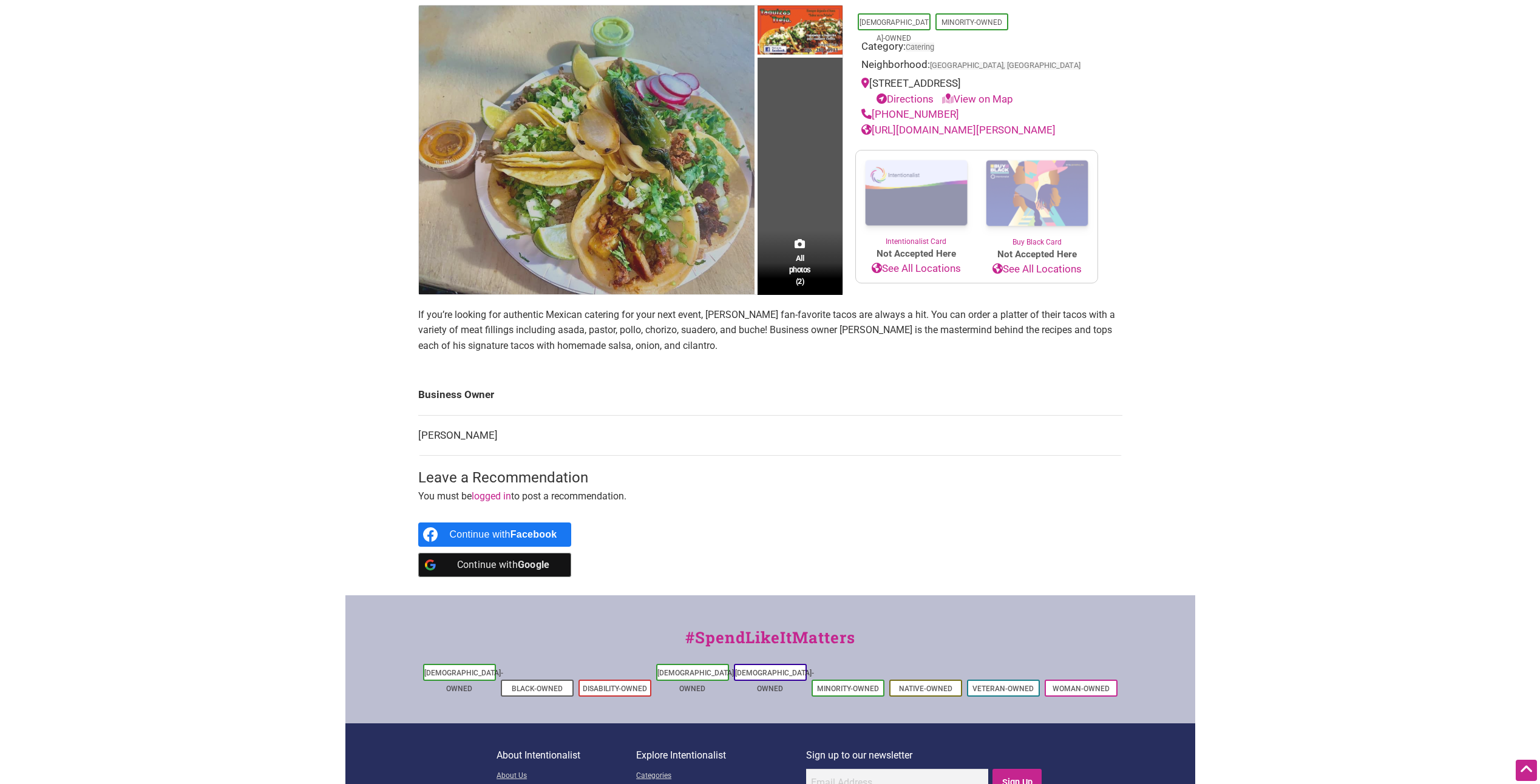
scroll to position [60, 0]
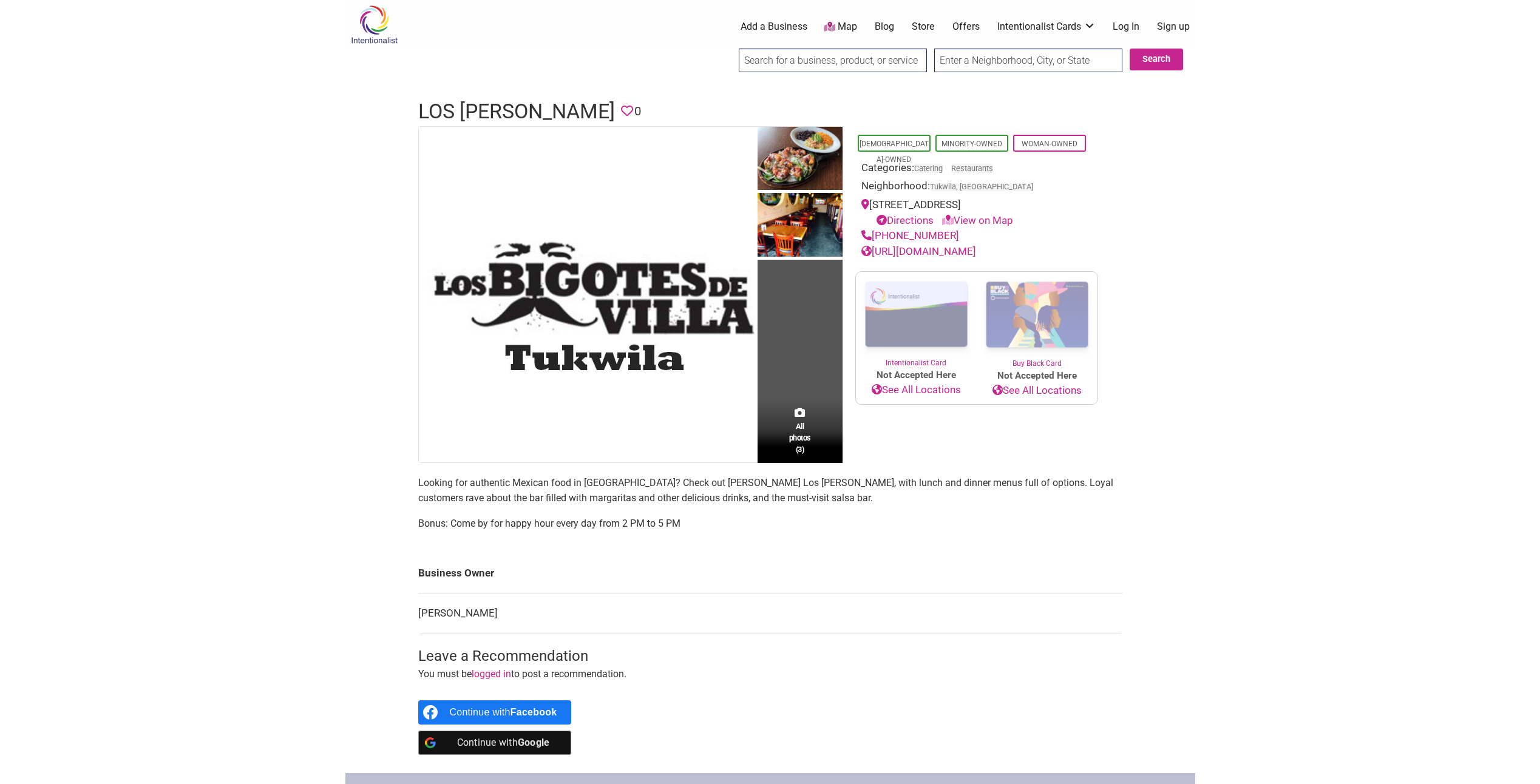
click at [941, 254] on link "https://losbigotesdevilla.com/" at bounding box center [919, 251] width 115 height 12
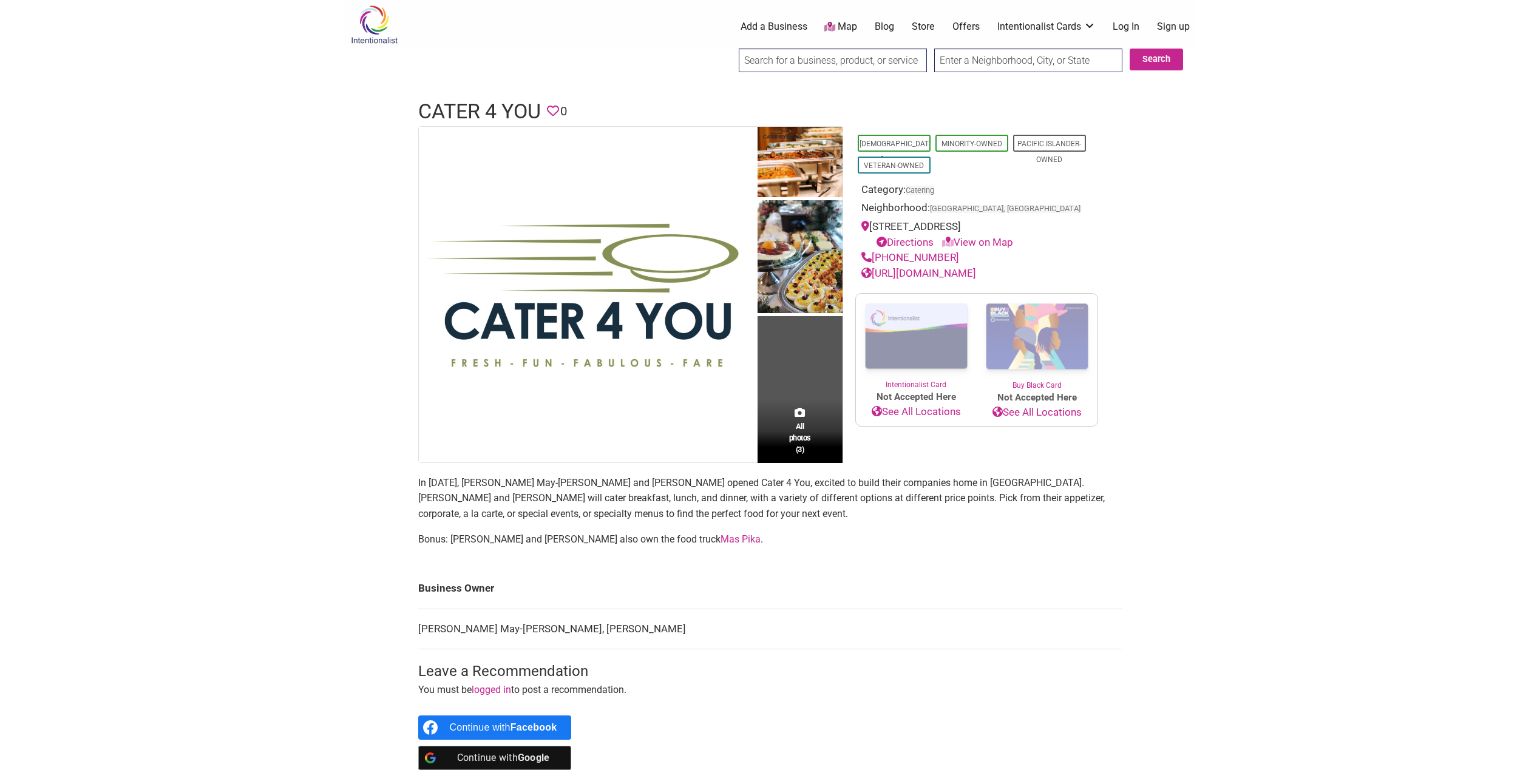
click at [972, 274] on link "[URL][DOMAIN_NAME]" at bounding box center [919, 273] width 115 height 12
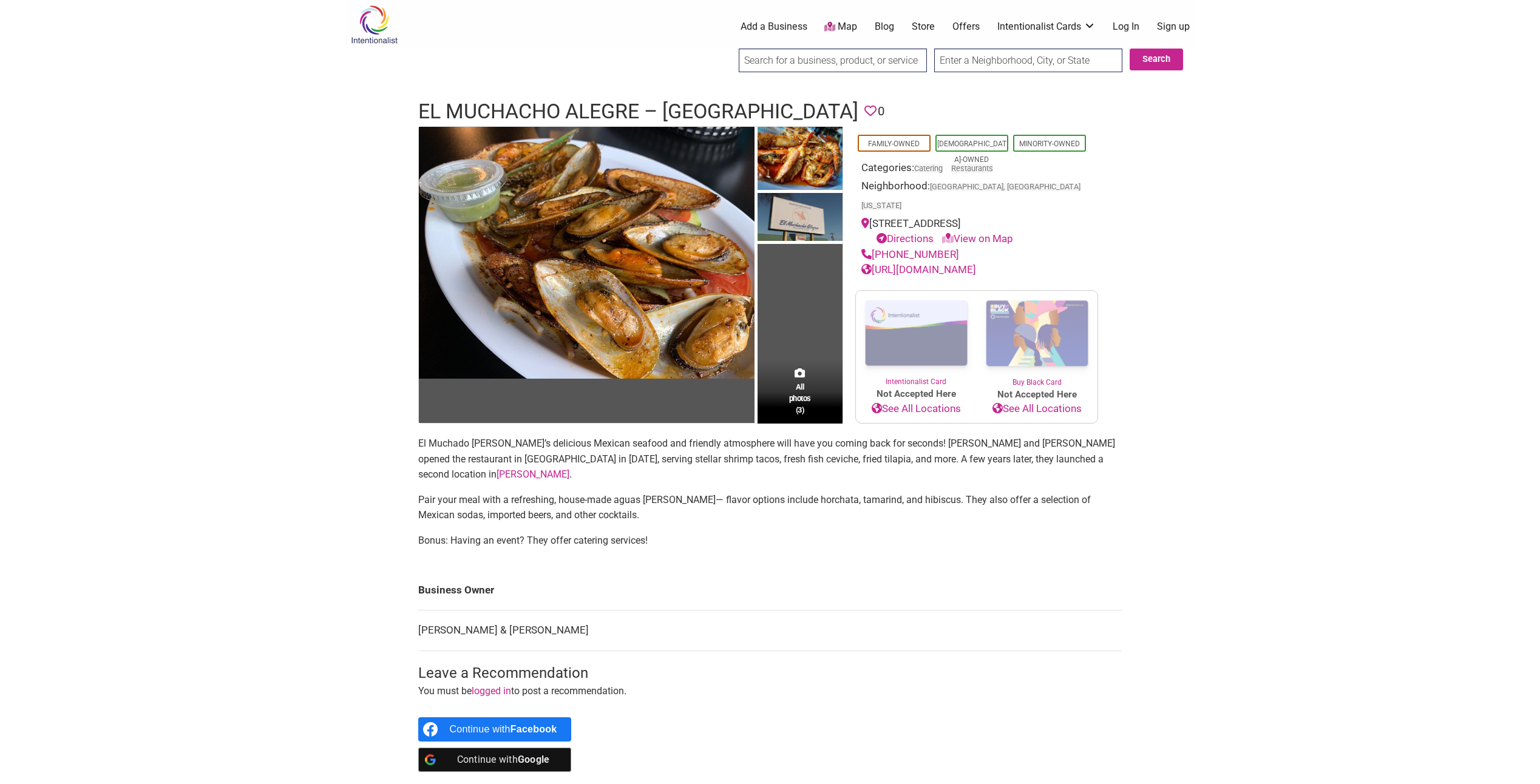
click at [943, 263] on link "https://elmuchacho-alegre.com/" at bounding box center [919, 269] width 115 height 12
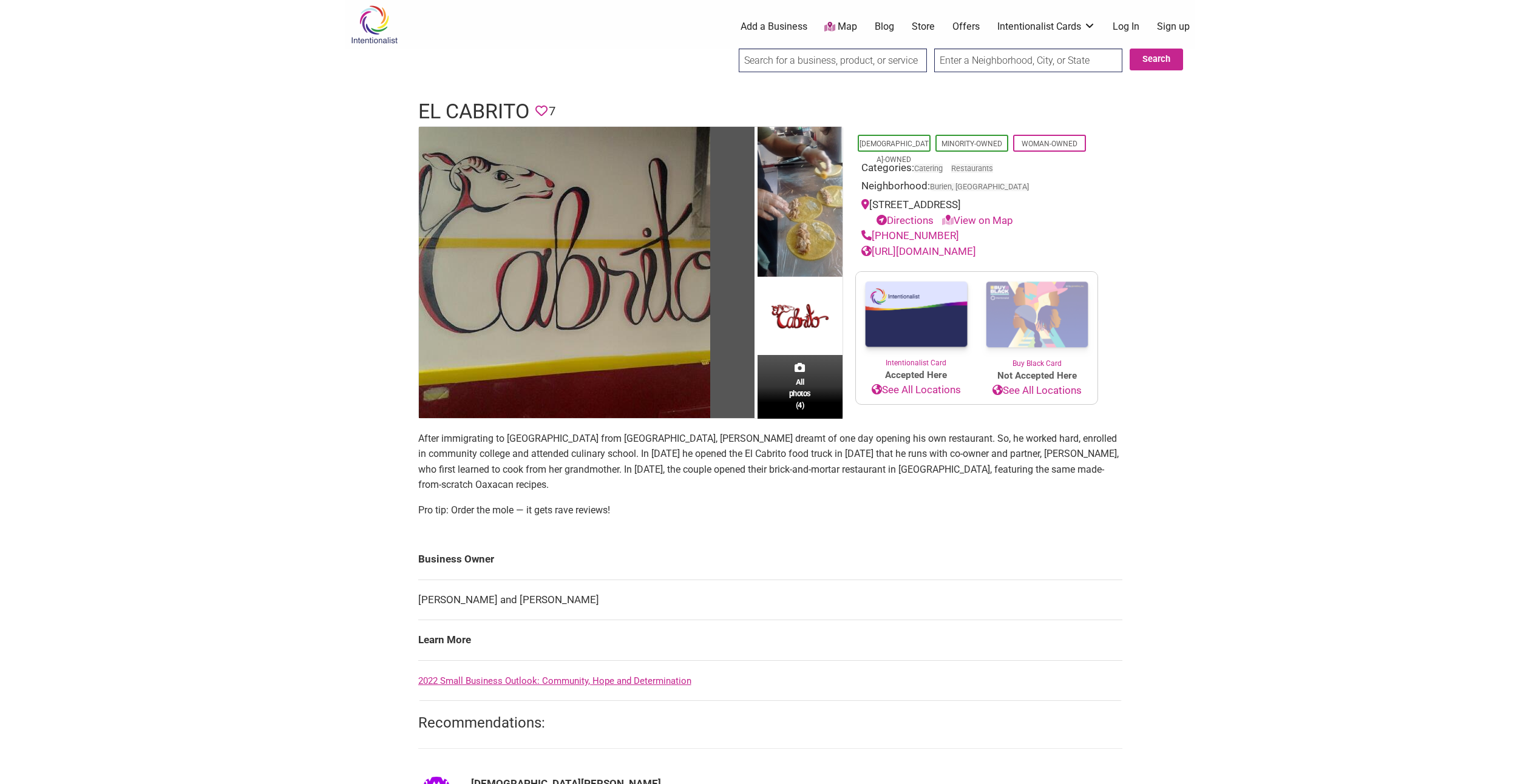
click at [956, 257] on link "https://www.facebook.com/El-Cabrito-1578124429079880/about/" at bounding box center [919, 251] width 115 height 12
click at [923, 257] on link "https://www.facebook.com/El-Cabrito-1578124429079880/about/" at bounding box center [919, 251] width 115 height 12
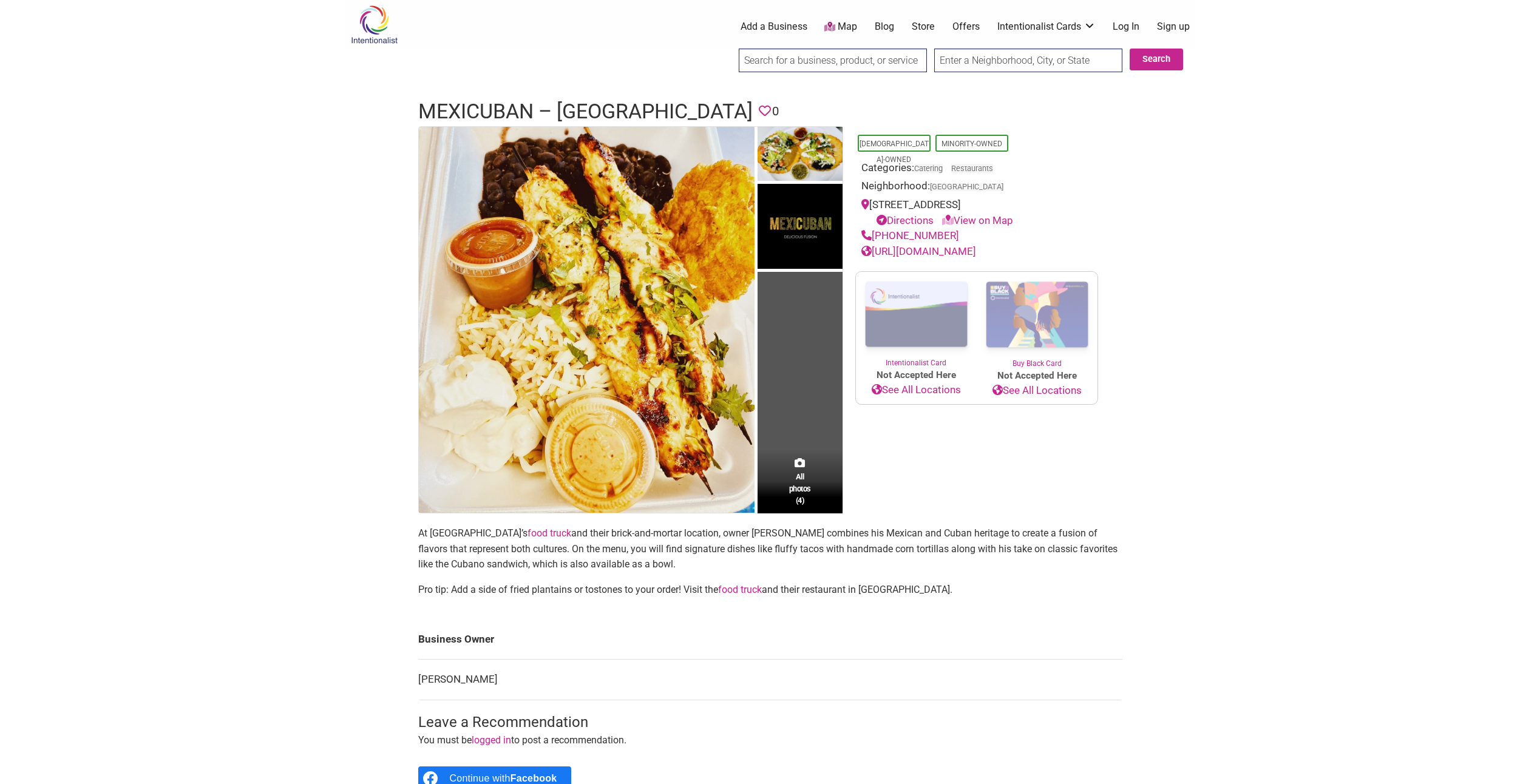
click at [974, 252] on link "[URL][DOMAIN_NAME]" at bounding box center [919, 251] width 115 height 12
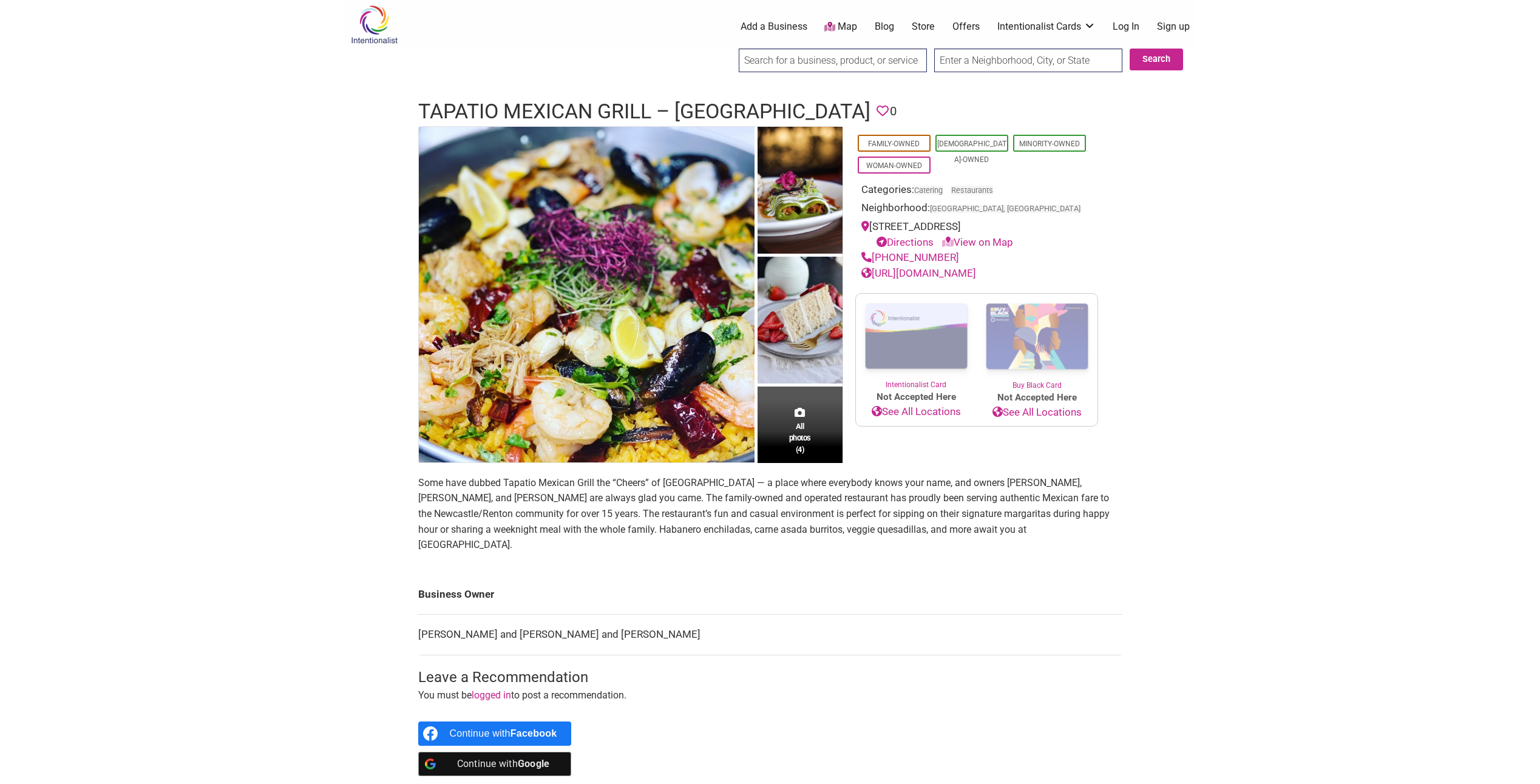
click at [976, 279] on link "https://www.tapatiomexicangrill.com/" at bounding box center [919, 273] width 115 height 12
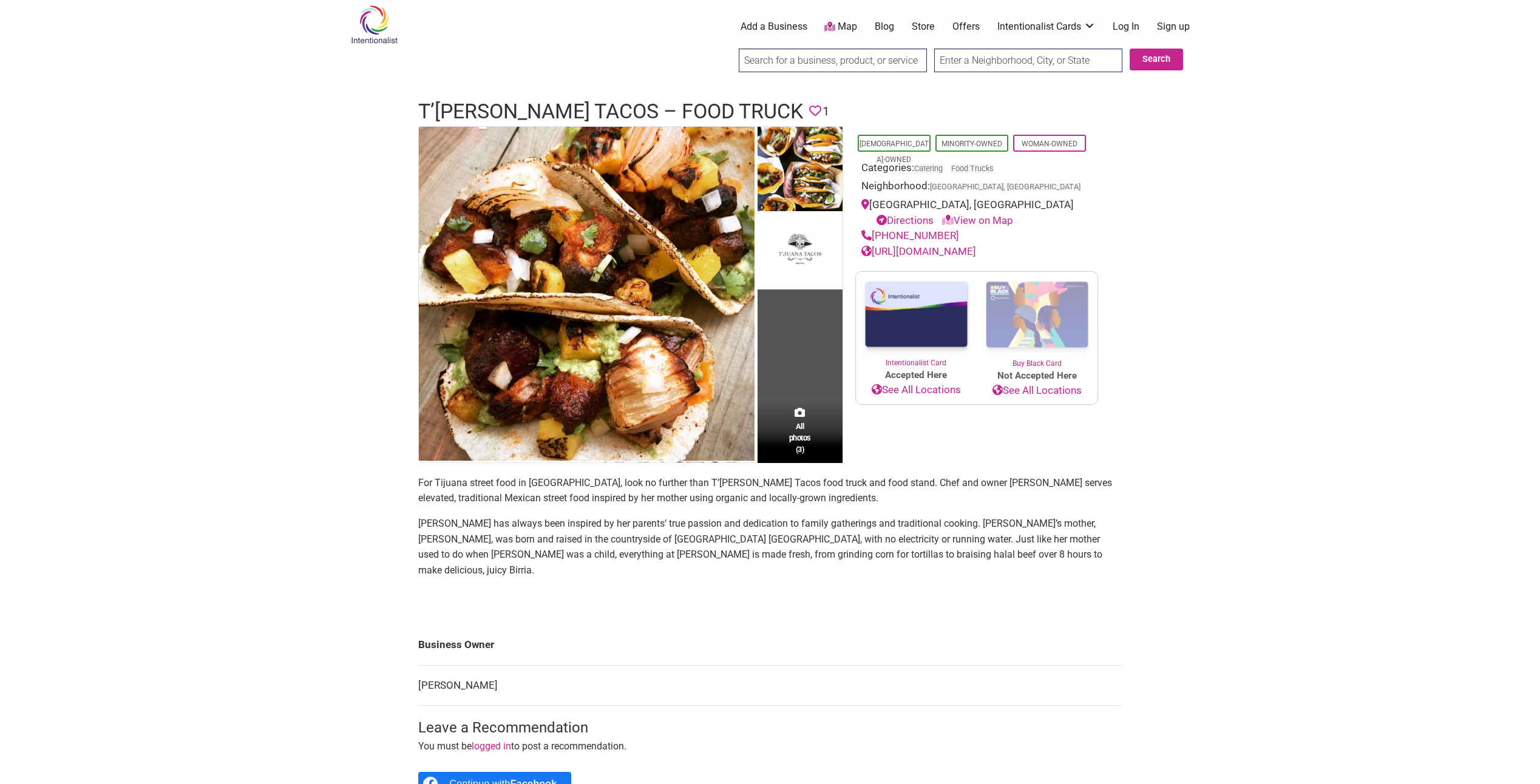
click at [941, 249] on link "https://www.tjuanatacos.com/" at bounding box center [919, 251] width 115 height 12
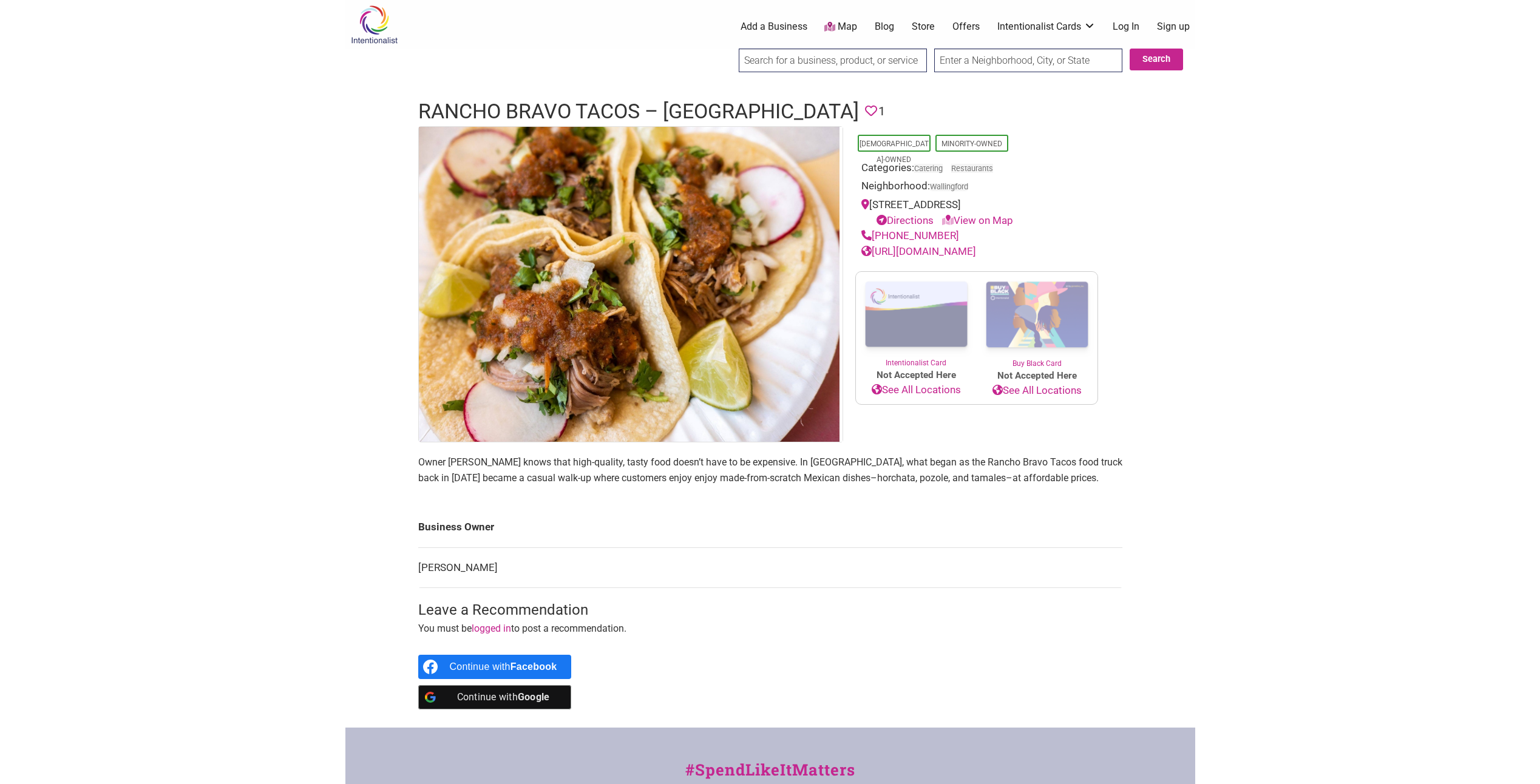
click at [952, 250] on link "[URL][DOMAIN_NAME]" at bounding box center [919, 251] width 115 height 12
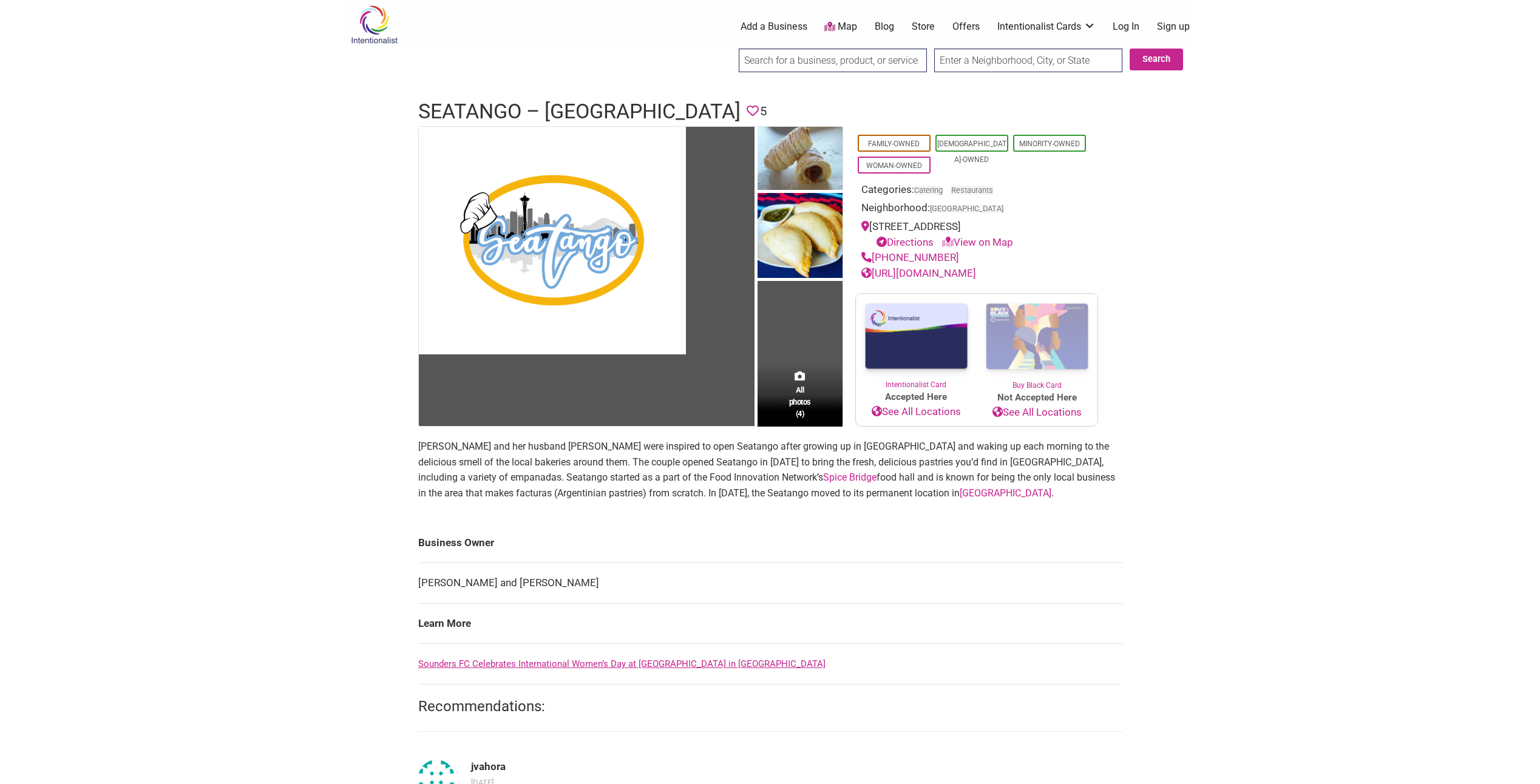
click at [919, 273] on link "[URL][DOMAIN_NAME]" at bounding box center [919, 273] width 115 height 12
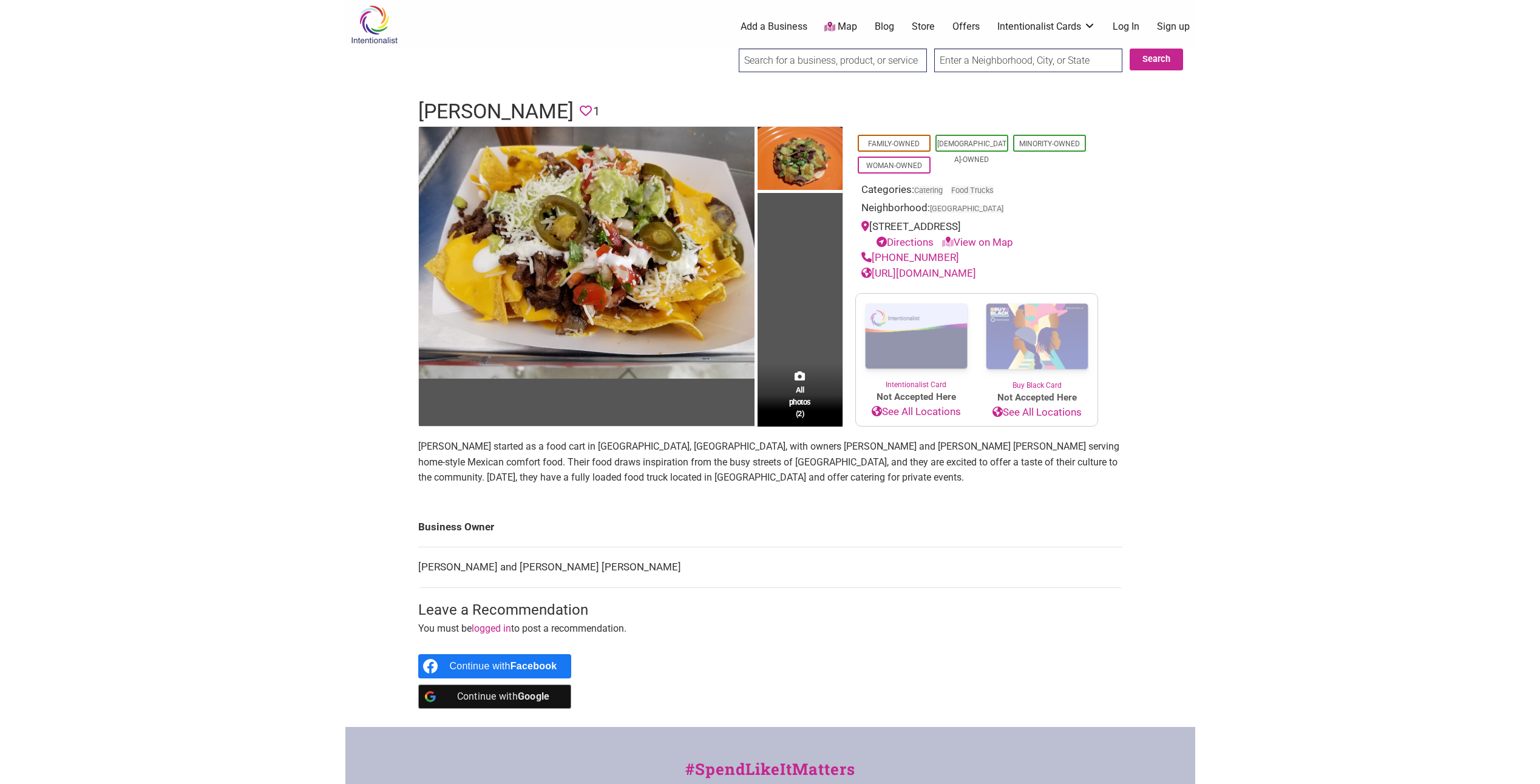
click at [976, 279] on link "https://www.instagram.com/sabordeliciososeattle/" at bounding box center [919, 273] width 115 height 12
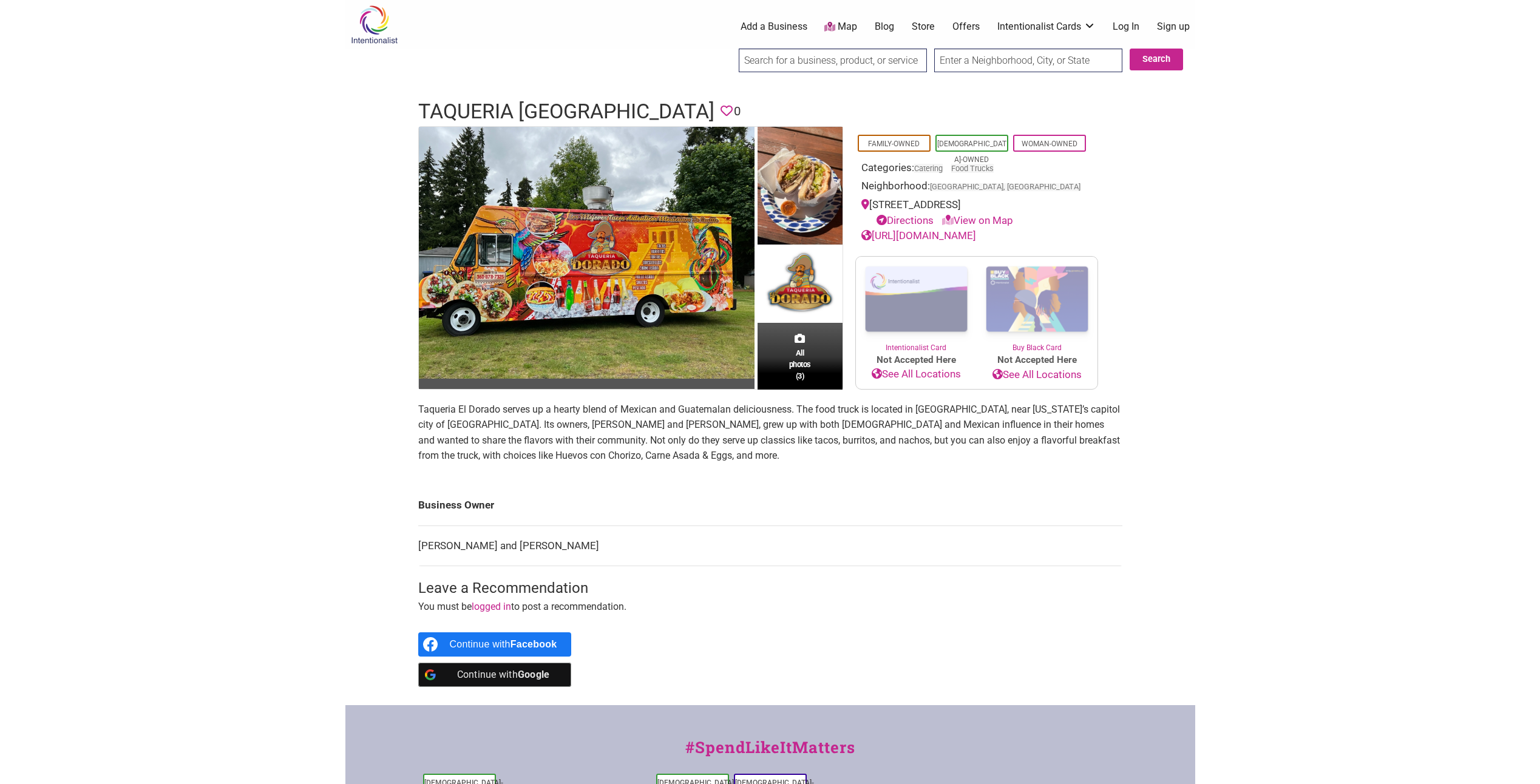
click at [918, 236] on link "https://www.taqueriaeldoradowa.com" at bounding box center [919, 235] width 115 height 12
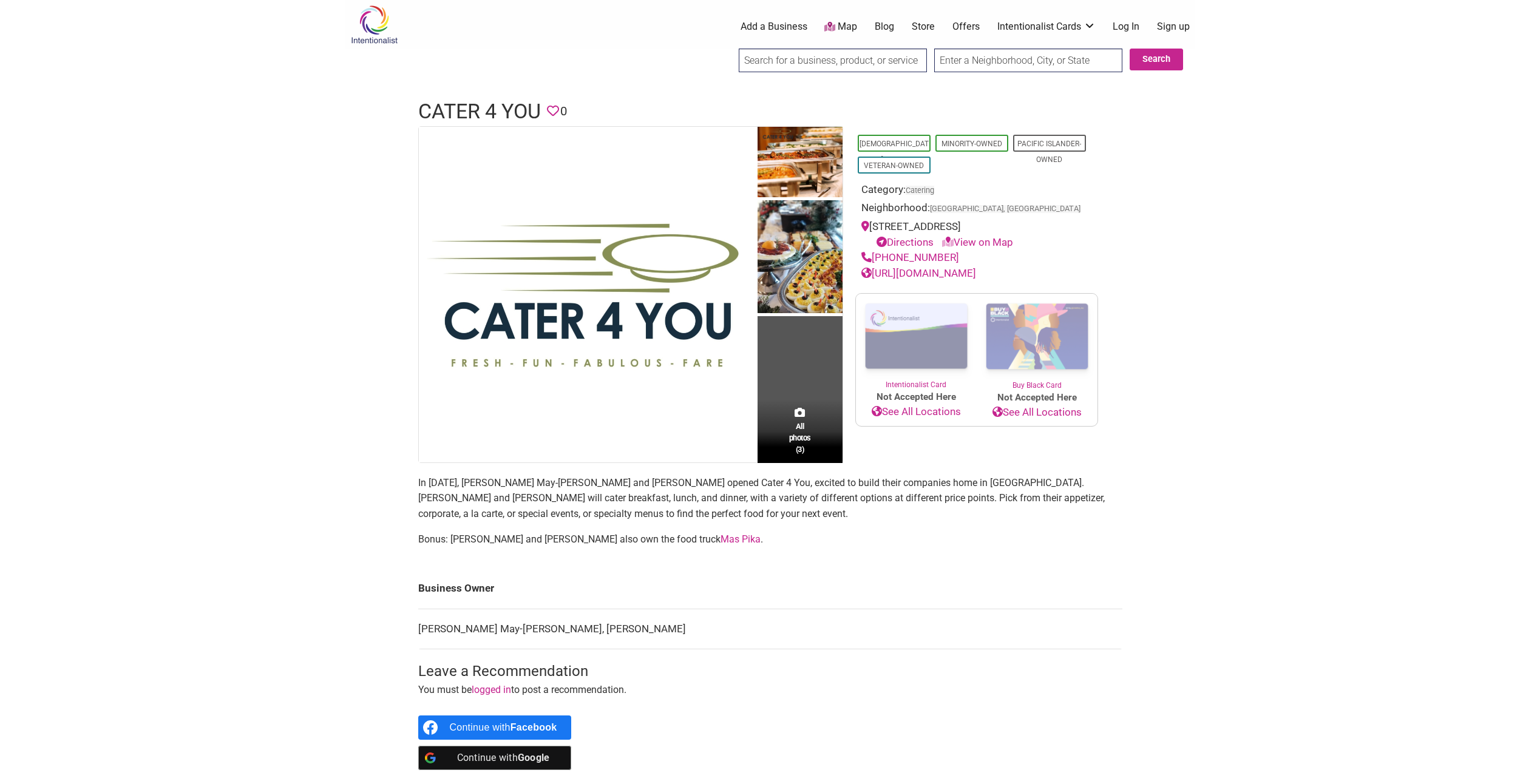
click at [942, 272] on link "[URL][DOMAIN_NAME]" at bounding box center [919, 273] width 115 height 12
